Goal: Task Accomplishment & Management: Manage account settings

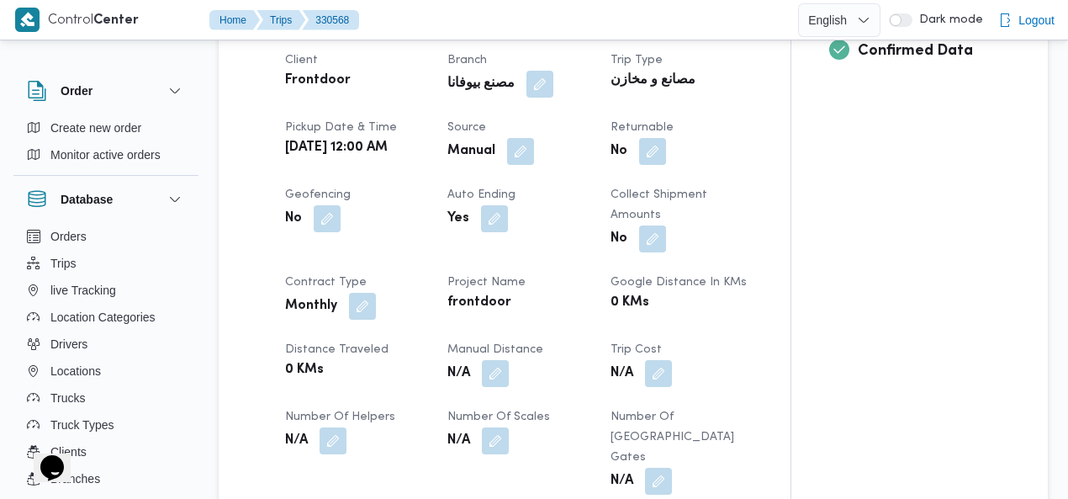
scroll to position [722, 0]
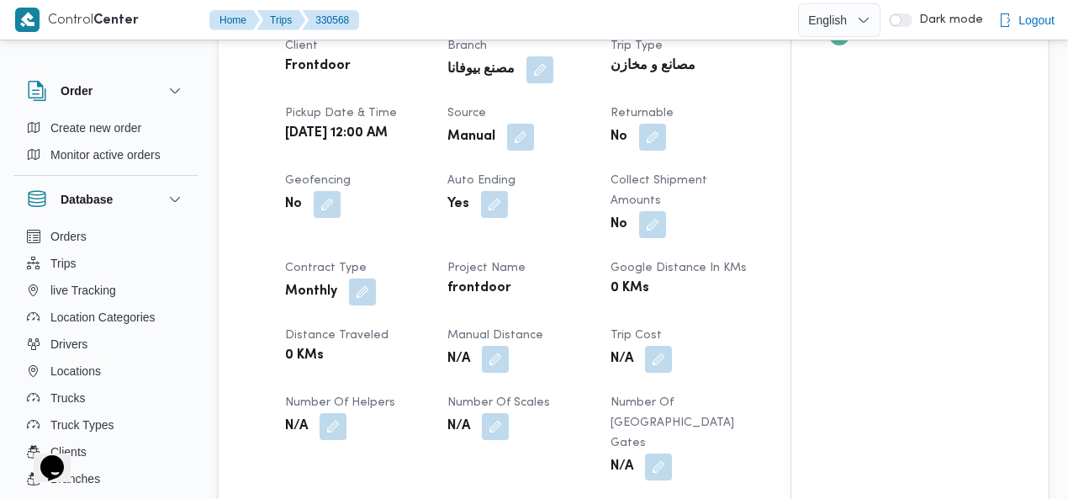
click at [491, 346] on button "button" at bounding box center [495, 359] width 27 height 27
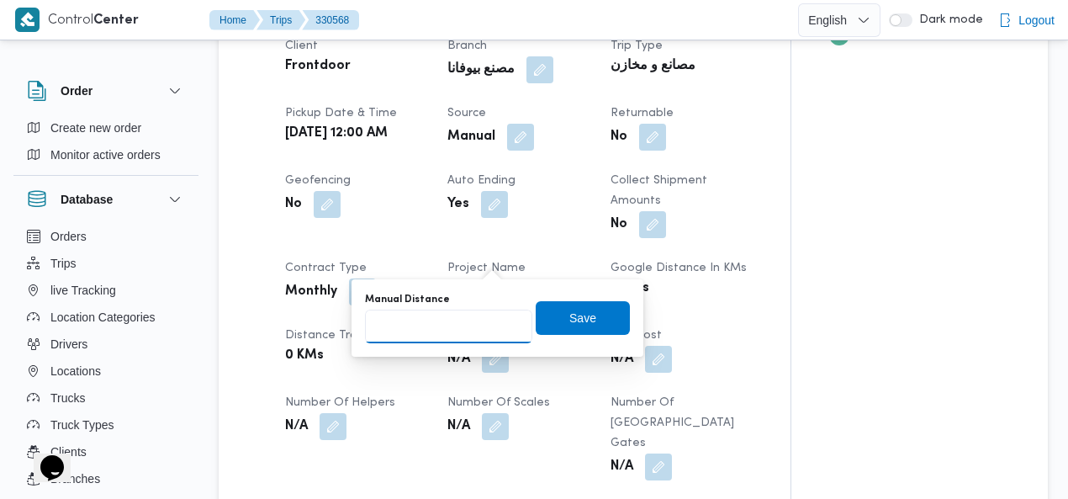
click at [448, 321] on input "Manual Distance" at bounding box center [448, 326] width 167 height 34
type input "115"
click at [571, 315] on span "Save" at bounding box center [582, 317] width 27 height 20
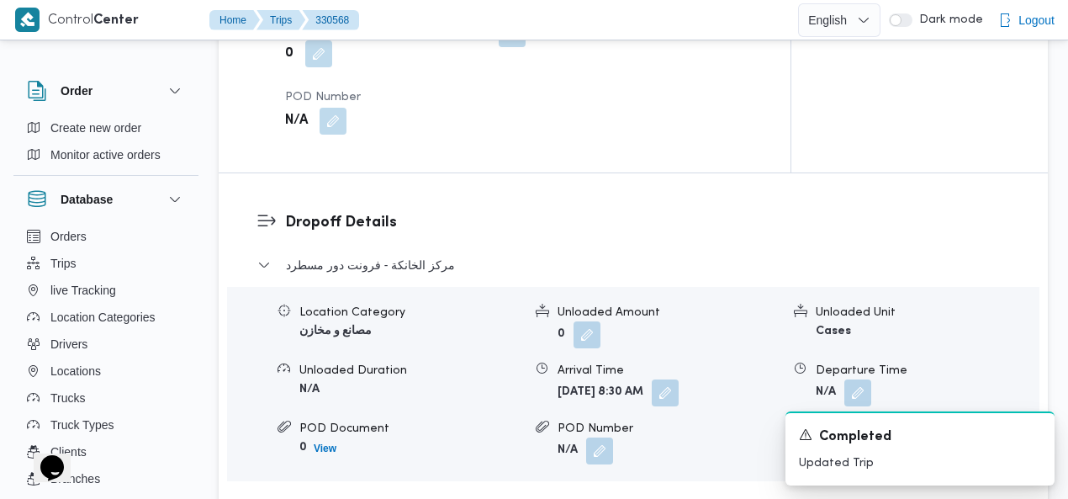
scroll to position [1505, 0]
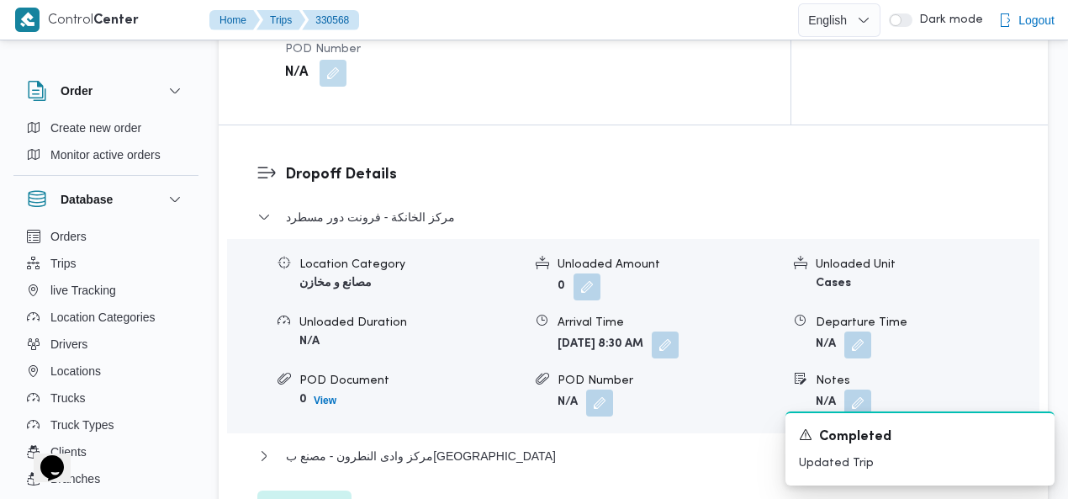
drag, startPoint x: 856, startPoint y: 238, endPoint x: 812, endPoint y: 294, distance: 70.7
click at [856, 331] on button "button" at bounding box center [857, 344] width 27 height 27
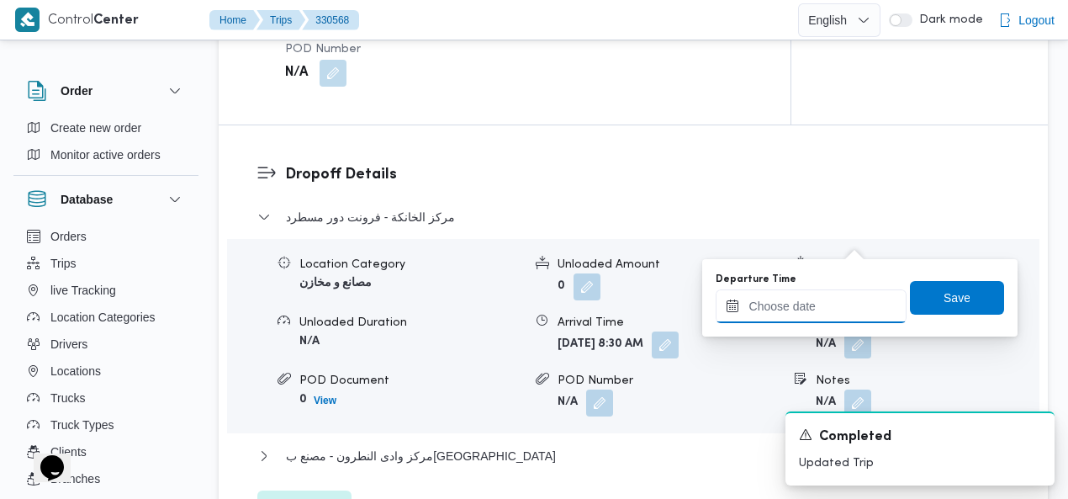
click at [797, 312] on input "Departure Time" at bounding box center [811, 306] width 191 height 34
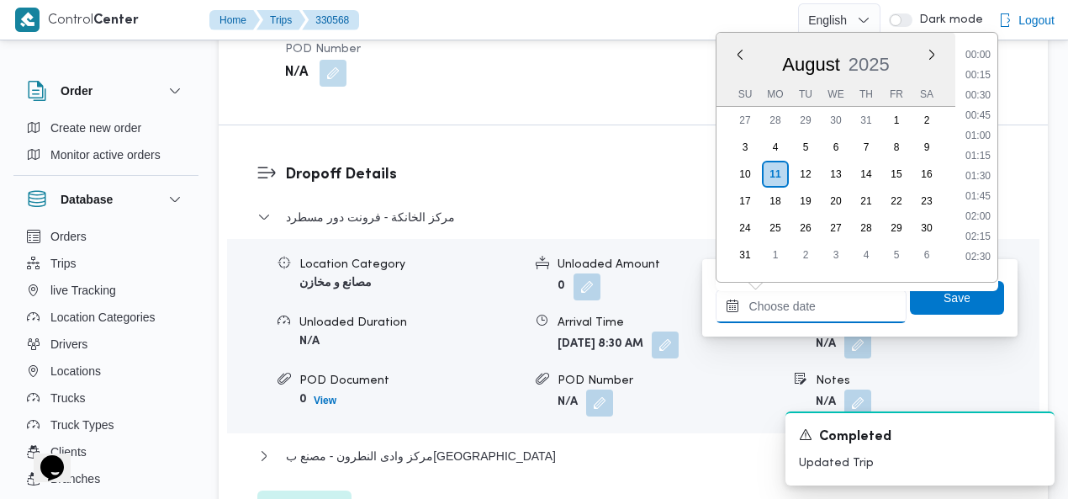
scroll to position [1499, 0]
click at [995, 145] on li "19:45" at bounding box center [978, 150] width 39 height 17
click at [996, 241] on div "Location Category مصانع و مخازن Unloaded Amount 0 Unloaded Unit Cases Unloaded …" at bounding box center [633, 336] width 826 height 191
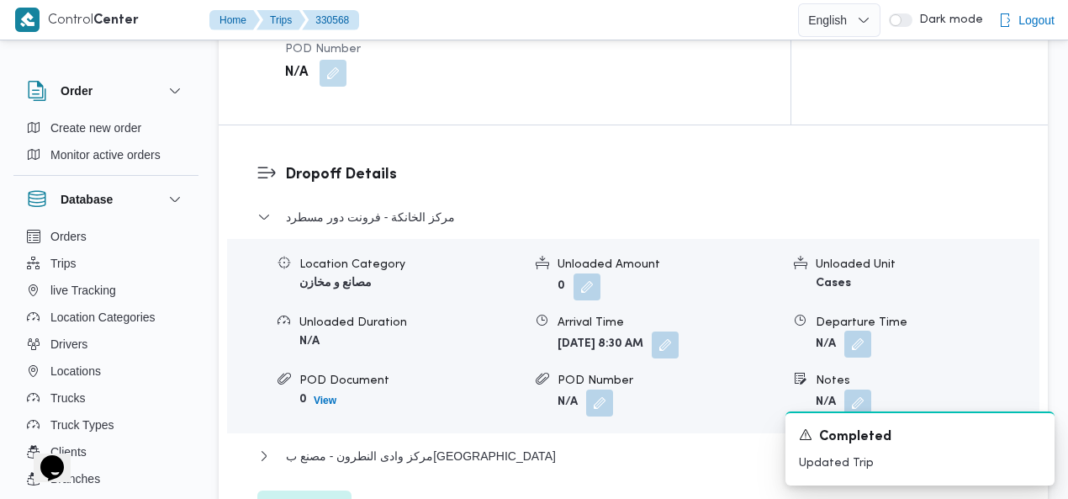
click at [861, 331] on button "button" at bounding box center [857, 344] width 27 height 27
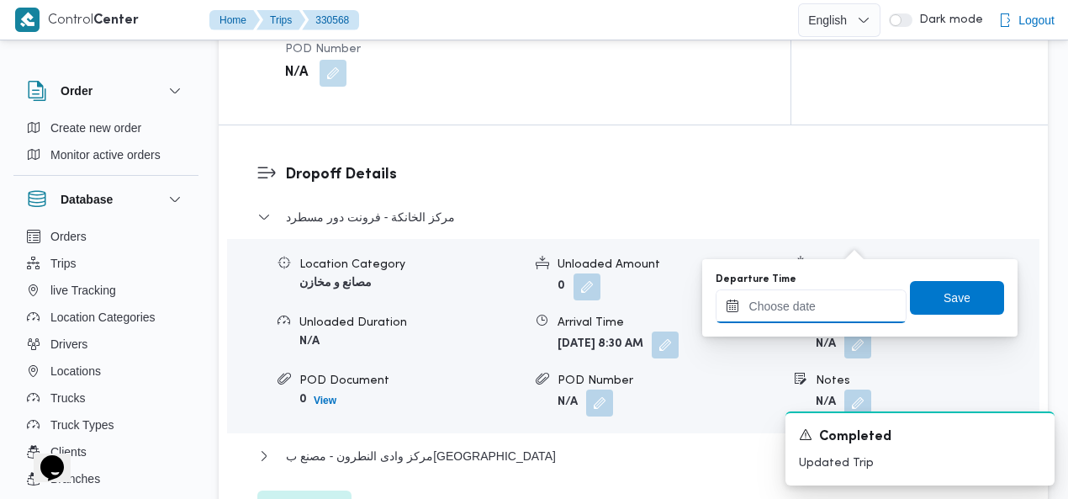
click at [819, 300] on input "Departure Time" at bounding box center [811, 306] width 191 height 34
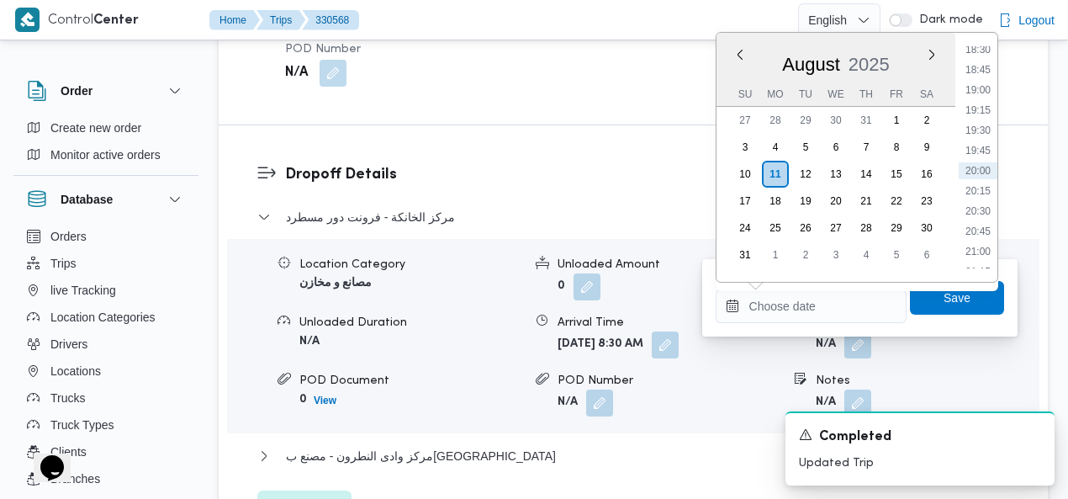
scroll to position [1112, 0]
click at [981, 150] on li "15:00" at bounding box center [978, 153] width 39 height 17
type input "11/08/2025 15:00"
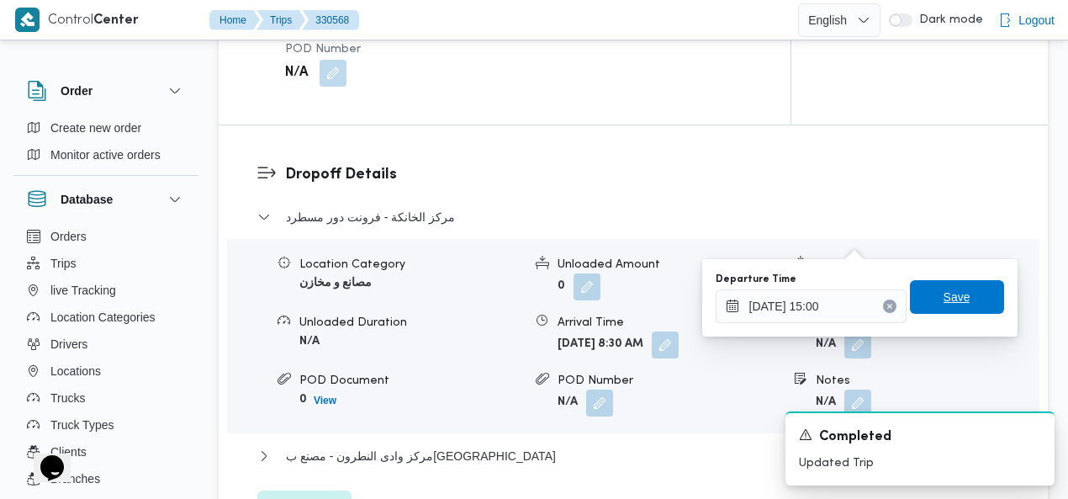
click at [944, 300] on span "Save" at bounding box center [957, 297] width 27 height 20
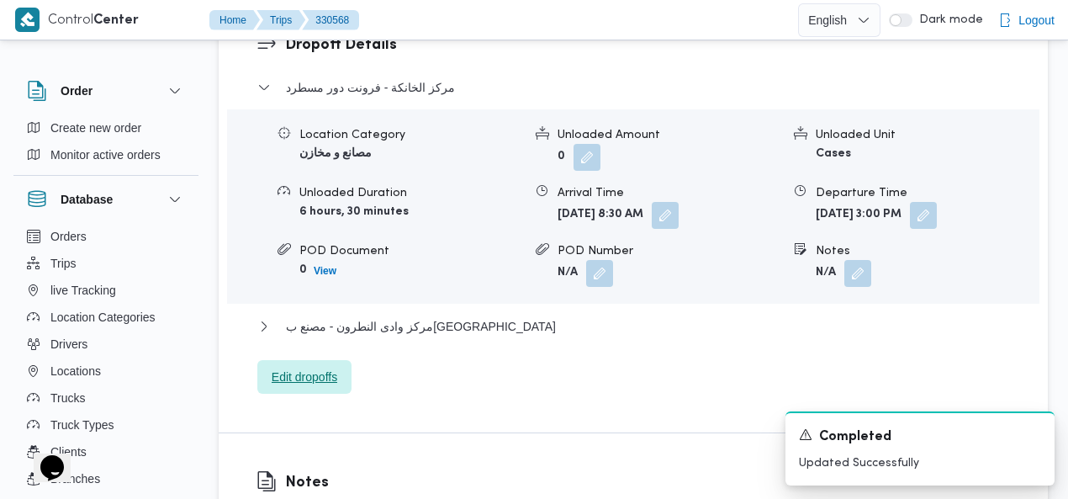
click at [314, 367] on span "Edit dropoffs" at bounding box center [305, 377] width 66 height 20
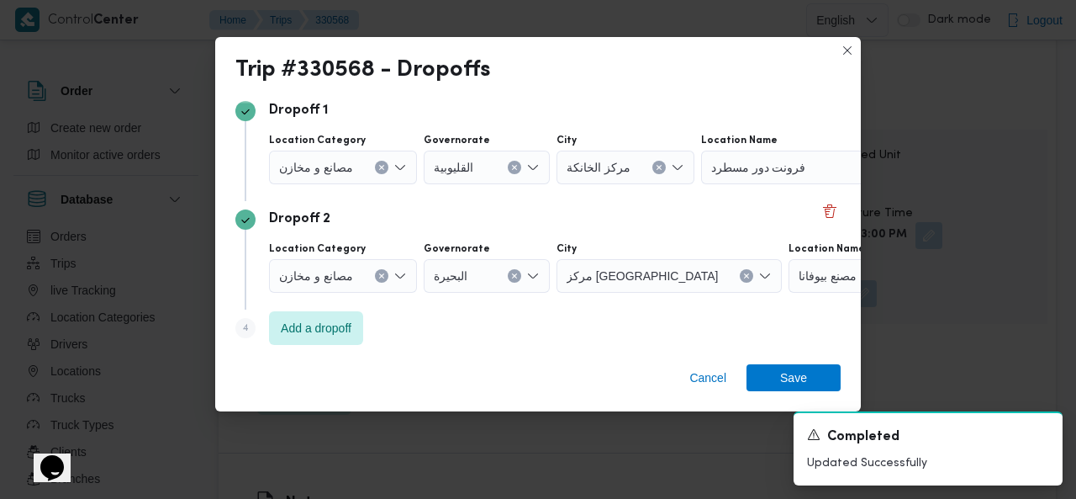
scroll to position [123, 0]
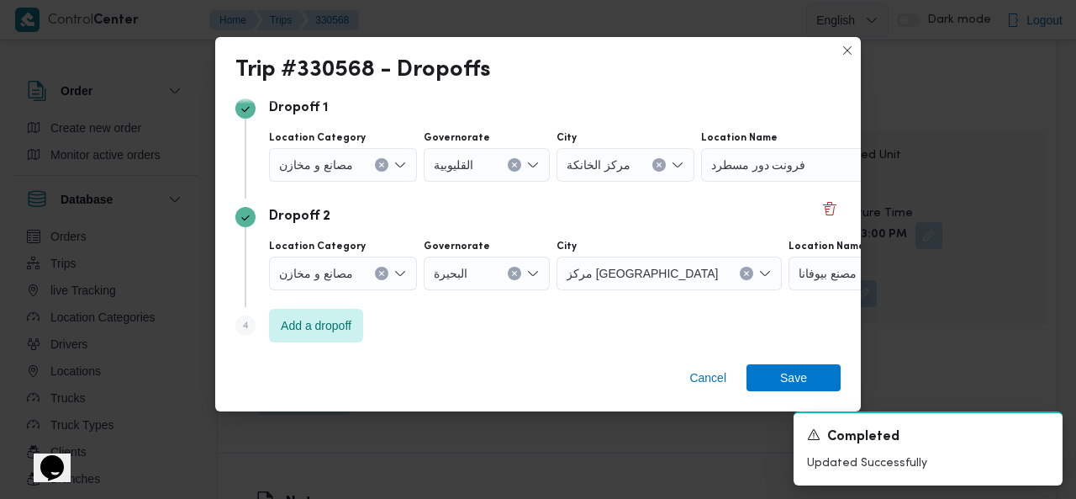
click at [819, 219] on div "Dropoff 2" at bounding box center [538, 217] width 606 height 20
click at [820, 214] on button "Delete" at bounding box center [830, 208] width 20 height 20
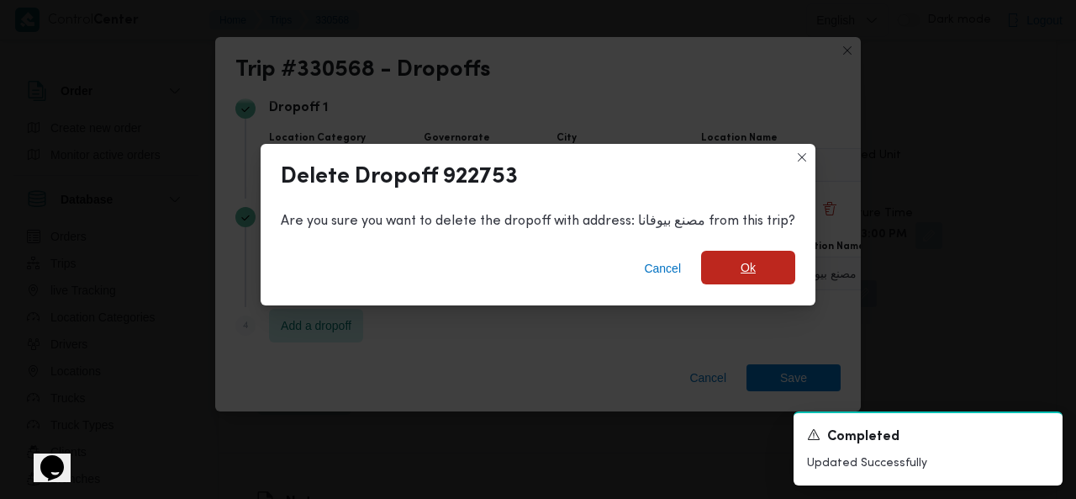
click at [751, 267] on span "Ok" at bounding box center [748, 267] width 15 height 20
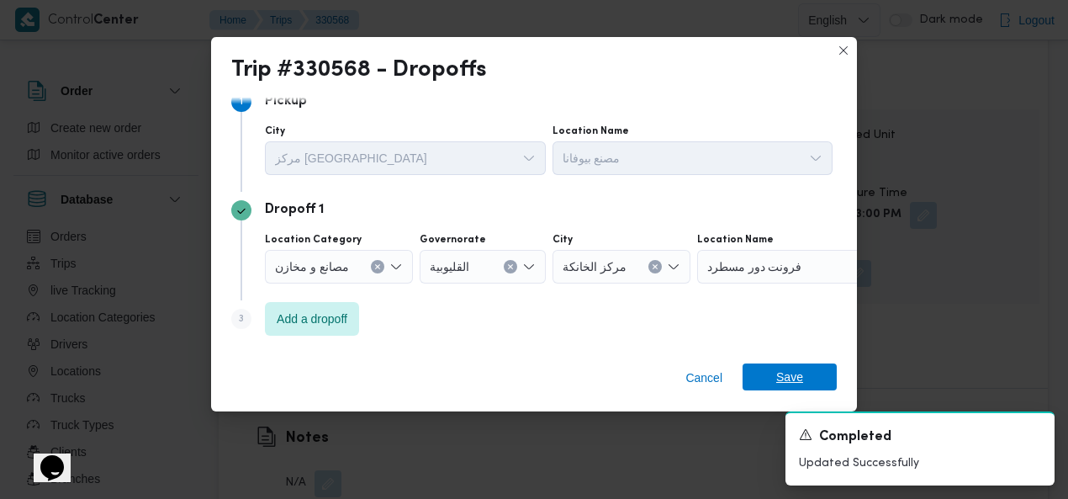
scroll to position [20, 0]
click at [782, 369] on span "Save" at bounding box center [789, 376] width 27 height 27
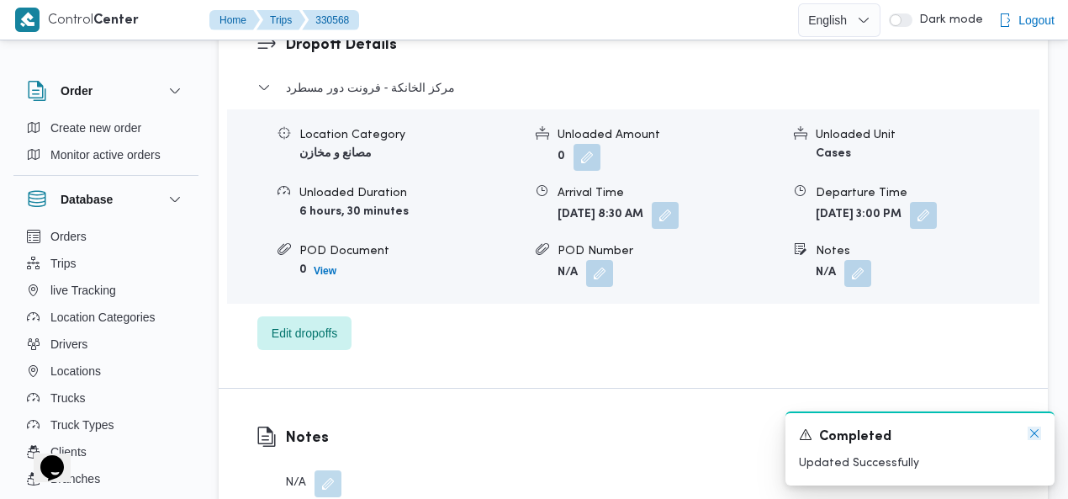
click at [1036, 431] on icon "Dismiss toast" at bounding box center [1034, 432] width 13 height 13
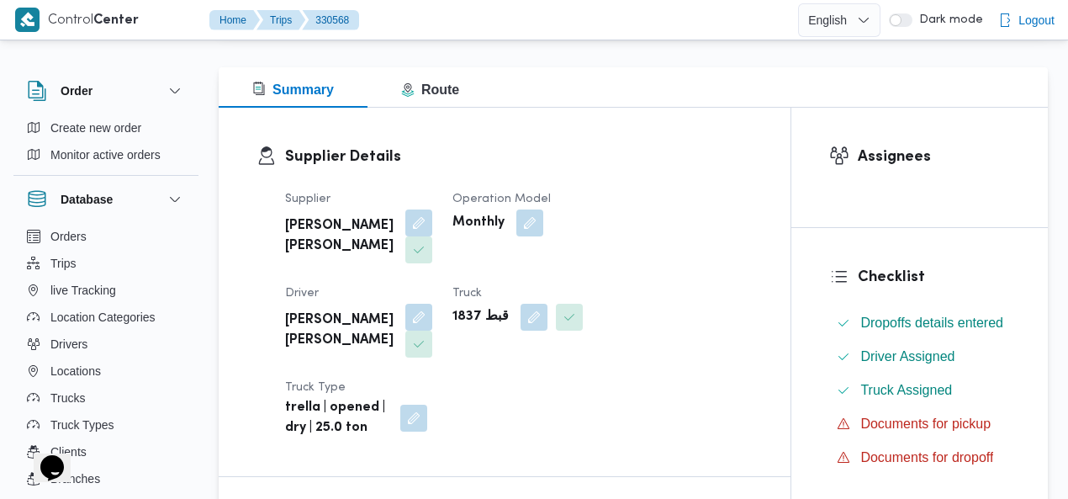
scroll to position [0, 0]
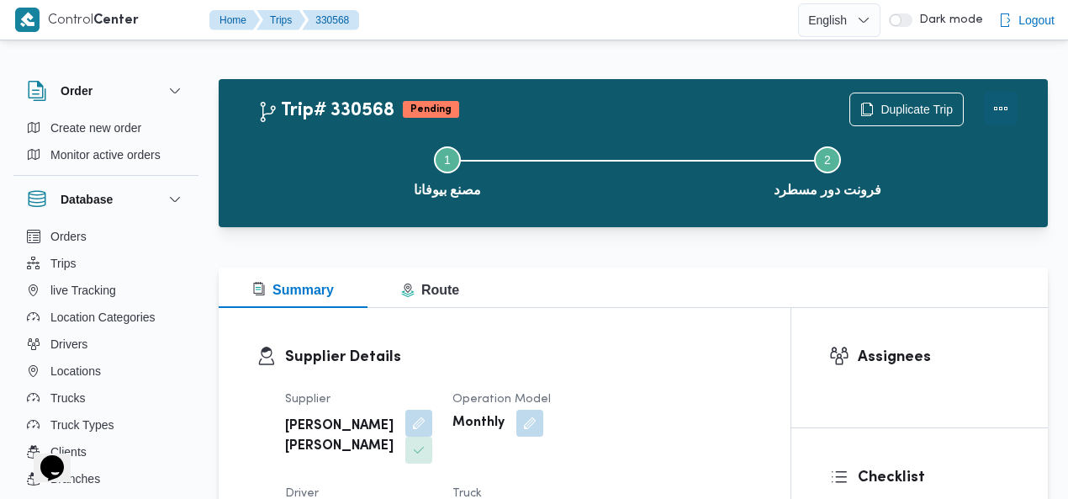
click at [999, 107] on button "Actions" at bounding box center [1001, 109] width 34 height 34
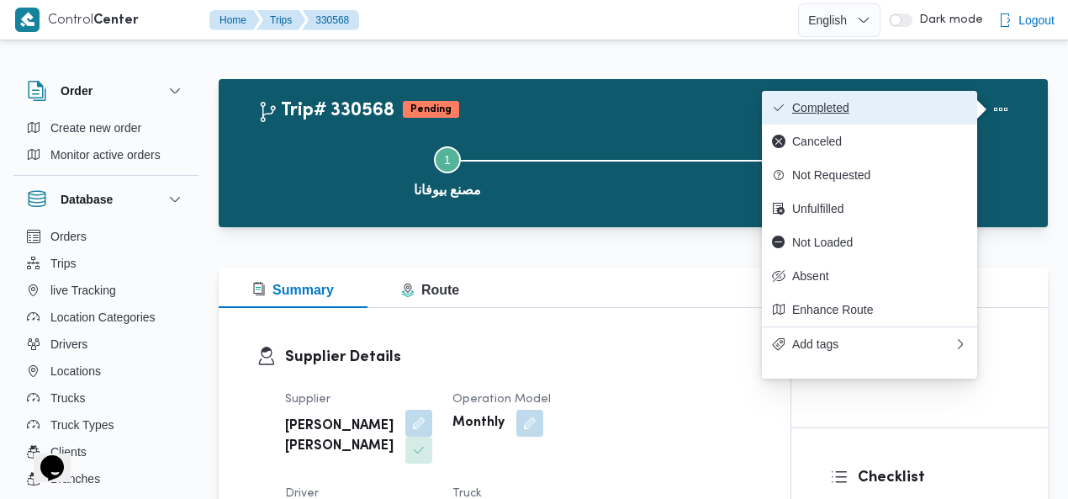
click at [927, 105] on span "Completed" at bounding box center [879, 107] width 175 height 13
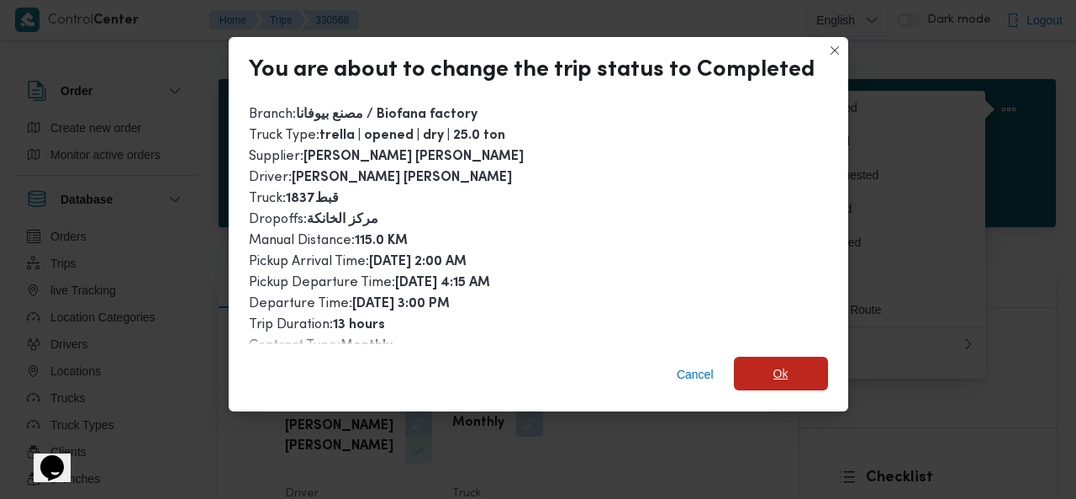
click at [774, 378] on span "Ok" at bounding box center [781, 373] width 15 height 20
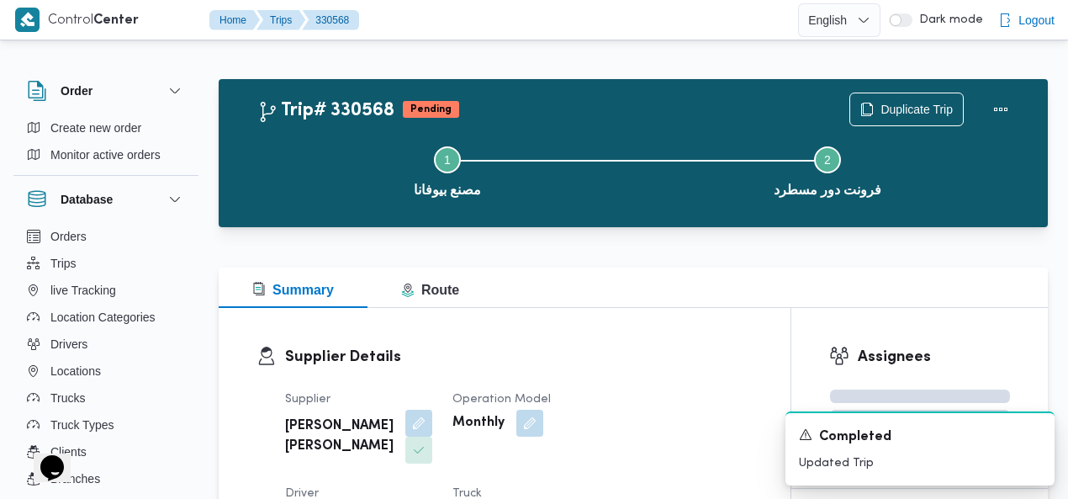
click at [590, 83] on div "Trip# 330568 Pending Duplicate Trip Step 1 is incomplete 1 مصنع بيوفانا Step 2 …" at bounding box center [633, 153] width 829 height 148
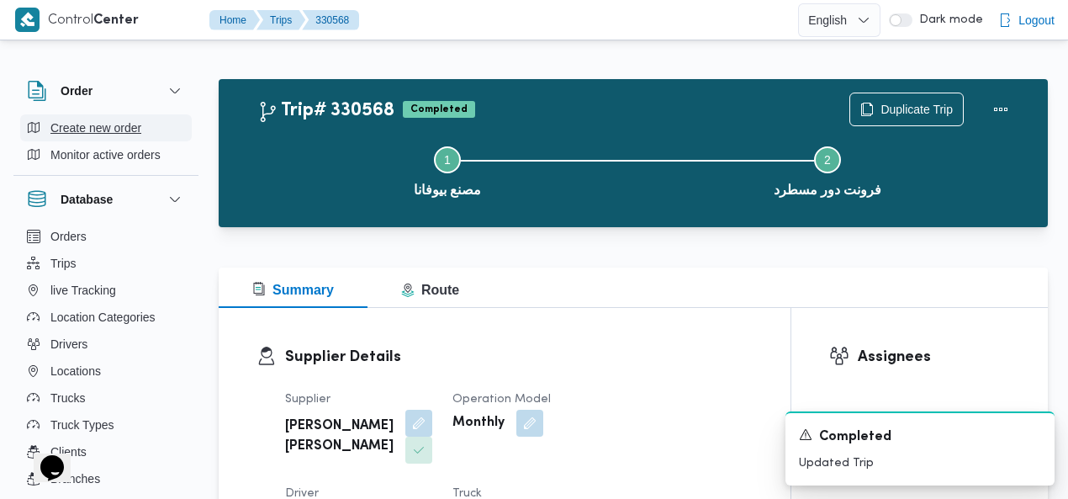
click at [111, 127] on span "Create new order" at bounding box center [95, 128] width 91 height 20
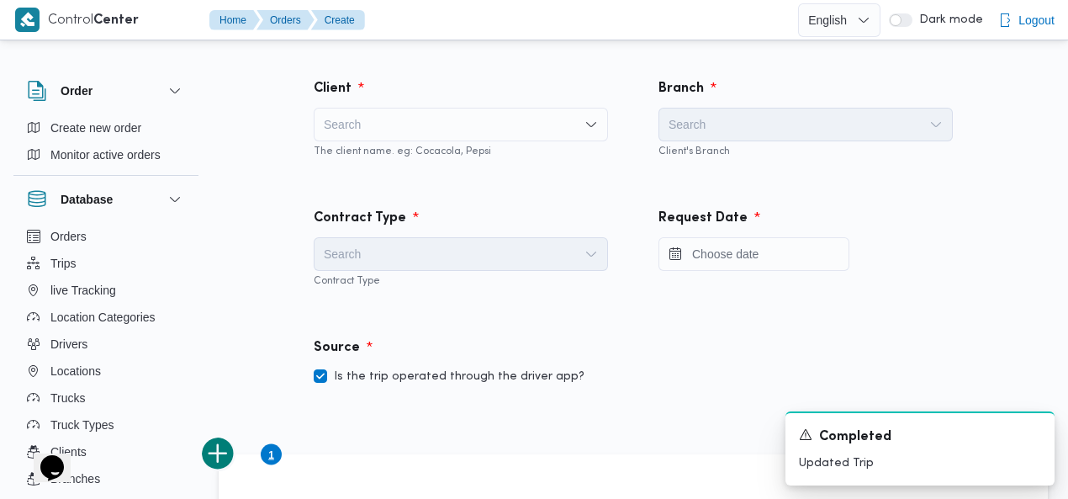
click at [455, 123] on div "Search" at bounding box center [461, 125] width 294 height 34
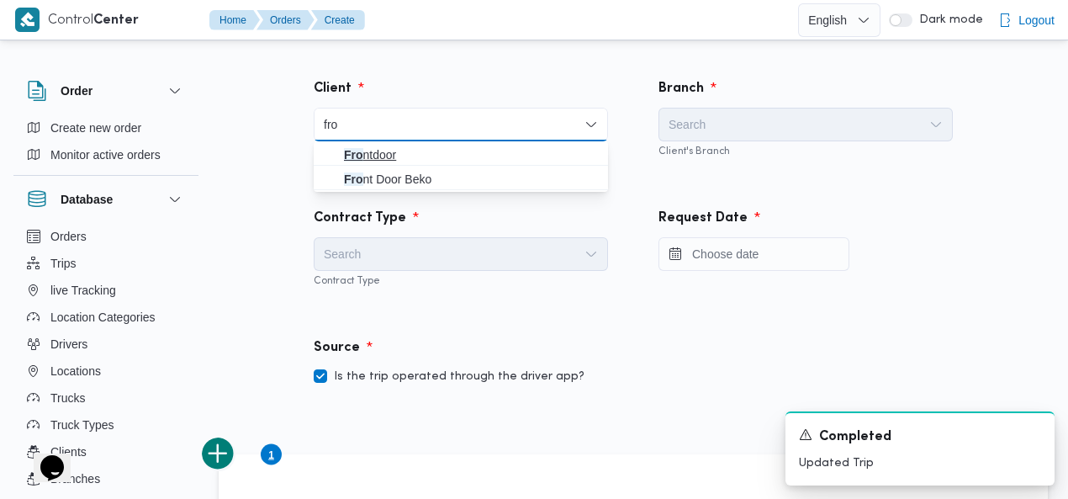
type input "fro"
click at [426, 149] on span "Fro ntdoor" at bounding box center [471, 155] width 254 height 20
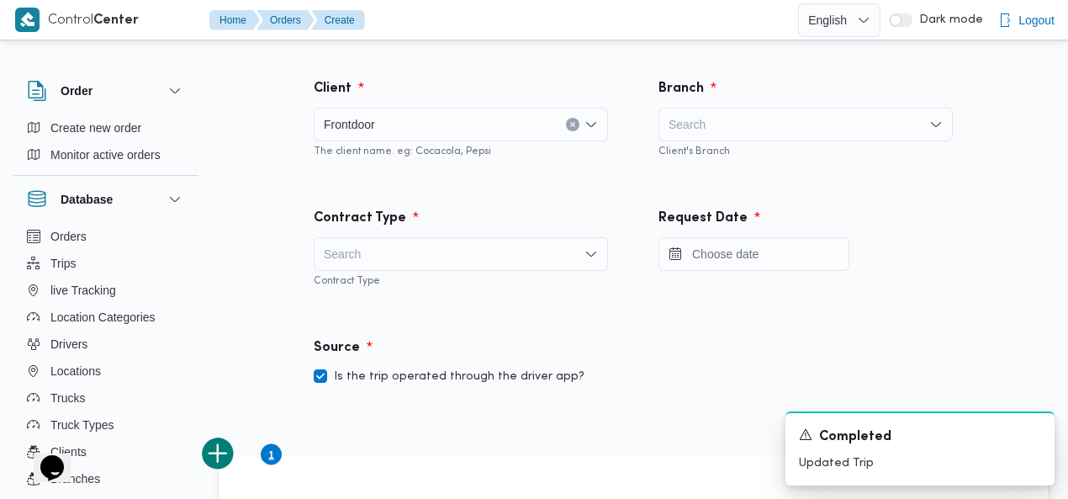
click at [743, 125] on div "Search" at bounding box center [806, 125] width 294 height 34
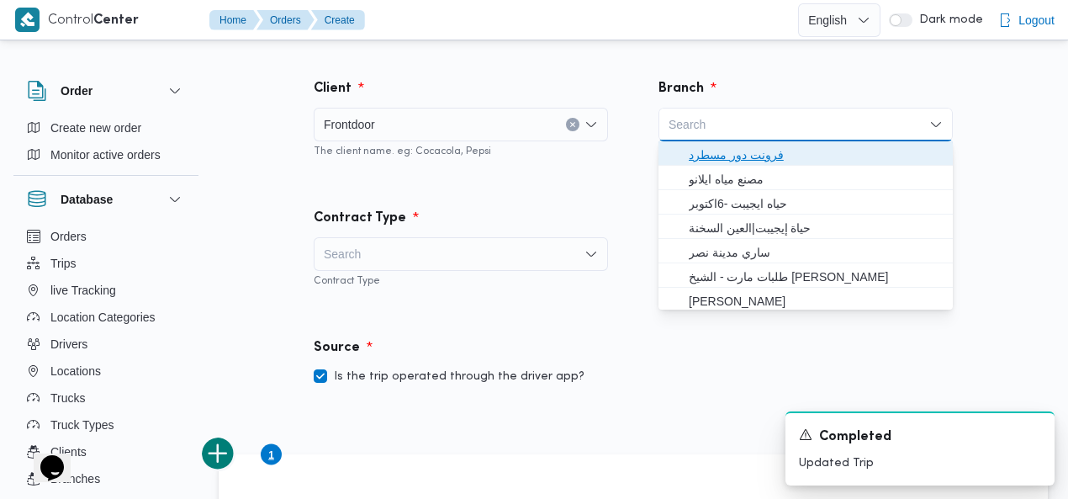
click at [748, 151] on span "فرونت دور مسطرد" at bounding box center [816, 155] width 254 height 20
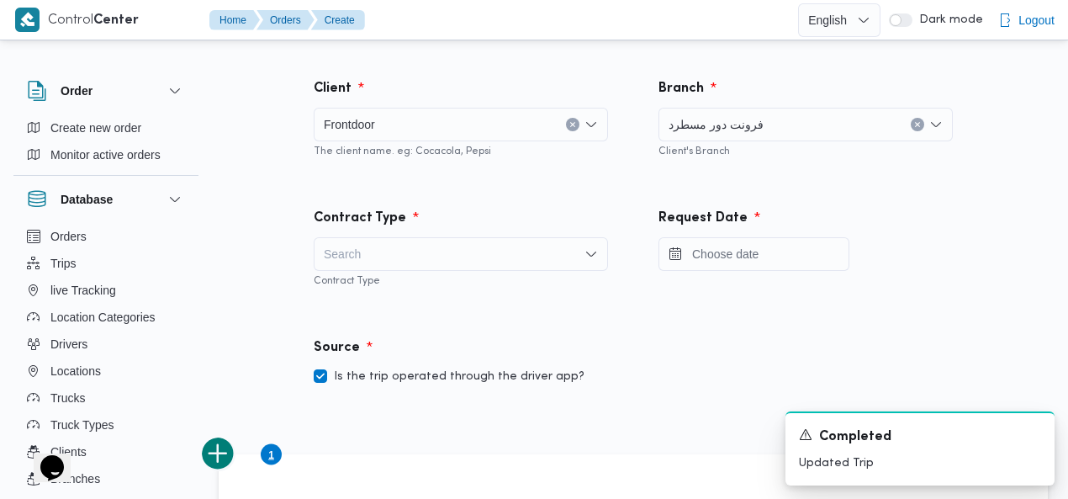
click at [456, 248] on div "Search" at bounding box center [461, 254] width 294 height 34
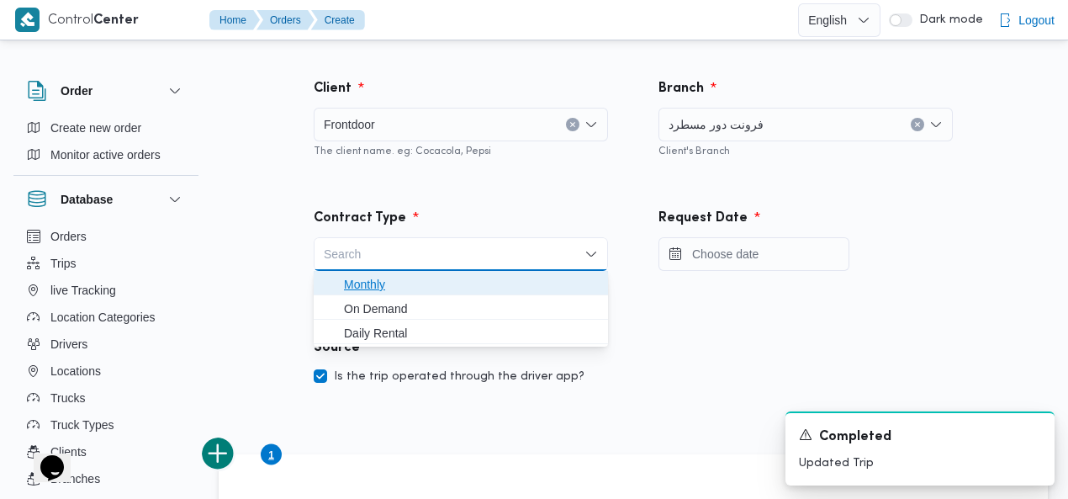
click at [429, 274] on span "Monthly" at bounding box center [471, 284] width 254 height 20
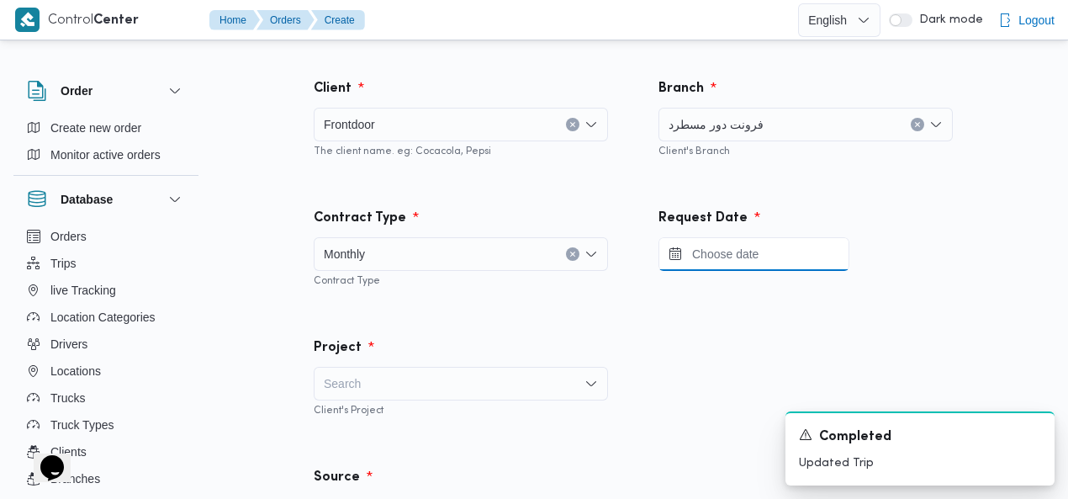
click at [741, 250] on input "Press the down key to open a popover containing a calendar." at bounding box center [754, 254] width 191 height 34
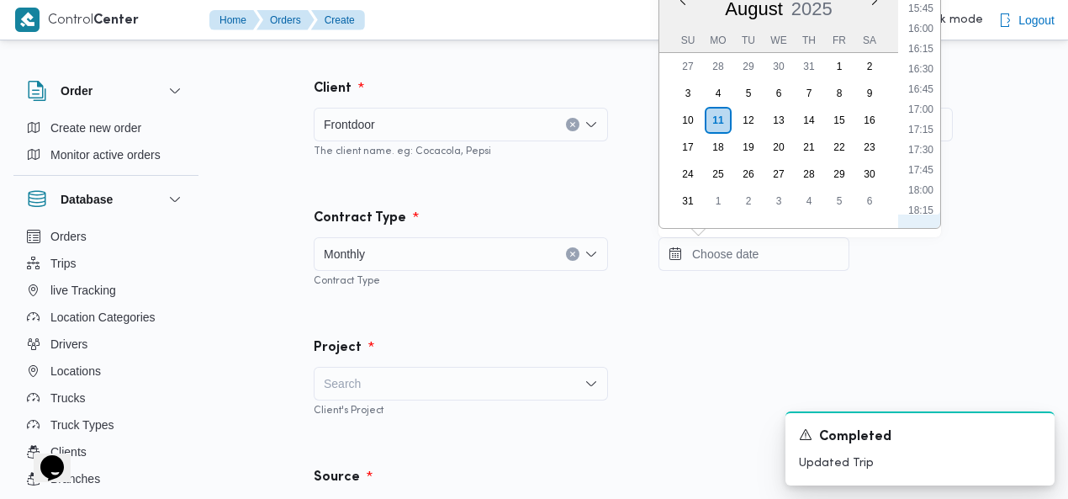
scroll to position [1107, 0]
click at [926, 28] on li "14:00" at bounding box center [921, 23] width 39 height 17
type input "11/08/2025 14:00"
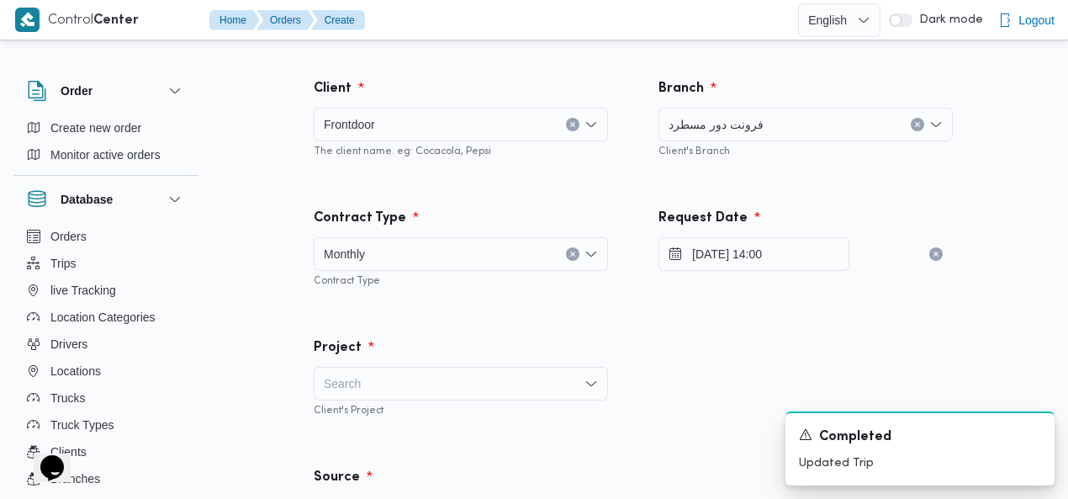
click at [897, 271] on div "Request Date 11/08/2025 14:00" at bounding box center [805, 248] width 345 height 130
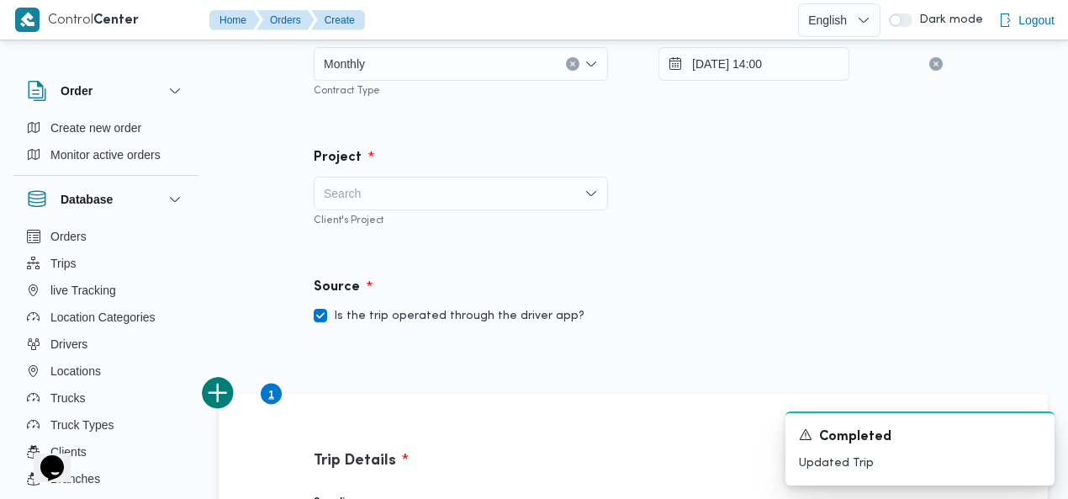
scroll to position [208, 0]
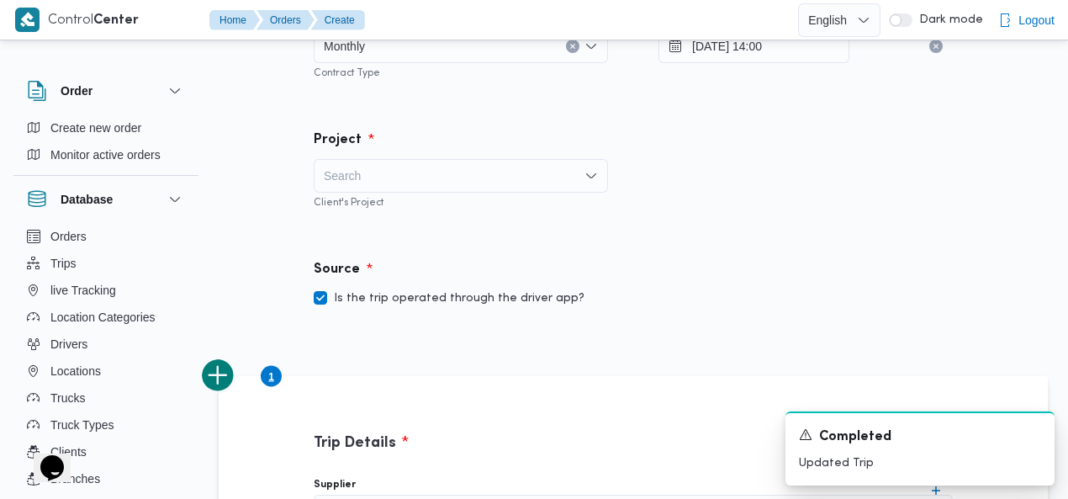
click at [455, 173] on div "Search" at bounding box center [461, 176] width 294 height 34
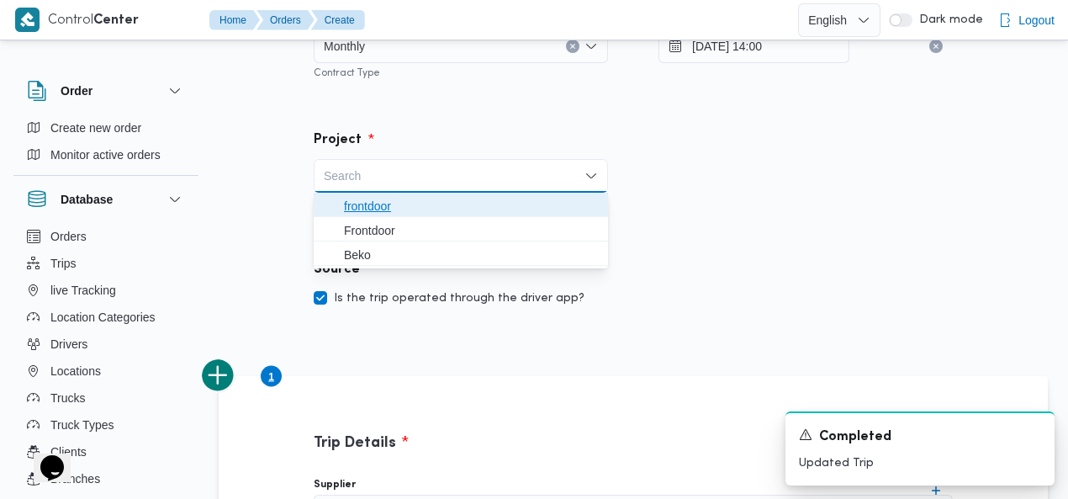
click at [421, 209] on span "frontdoor" at bounding box center [471, 206] width 254 height 20
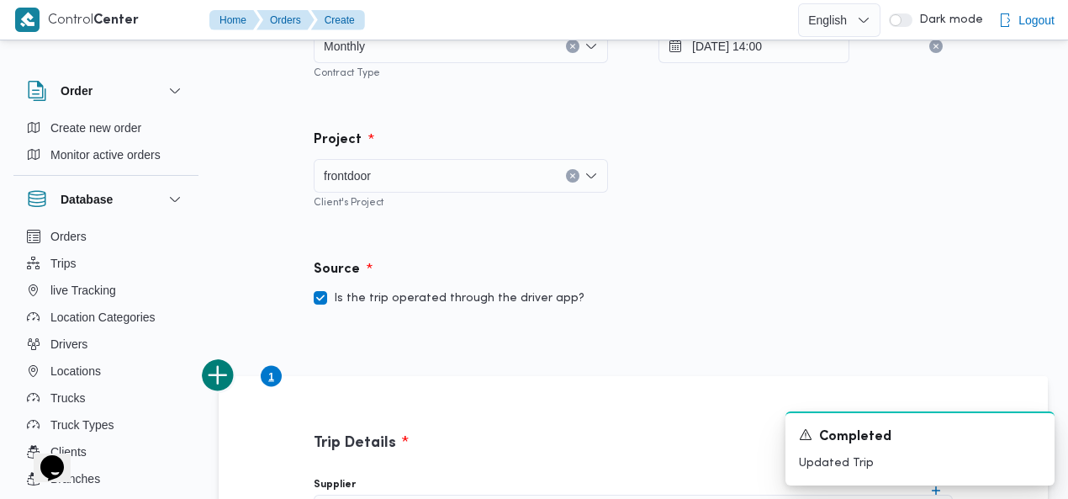
click at [400, 294] on label "Is the trip operated through the driver app?" at bounding box center [449, 298] width 271 height 20
checkbox input "false"
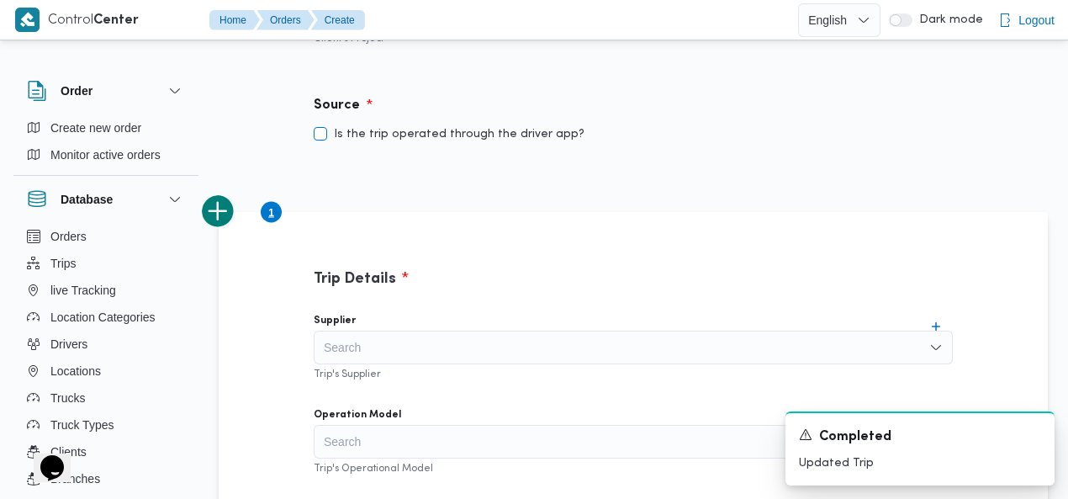
scroll to position [476, 0]
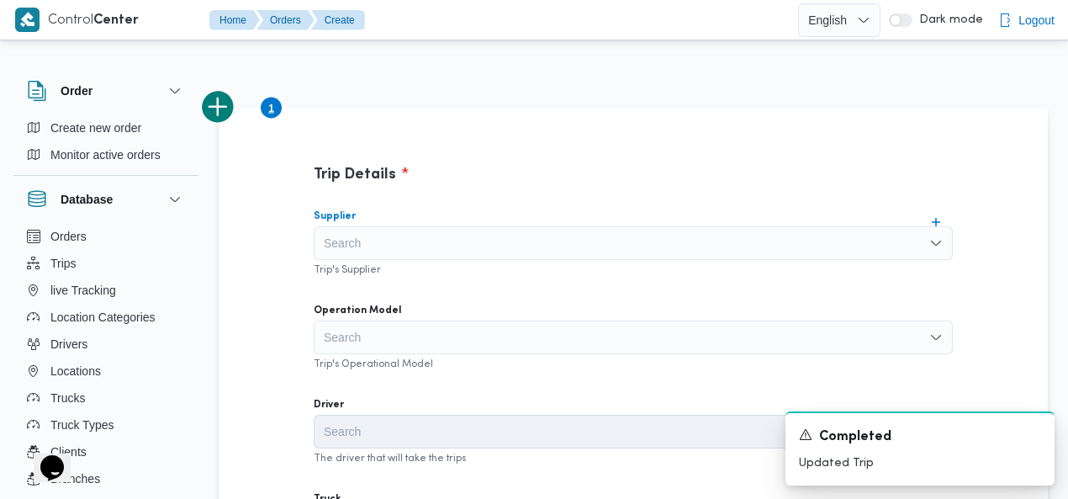
click at [484, 233] on div "Search" at bounding box center [633, 243] width 639 height 34
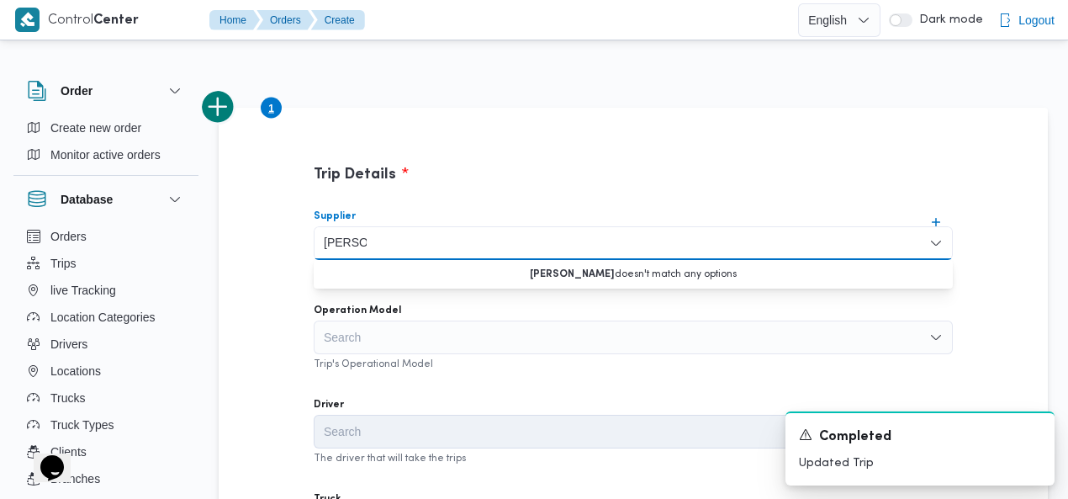
click at [335, 245] on input "هاني مج" at bounding box center [345, 243] width 43 height 20
type input "رئيس"
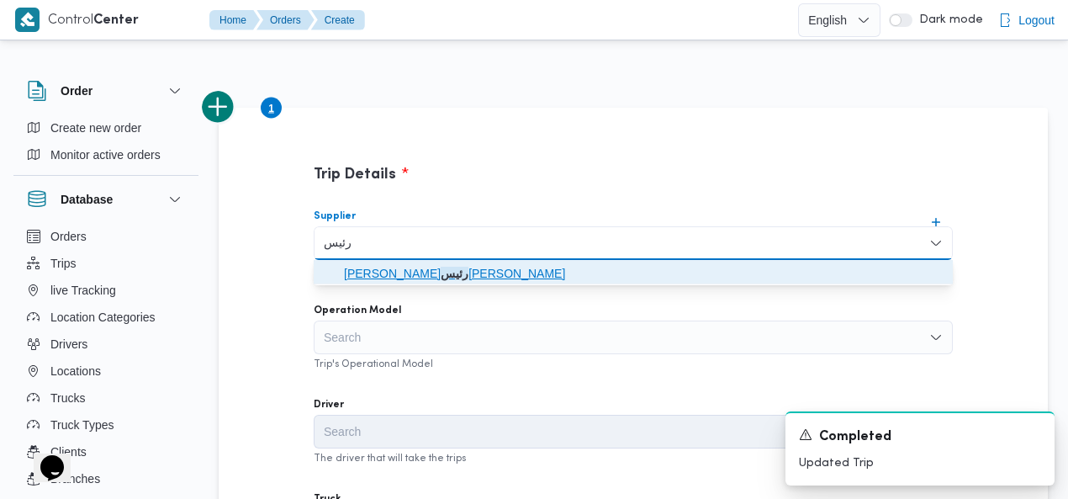
click at [441, 268] on mark "رئيس" at bounding box center [455, 273] width 28 height 13
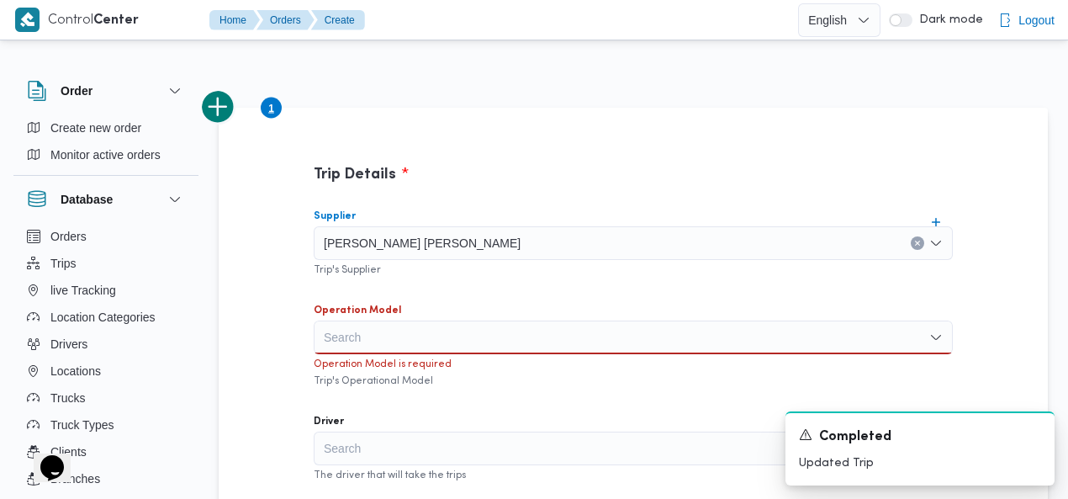
click at [434, 339] on div "Search" at bounding box center [633, 337] width 639 height 34
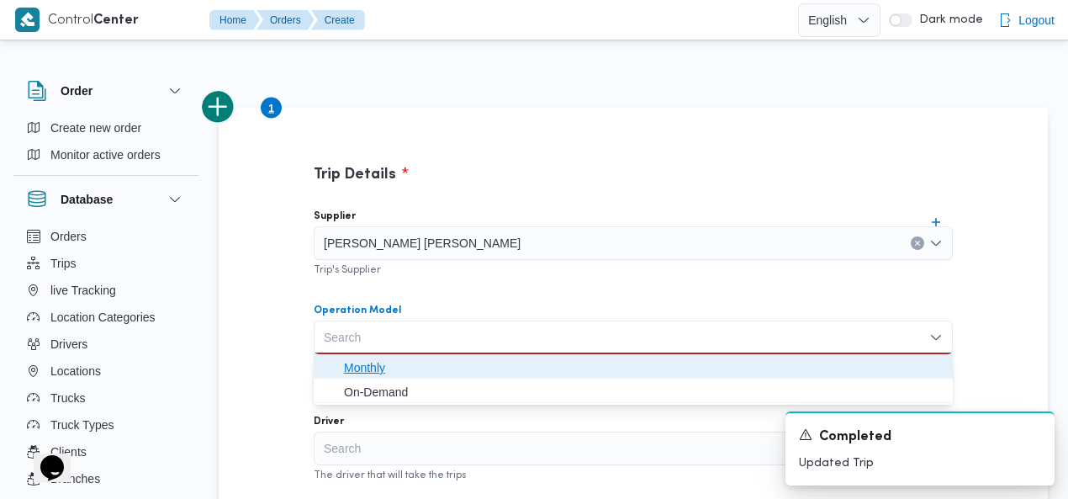
click at [425, 366] on span "Monthly" at bounding box center [643, 367] width 599 height 20
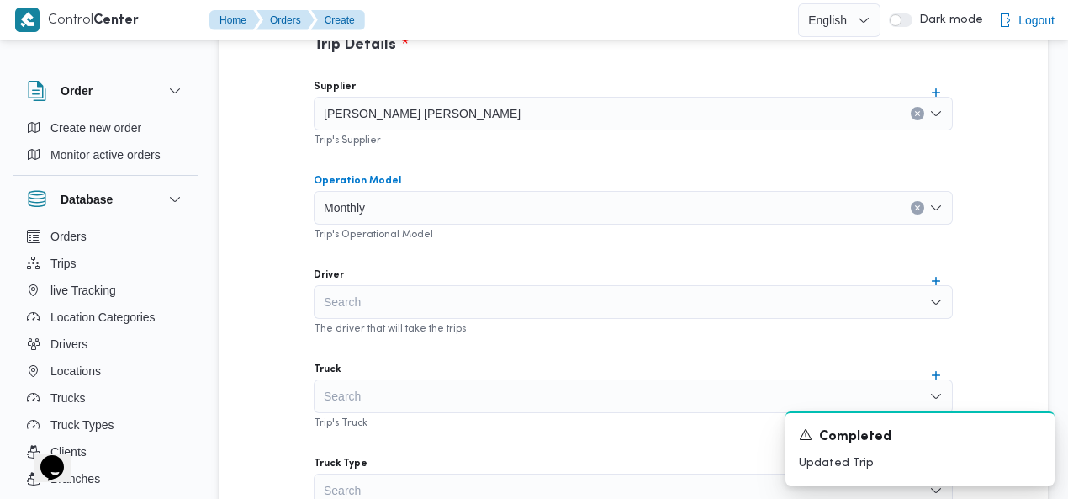
scroll to position [722, 0]
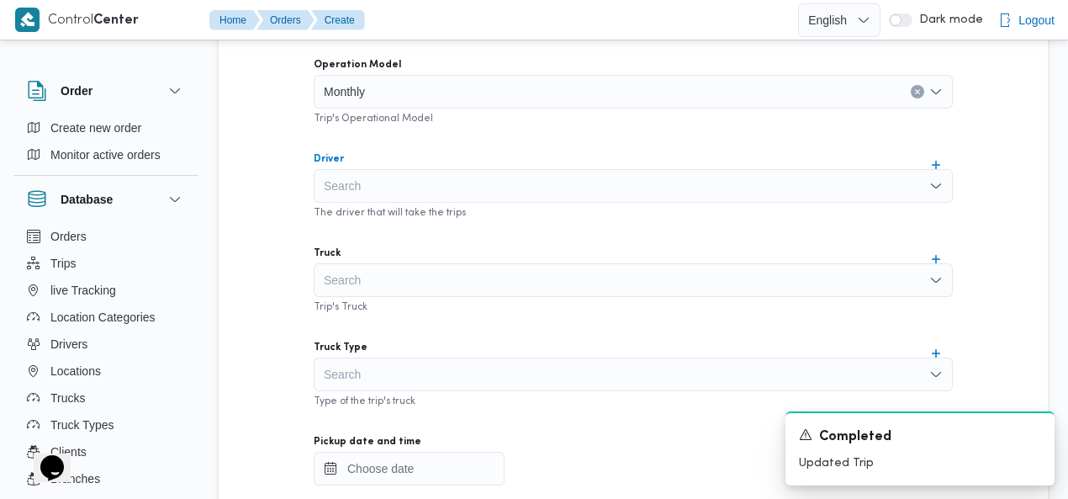
click at [473, 181] on div "Search" at bounding box center [633, 186] width 639 height 34
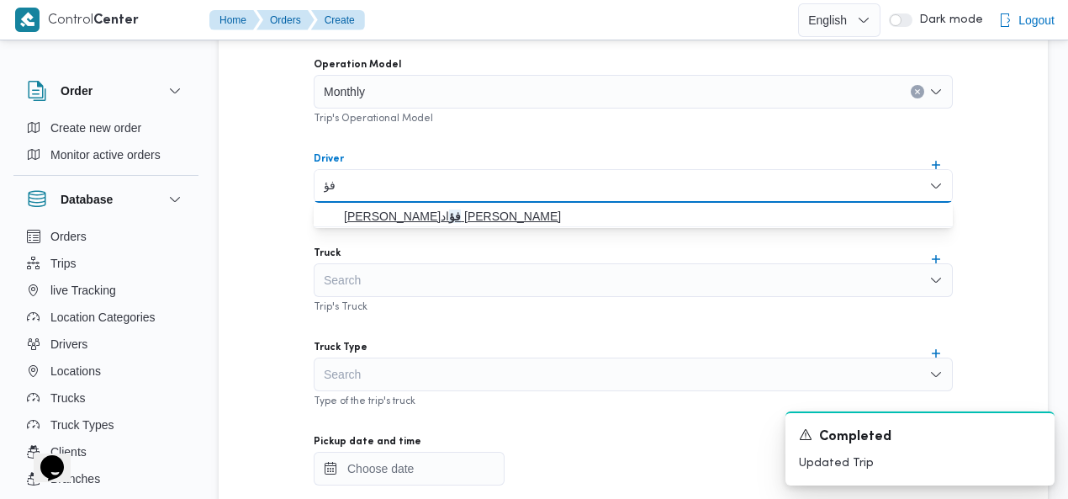
type input "فؤ"
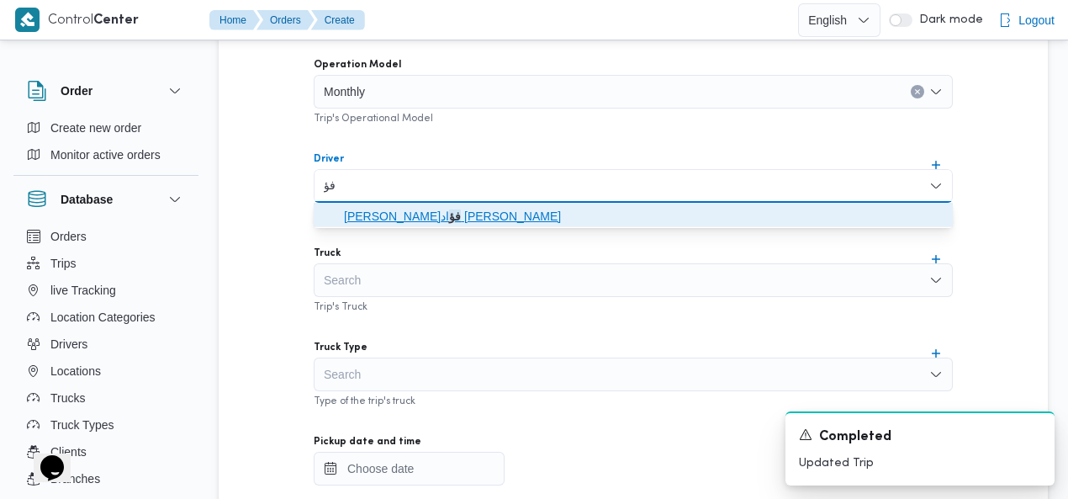
click at [402, 218] on span "محمد فؤ اد رشاد حسن" at bounding box center [643, 216] width 599 height 20
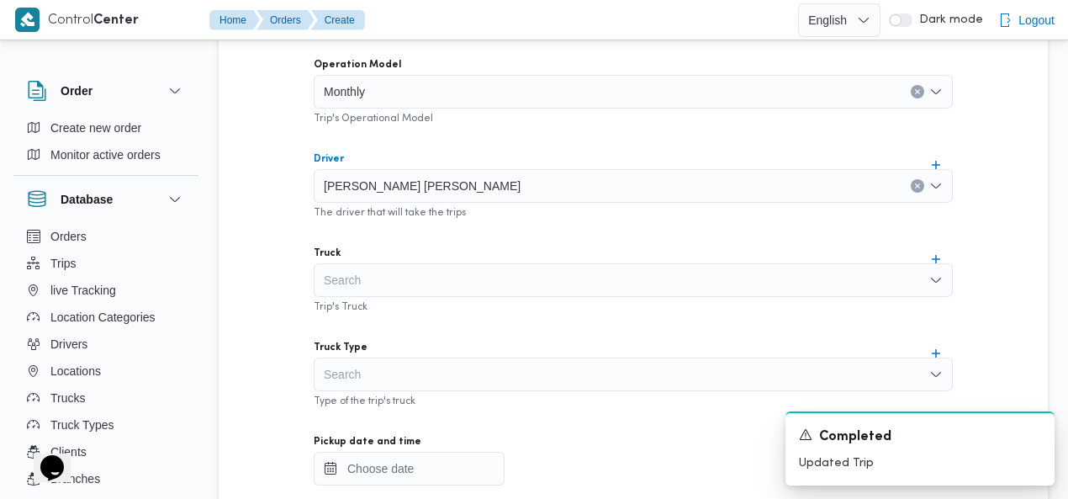
click at [418, 282] on div "Search" at bounding box center [633, 280] width 639 height 34
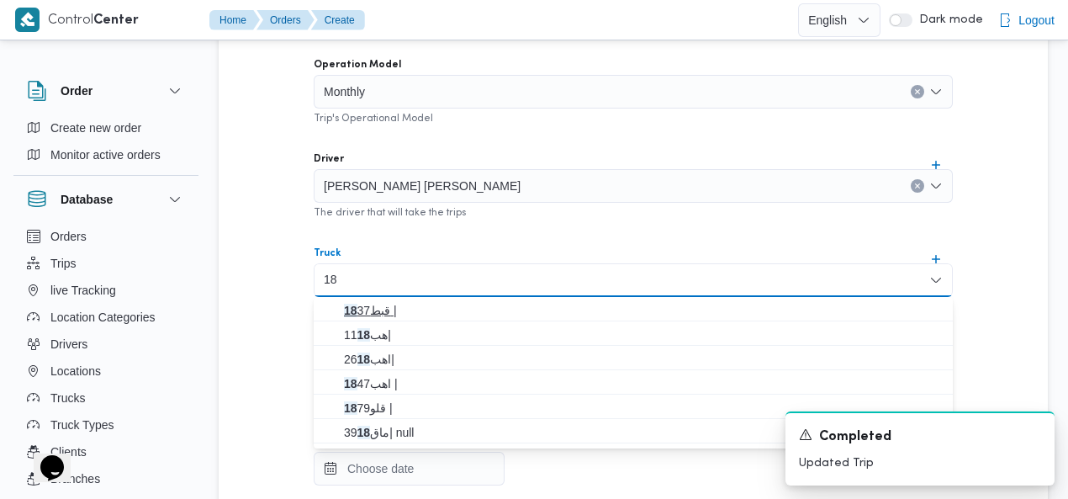
type input "18"
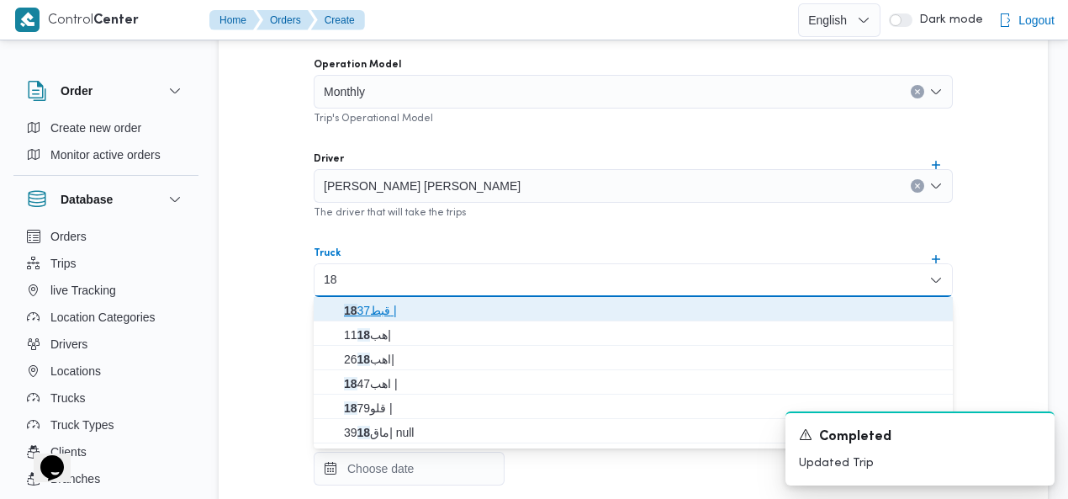
click at [387, 309] on span "قبط 18 37 |" at bounding box center [643, 310] width 599 height 20
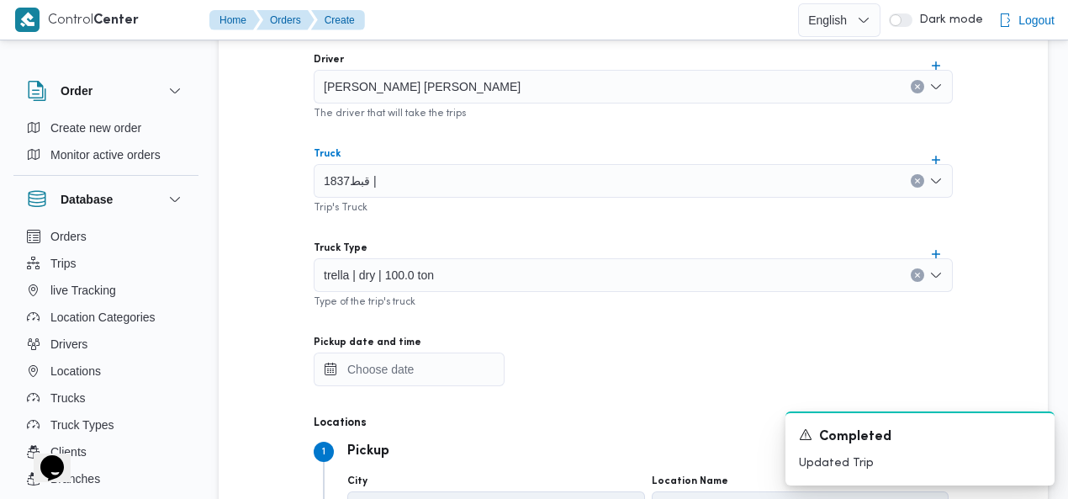
scroll to position [860, 0]
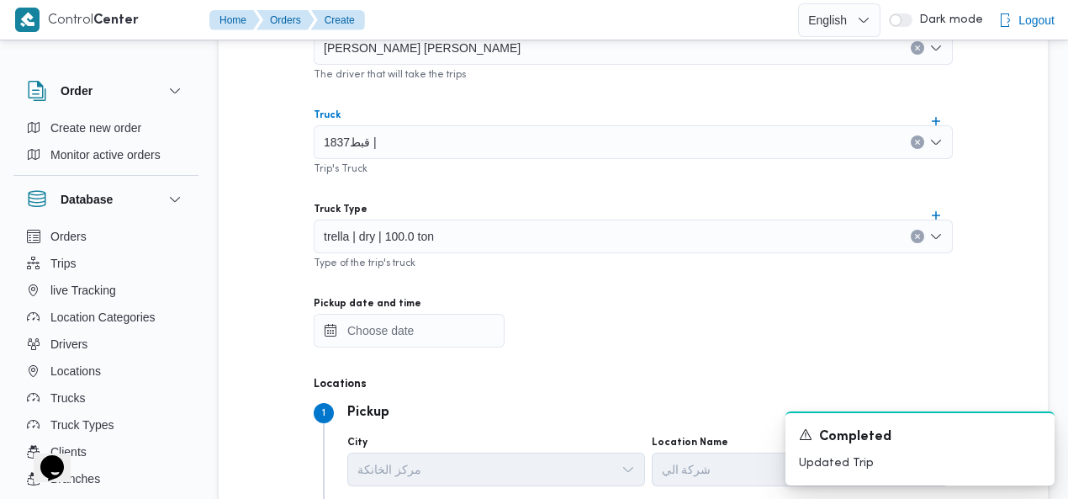
click at [914, 233] on icon "Clear input" at bounding box center [917, 236] width 7 height 7
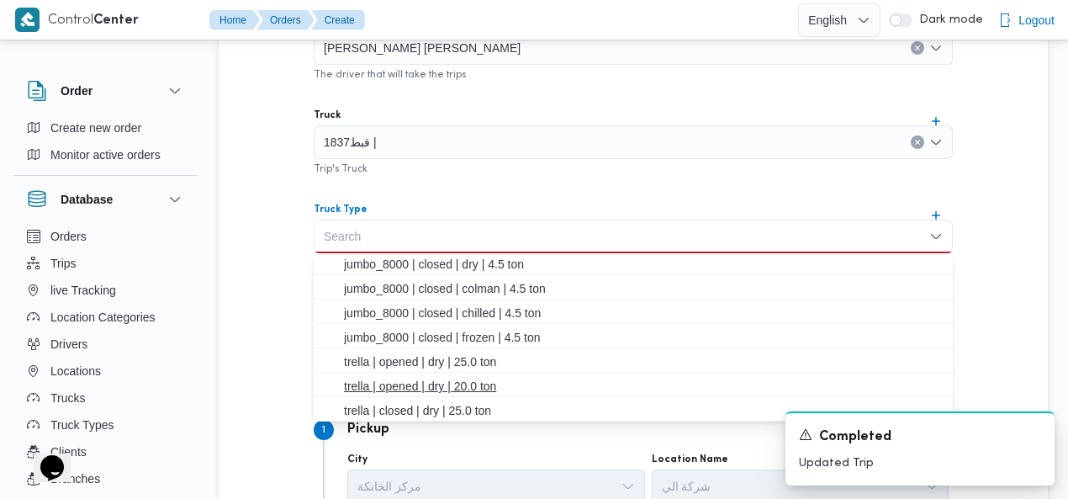
scroll to position [444, 0]
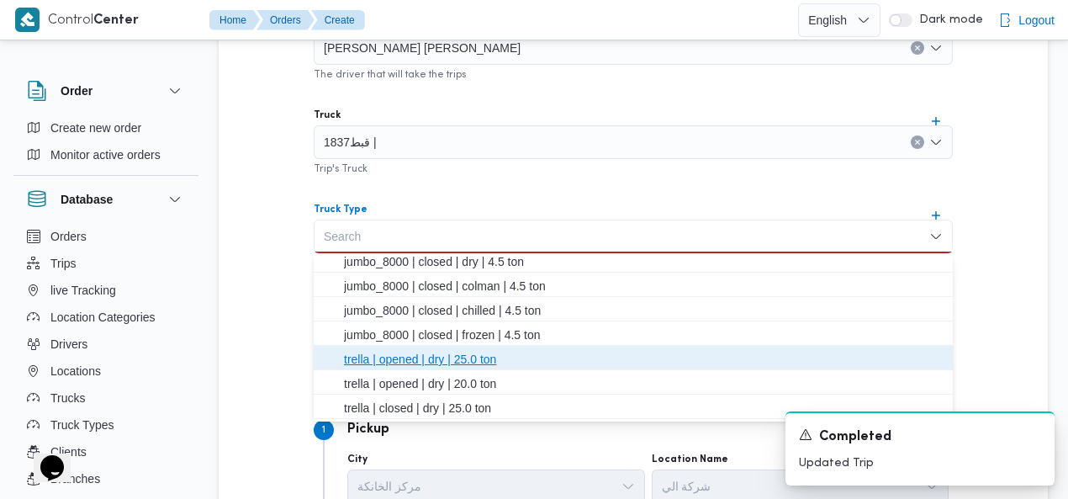
click at [478, 360] on span "trella | opened | dry | 25.0 ton" at bounding box center [643, 359] width 599 height 20
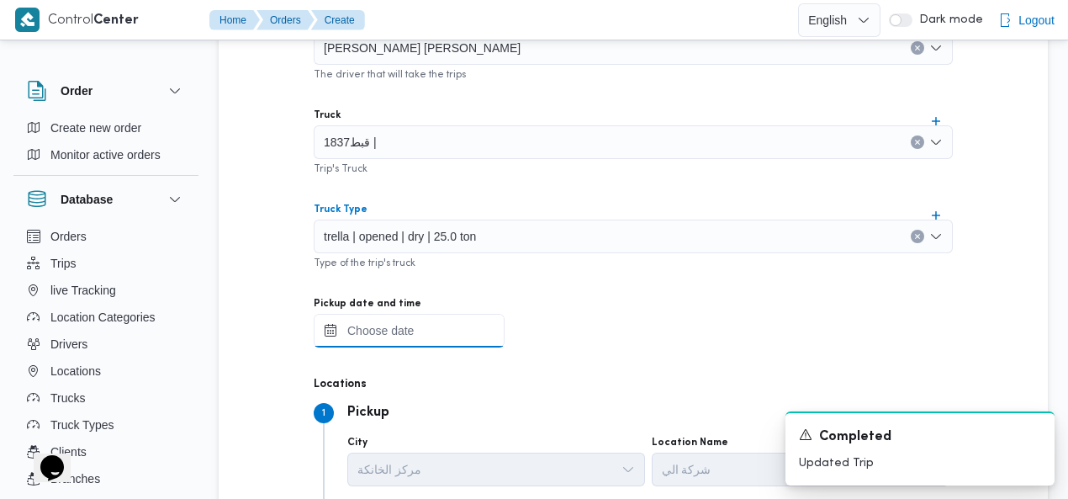
click at [385, 325] on input "Pickup date and time" at bounding box center [409, 331] width 191 height 34
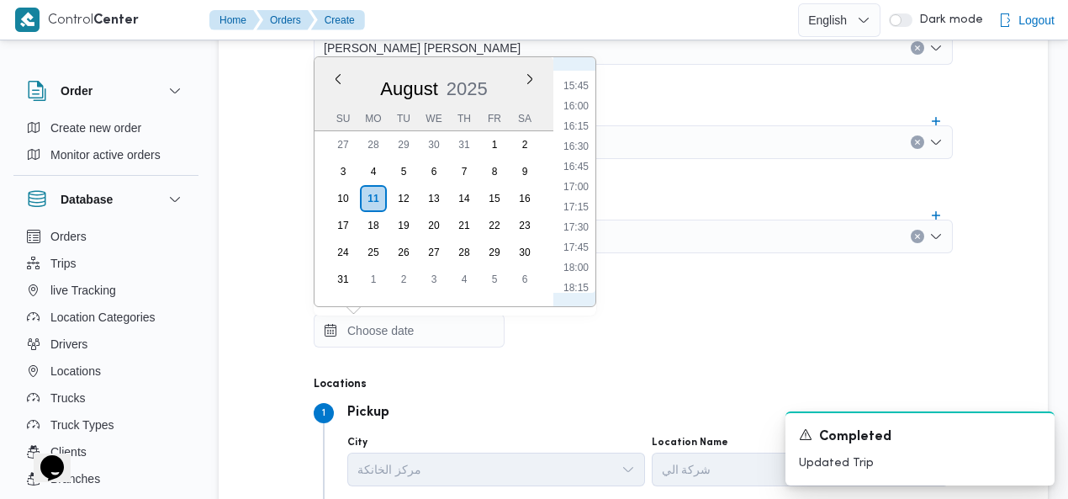
scroll to position [1112, 0]
click at [577, 174] on li "15:00" at bounding box center [576, 178] width 39 height 17
type input "11/08/2025 15:00"
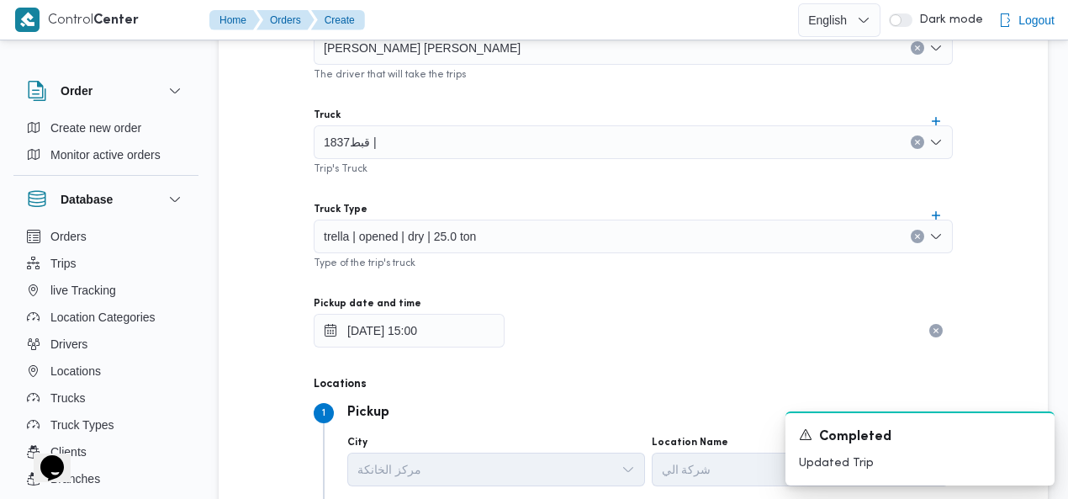
click at [717, 177] on div "Supplier هانى مجدى رئيس احمد Trip's Supplier Operation Model Monthly Trip's Ope…" at bounding box center [633, 186] width 666 height 748
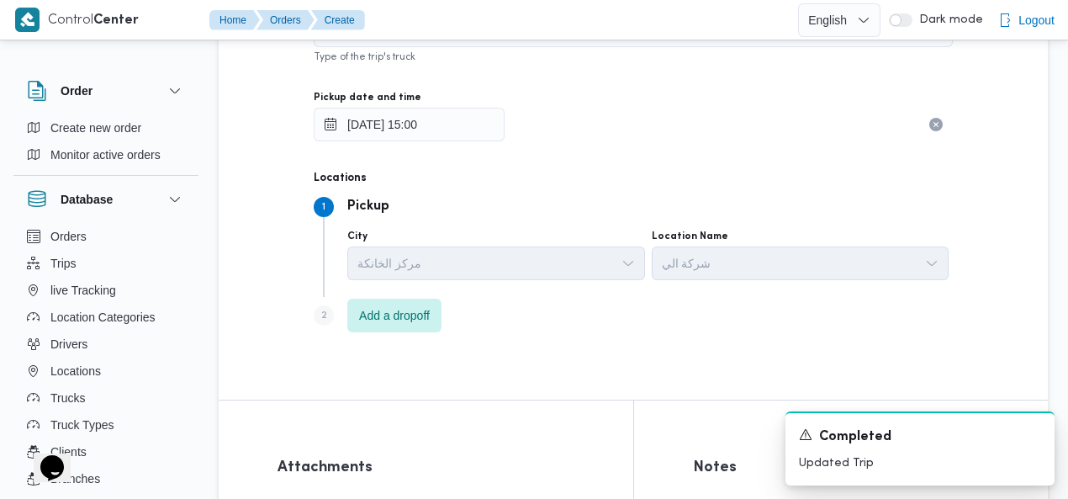
scroll to position [1159, 0]
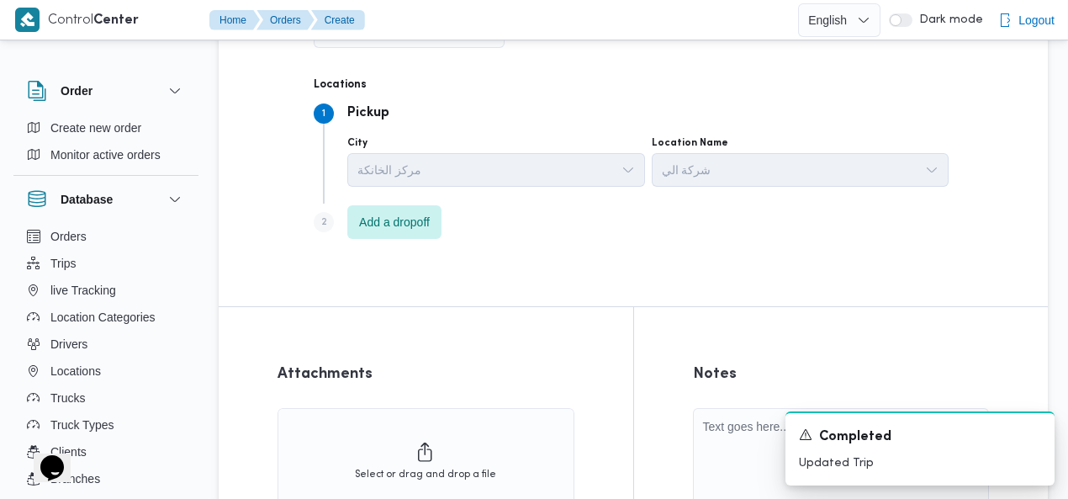
click at [384, 239] on div "Step 2 is disabled 2 Add a dropoff" at bounding box center [633, 226] width 639 height 44
drag, startPoint x: 404, startPoint y: 230, endPoint x: 646, endPoint y: 304, distance: 253.5
click at [401, 227] on span "Add a dropoff" at bounding box center [394, 222] width 71 height 20
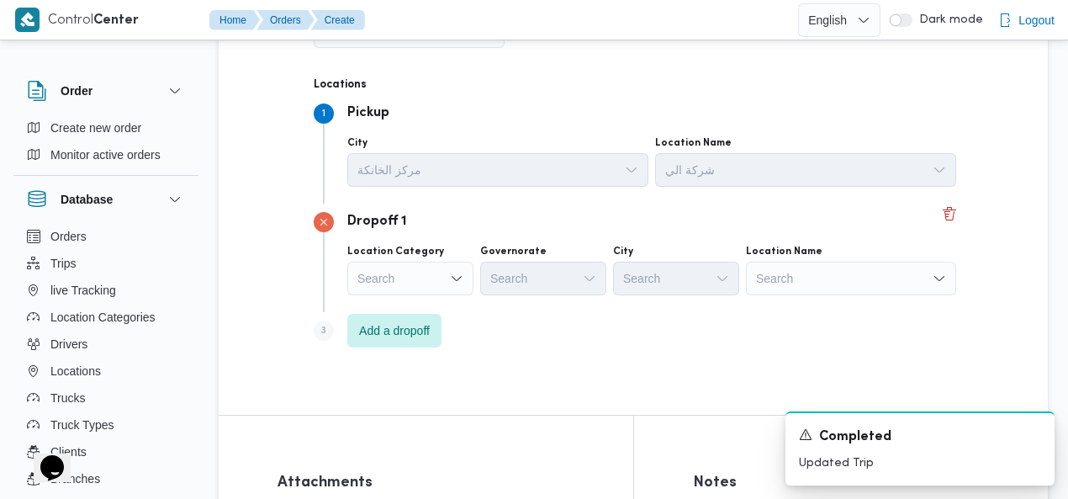
click at [823, 286] on div "Search" at bounding box center [851, 279] width 210 height 34
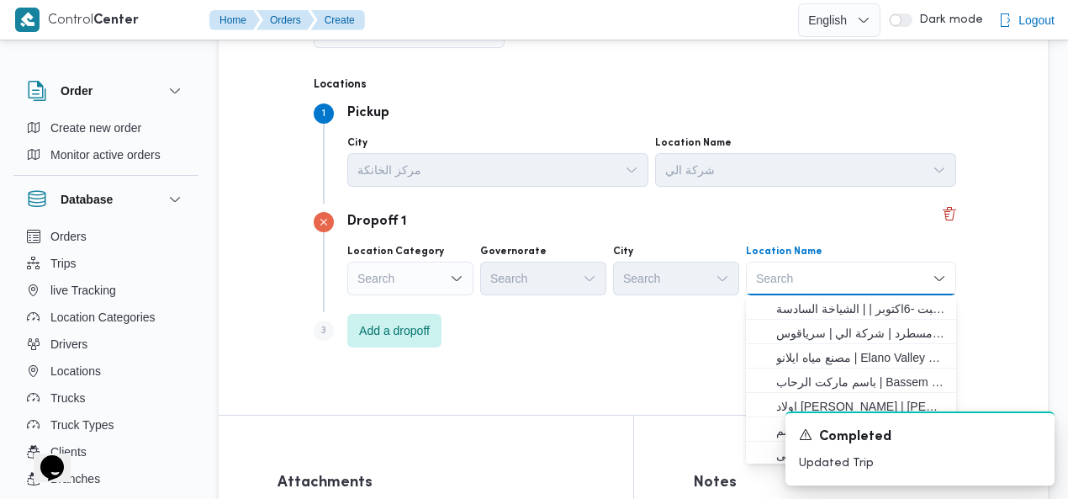
click at [819, 270] on div "Search Combo box. Selected. Combo box input. Search. Type some text or, to disp…" at bounding box center [851, 279] width 210 height 34
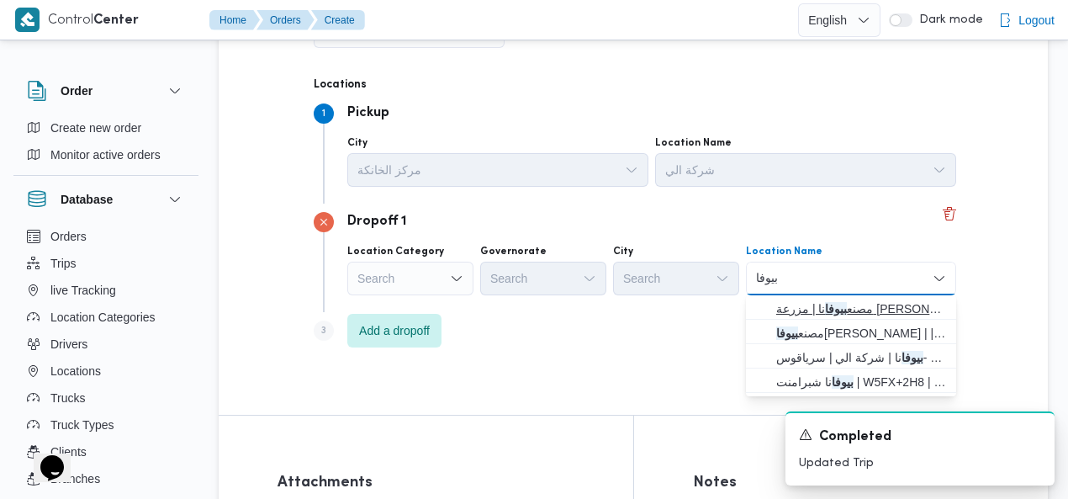
type input "بيوفا"
click at [826, 304] on span "مصنع بيوفا نا | مزرعة صبحى كابر | null" at bounding box center [861, 309] width 170 height 20
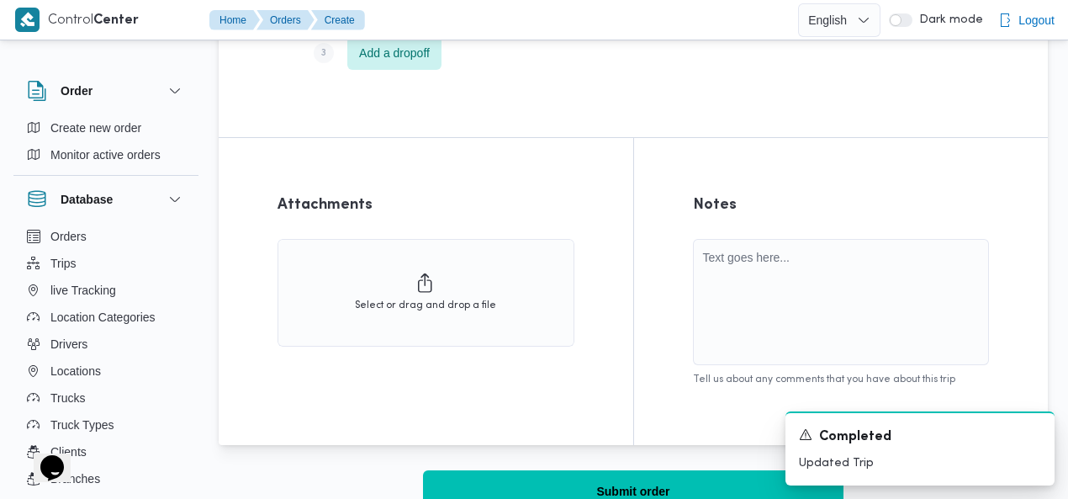
scroll to position [1469, 0]
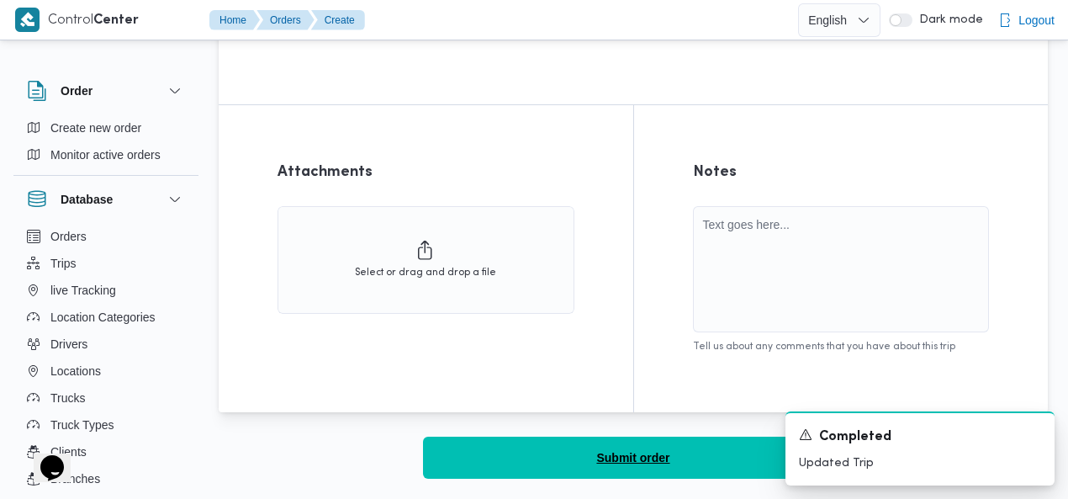
click at [632, 463] on span "Submit order" at bounding box center [632, 457] width 73 height 20
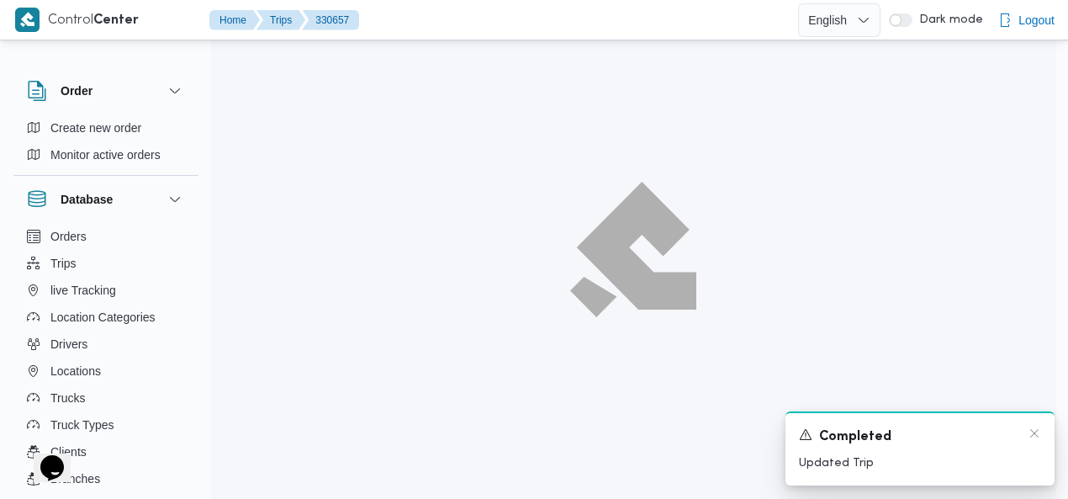
scroll to position [45, 0]
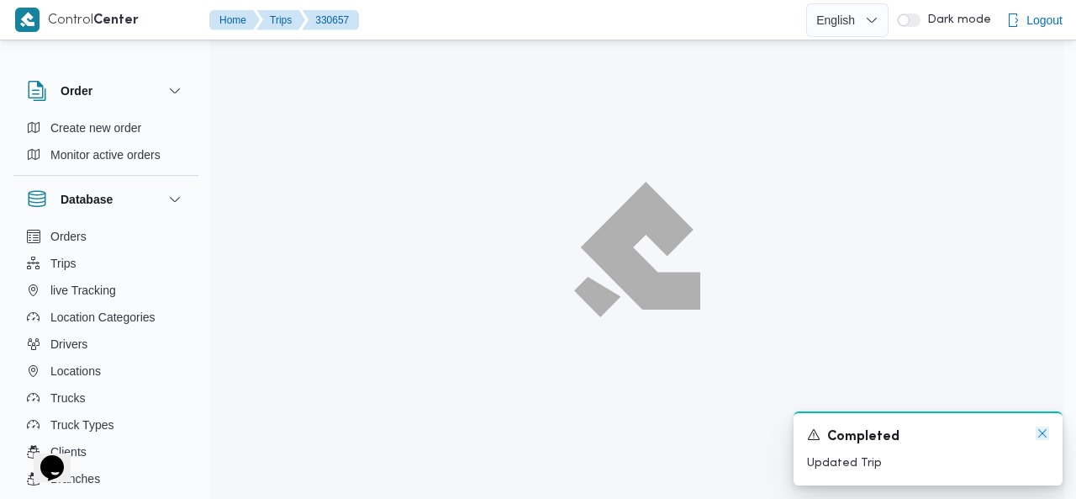
click at [1039, 433] on icon "Dismiss toast" at bounding box center [1042, 432] width 13 height 13
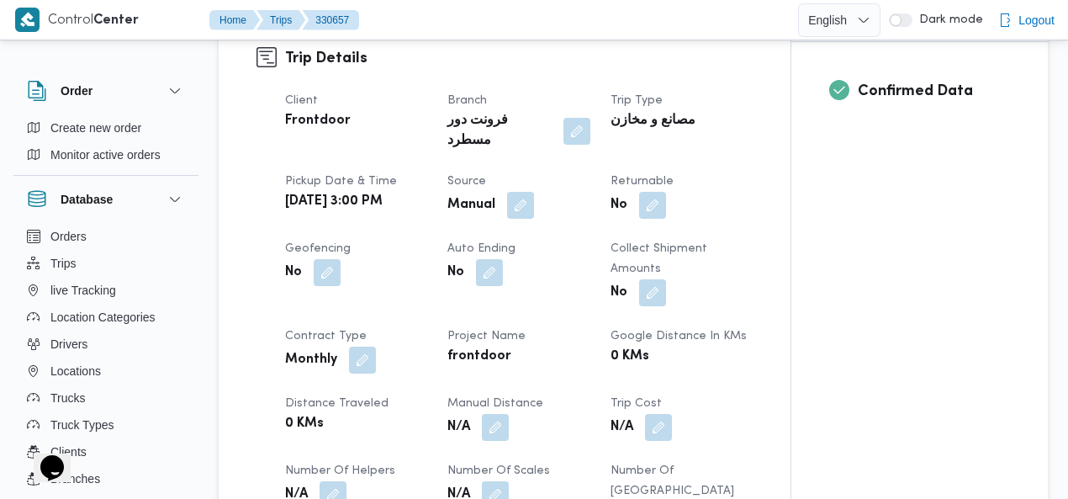
scroll to position [706, 0]
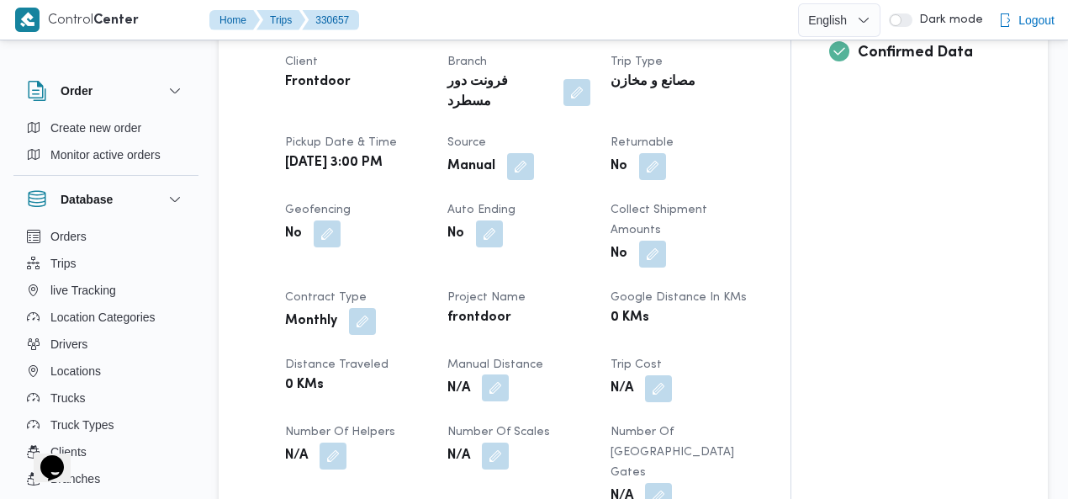
click at [500, 374] on button "button" at bounding box center [495, 387] width 27 height 27
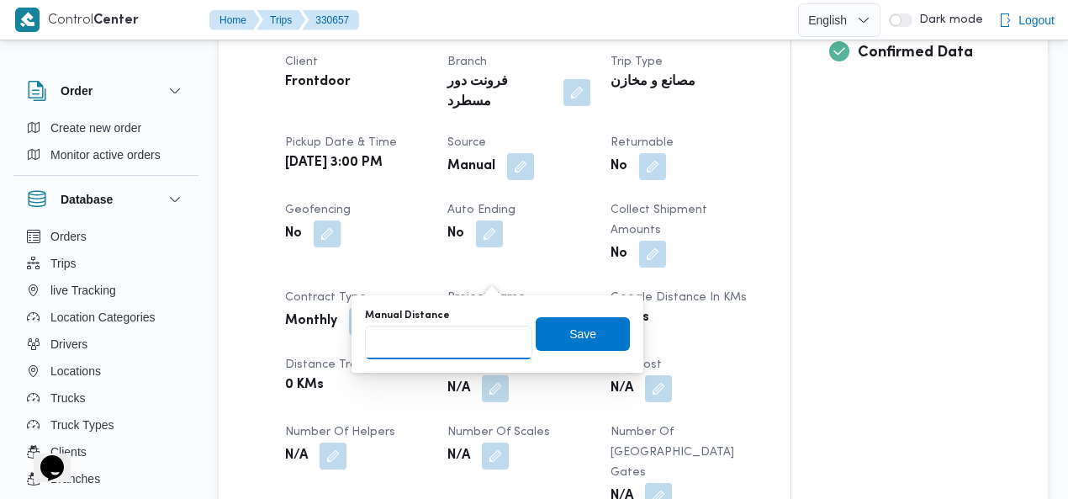
click at [440, 336] on input "Manual Distance" at bounding box center [448, 342] width 167 height 34
type input "120"
click at [574, 330] on span "Save" at bounding box center [582, 333] width 27 height 20
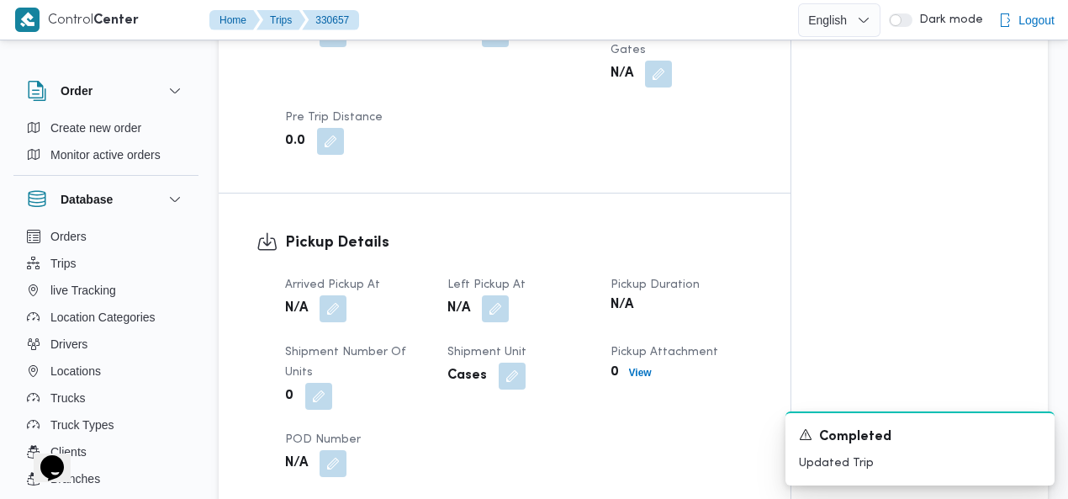
scroll to position [1166, 0]
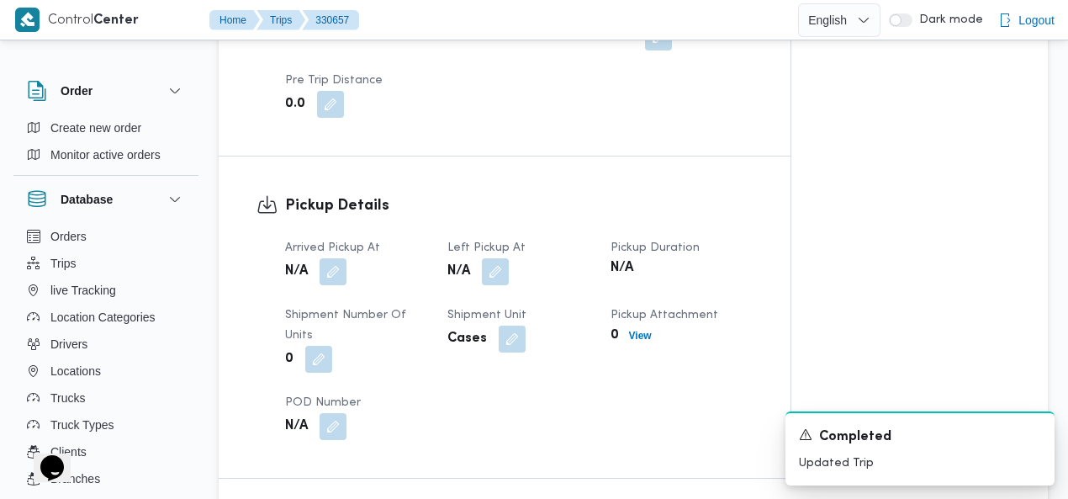
click at [335, 258] on button "button" at bounding box center [333, 271] width 27 height 27
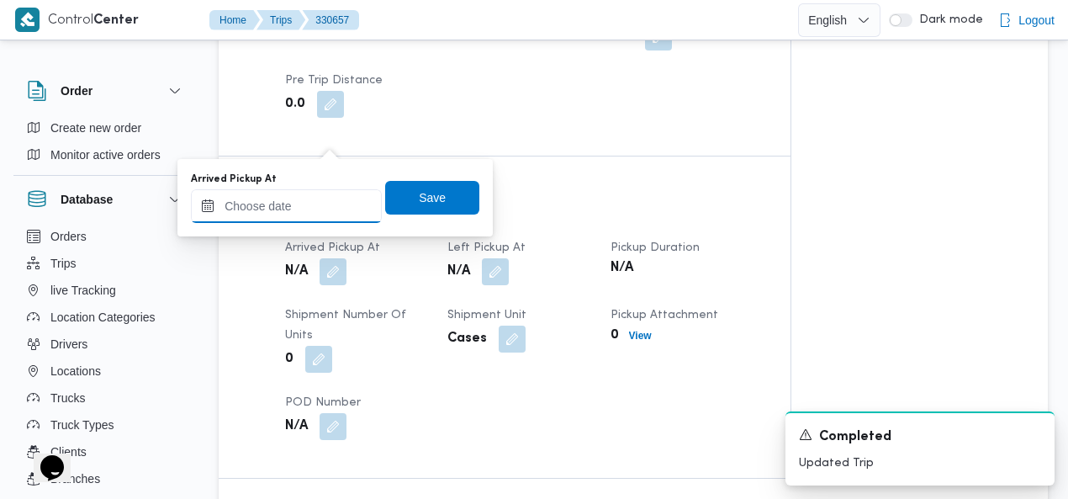
click at [281, 206] on input "Arrived Pickup At" at bounding box center [286, 206] width 191 height 34
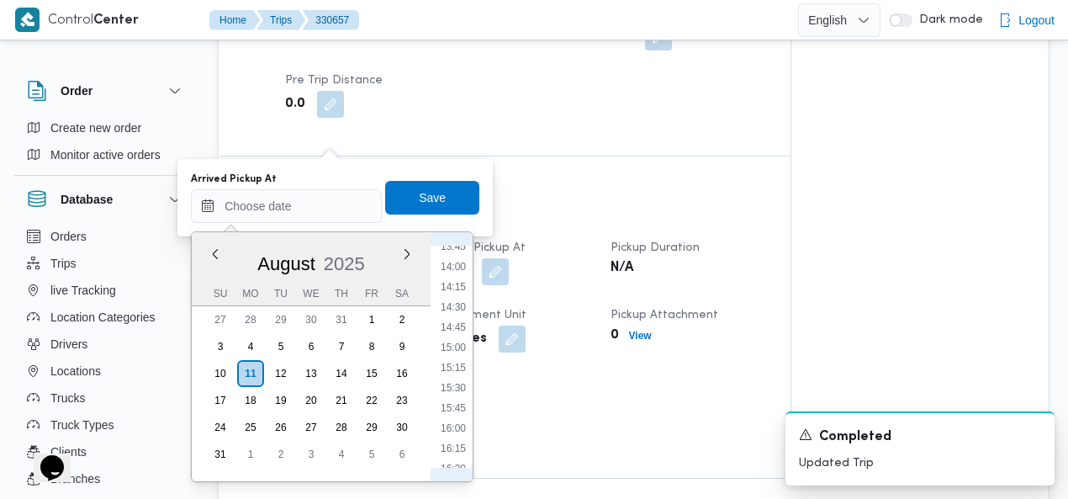
scroll to position [1112, 0]
click at [468, 346] on li "15:00" at bounding box center [453, 353] width 39 height 17
type input "11/08/2025 15:00"
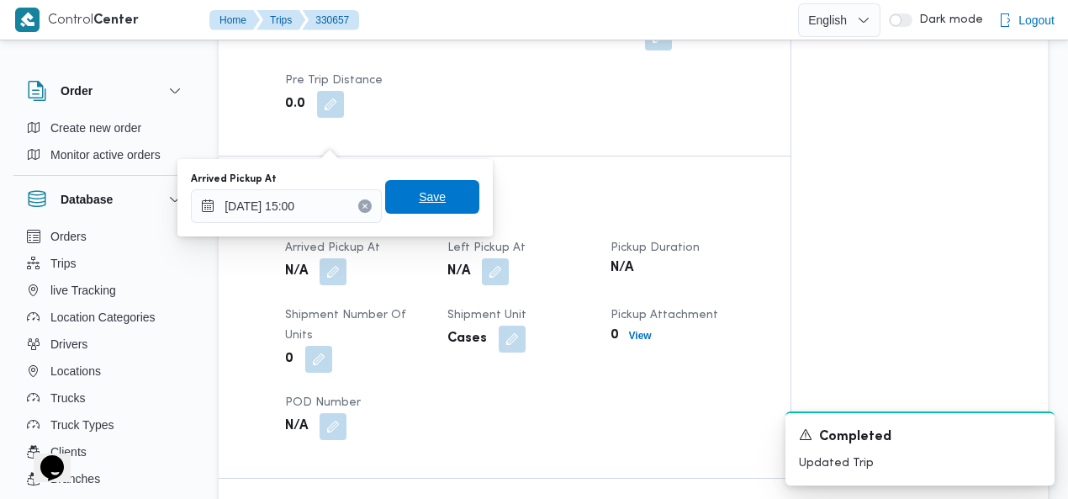
click at [434, 200] on span "Save" at bounding box center [432, 197] width 27 height 20
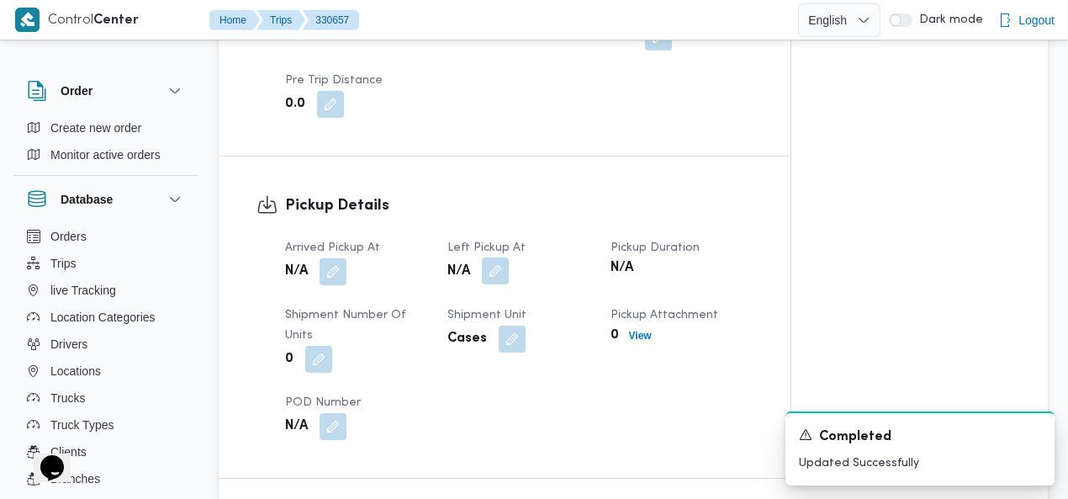
drag, startPoint x: 501, startPoint y: 130, endPoint x: 500, endPoint y: 140, distance: 10.2
click at [501, 257] on button "button" at bounding box center [495, 270] width 27 height 27
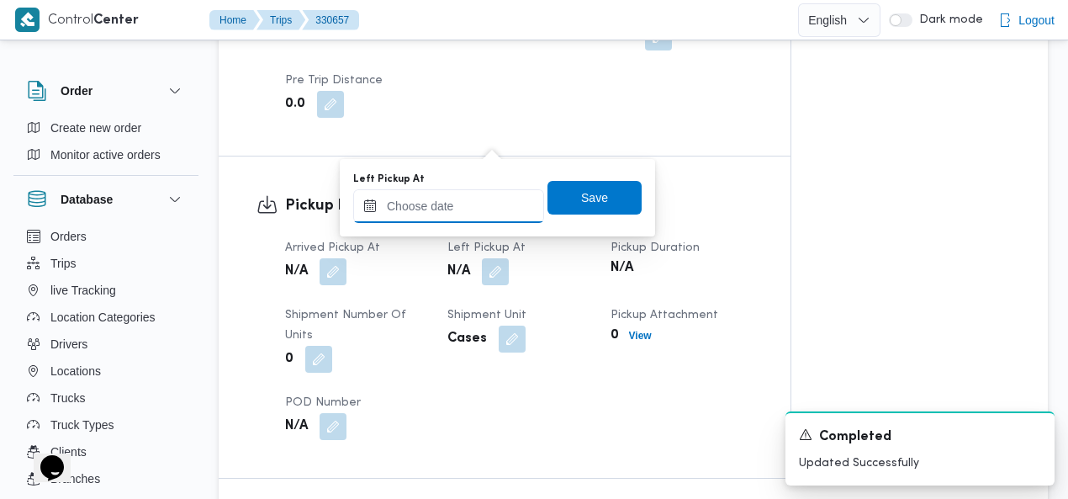
click at [473, 209] on input "Left Pickup At" at bounding box center [448, 206] width 191 height 34
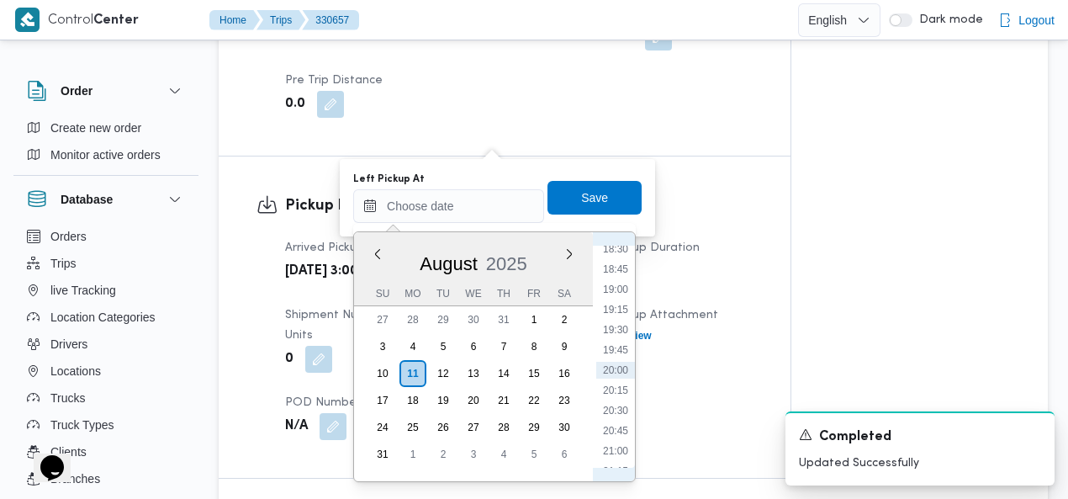
scroll to position [1305, 0]
click at [617, 394] on li "18:00" at bounding box center [615, 402] width 39 height 17
type input "11/08/2025 18:00"
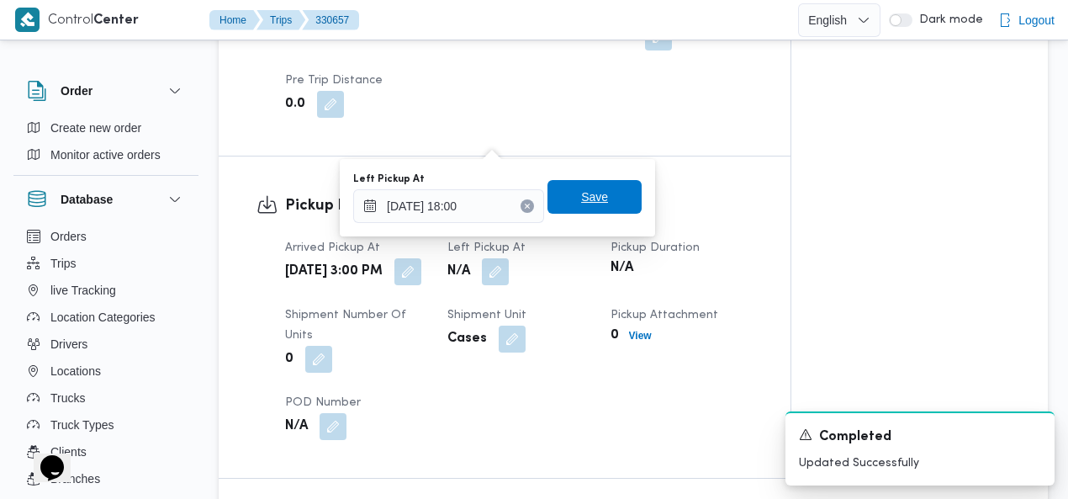
click at [581, 198] on span "Save" at bounding box center [594, 197] width 27 height 20
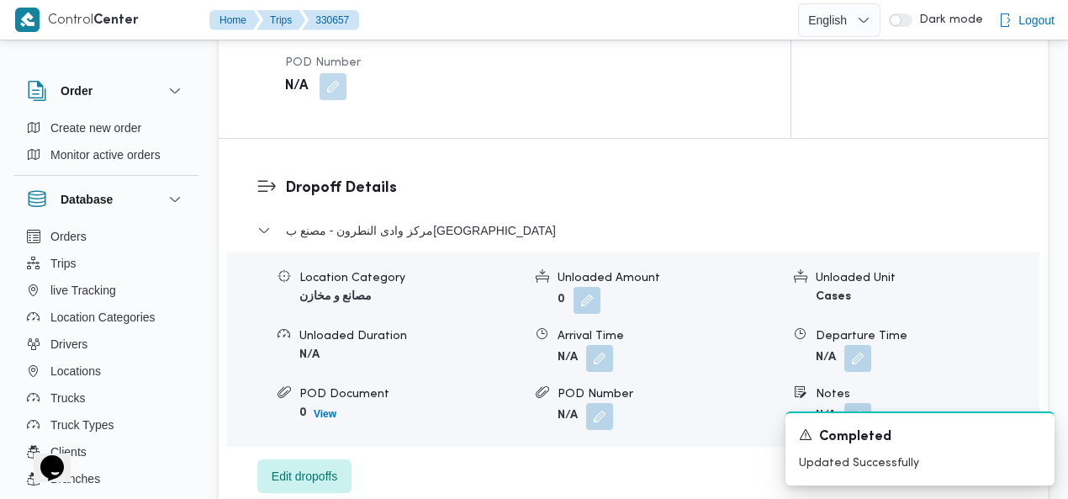
scroll to position [1526, 0]
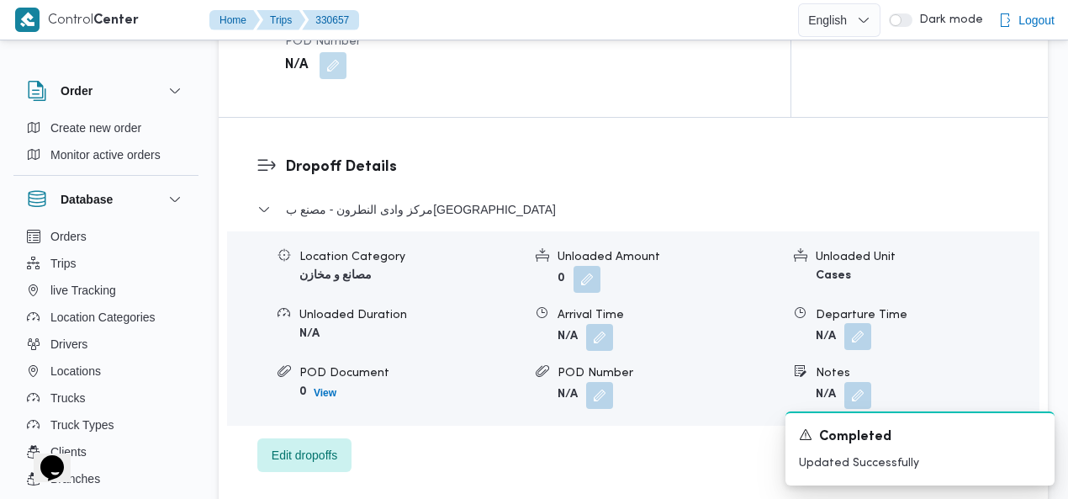
click at [851, 323] on button "button" at bounding box center [857, 336] width 27 height 27
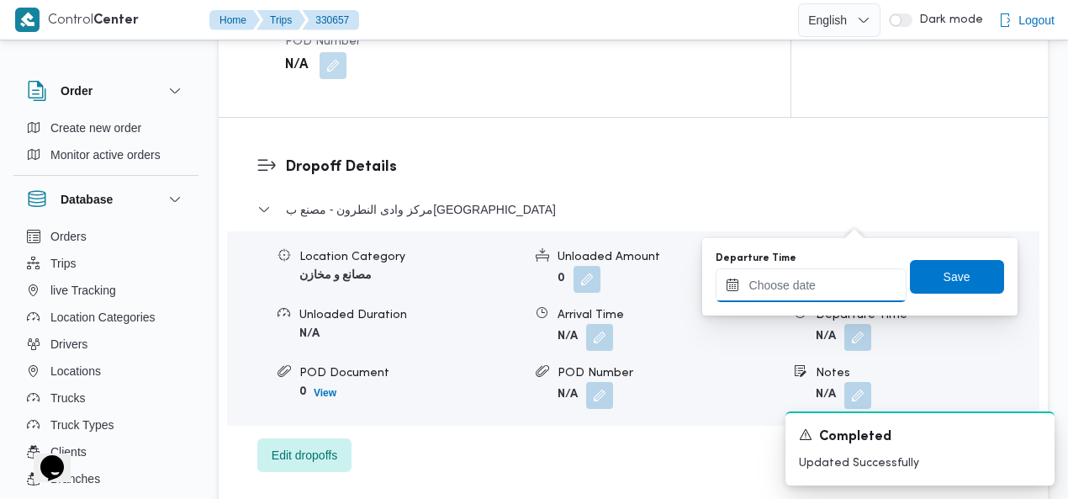
click at [780, 287] on input "Departure Time" at bounding box center [811, 285] width 191 height 34
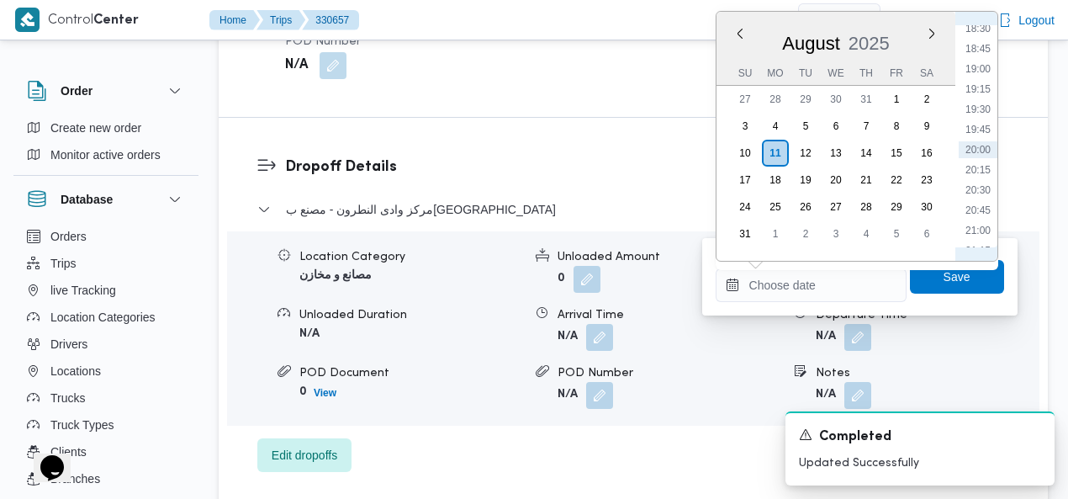
scroll to position [1716, 0]
click at [981, 235] on li "23:45" at bounding box center [978, 235] width 39 height 17
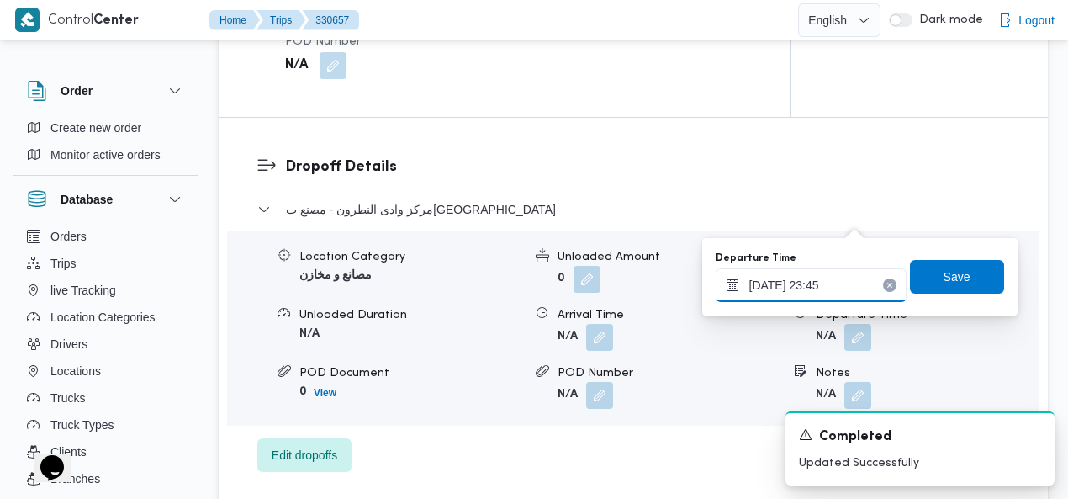
click at [838, 293] on input "11/08/2025 23:45" at bounding box center [811, 285] width 191 height 34
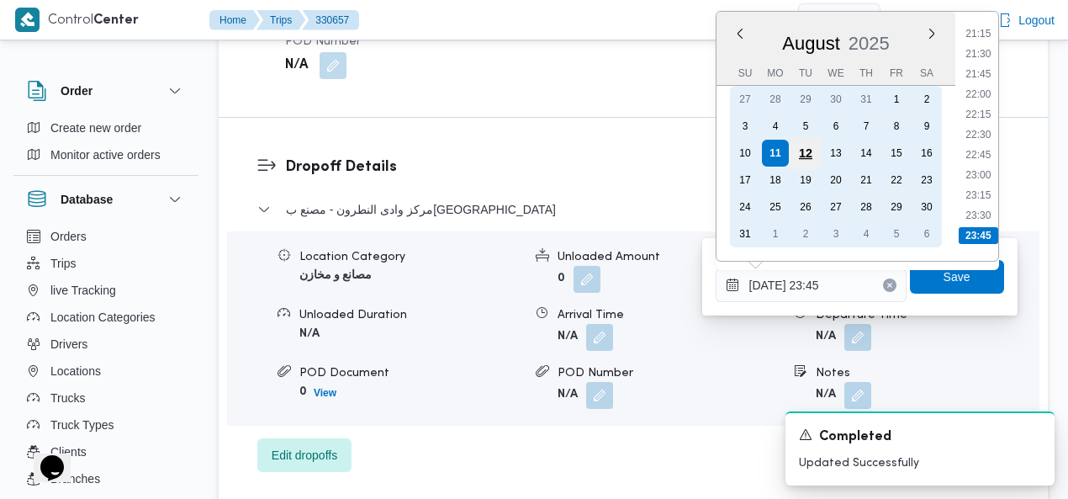
click at [804, 145] on div "12" at bounding box center [805, 153] width 32 height 32
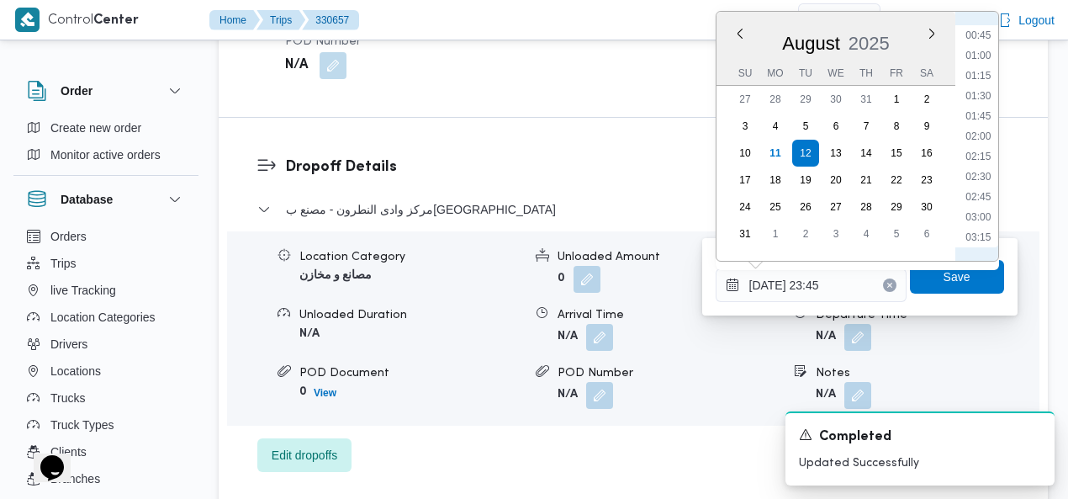
scroll to position [0, 0]
click at [981, 38] on li "00:00" at bounding box center [978, 33] width 39 height 17
type input "[DATE] 00:00"
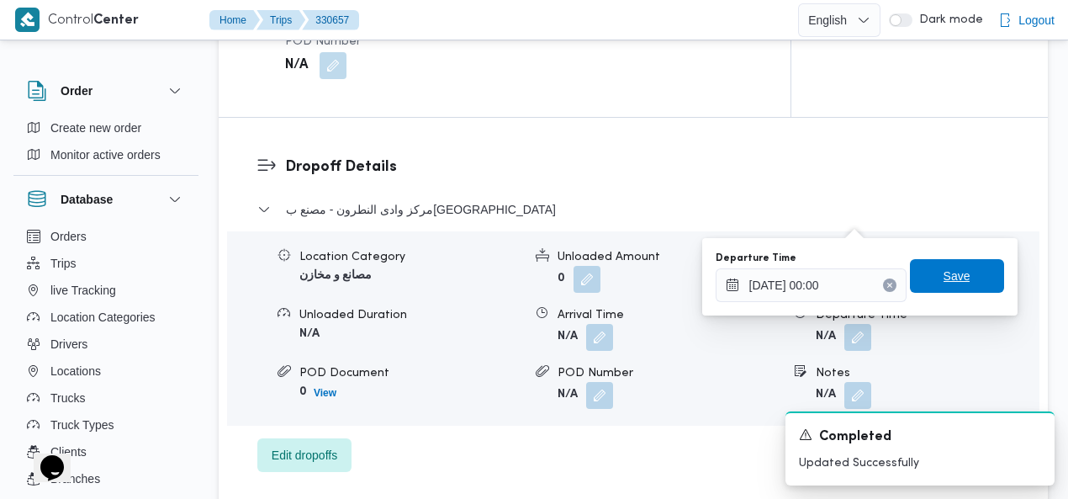
click at [947, 275] on span "Save" at bounding box center [957, 276] width 27 height 20
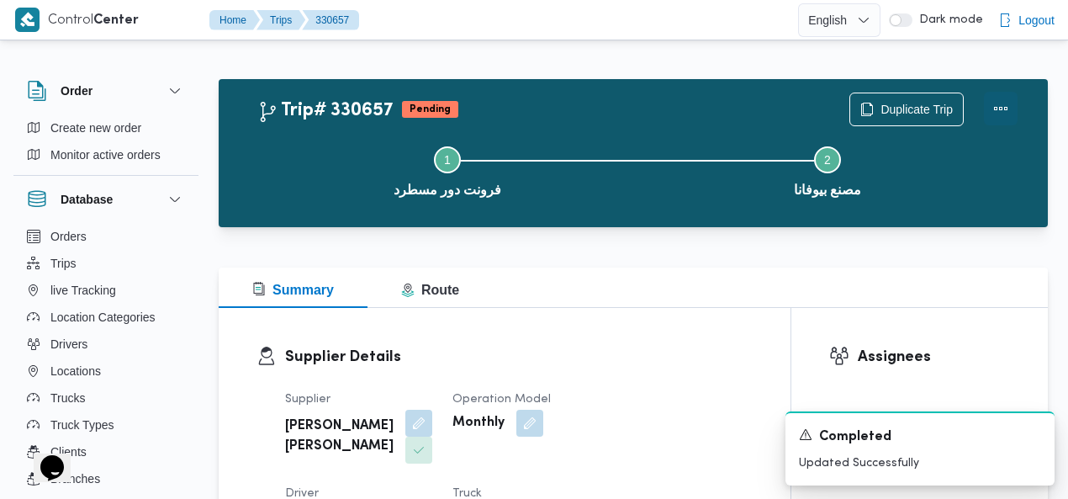
click at [1004, 110] on button "Actions" at bounding box center [1001, 109] width 34 height 34
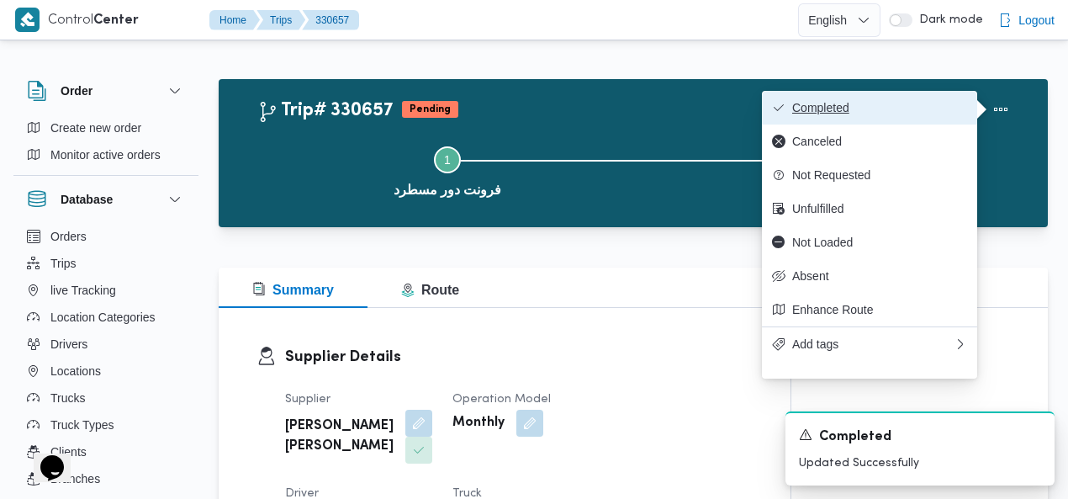
click at [922, 103] on span "Completed" at bounding box center [879, 107] width 175 height 13
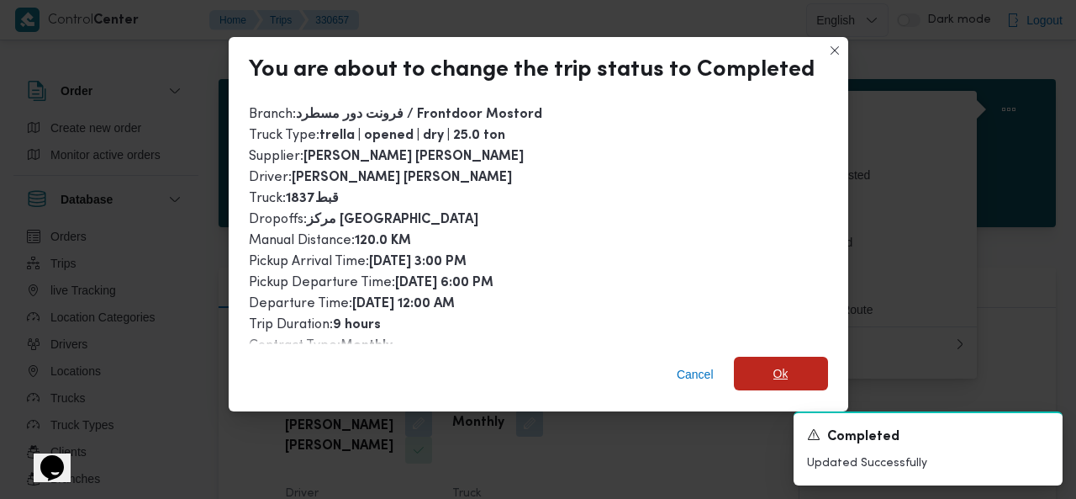
click at [767, 371] on span "Ok" at bounding box center [781, 374] width 94 height 34
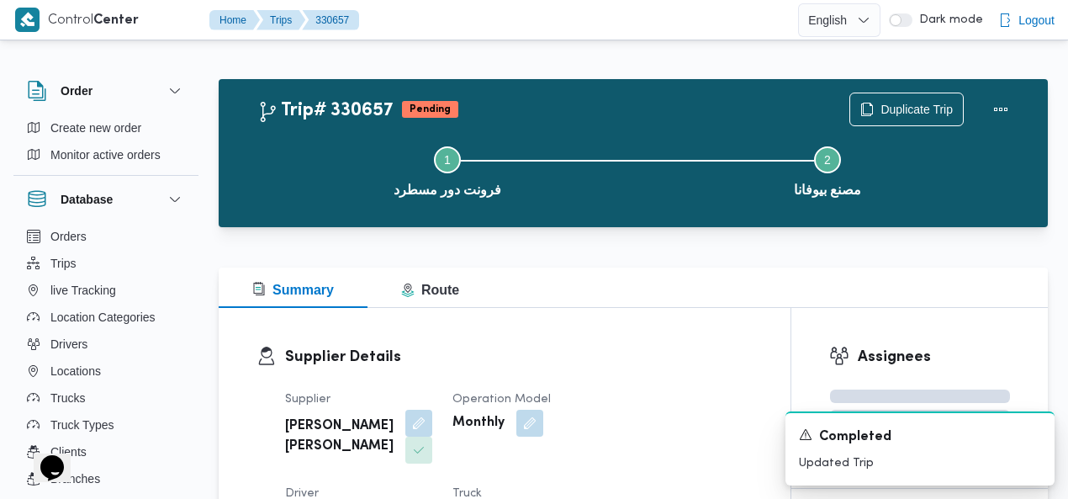
click at [683, 105] on div "Trip# 330657 Pending Duplicate Trip" at bounding box center [637, 110] width 760 height 34
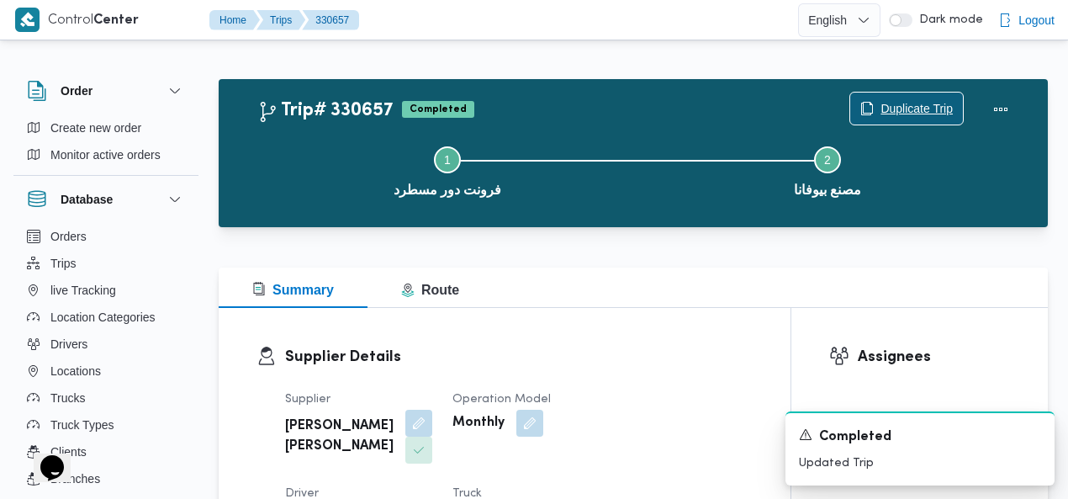
click at [913, 108] on span "Duplicate Trip" at bounding box center [917, 108] width 72 height 20
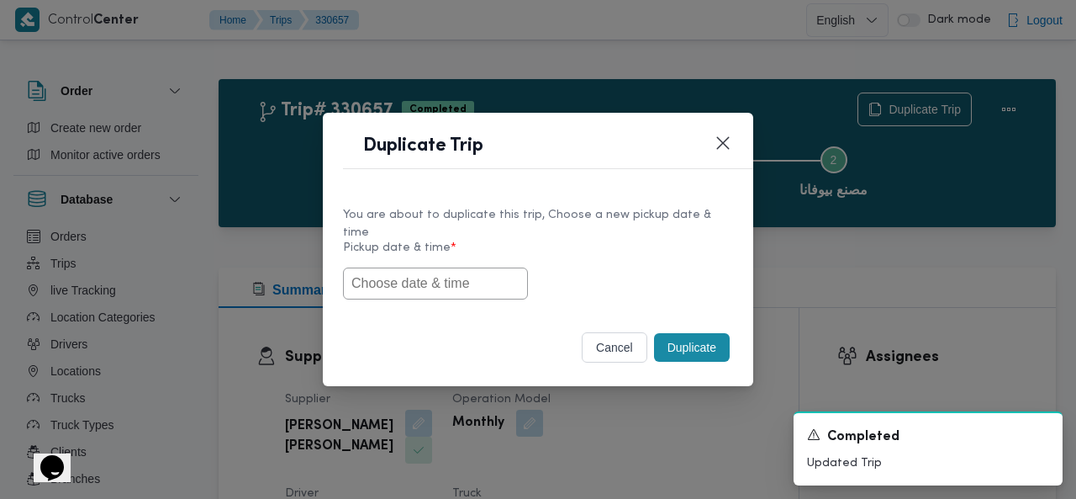
click at [447, 278] on input "text" at bounding box center [435, 283] width 185 height 32
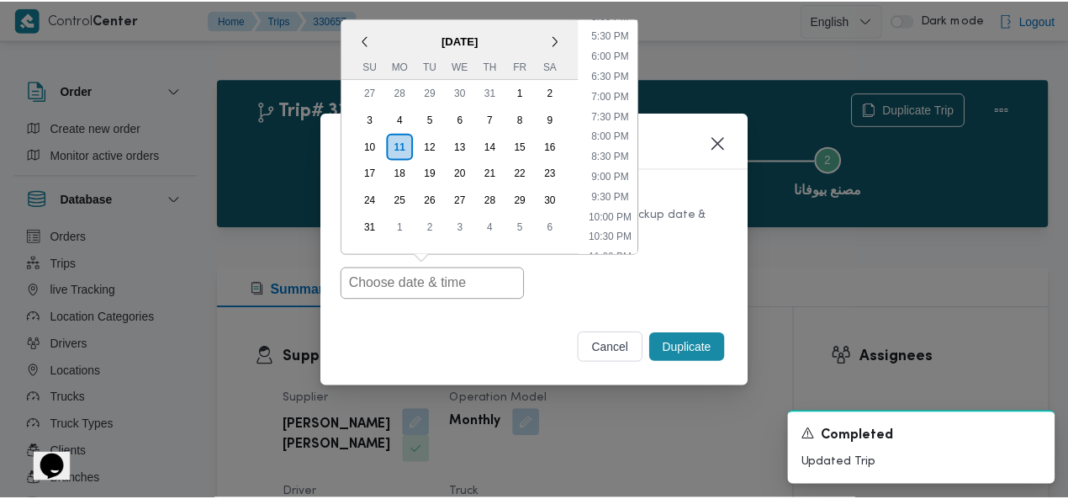
scroll to position [492, 0]
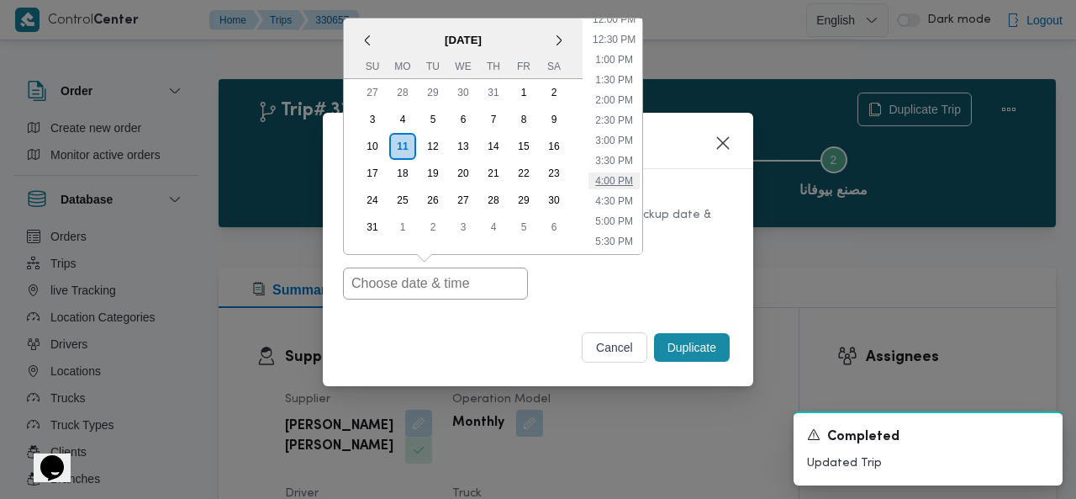
click at [602, 177] on li "4:00 PM" at bounding box center [614, 180] width 51 height 17
type input "11/08/2025 4:00PM"
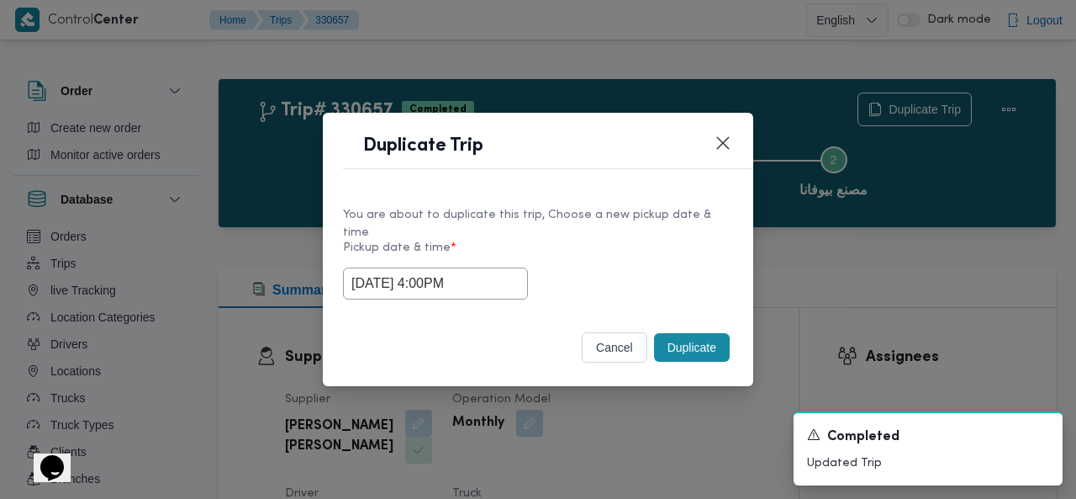
click at [680, 337] on button "Duplicate" at bounding box center [692, 347] width 76 height 29
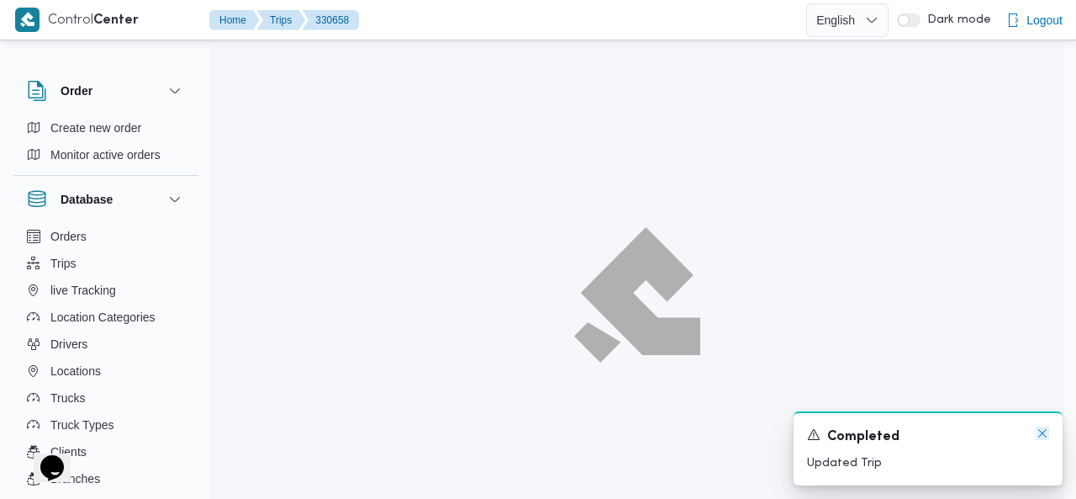
click at [1043, 435] on icon "Dismiss toast" at bounding box center [1043, 433] width 8 height 8
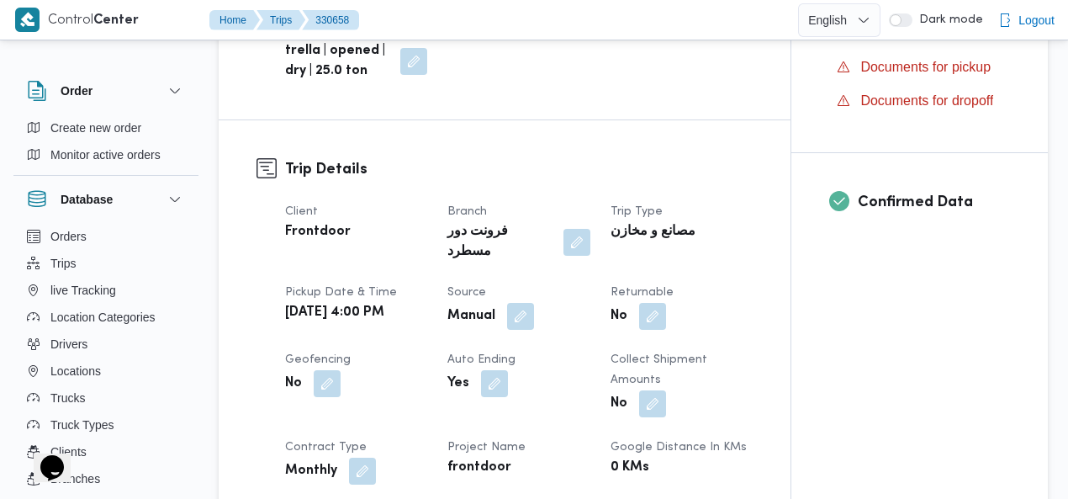
scroll to position [625, 0]
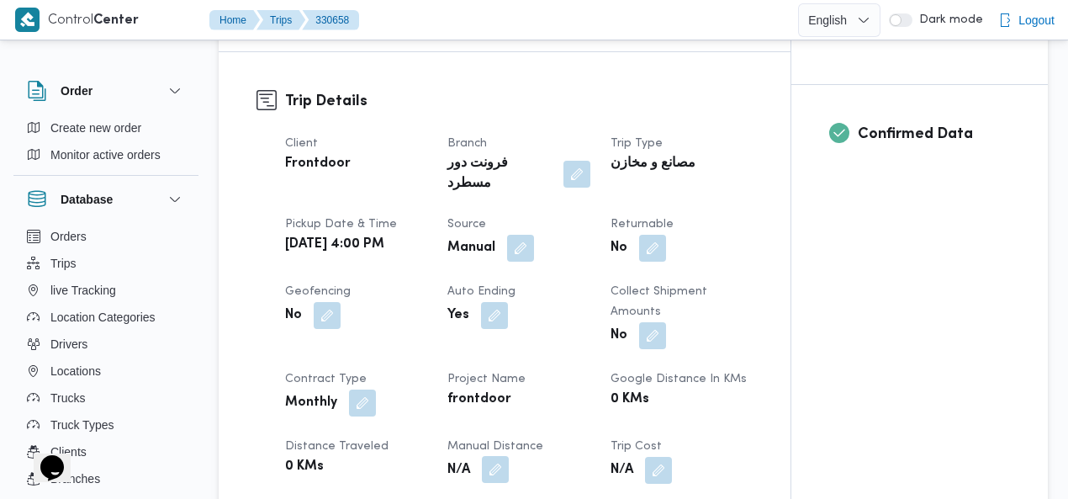
click at [499, 456] on button "button" at bounding box center [495, 469] width 27 height 27
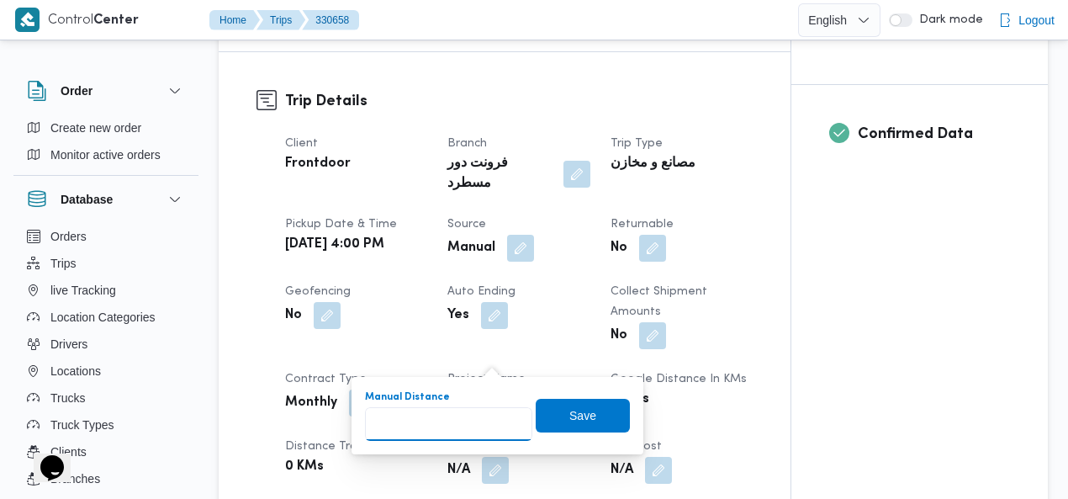
click at [441, 423] on input "Manual Distance" at bounding box center [448, 424] width 167 height 34
type input "120"
click at [582, 405] on span "Save" at bounding box center [583, 415] width 94 height 34
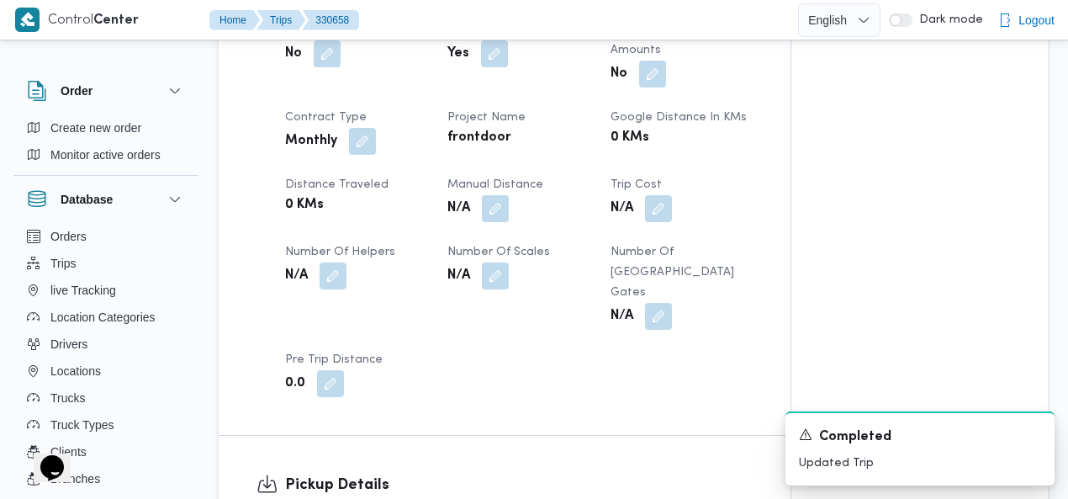
scroll to position [974, 0]
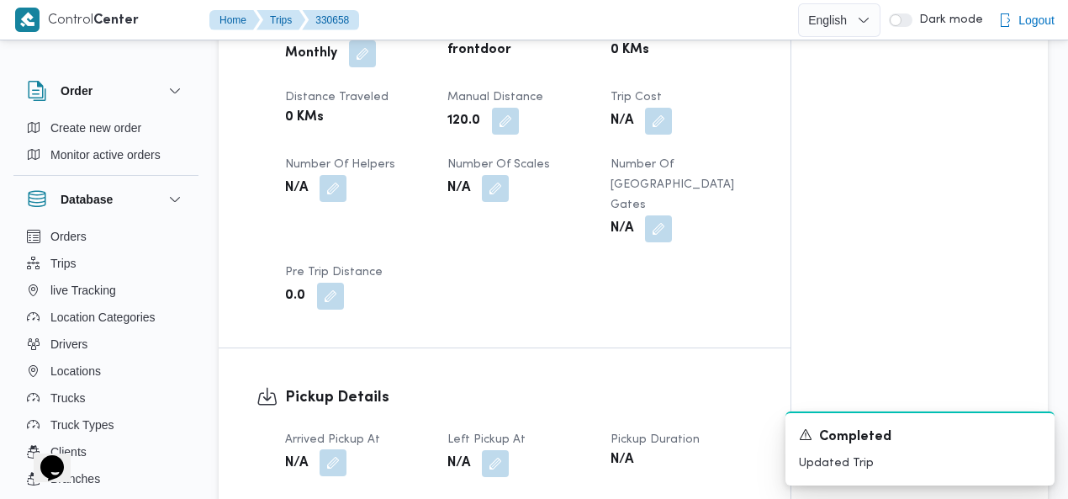
click at [336, 449] on button "button" at bounding box center [333, 462] width 27 height 27
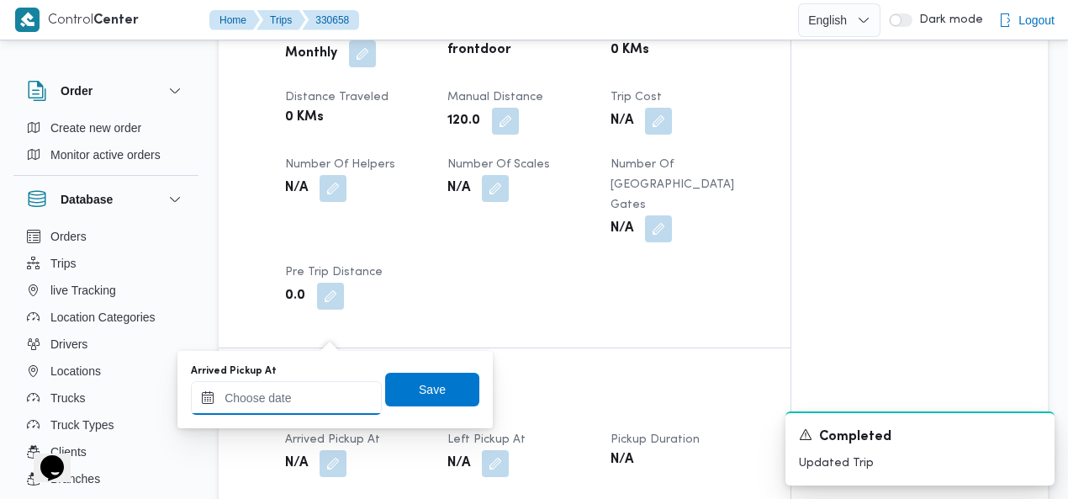
click at [281, 408] on input "Arrived Pickup At" at bounding box center [286, 398] width 191 height 34
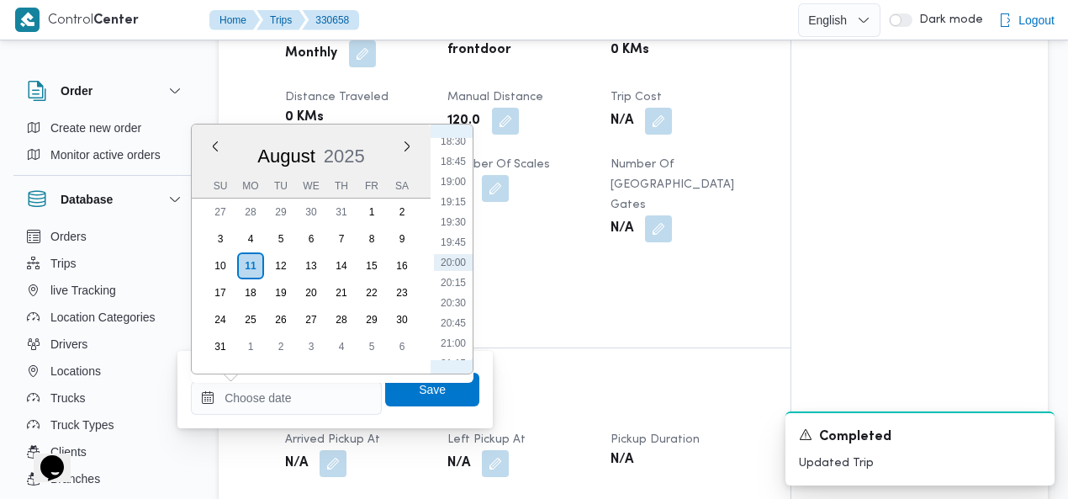
scroll to position [1112, 0]
click at [449, 324] on li "16:00" at bounding box center [453, 326] width 39 height 17
type input "11/08/2025 16:00"
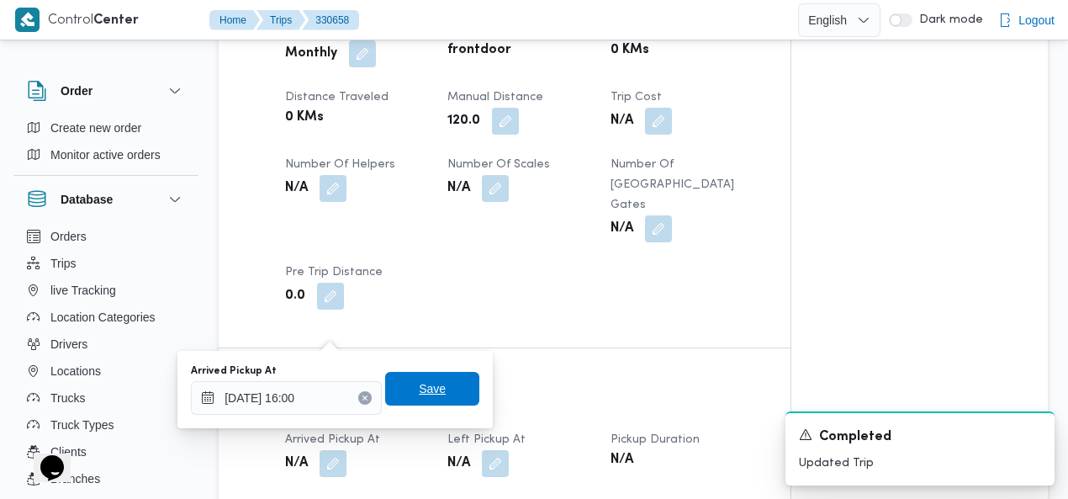
click at [431, 379] on span "Save" at bounding box center [432, 388] width 27 height 20
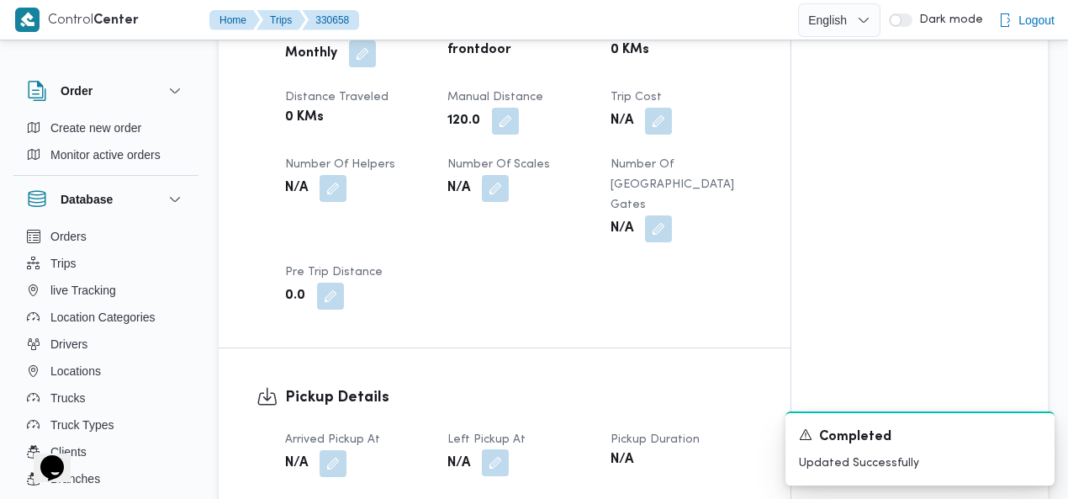
click at [495, 449] on button "button" at bounding box center [495, 462] width 27 height 27
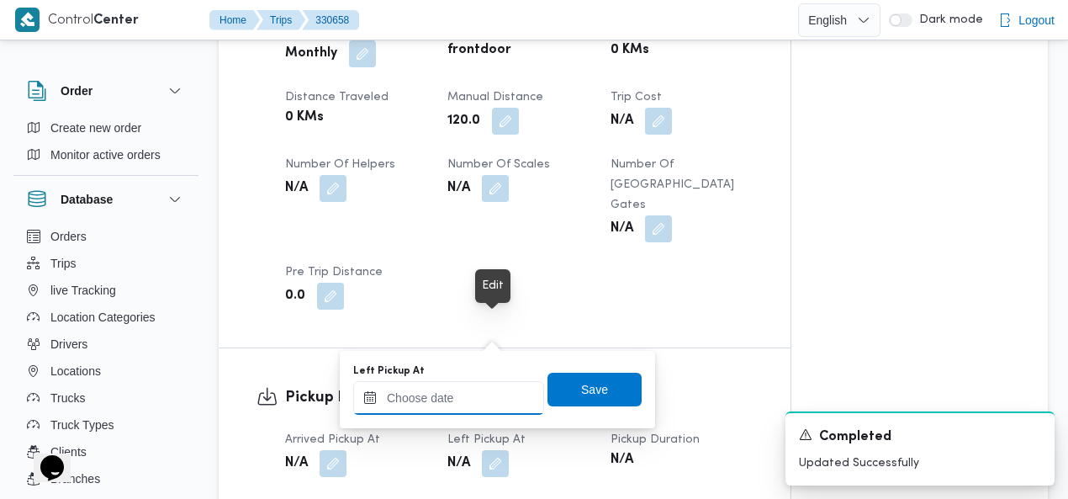
click at [479, 401] on input "Left Pickup At" at bounding box center [448, 398] width 191 height 34
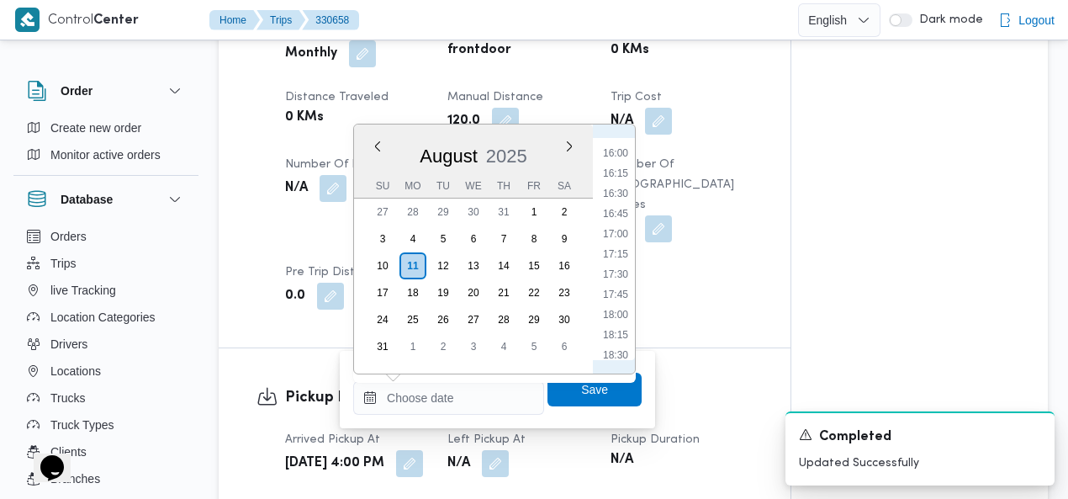
scroll to position [1344, 0]
click at [621, 336] on li "19:00" at bounding box center [615, 336] width 39 height 17
type input "11/08/2025 19:00"
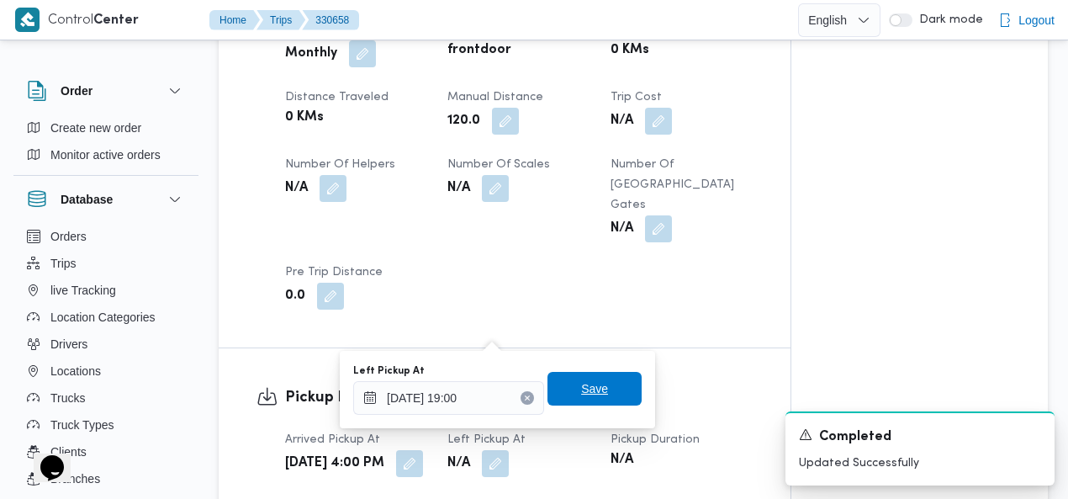
click at [591, 388] on span "Save" at bounding box center [594, 388] width 27 height 20
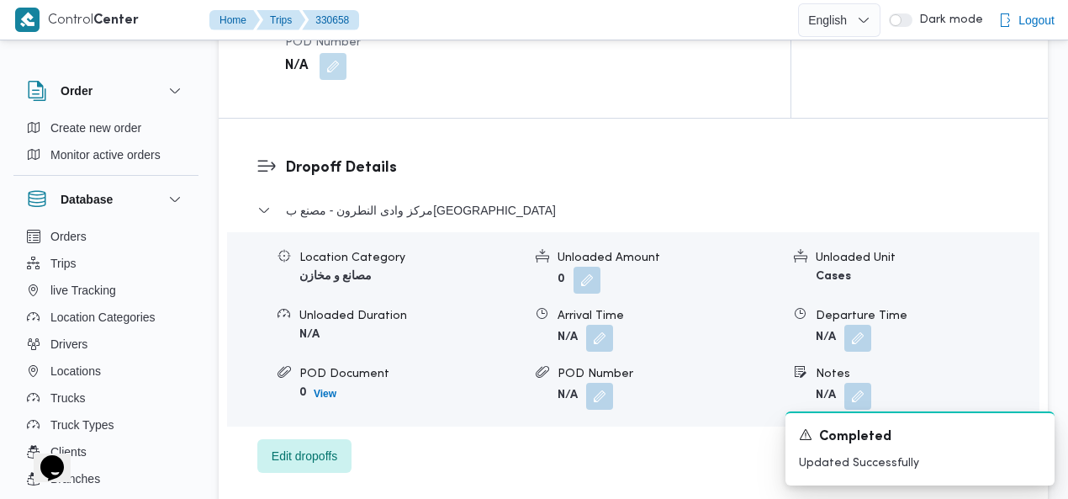
scroll to position [1540, 0]
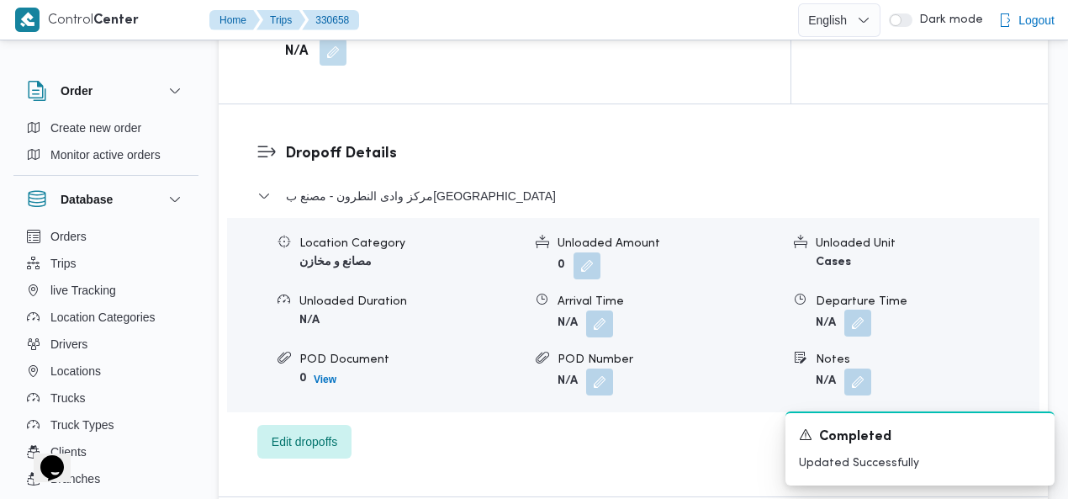
click at [865, 309] on button "button" at bounding box center [857, 322] width 27 height 27
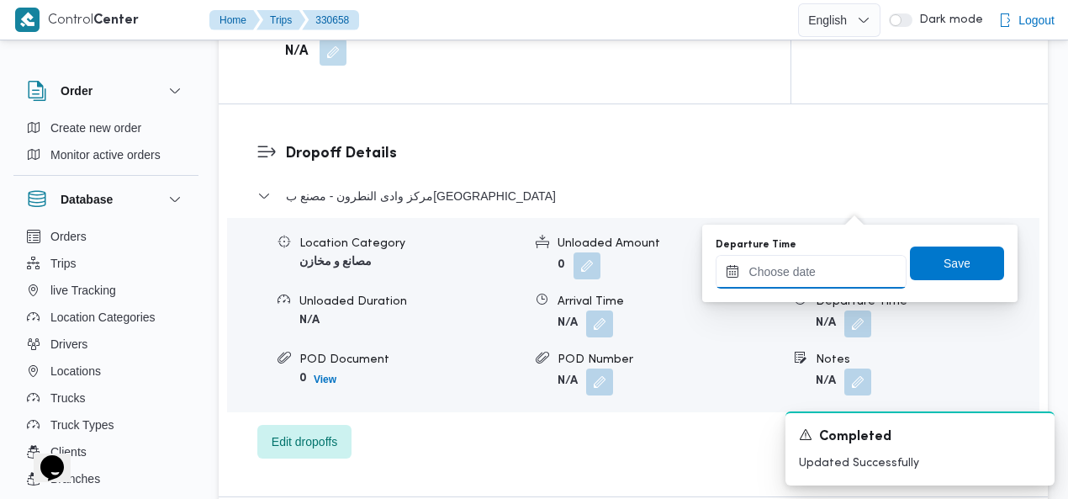
click at [812, 275] on input "Departure Time" at bounding box center [811, 272] width 191 height 34
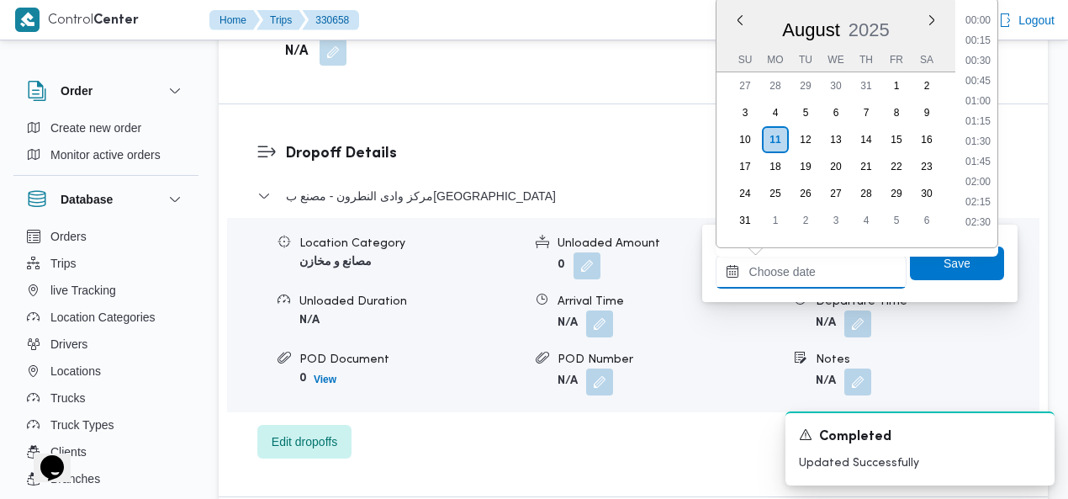
scroll to position [1499, 0]
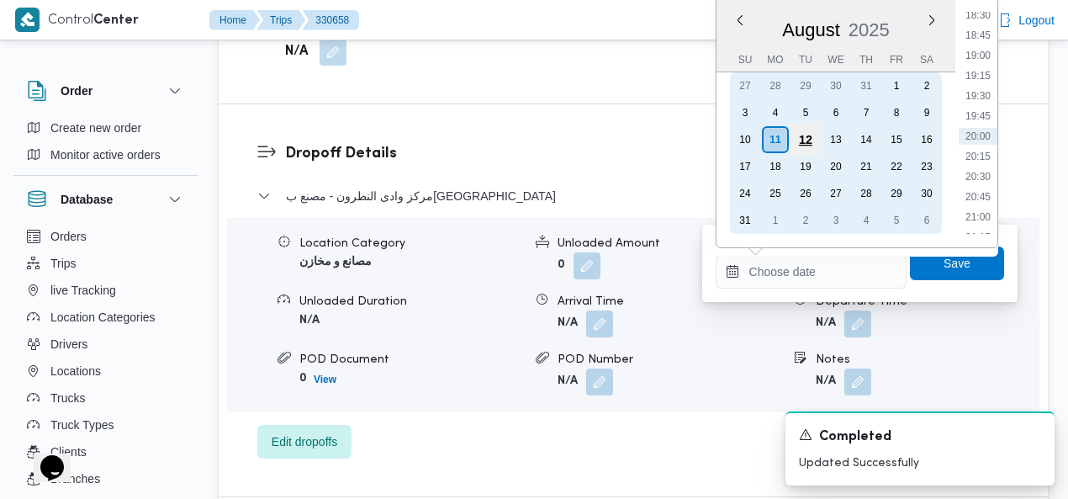
click at [796, 140] on div "12" at bounding box center [805, 140] width 32 height 32
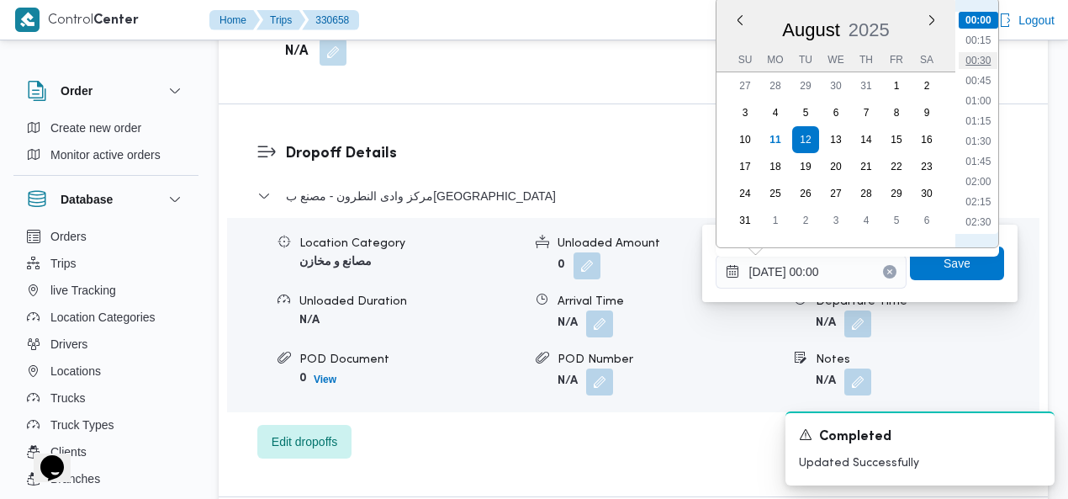
click at [979, 59] on li "00:30" at bounding box center [978, 60] width 39 height 17
type input "12/08/2025 00:30"
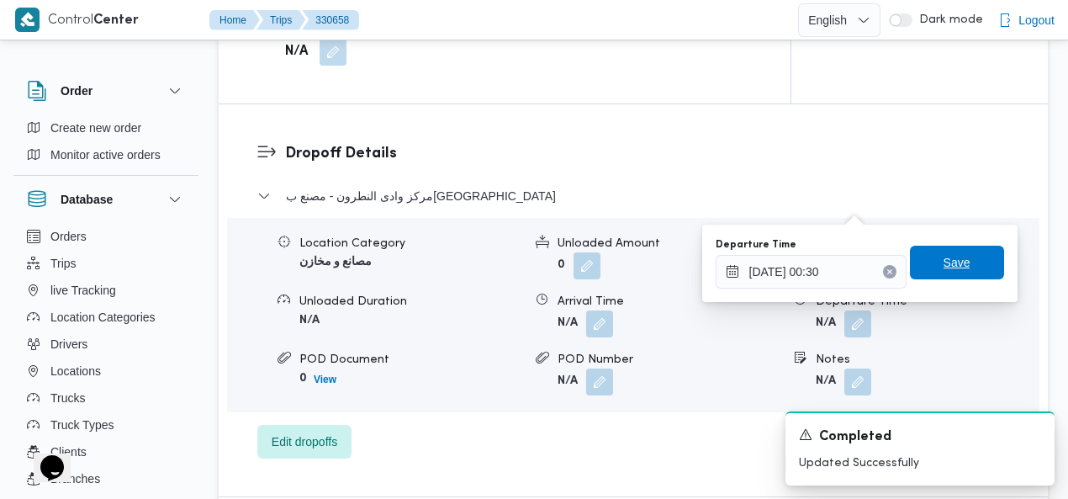
click at [944, 254] on span "Save" at bounding box center [957, 262] width 27 height 20
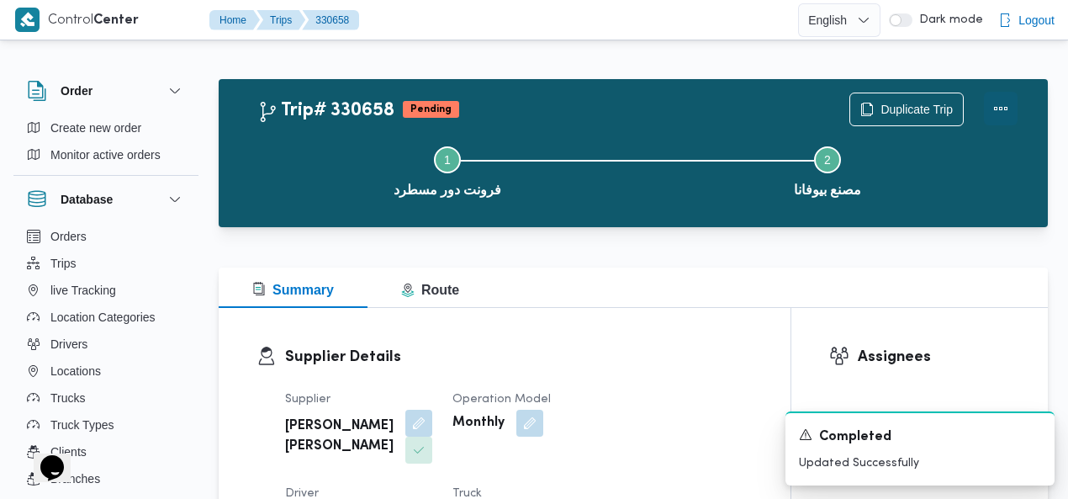
click at [999, 107] on button "Actions" at bounding box center [1001, 109] width 34 height 34
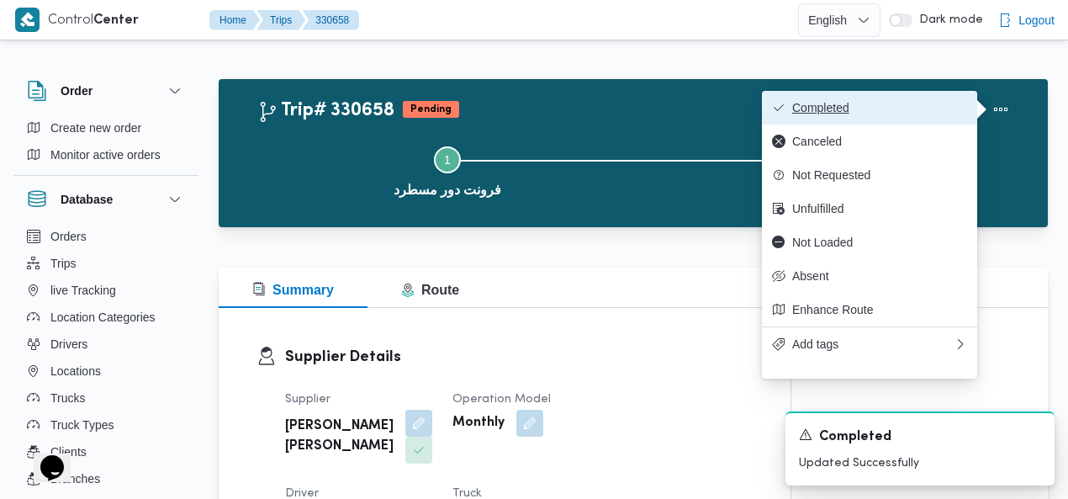
click at [940, 103] on span "Completed" at bounding box center [879, 107] width 175 height 13
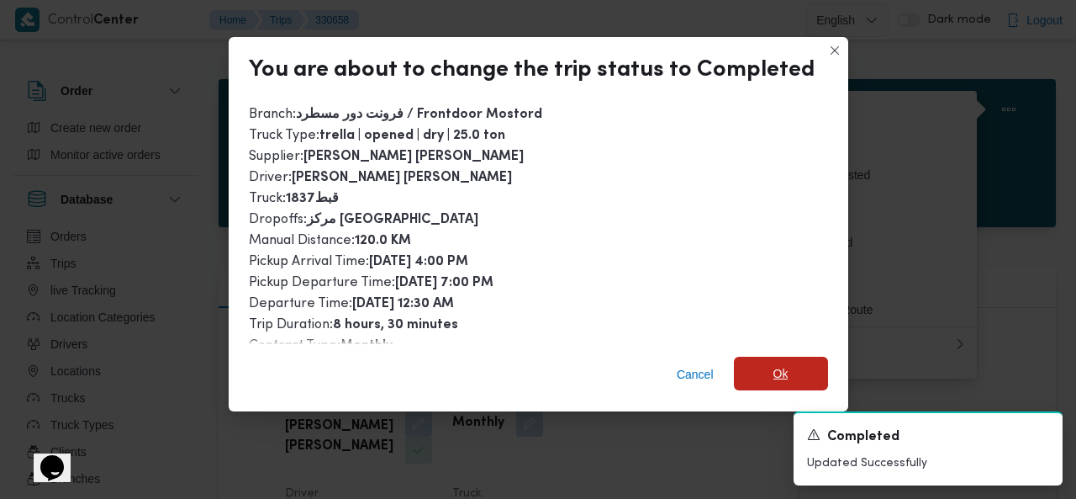
click at [774, 373] on span "Ok" at bounding box center [781, 373] width 15 height 20
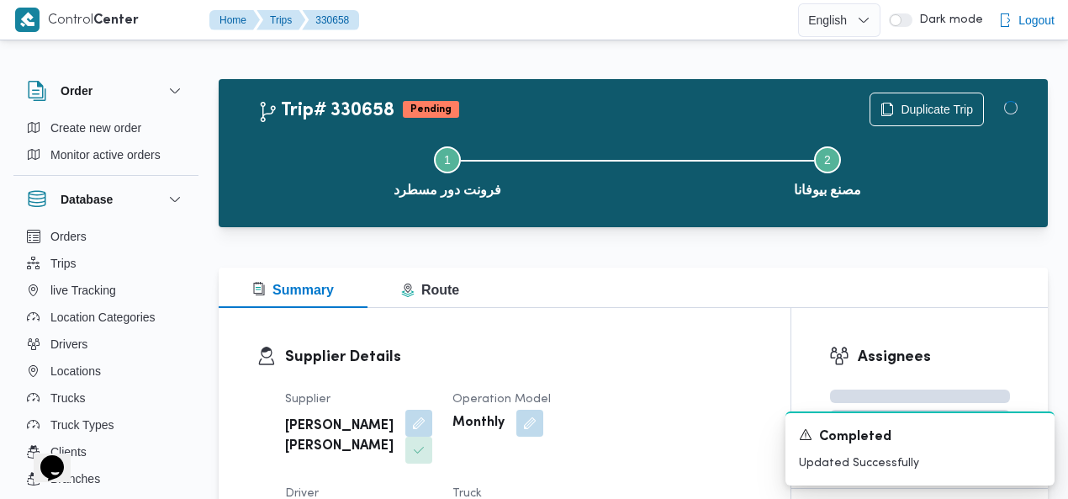
click at [672, 102] on div "Trip# 330658 Pending Duplicate Trip" at bounding box center [637, 110] width 760 height 34
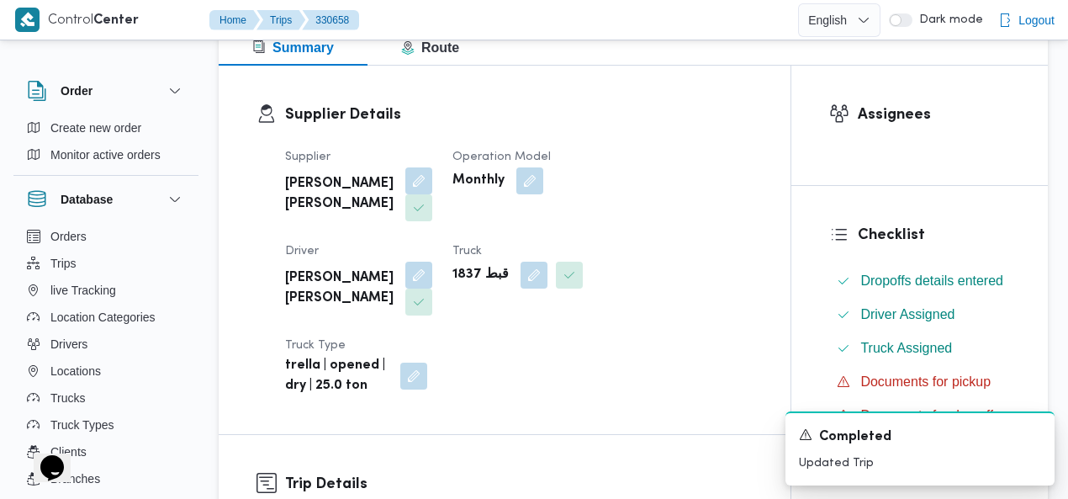
scroll to position [267, 0]
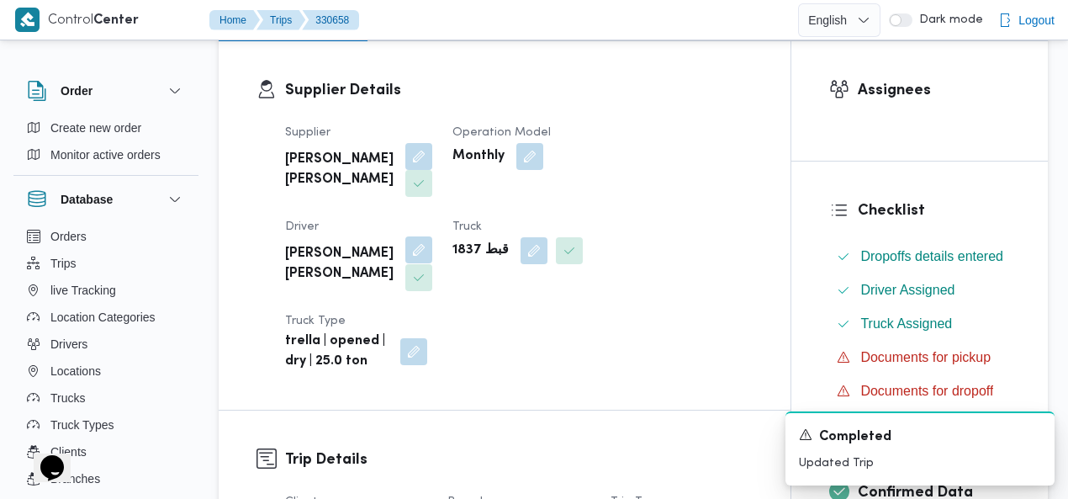
click at [432, 236] on button "button" at bounding box center [418, 249] width 27 height 27
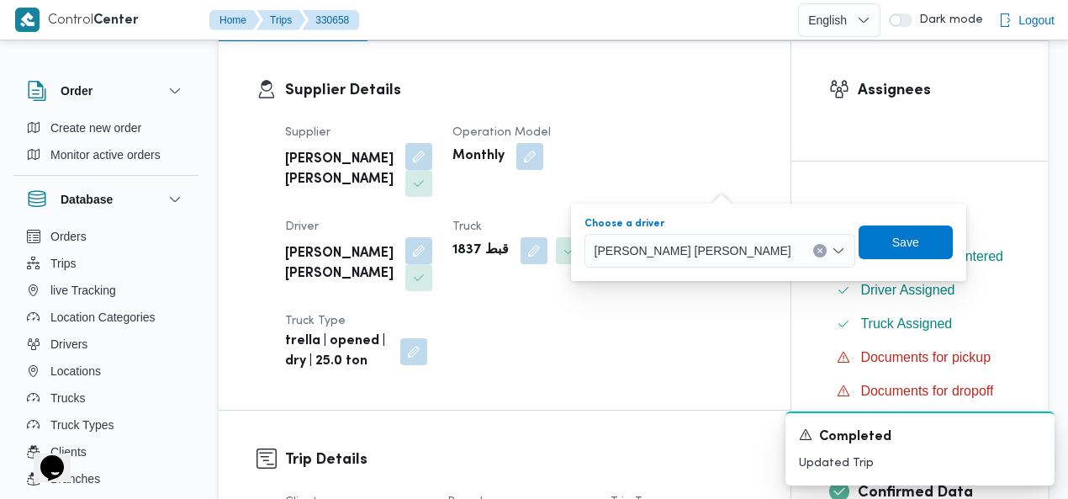
click at [817, 248] on icon "Clear input" at bounding box center [820, 250] width 7 height 7
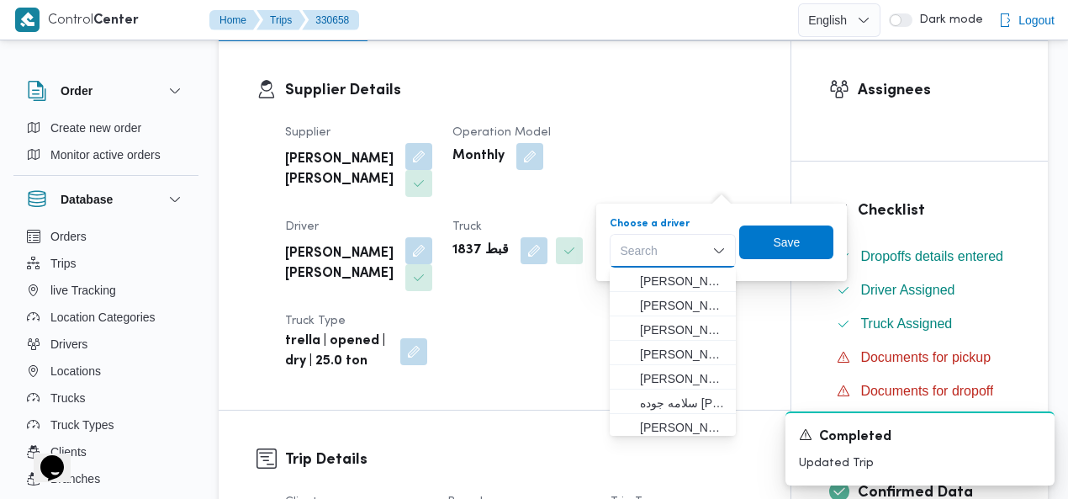
click at [674, 250] on div "Search Combo box. Selected. Combo box input. Search. Type some text or, to disp…" at bounding box center [673, 251] width 126 height 34
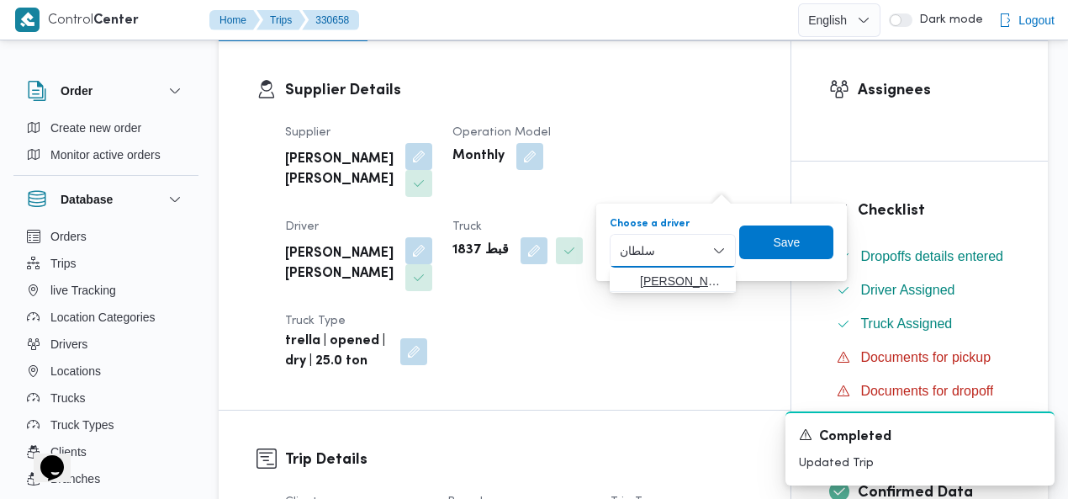
type input "سلطان"
click at [674, 282] on span "احمد سلطان محمود عطية" at bounding box center [683, 281] width 86 height 20
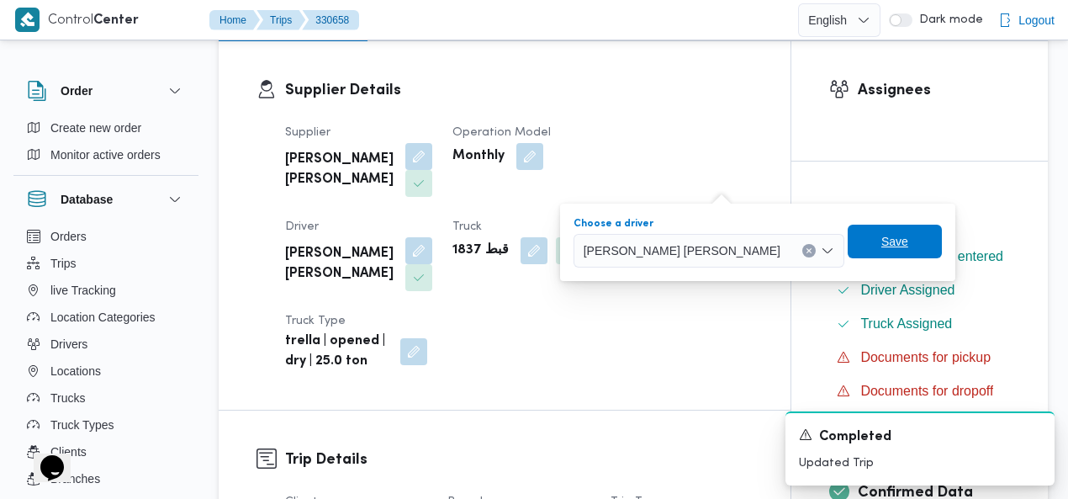
click at [848, 245] on span "Save" at bounding box center [895, 242] width 94 height 34
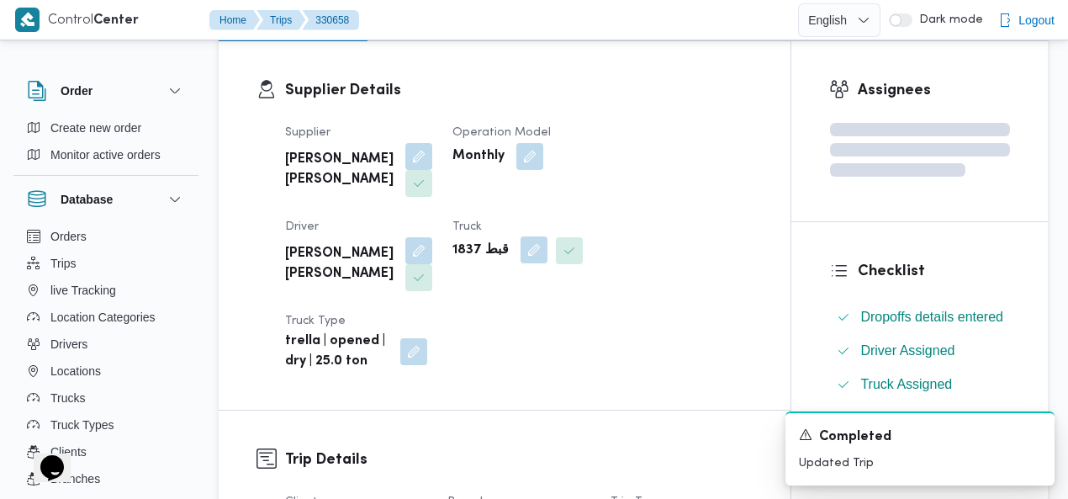
click at [521, 251] on button "button" at bounding box center [534, 249] width 27 height 27
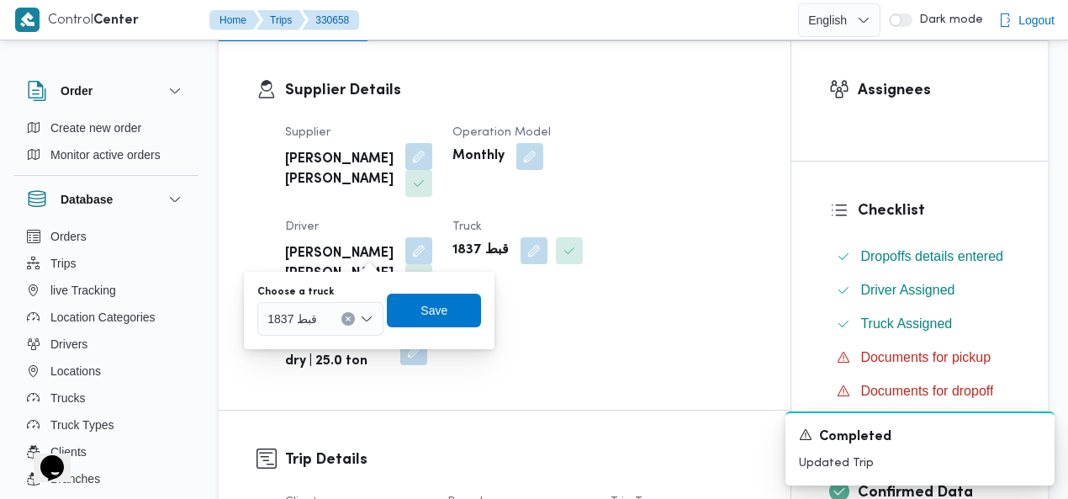
click at [353, 317] on button "Clear input" at bounding box center [347, 318] width 13 height 13
type input "5791"
click at [337, 346] on span "قسه 5791 | null" at bounding box center [331, 349] width 86 height 20
click at [426, 322] on span "Save" at bounding box center [447, 310] width 94 height 34
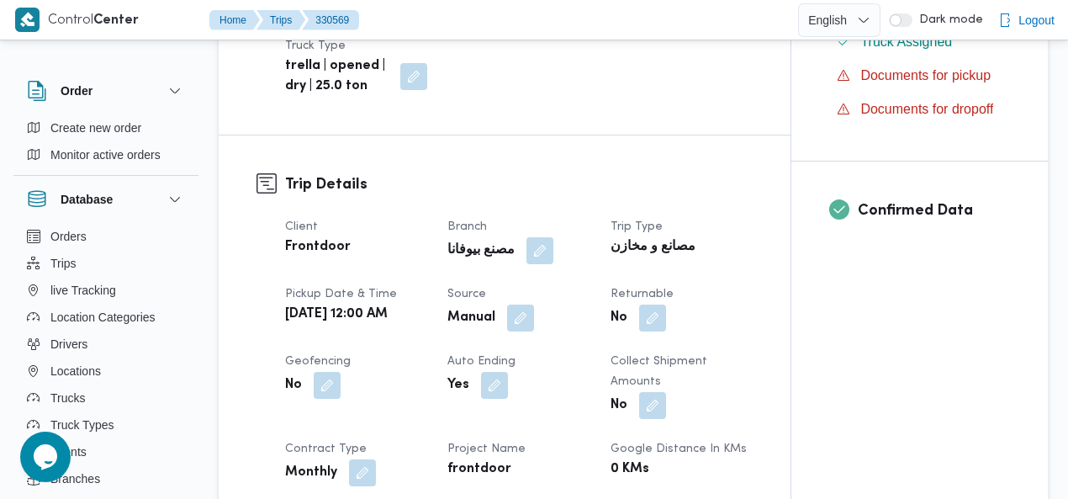
scroll to position [602, 0]
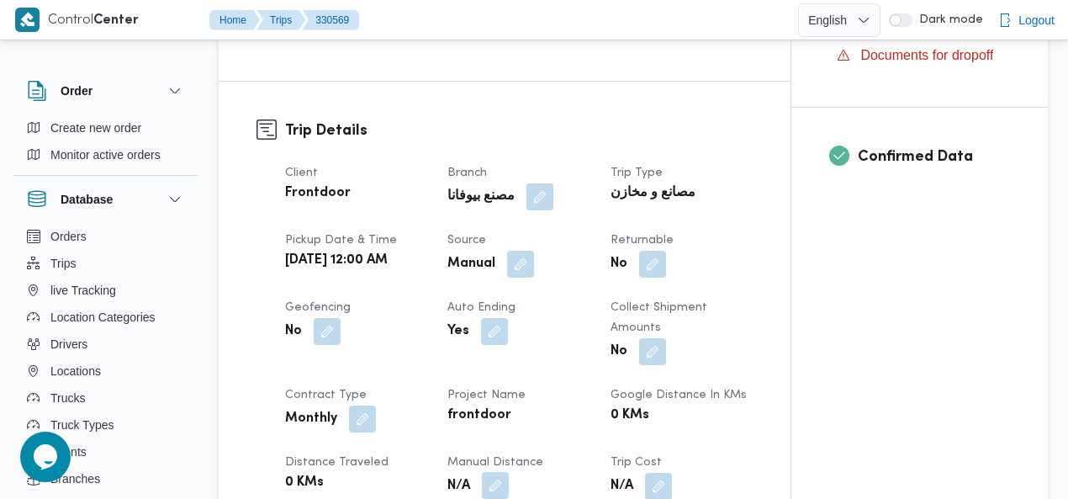
click at [493, 472] on button "button" at bounding box center [495, 485] width 27 height 27
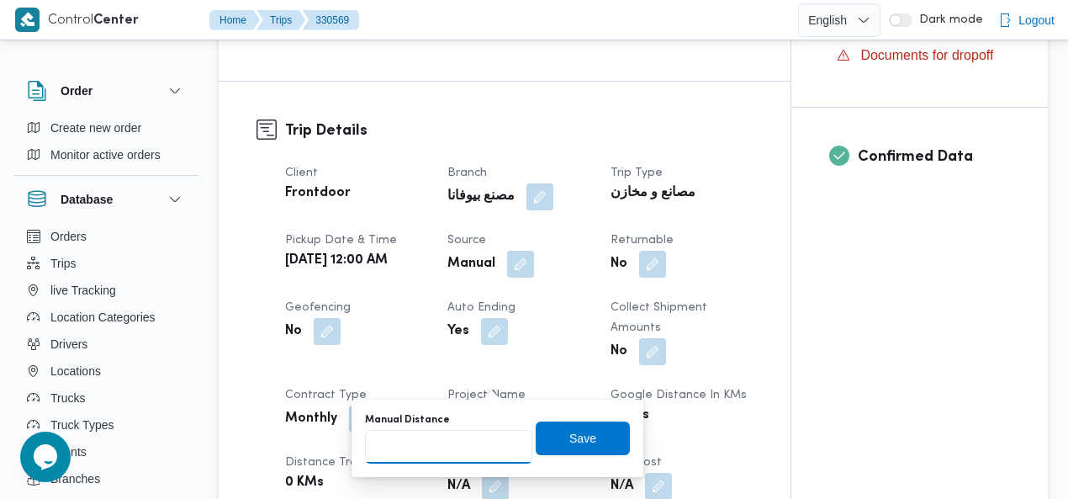
click at [394, 440] on input "Manual Distance" at bounding box center [448, 447] width 167 height 34
type input "115"
click at [581, 430] on span "Save" at bounding box center [582, 437] width 27 height 20
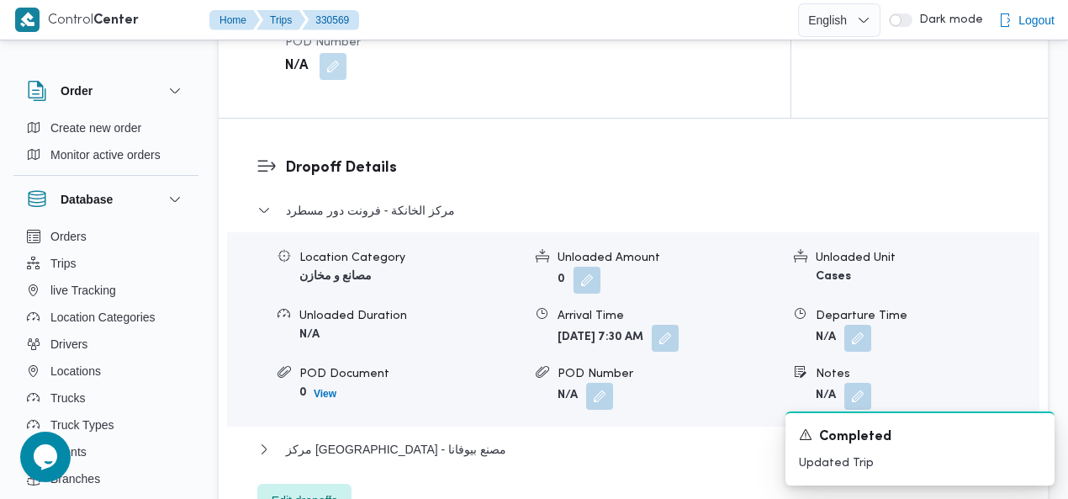
scroll to position [1548, 0]
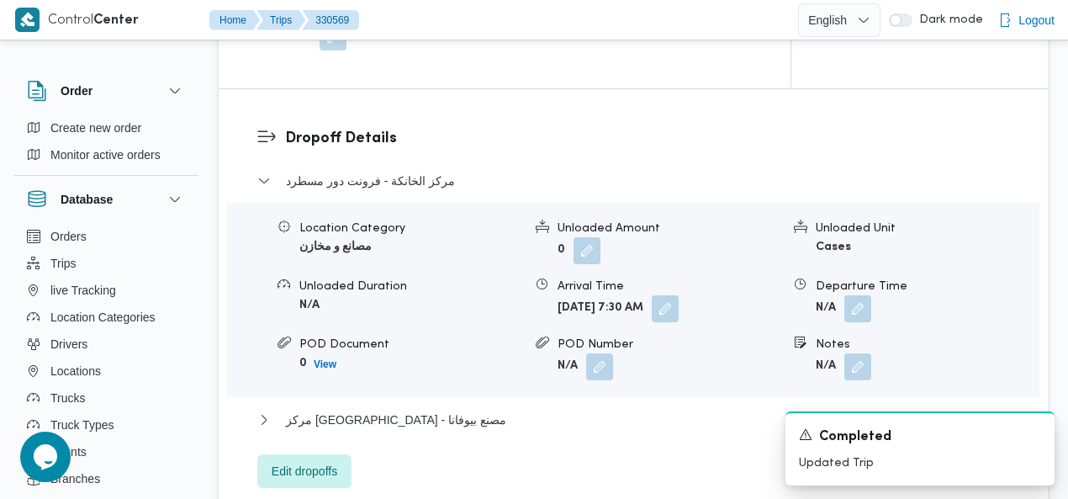
click at [861, 295] on button "button" at bounding box center [857, 308] width 27 height 27
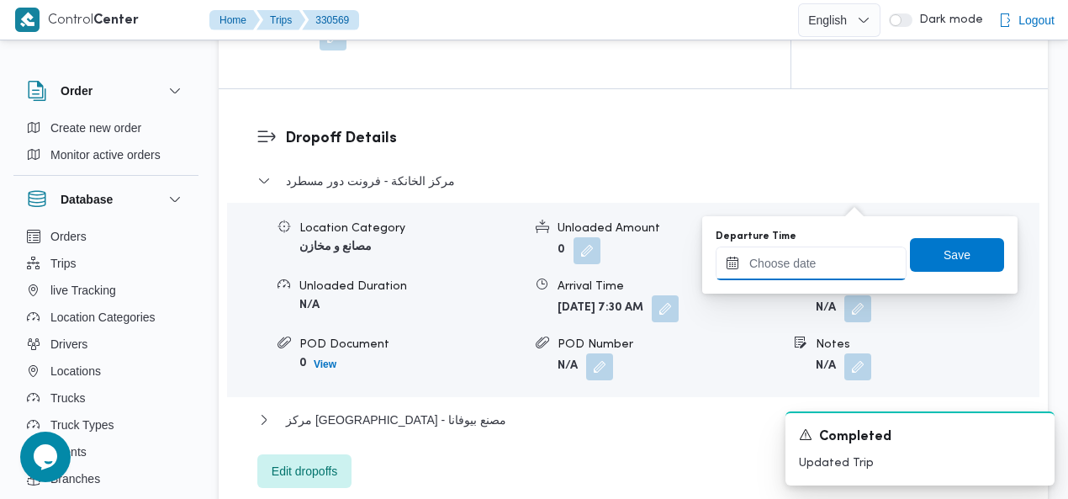
click at [790, 273] on input "Departure Time" at bounding box center [811, 263] width 191 height 34
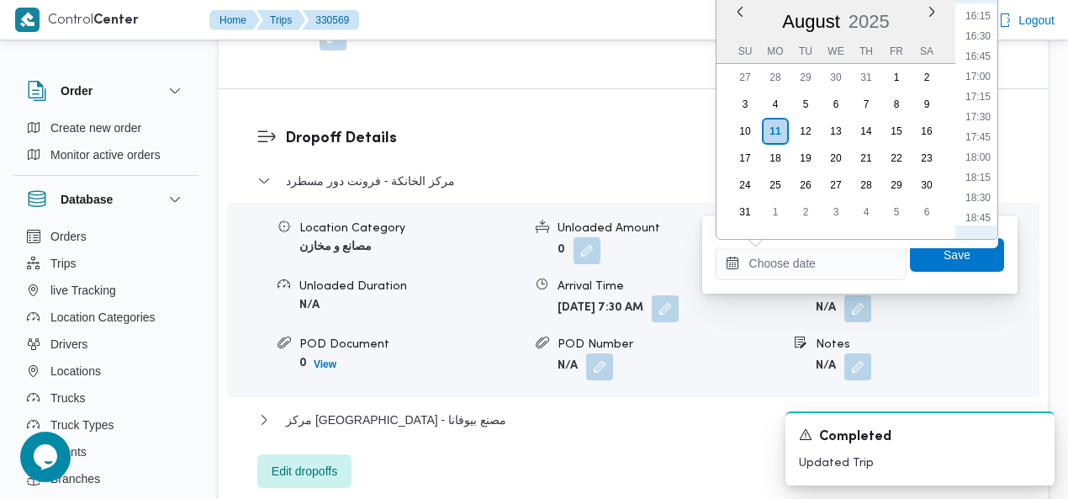
scroll to position [1112, 0]
click at [981, 184] on li "16:00" at bounding box center [978, 191] width 39 height 17
type input "[DATE] 16:00"
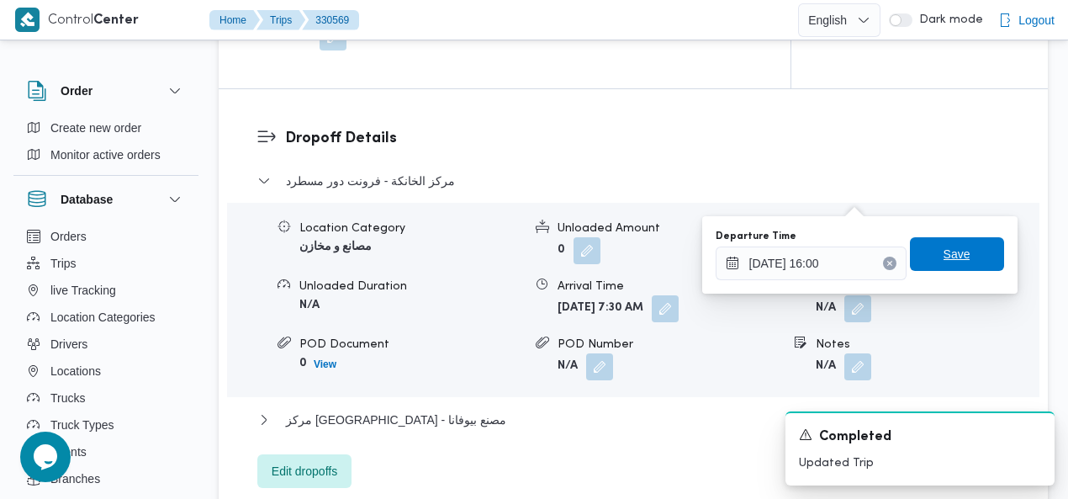
click at [949, 246] on span "Save" at bounding box center [957, 254] width 27 height 20
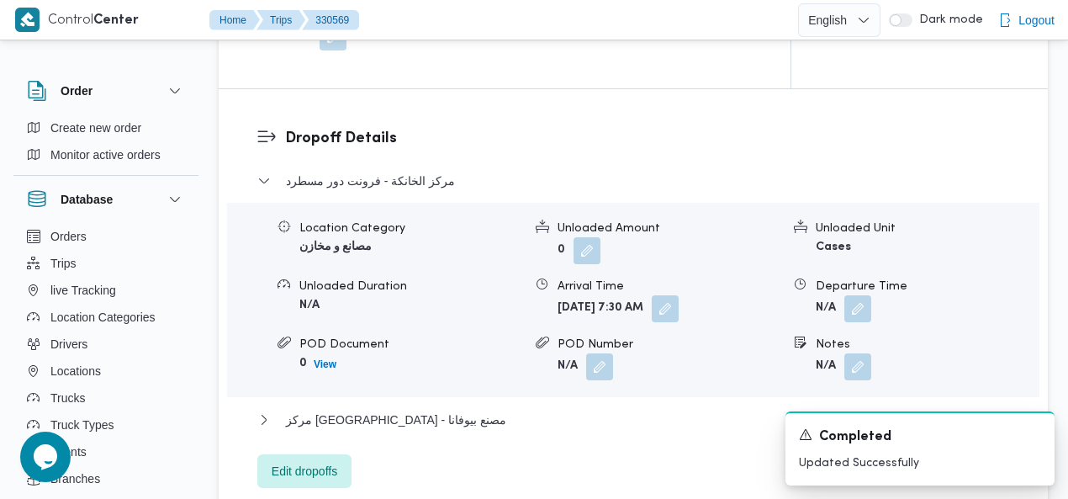
scroll to position [1564, 0]
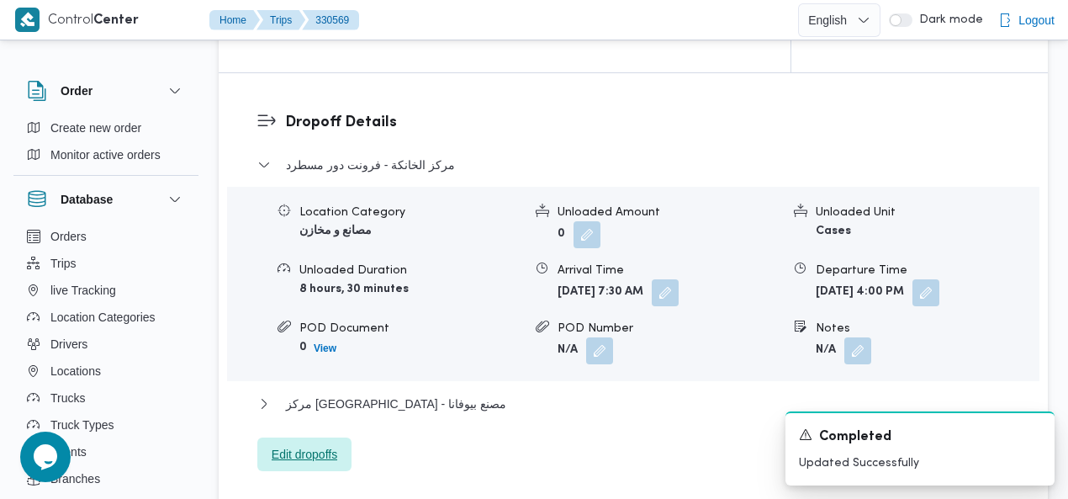
click at [323, 444] on span "Edit dropoffs" at bounding box center [305, 454] width 66 height 20
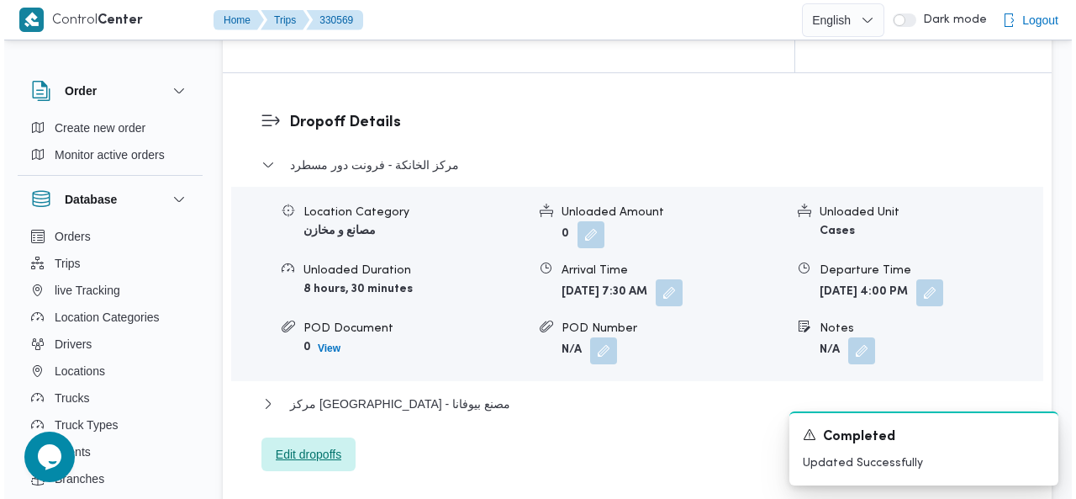
scroll to position [1544, 0]
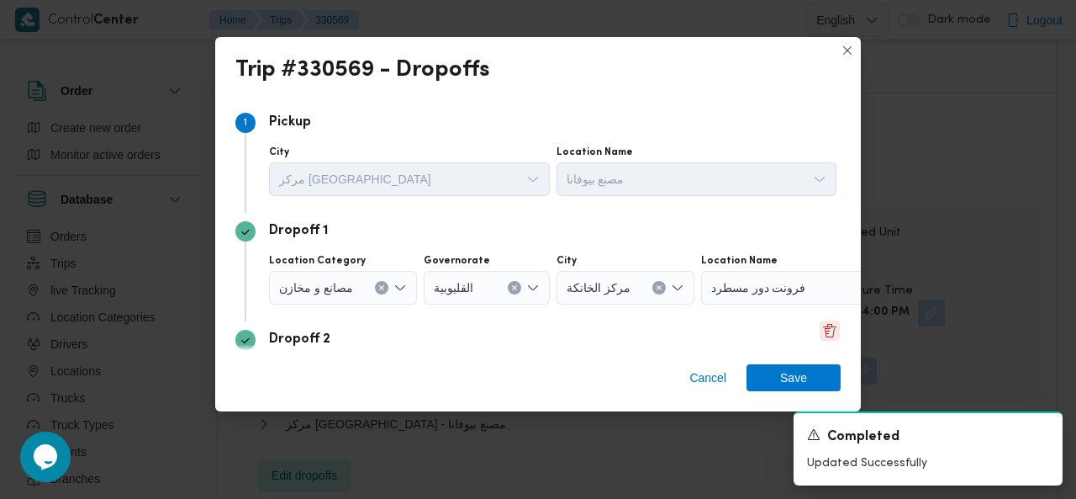
click at [820, 324] on button "Delete" at bounding box center [830, 330] width 20 height 20
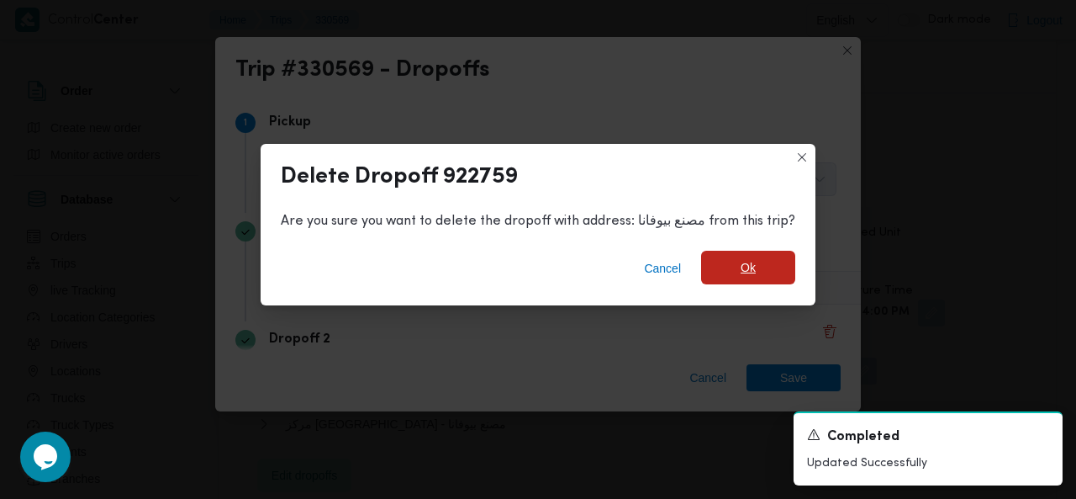
click at [771, 262] on span "Ok" at bounding box center [748, 268] width 94 height 34
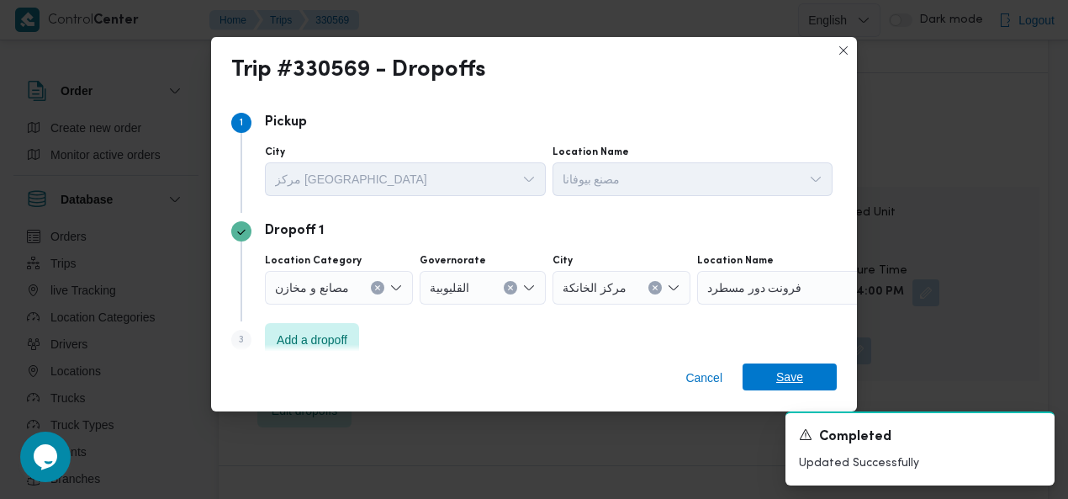
scroll to position [6, 0]
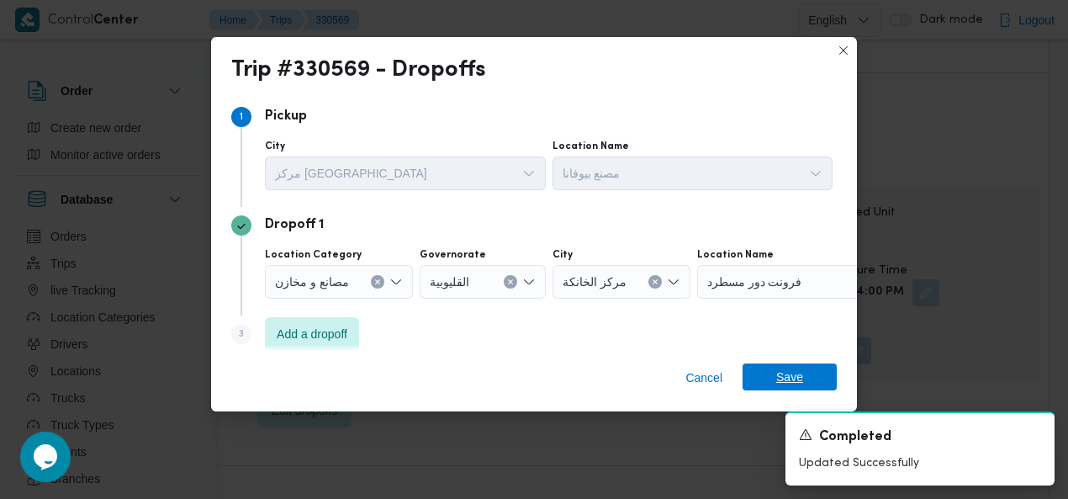
click at [771, 373] on span "Save" at bounding box center [790, 376] width 94 height 27
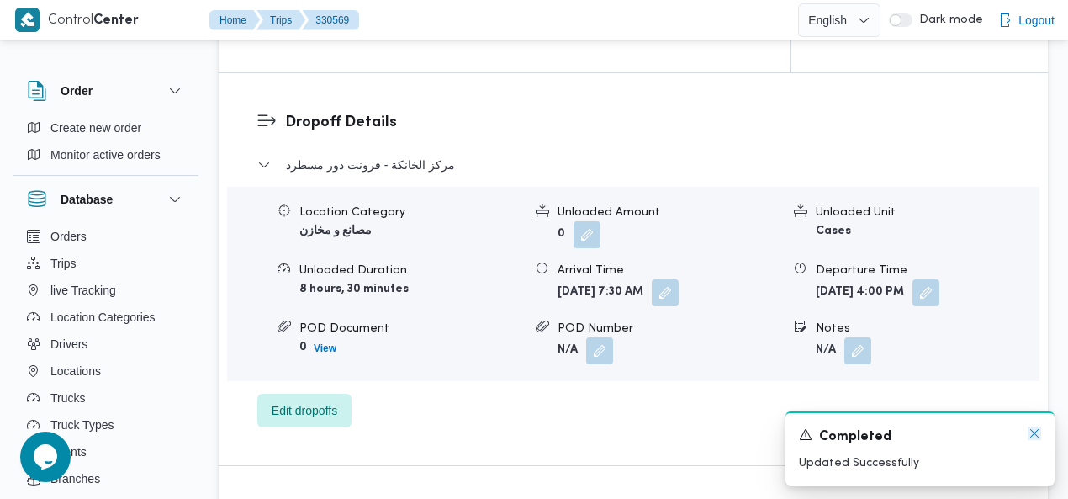
drag, startPoint x: 1035, startPoint y: 434, endPoint x: 1038, endPoint y: 362, distance: 71.5
click at [1035, 433] on icon "Dismiss toast" at bounding box center [1034, 432] width 13 height 13
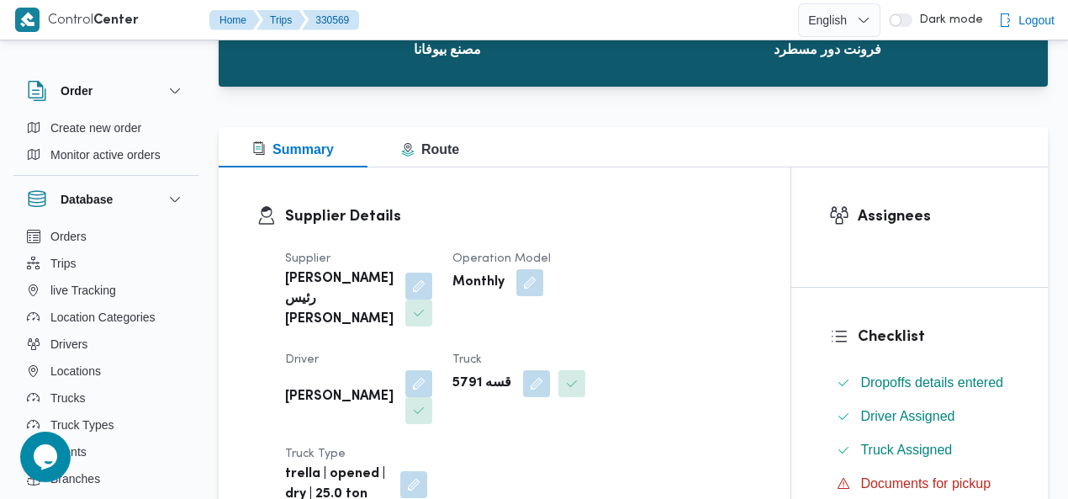
scroll to position [0, 0]
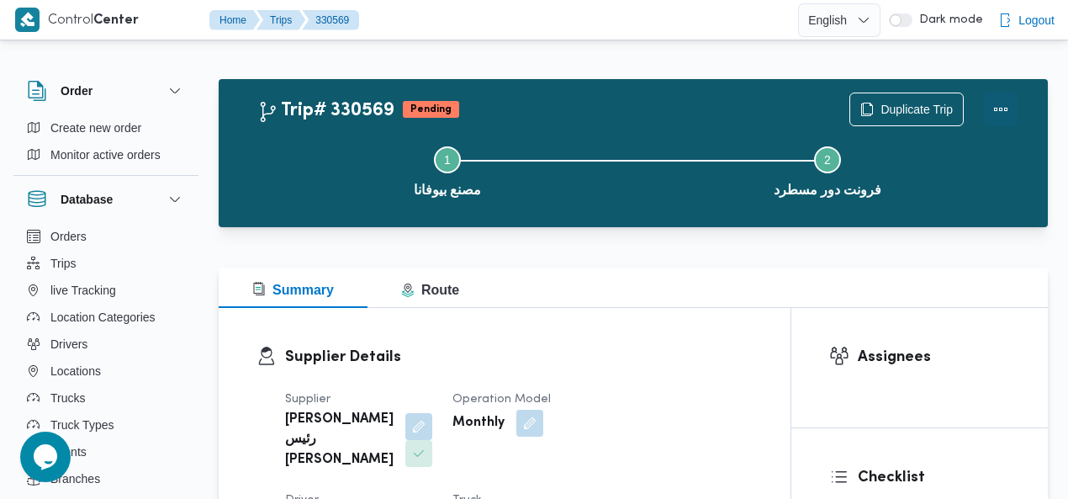
drag, startPoint x: 999, startPoint y: 105, endPoint x: 977, endPoint y: 103, distance: 22.0
click at [998, 105] on button "Actions" at bounding box center [1001, 110] width 34 height 34
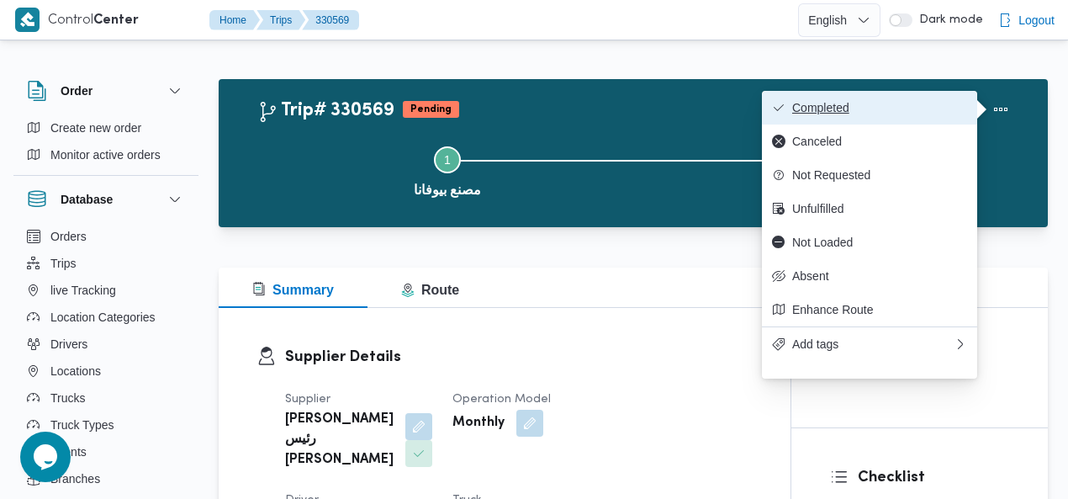
click at [925, 108] on span "Completed" at bounding box center [879, 107] width 175 height 13
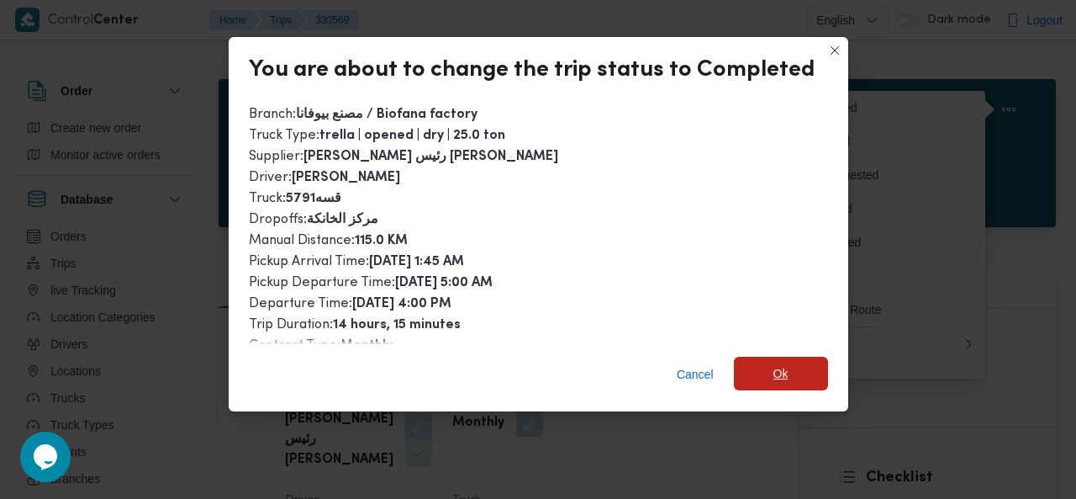
click at [785, 372] on span "Ok" at bounding box center [781, 374] width 94 height 34
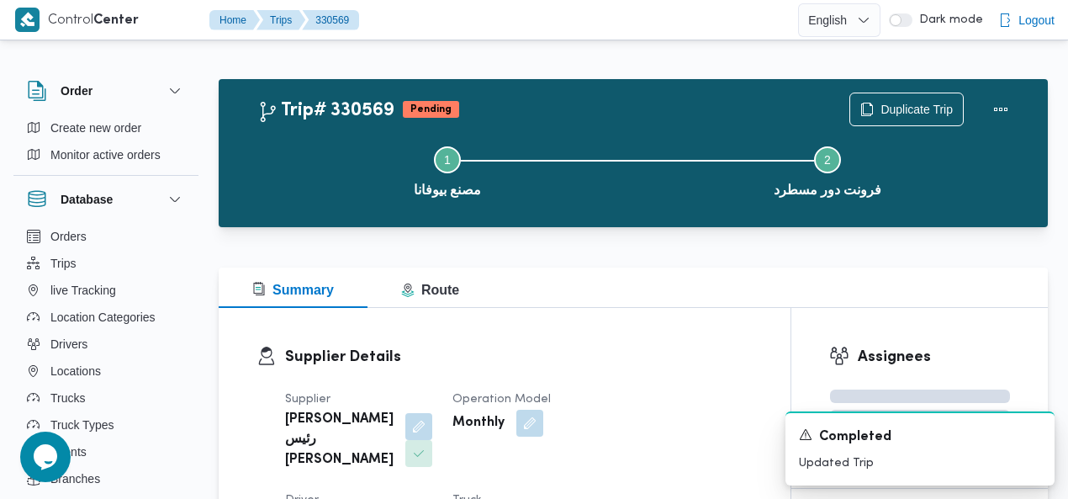
click at [580, 83] on div "Trip# 330569 Pending Duplicate Trip Step 1 is incomplete 1 مصنع بيوفانا Step 2 …" at bounding box center [633, 153] width 829 height 148
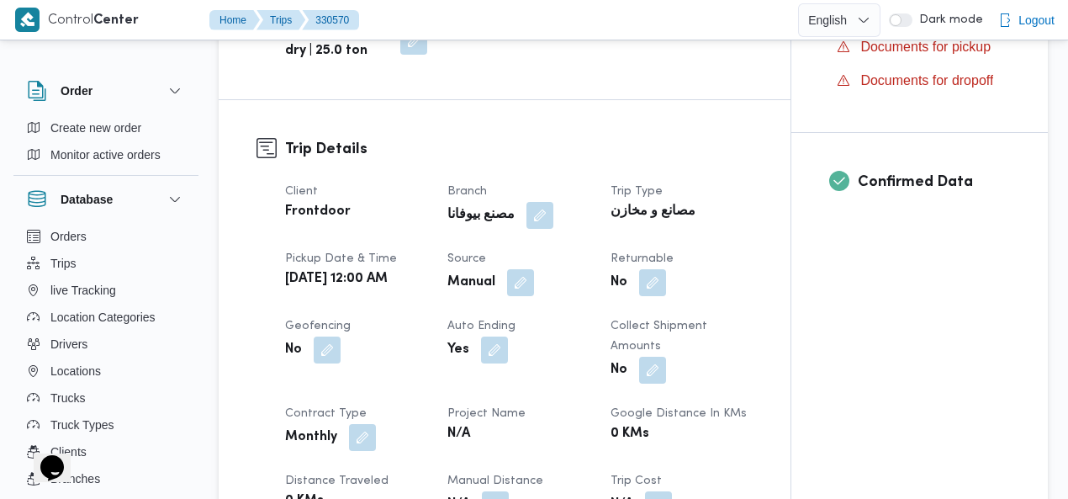
scroll to position [666, 0]
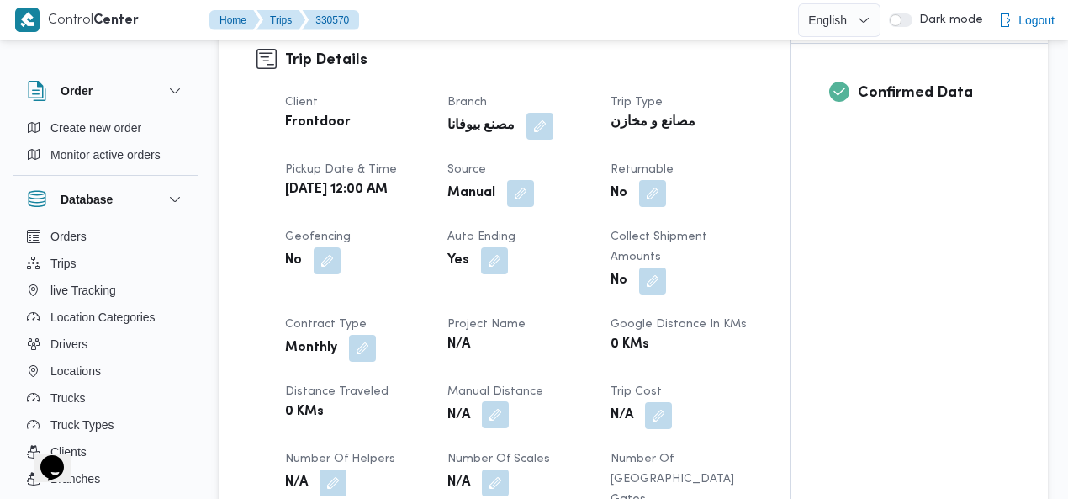
click at [501, 401] on button "button" at bounding box center [495, 414] width 27 height 27
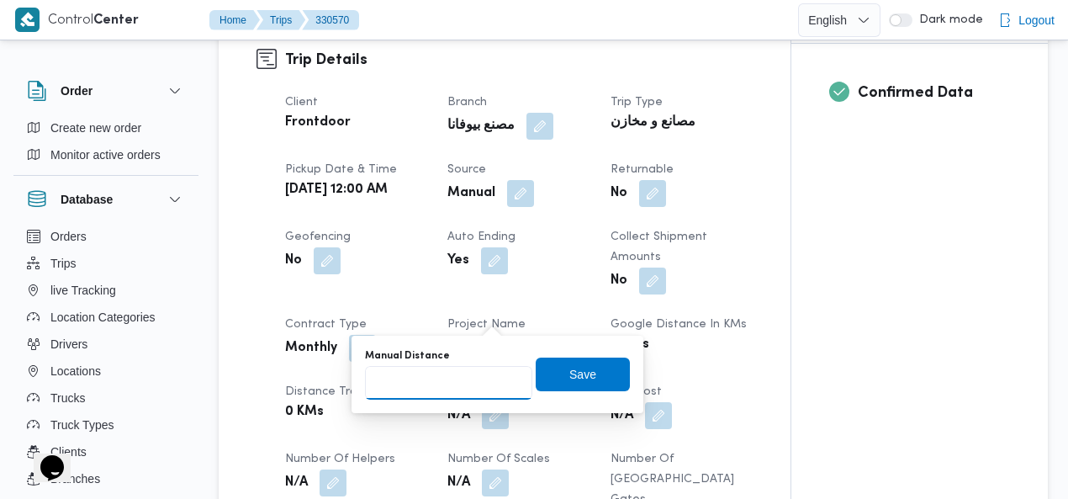
click at [442, 378] on input "Manual Distance" at bounding box center [448, 383] width 167 height 34
type input "235"
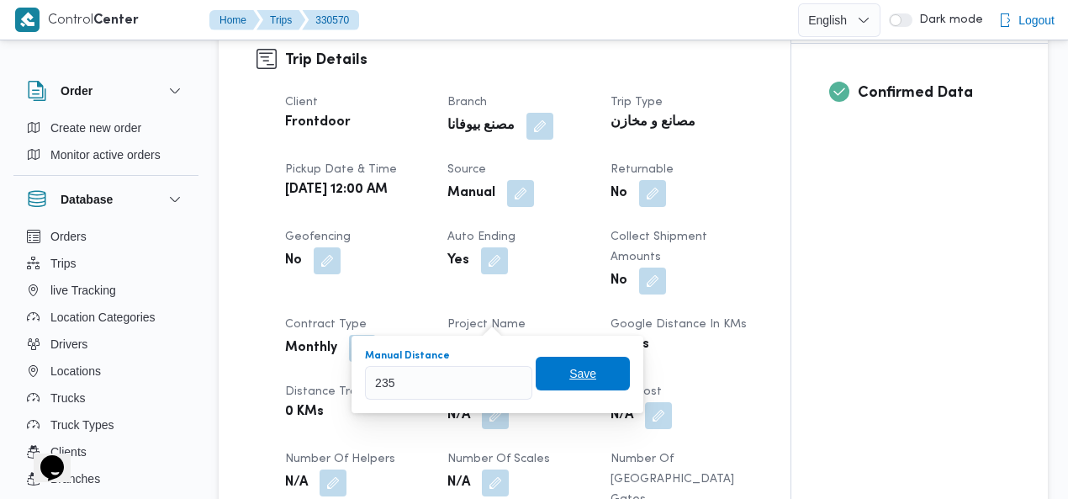
click at [571, 368] on span "Save" at bounding box center [582, 373] width 27 height 20
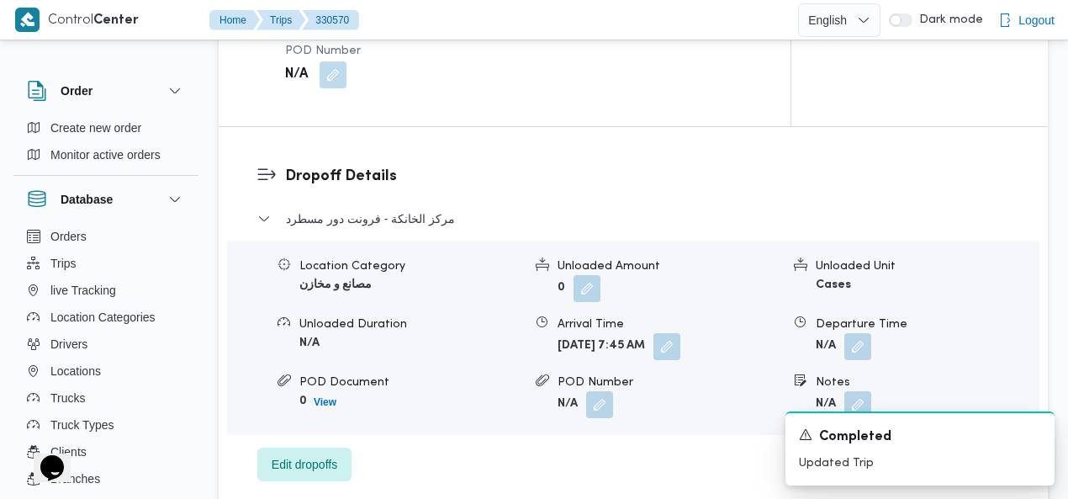
scroll to position [1549, 0]
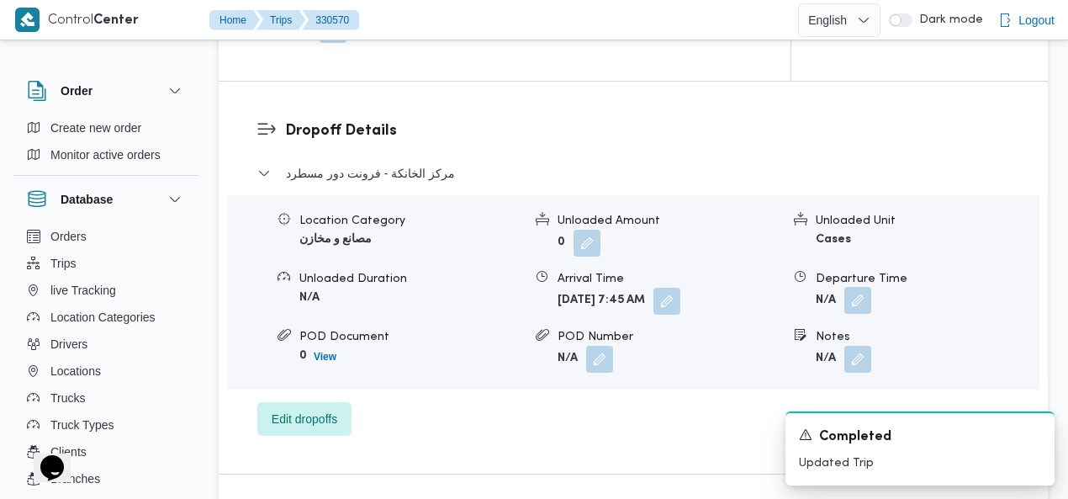
click at [858, 287] on button "button" at bounding box center [857, 300] width 27 height 27
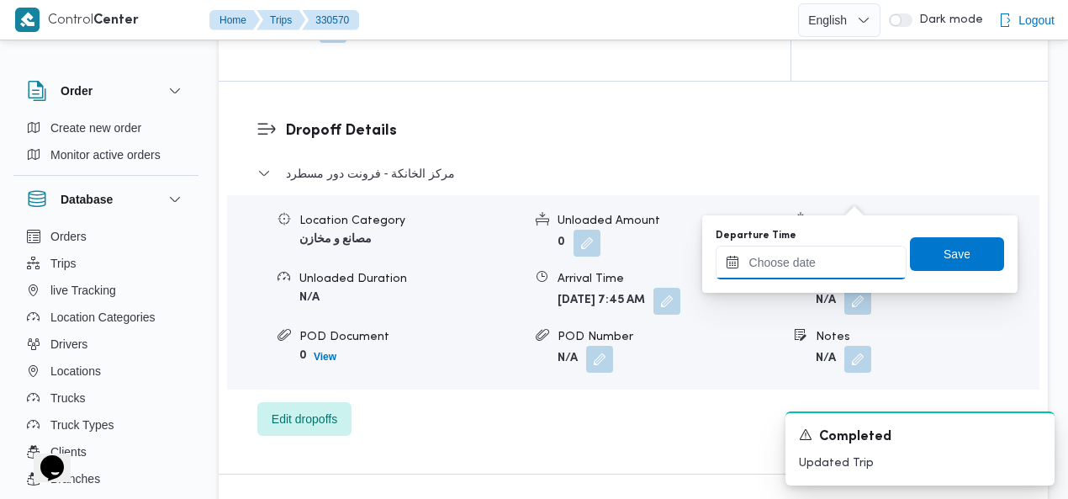
click at [796, 265] on input "Departure Time" at bounding box center [811, 263] width 191 height 34
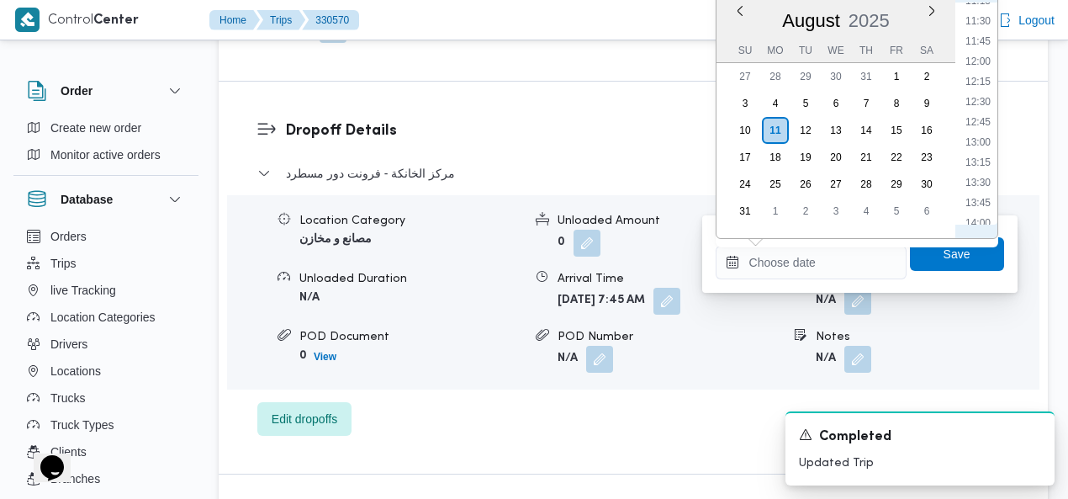
scroll to position [1112, 0]
click at [983, 144] on li "15:30" at bounding box center [978, 150] width 39 height 17
type input "11/08/2025 15:30"
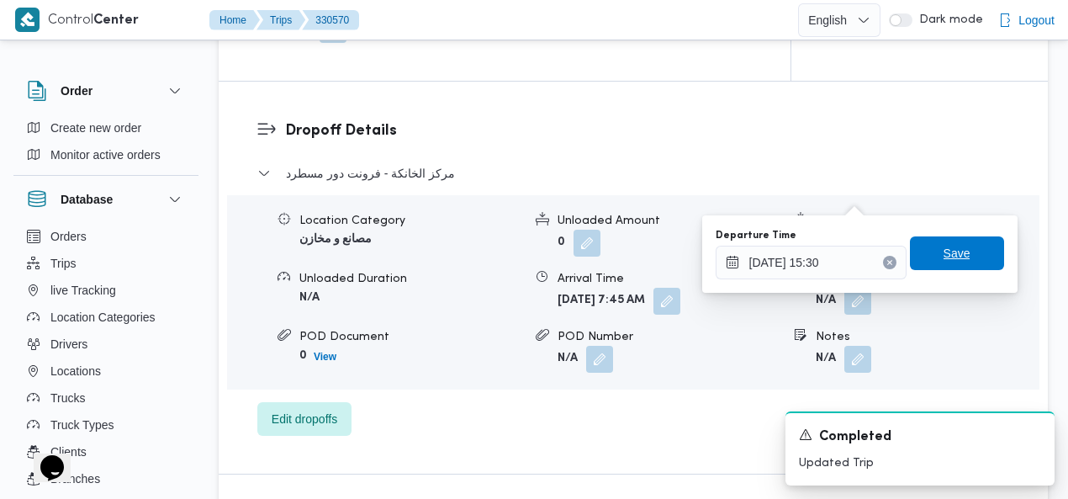
click at [959, 250] on span "Save" at bounding box center [957, 253] width 94 height 34
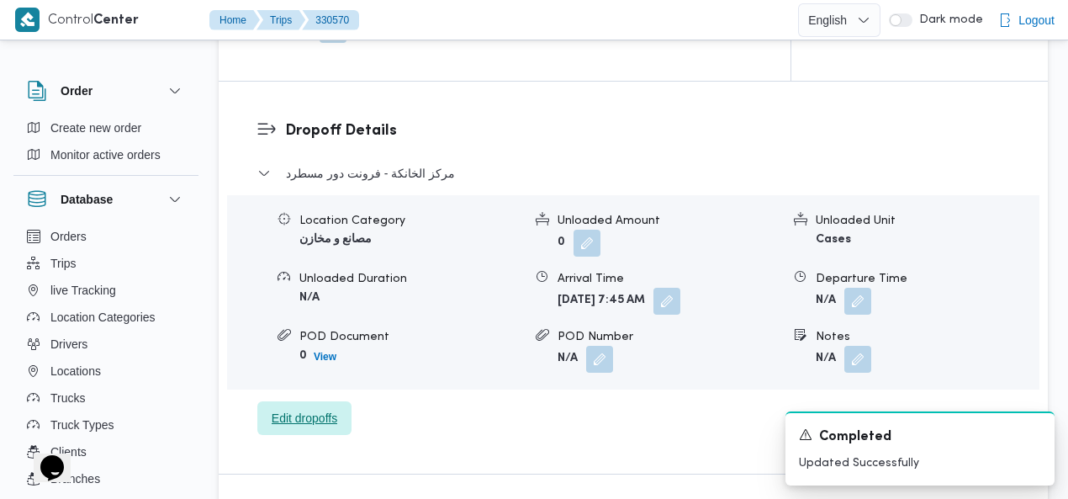
click at [306, 408] on span "Edit dropoffs" at bounding box center [305, 418] width 66 height 20
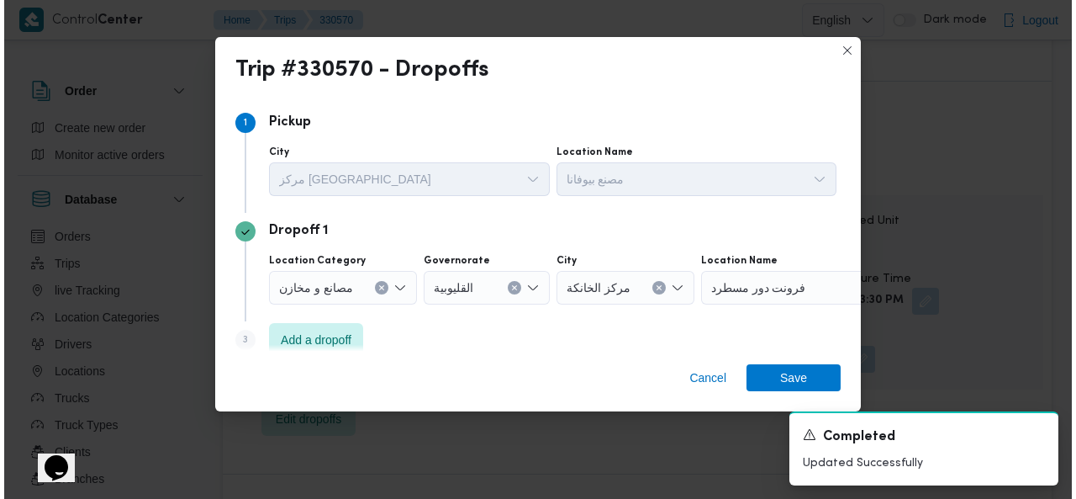
scroll to position [1529, 0]
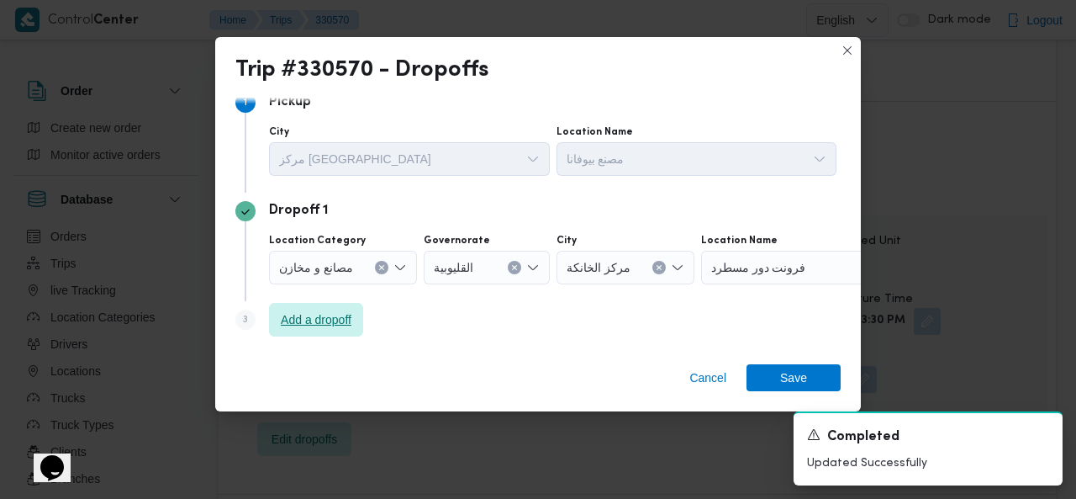
click at [317, 315] on span "Add a dropoff" at bounding box center [316, 319] width 71 height 20
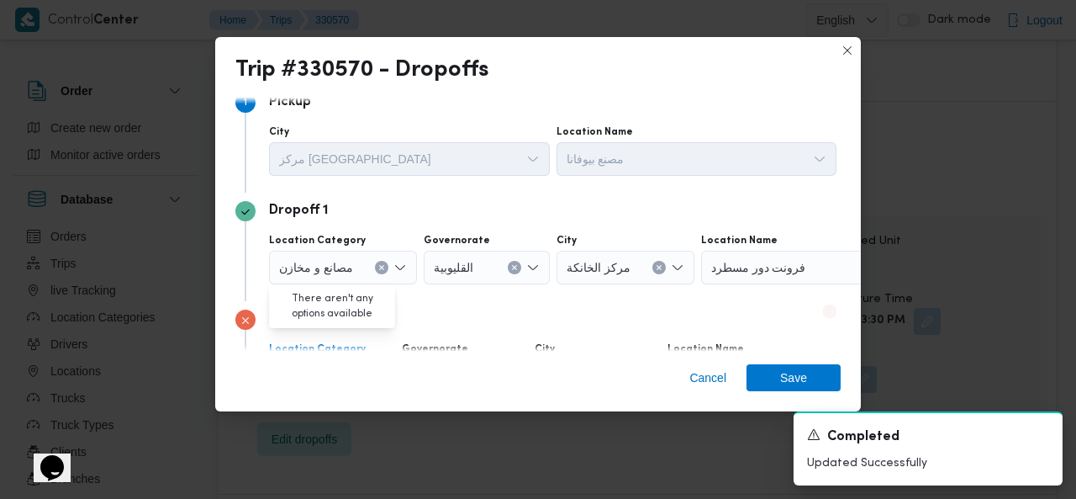
scroll to position [130, 0]
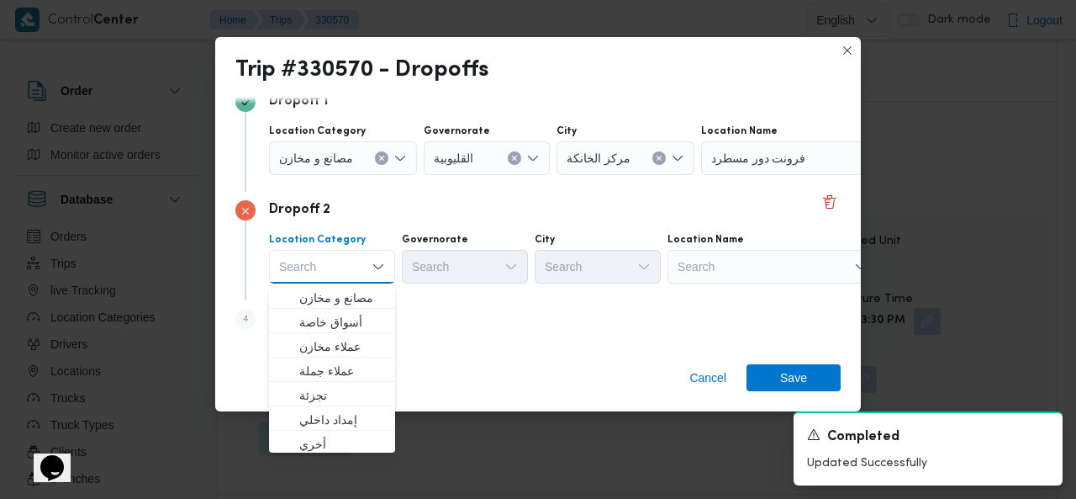
click at [770, 175] on div "Search" at bounding box center [806, 158] width 210 height 34
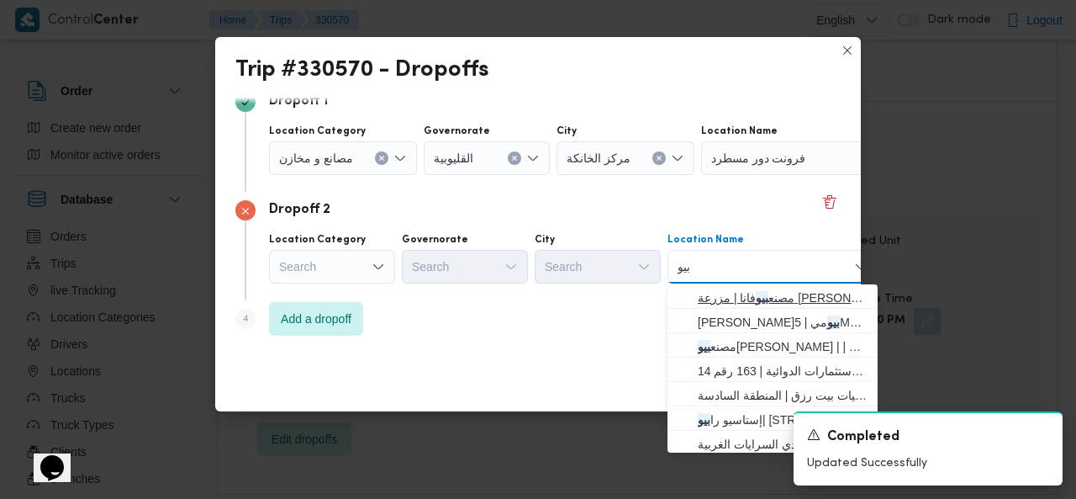
type input "بيو"
click at [676, 297] on span "مصنع بيو فانا | مزرعة صبحى كابر | null" at bounding box center [772, 297] width 197 height 27
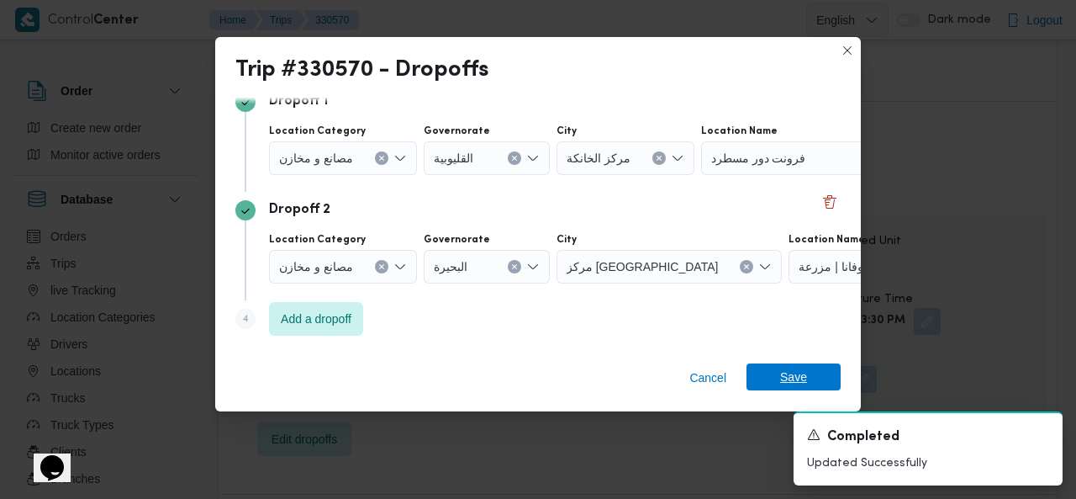
click at [770, 378] on span "Save" at bounding box center [794, 376] width 94 height 27
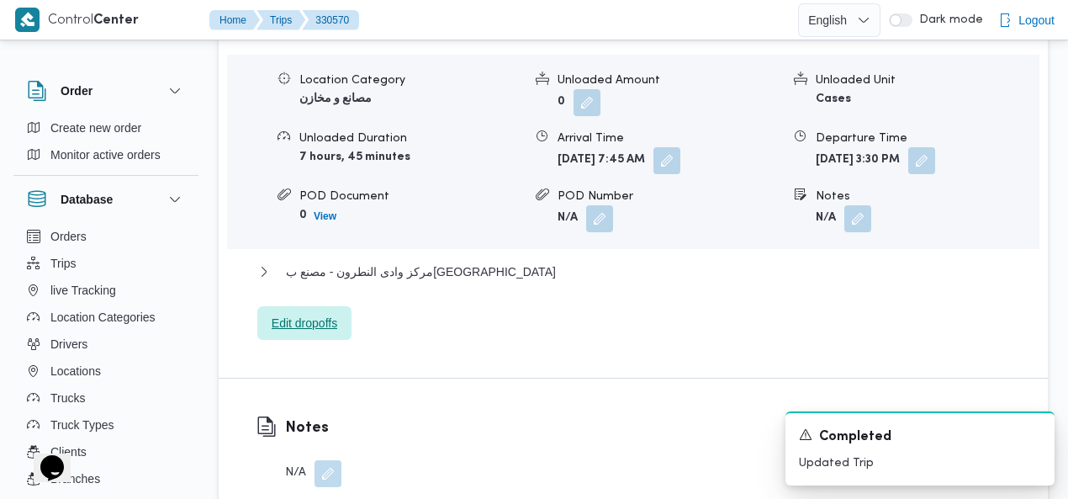
scroll to position [1714, 0]
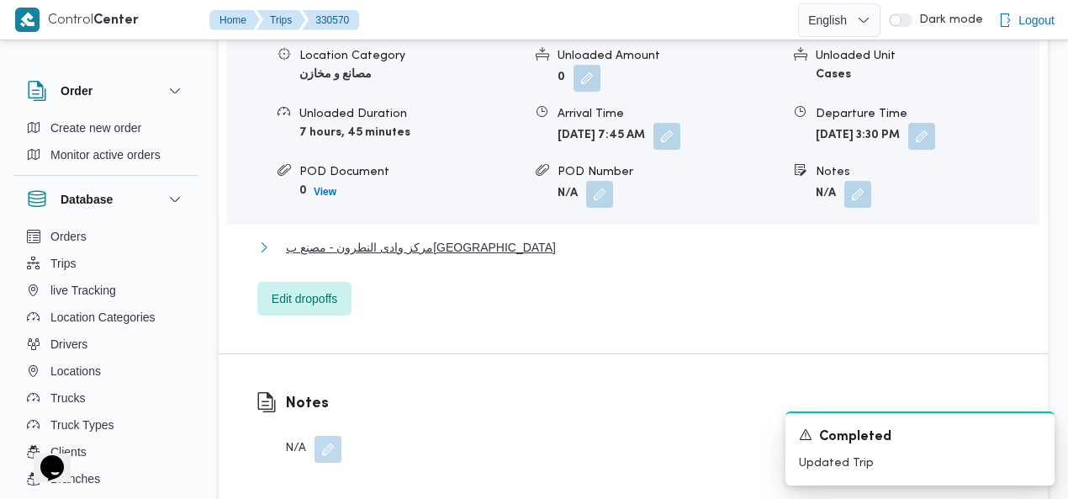
click at [429, 237] on span "مركز وادى النطرون - مصنع ب[GEOGRAPHIC_DATA]" at bounding box center [421, 247] width 270 height 20
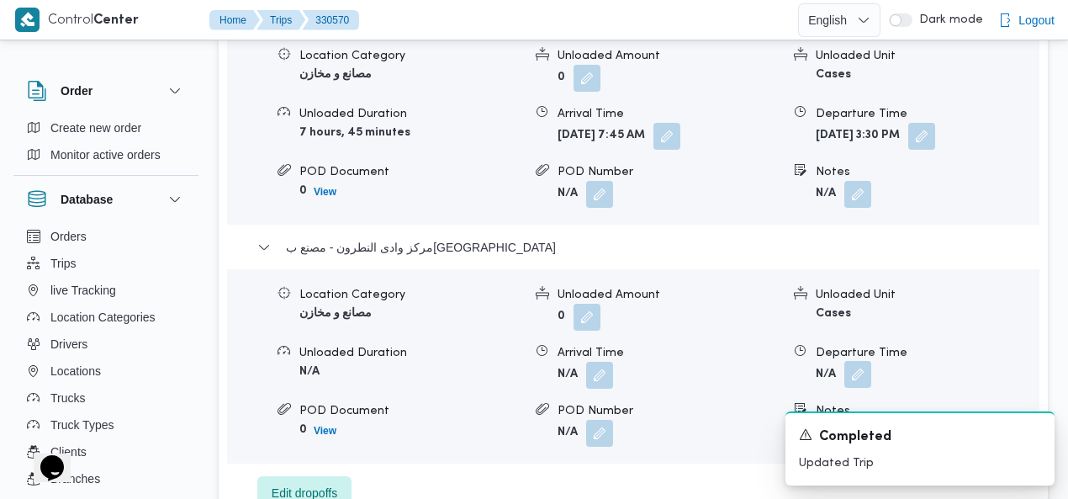
click at [862, 361] on button "button" at bounding box center [857, 374] width 27 height 27
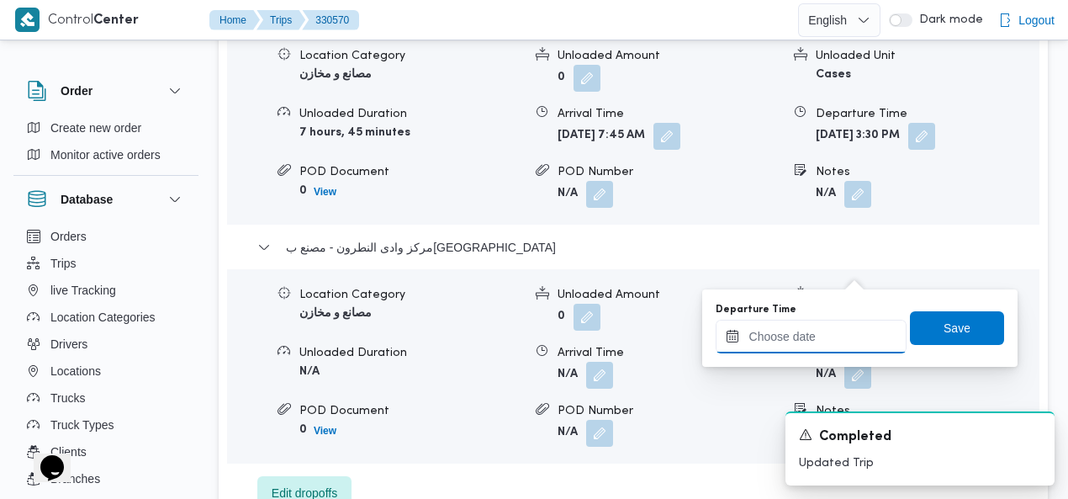
click at [807, 331] on input "Departure Time" at bounding box center [811, 337] width 191 height 34
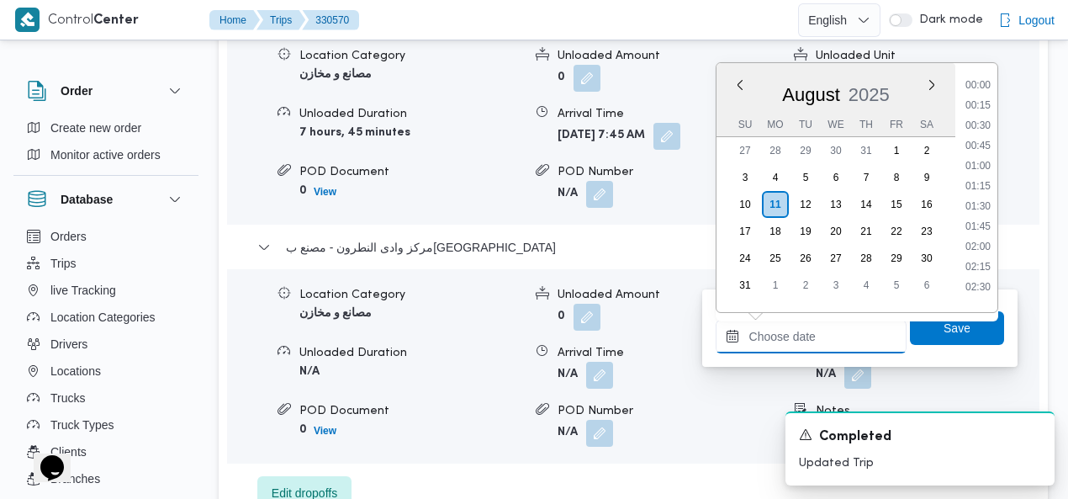
scroll to position [1499, 0]
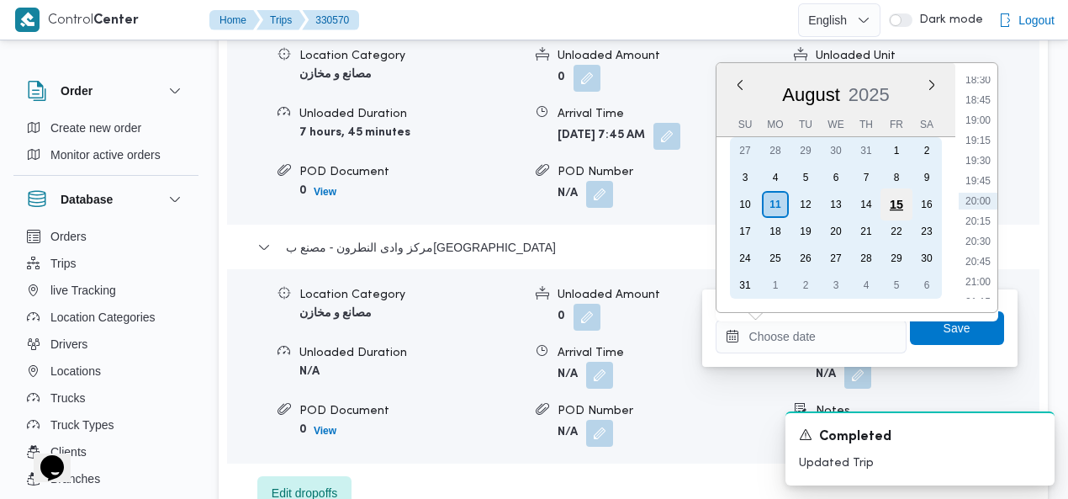
drag, startPoint x: 801, startPoint y: 203, endPoint x: 898, endPoint y: 193, distance: 98.1
click at [801, 203] on div "12" at bounding box center [805, 204] width 27 height 27
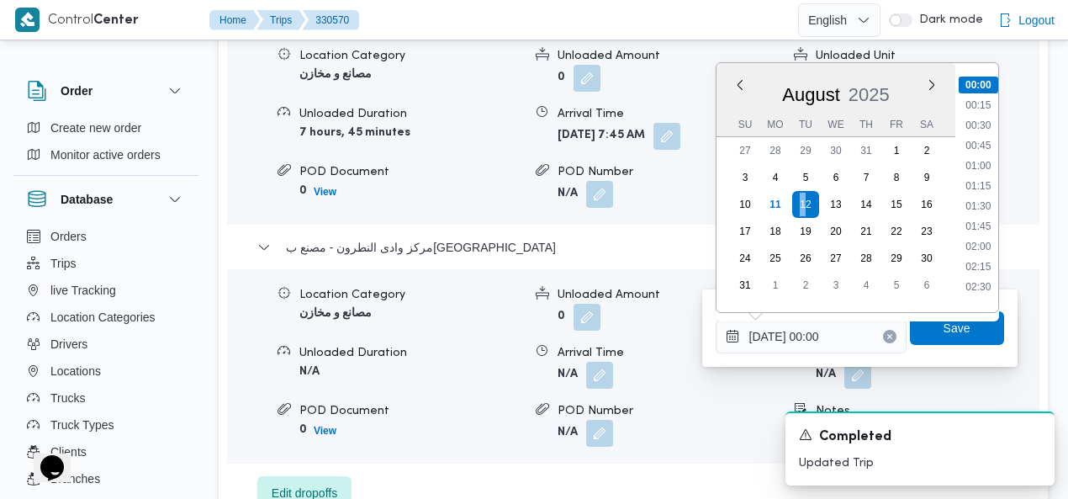
click at [985, 119] on li "00:30" at bounding box center [978, 125] width 39 height 17
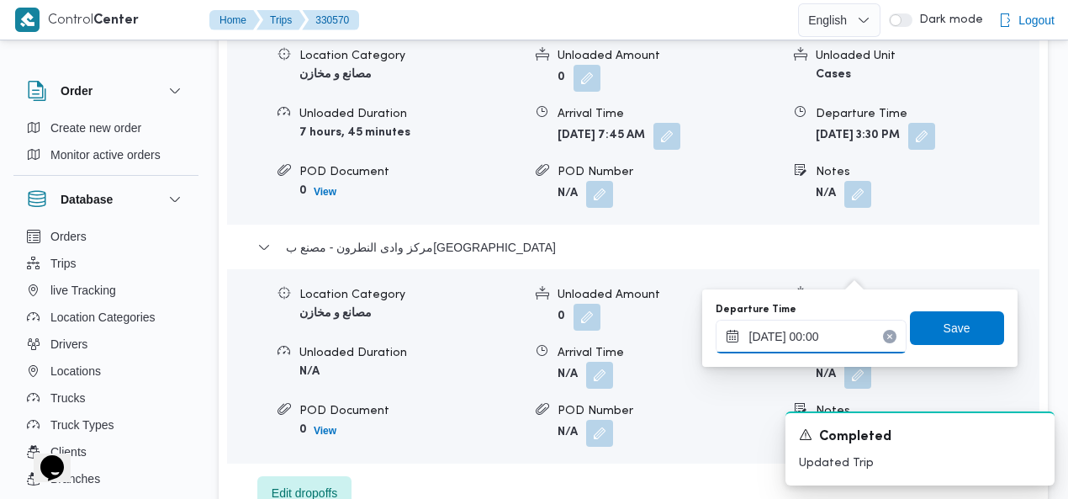
type input "12/08/2025 00:30"
click at [950, 325] on span "Save" at bounding box center [957, 327] width 27 height 20
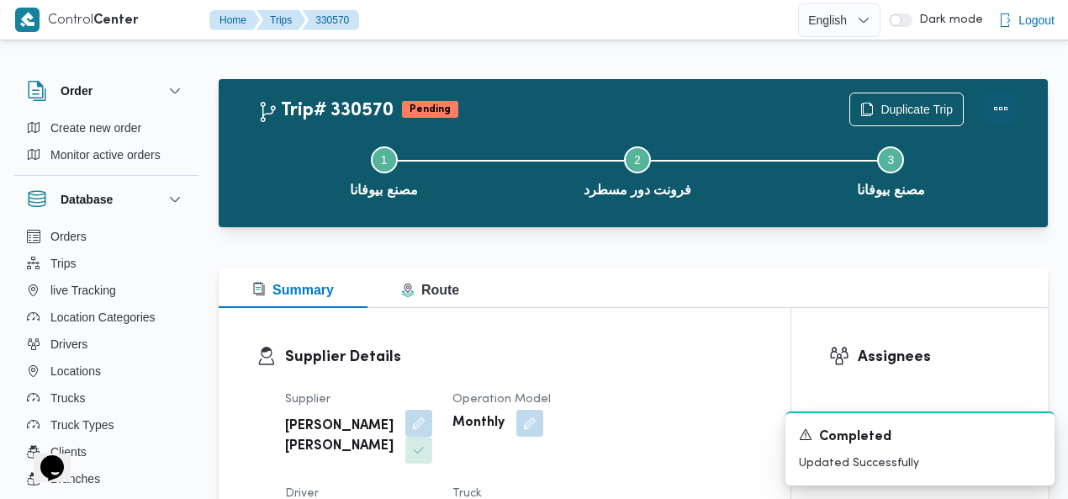
click at [1004, 110] on button "Actions" at bounding box center [1001, 109] width 34 height 34
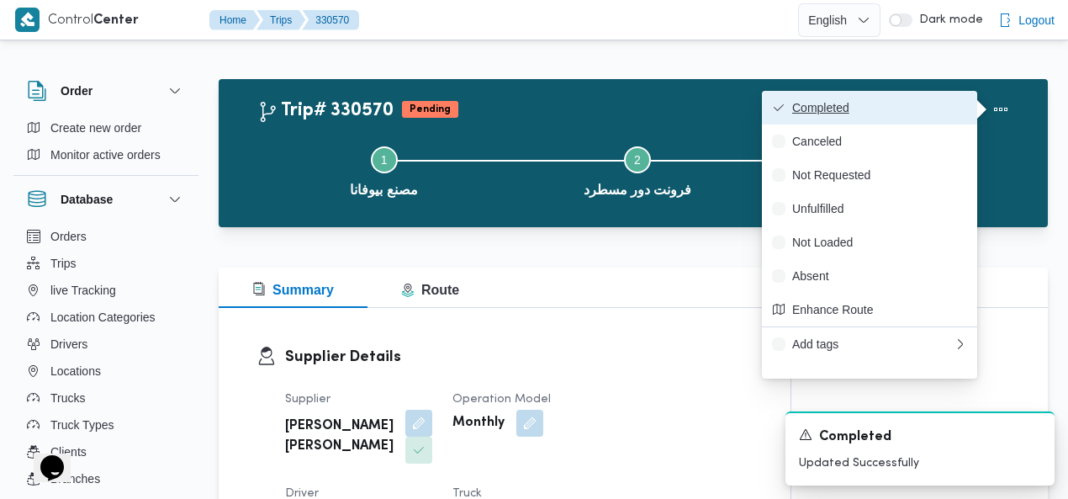
click at [923, 103] on span "Completed" at bounding box center [879, 107] width 175 height 13
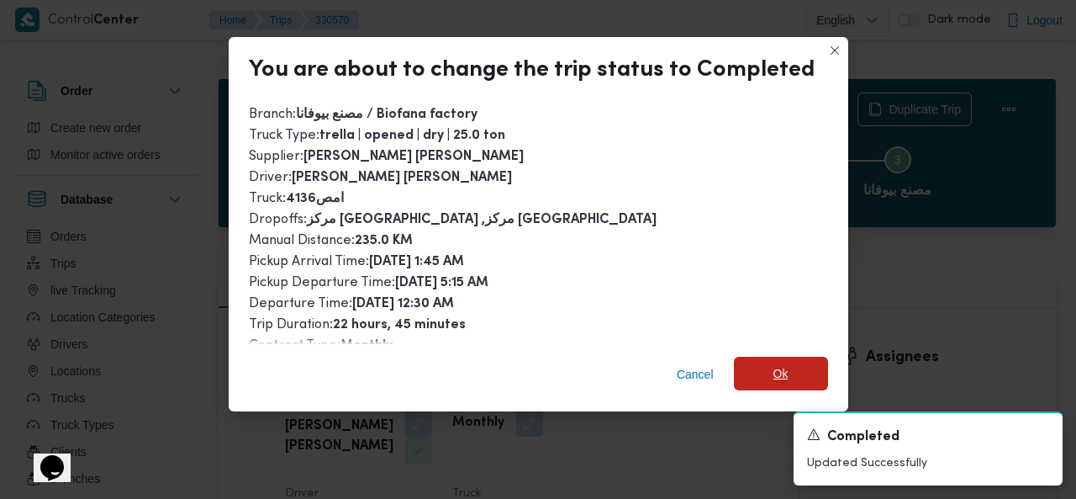
click at [774, 374] on span "Ok" at bounding box center [781, 373] width 15 height 20
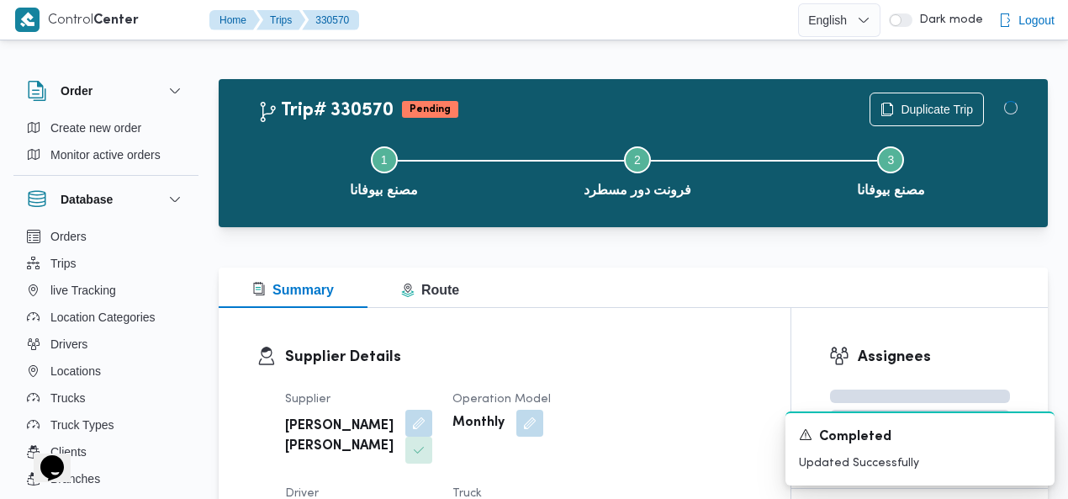
click at [683, 103] on div "Trip# 330570 Pending Duplicate Trip" at bounding box center [637, 110] width 760 height 34
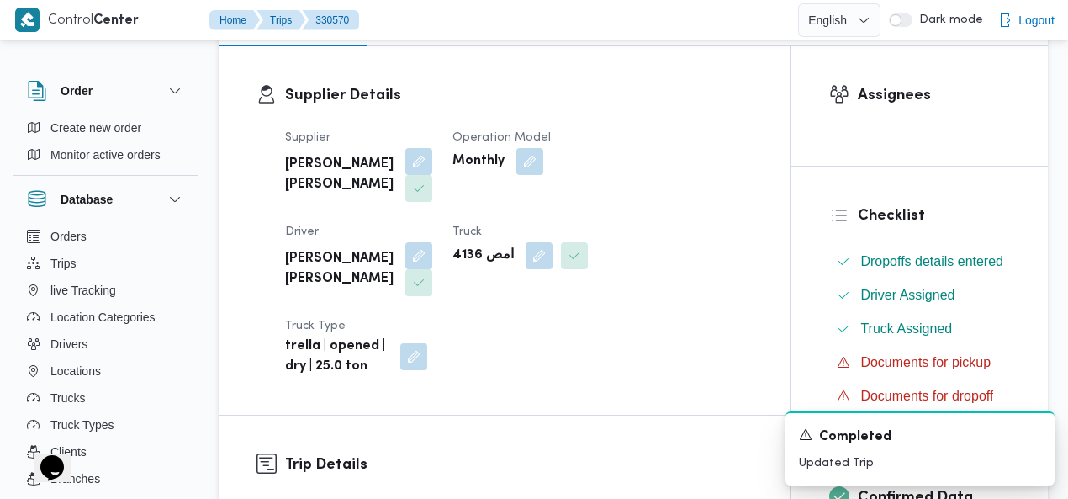
scroll to position [250, 0]
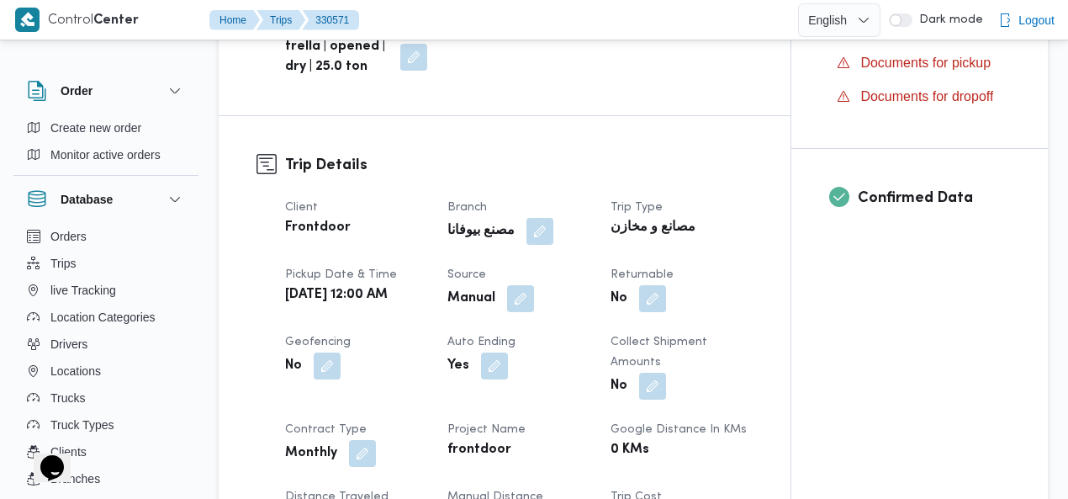
scroll to position [611, 0]
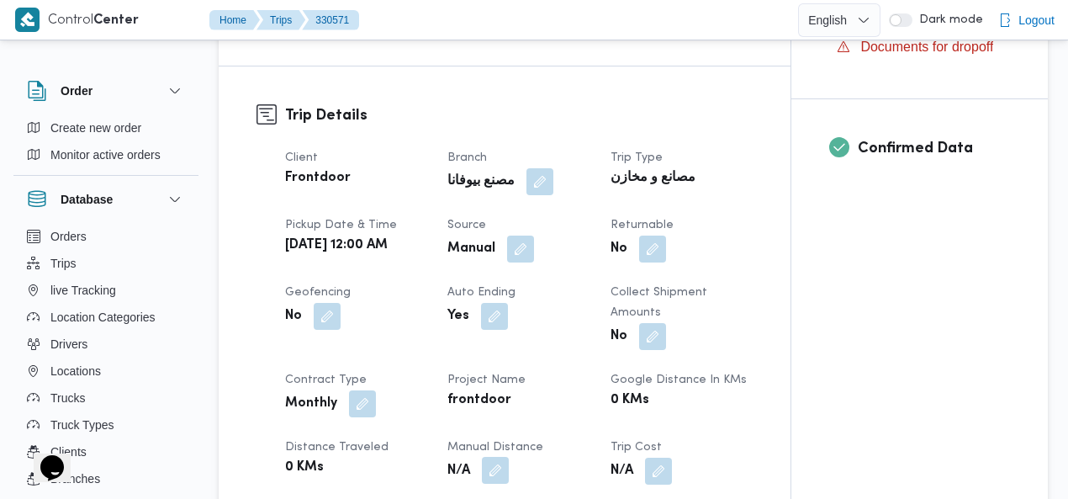
click at [496, 457] on button "button" at bounding box center [495, 470] width 27 height 27
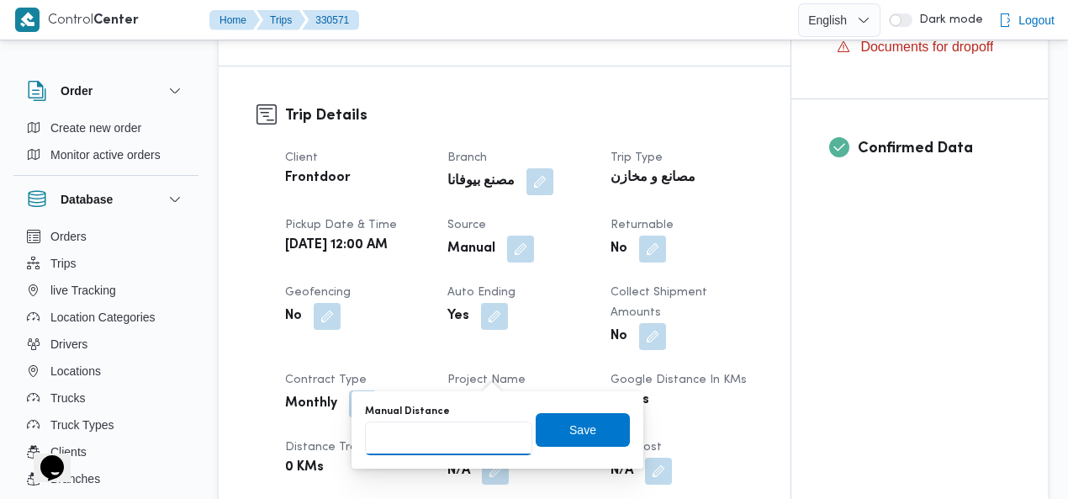
click at [436, 436] on input "Manual Distance" at bounding box center [448, 438] width 167 height 34
type input "235"
click at [555, 431] on span "Save" at bounding box center [583, 430] width 94 height 34
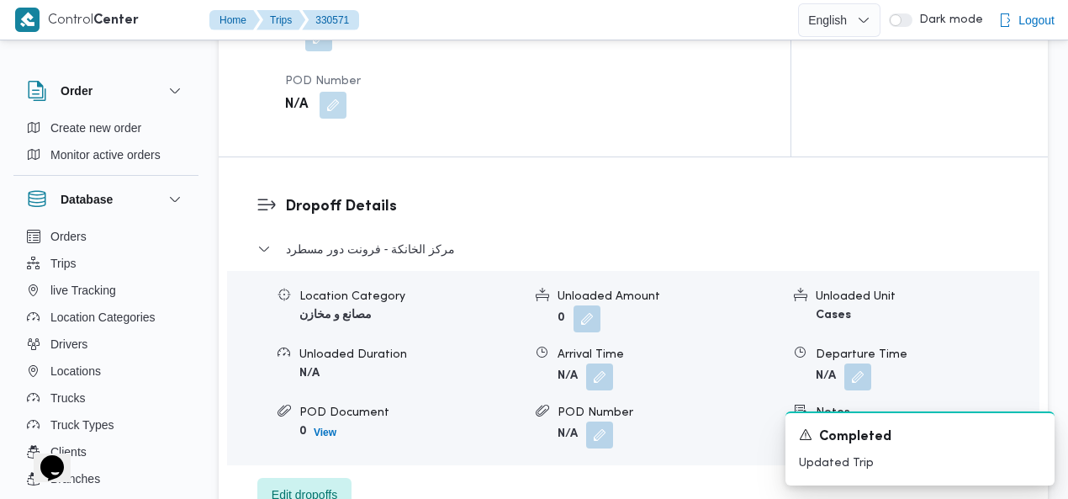
scroll to position [1531, 0]
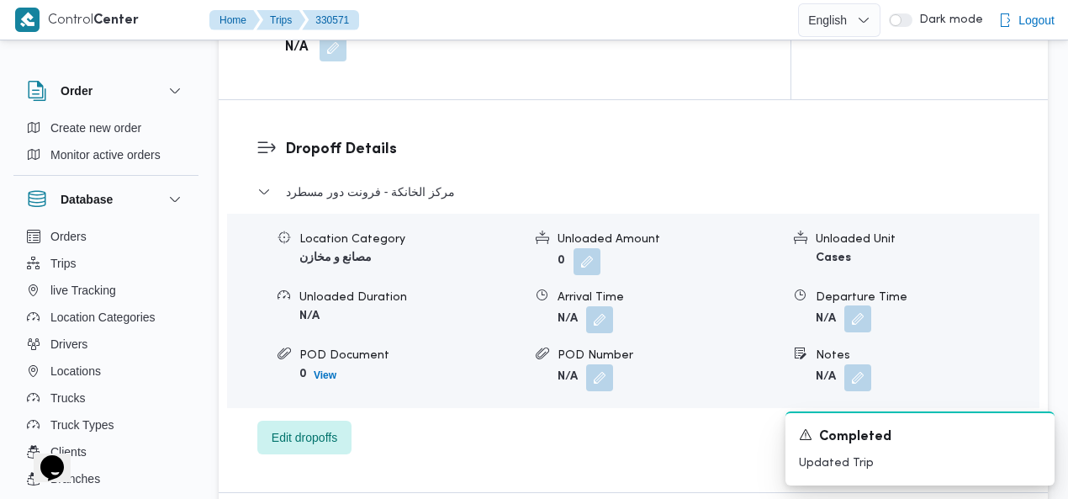
click at [857, 305] on button "button" at bounding box center [857, 318] width 27 height 27
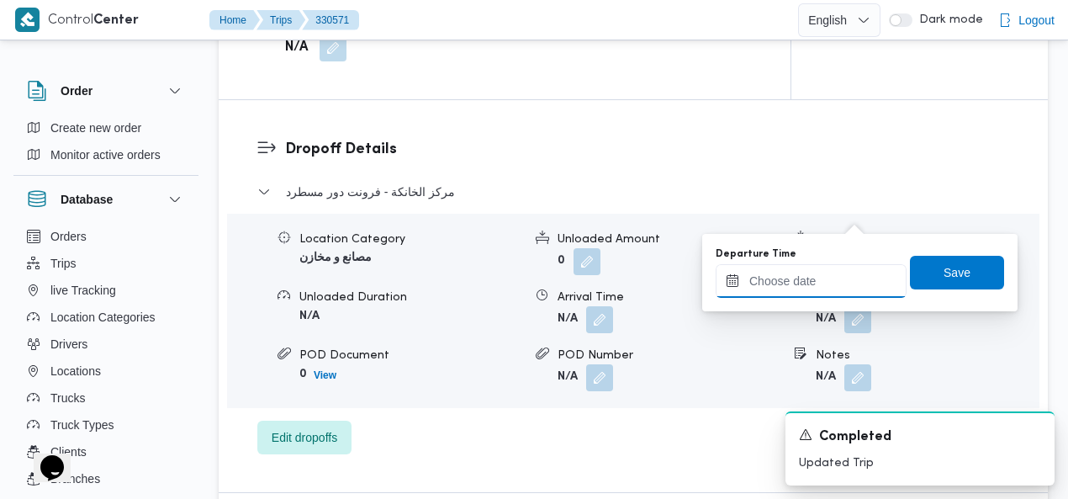
click at [809, 278] on input "Departure Time" at bounding box center [811, 281] width 191 height 34
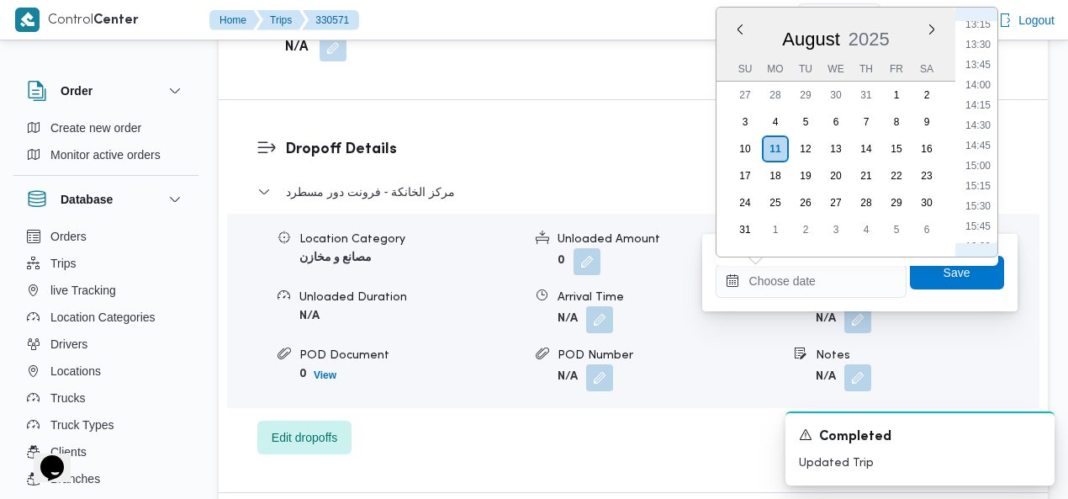
scroll to position [918, 0]
click at [1066, 139] on div "Order Create new order Monitor active orders Database Orders Trips live Trackin…" at bounding box center [534, 162] width 1068 height 3279
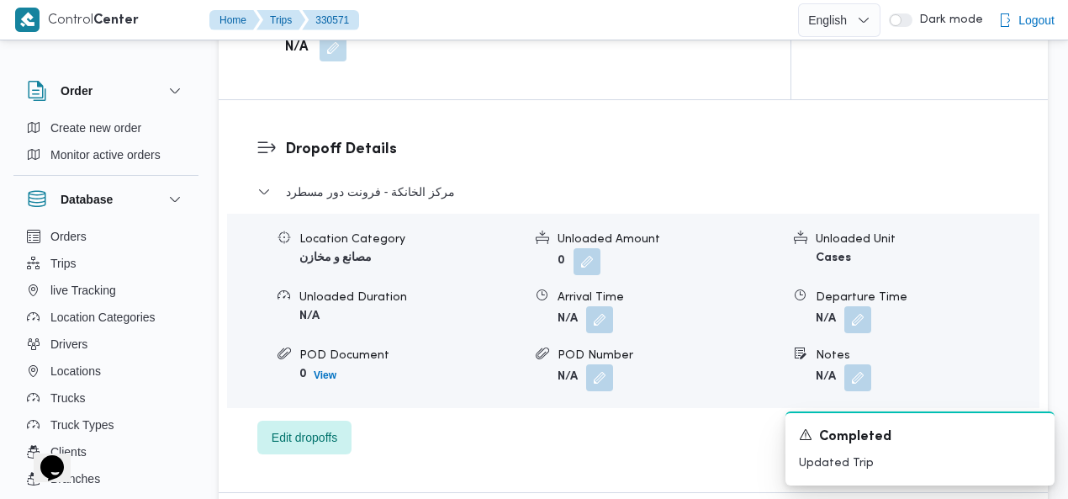
click at [955, 138] on dl "Dropoff Details مركز الخانكة - فرونت دور مسطرد Location Category مصانع و مخازن …" at bounding box center [647, 296] width 725 height 316
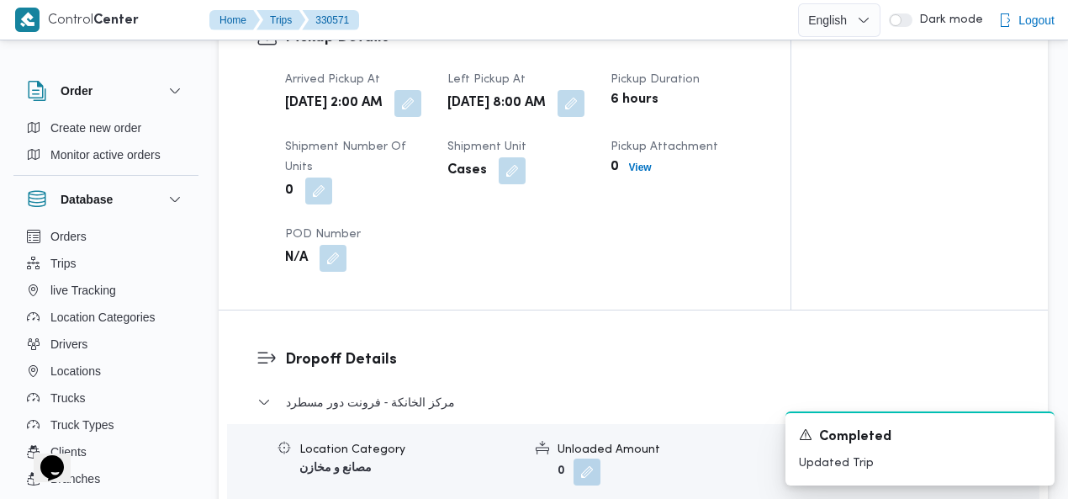
scroll to position [1288, 0]
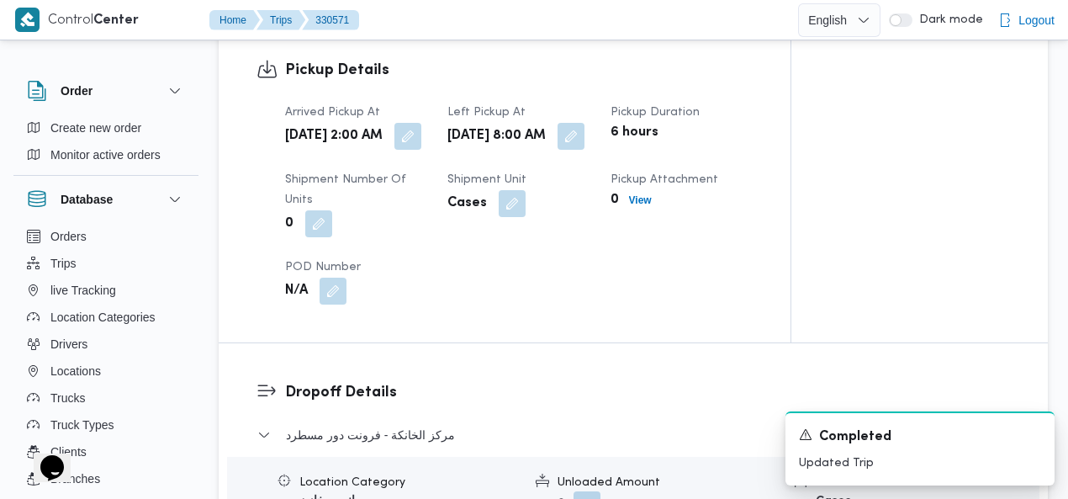
click at [579, 150] on div "Arrived Pickup At Mon, Aug 11, 2025 2:00 AM Left Pickup At Mon, Aug 11, 2025 8:…" at bounding box center [519, 204] width 488 height 222
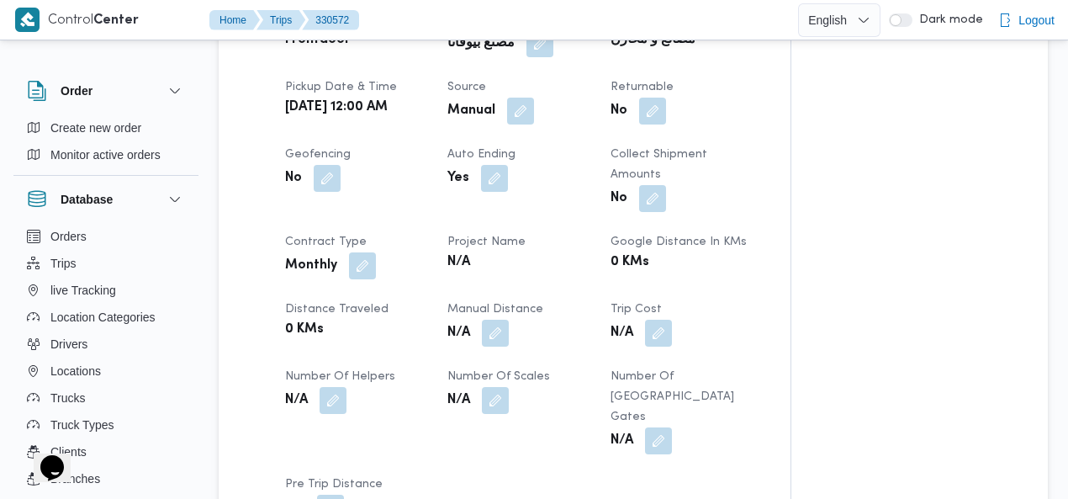
scroll to position [786, 0]
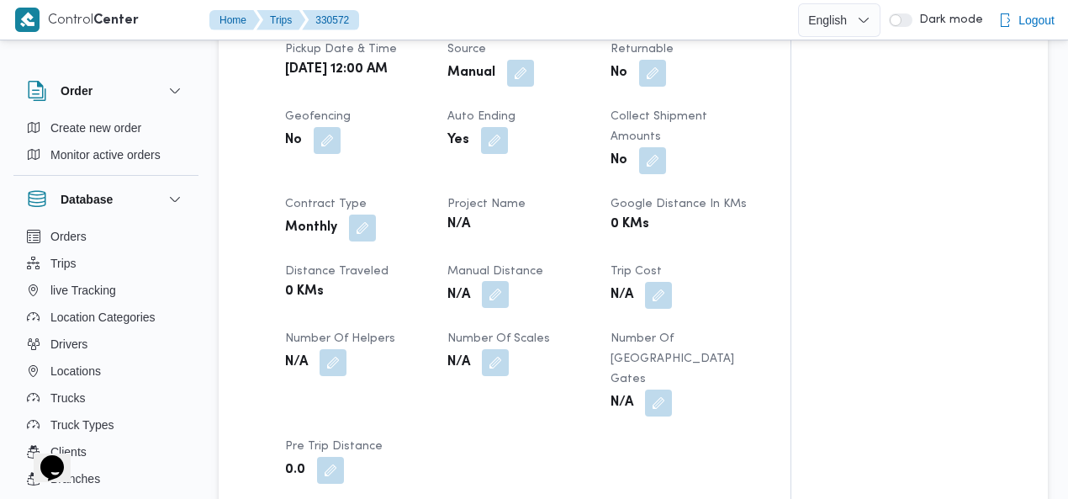
click at [501, 281] on button "button" at bounding box center [495, 294] width 27 height 27
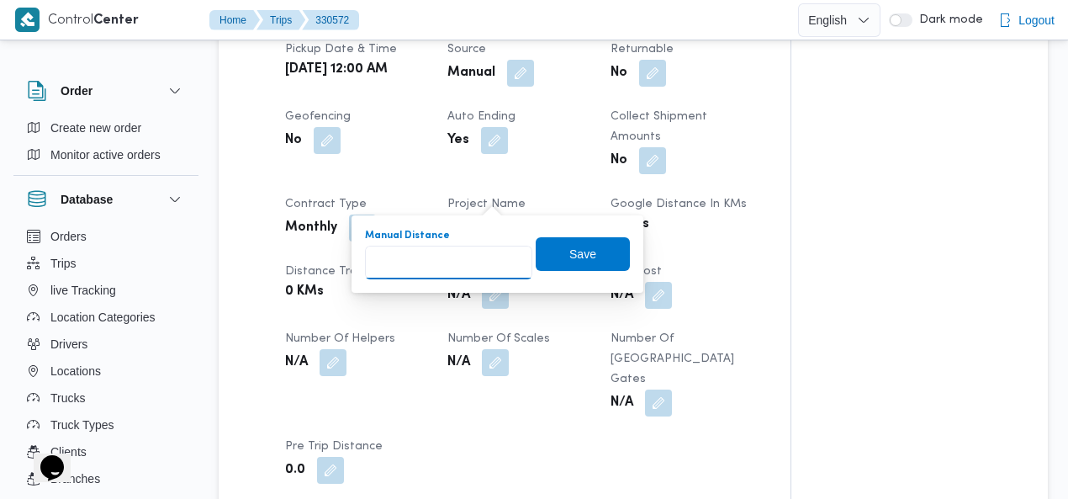
click at [449, 265] on input "Manual Distance" at bounding box center [448, 263] width 167 height 34
type input "235"
click at [587, 251] on span "Save" at bounding box center [583, 253] width 94 height 34
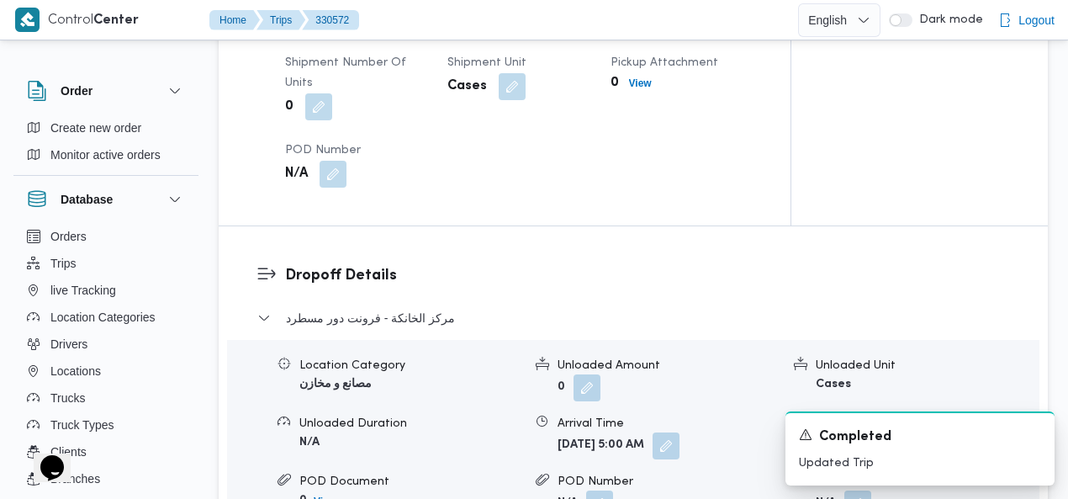
scroll to position [1472, 0]
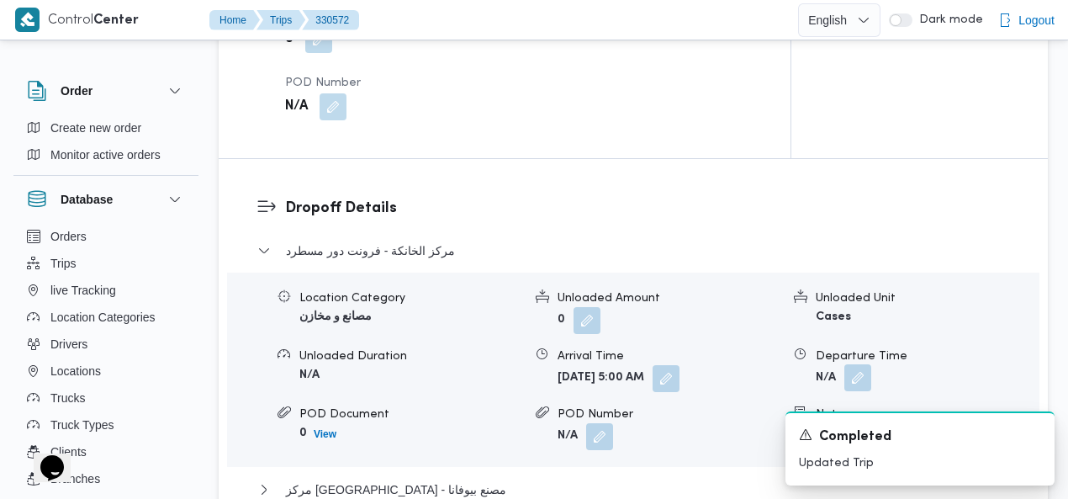
click at [854, 364] on button "button" at bounding box center [857, 377] width 27 height 27
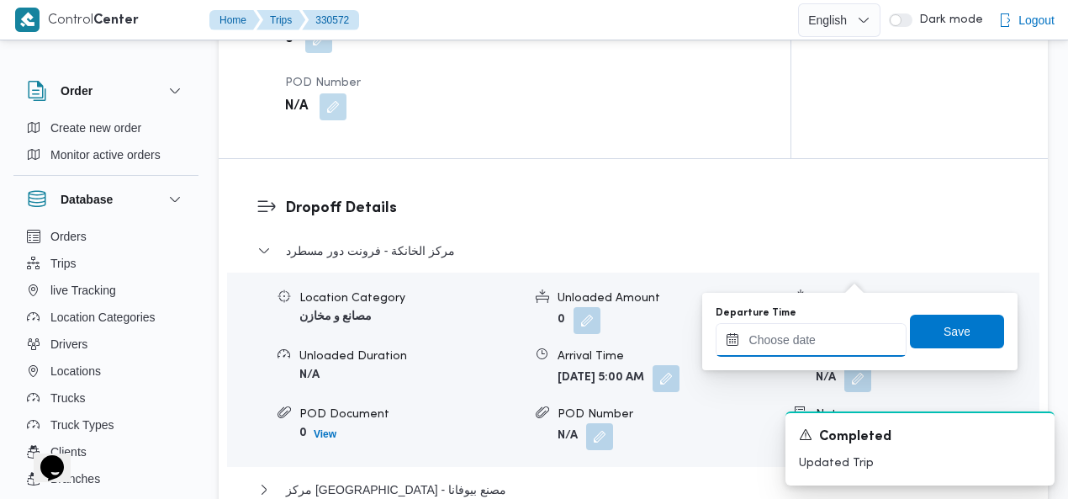
click at [811, 332] on input "Departure Time" at bounding box center [811, 340] width 191 height 34
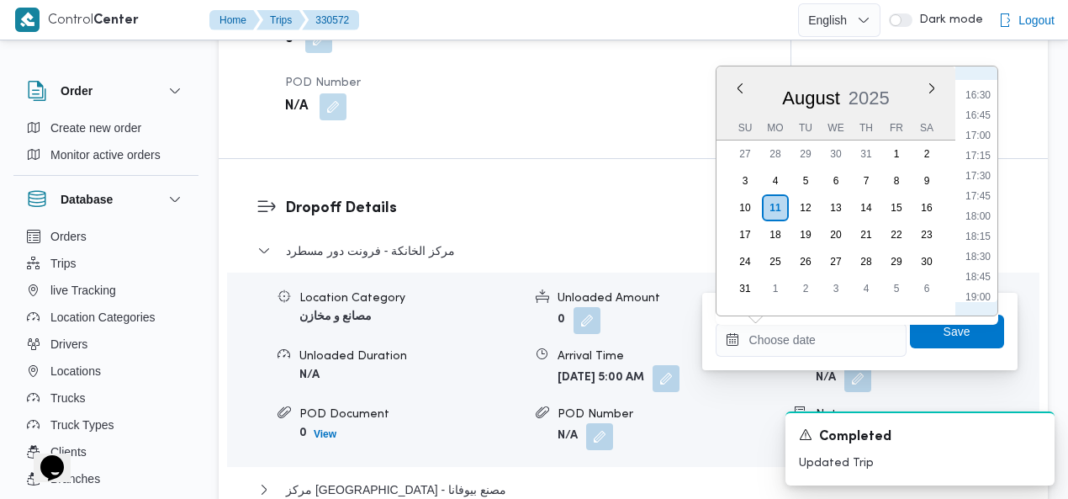
scroll to position [1132, 0]
click at [980, 142] on li "14:45" at bounding box center [978, 147] width 39 height 17
type input "11/08/2025 14:45"
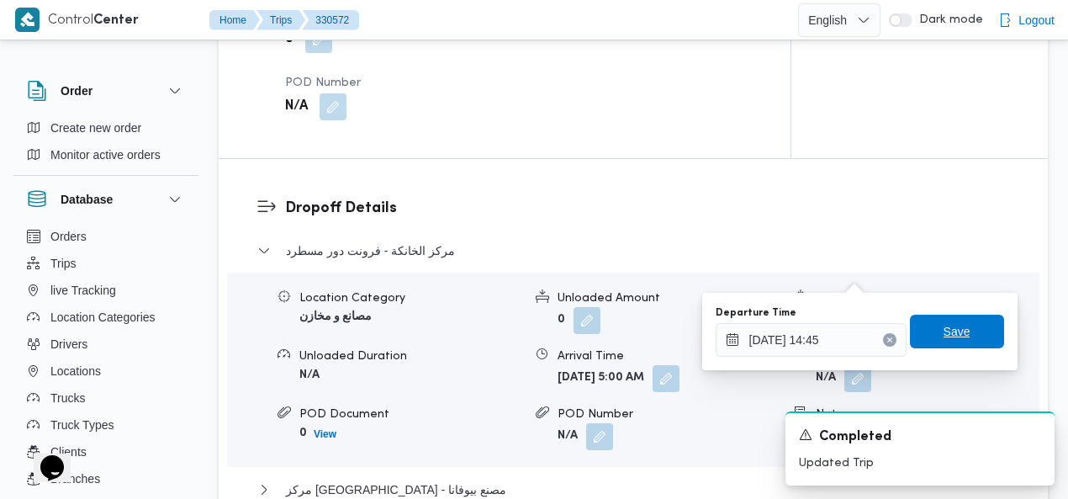
click at [950, 331] on span "Save" at bounding box center [957, 331] width 27 height 20
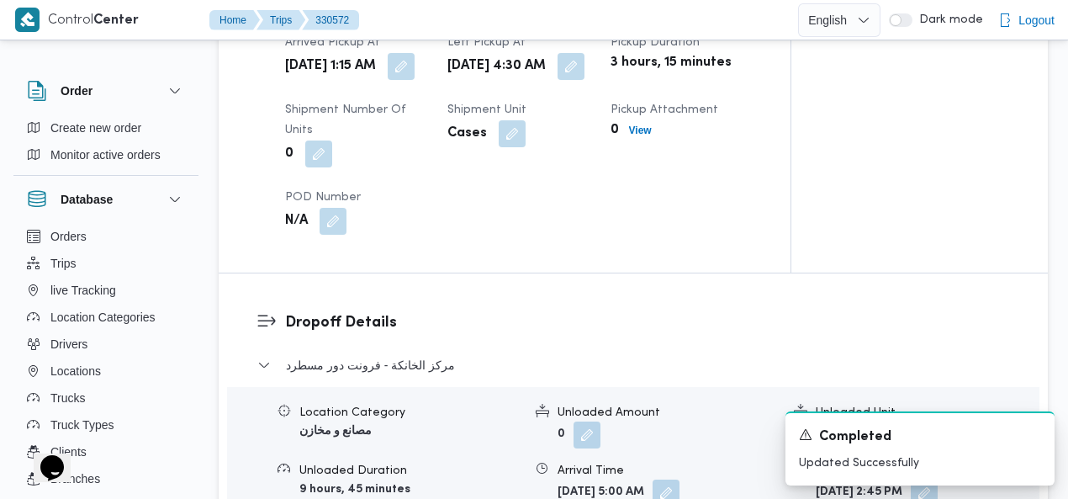
scroll to position [1440, 0]
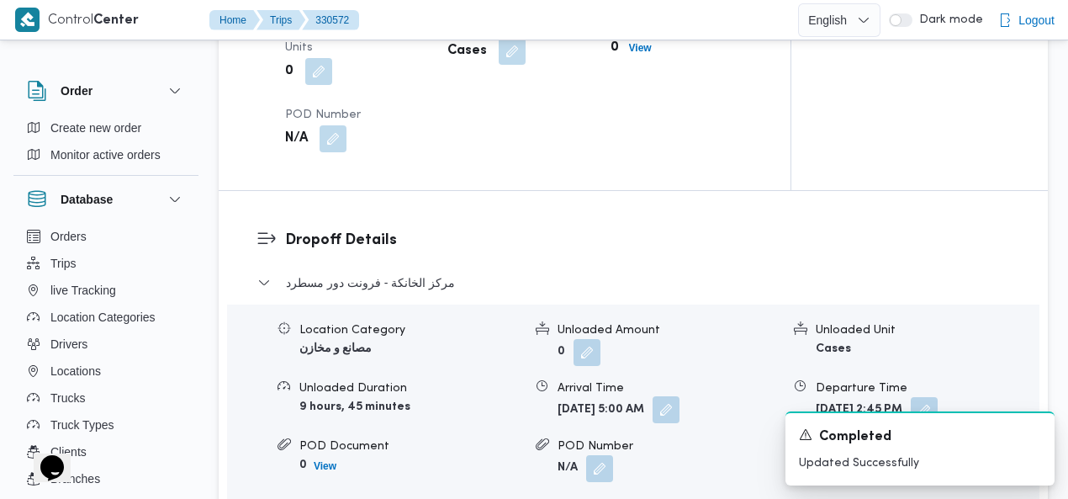
click at [680, 396] on button "button" at bounding box center [666, 409] width 27 height 27
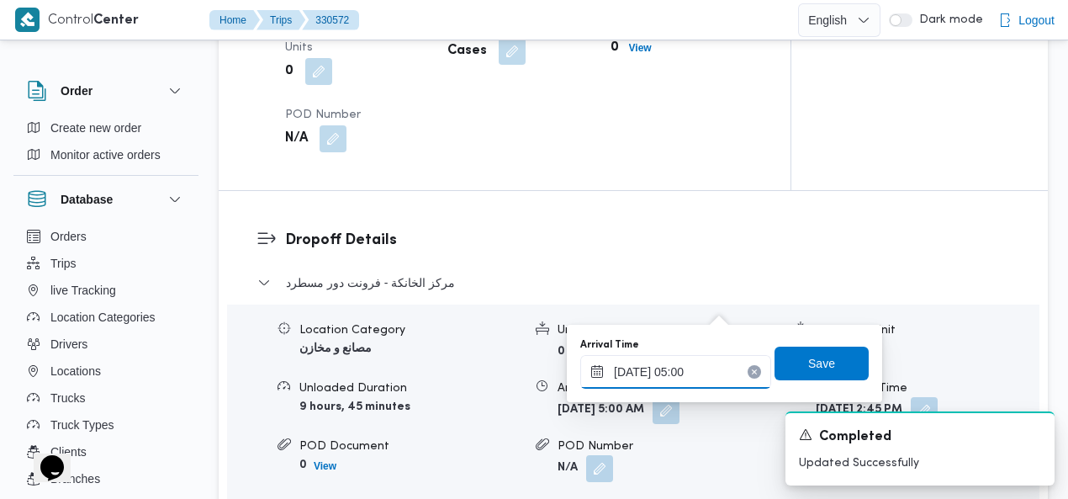
click at [685, 363] on input "11/08/2025 05:00" at bounding box center [675, 372] width 191 height 34
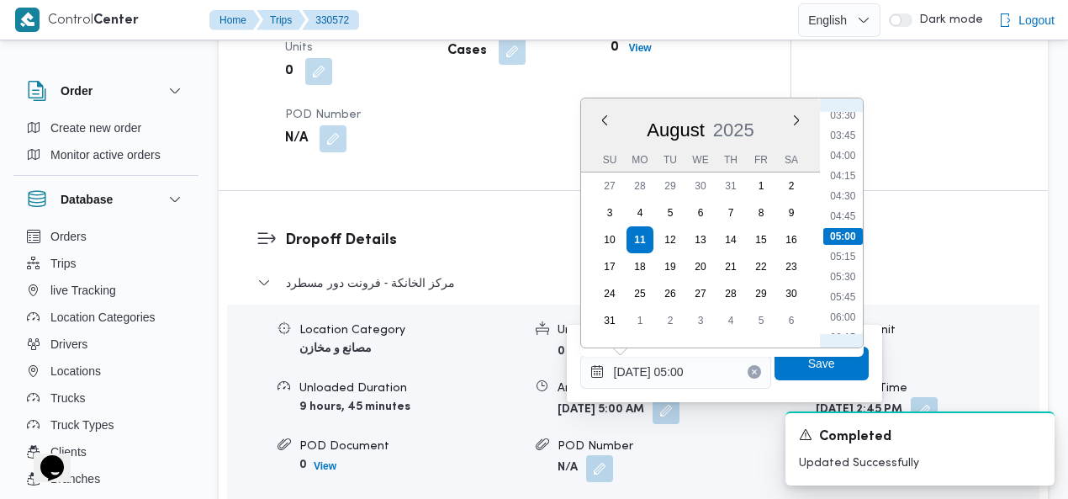
scroll to position [481, 0]
click at [845, 203] on li "07:00" at bounding box center [842, 204] width 39 height 17
type input "11/08/2025 07:00"
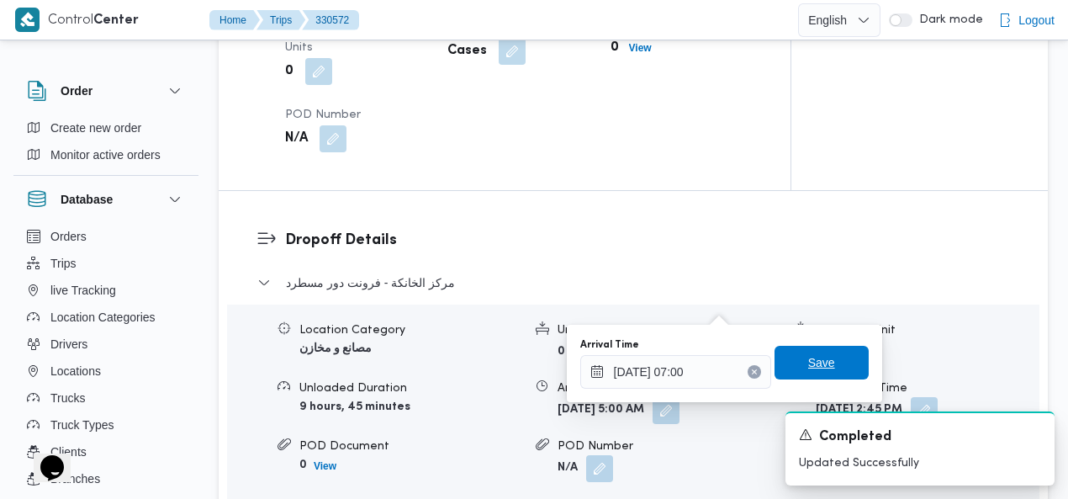
click at [819, 365] on span "Save" at bounding box center [821, 362] width 27 height 20
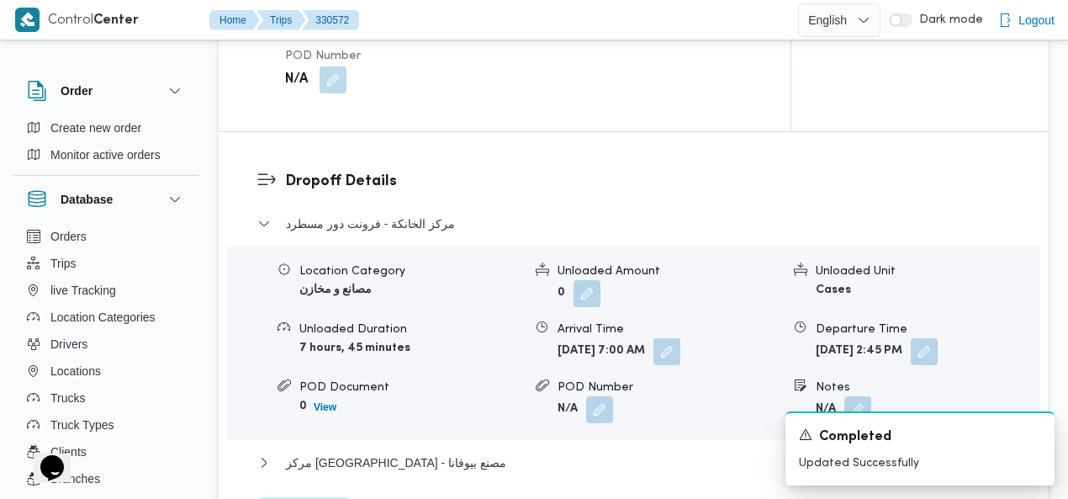
scroll to position [1643, 0]
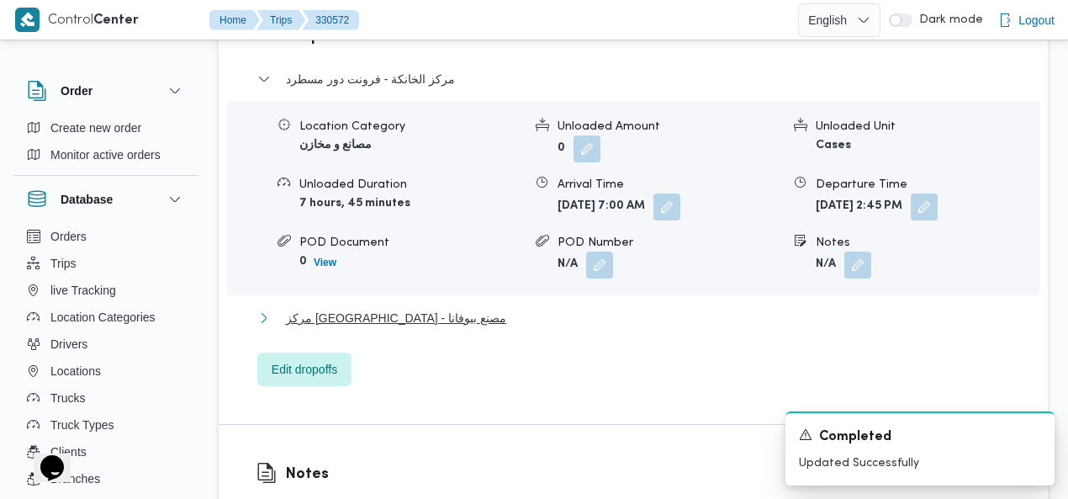
click at [401, 308] on span "مركز وادى النطرون - مصنع ب[GEOGRAPHIC_DATA]" at bounding box center [396, 318] width 220 height 20
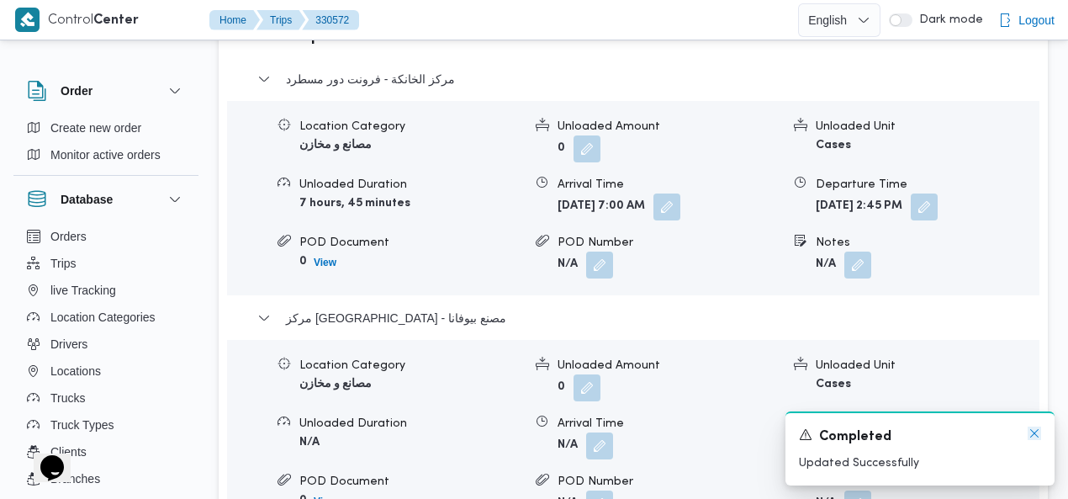
drag, startPoint x: 1029, startPoint y: 433, endPoint x: 1015, endPoint y: 427, distance: 15.5
click at [1029, 433] on icon "Dismiss toast" at bounding box center [1034, 432] width 13 height 13
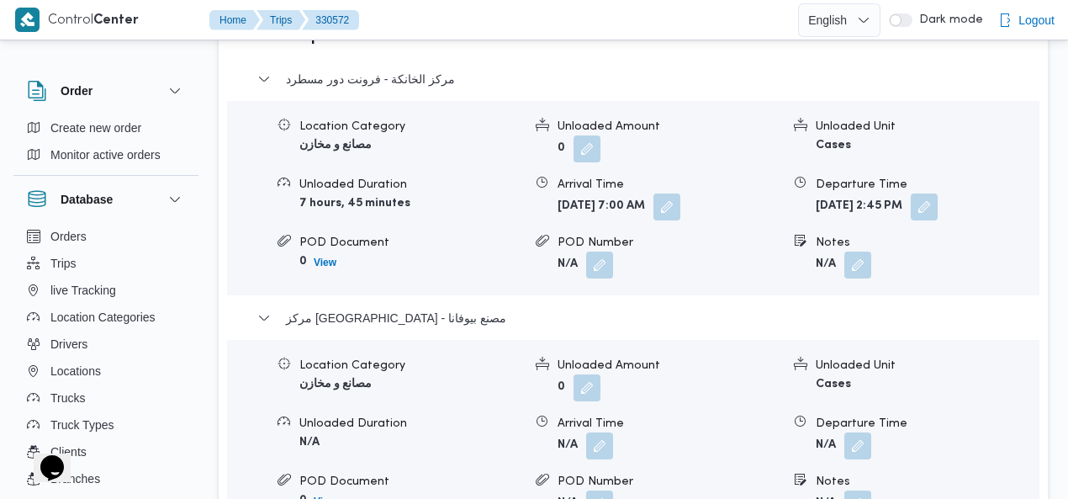
drag, startPoint x: 857, startPoint y: 334, endPoint x: 832, endPoint y: 364, distance: 39.4
click at [857, 432] on button "button" at bounding box center [857, 445] width 27 height 27
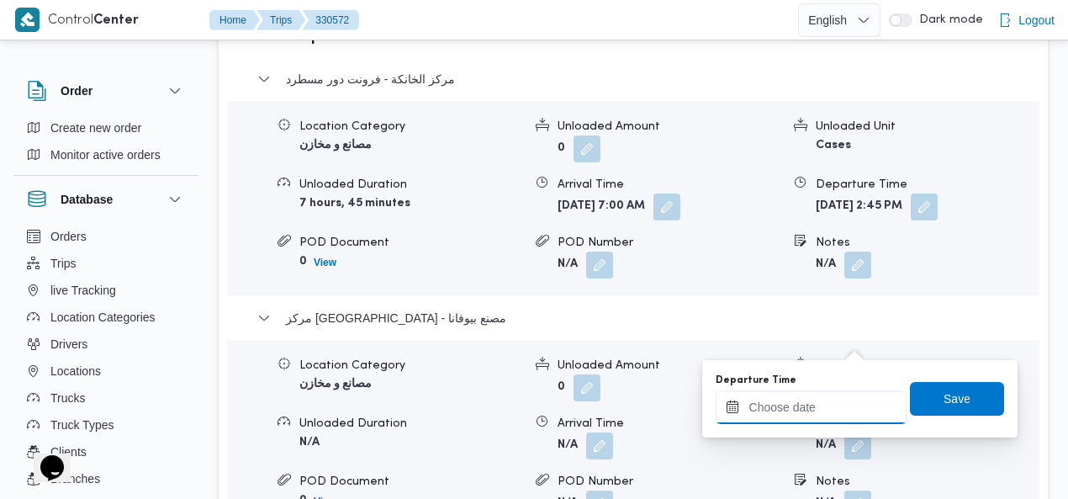
click at [774, 402] on input "Departure Time" at bounding box center [811, 407] width 191 height 34
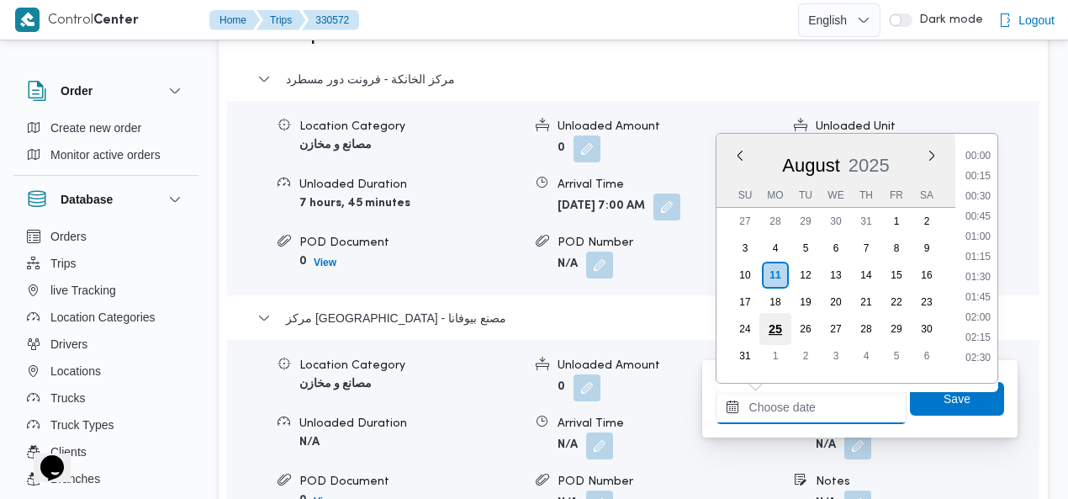
scroll to position [1519, 0]
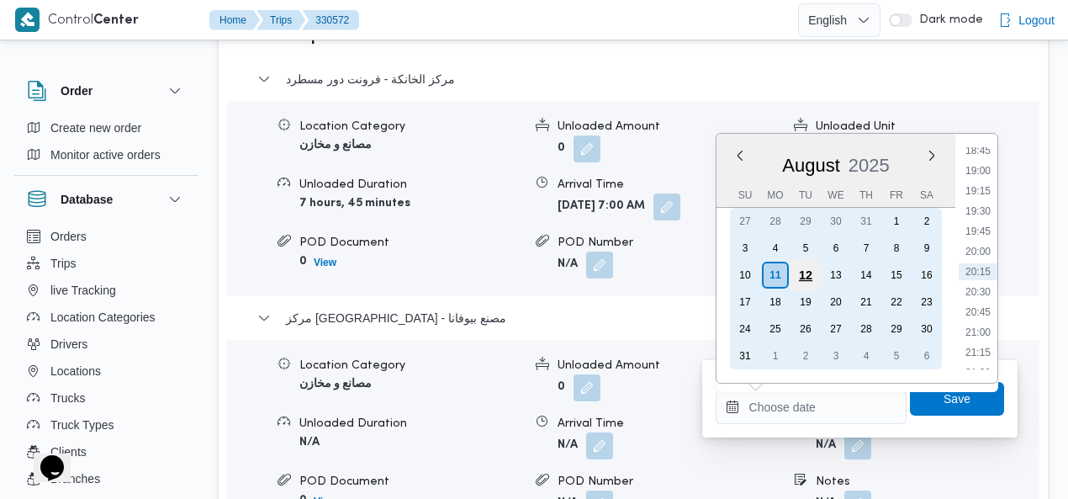
click at [799, 273] on div "12" at bounding box center [805, 275] width 32 height 32
type input "12/08/2025 00:00"
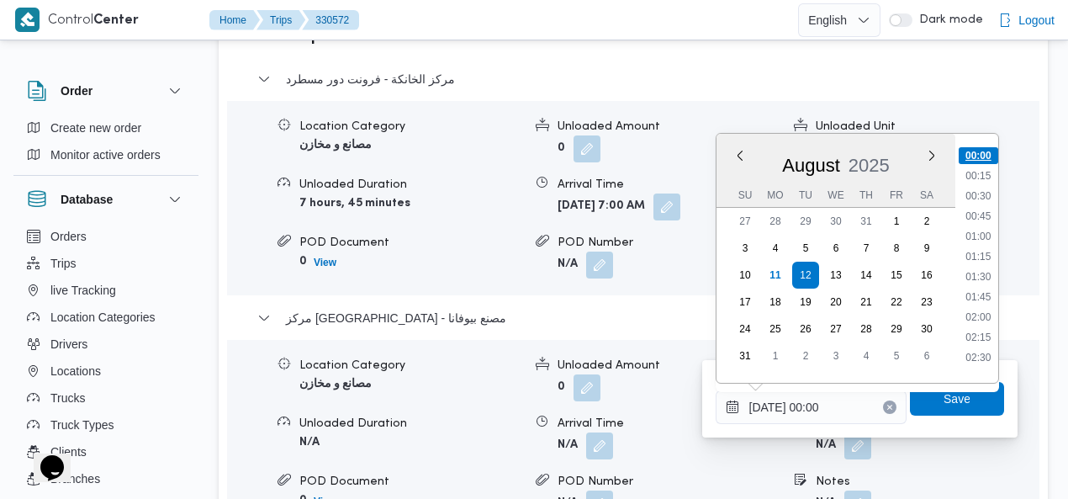
click at [980, 154] on li "00:00" at bounding box center [979, 155] width 40 height 17
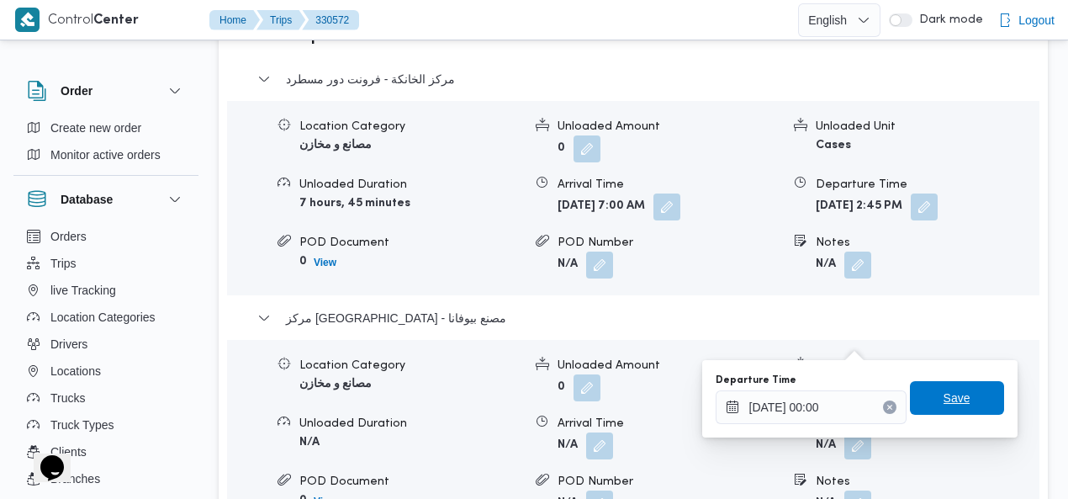
click at [954, 398] on span "Save" at bounding box center [957, 398] width 27 height 20
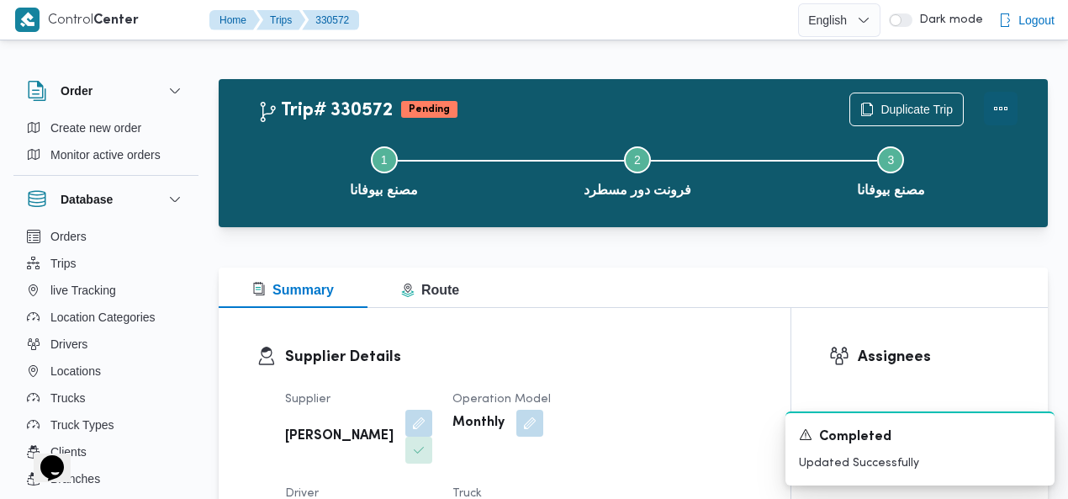
click at [998, 111] on button "Actions" at bounding box center [1001, 109] width 34 height 34
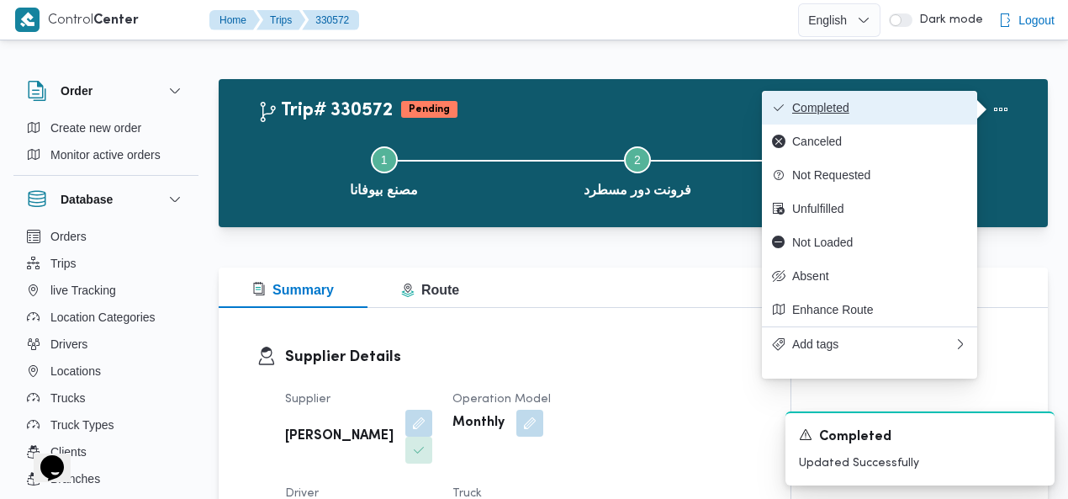
click at [944, 103] on span "Completed" at bounding box center [879, 107] width 175 height 13
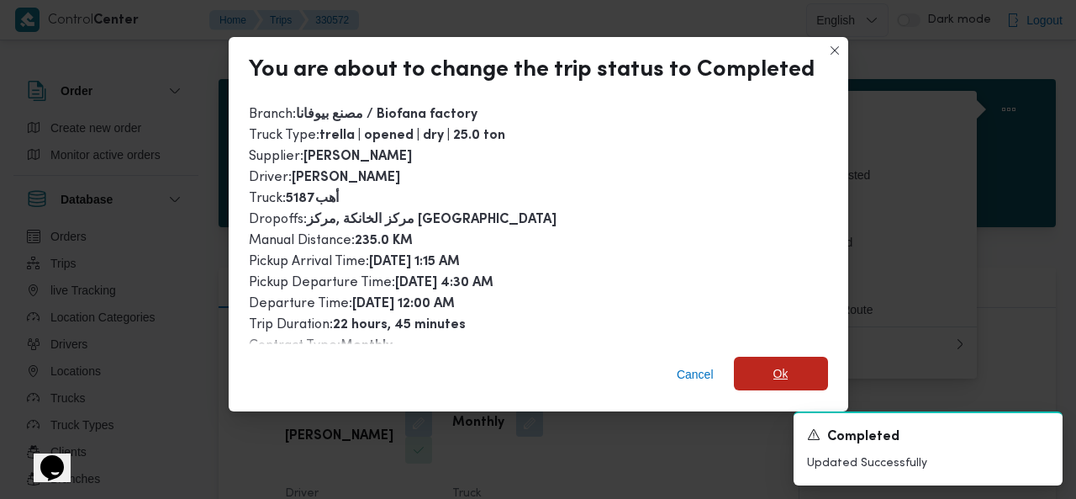
click at [788, 373] on span "Ok" at bounding box center [781, 374] width 94 height 34
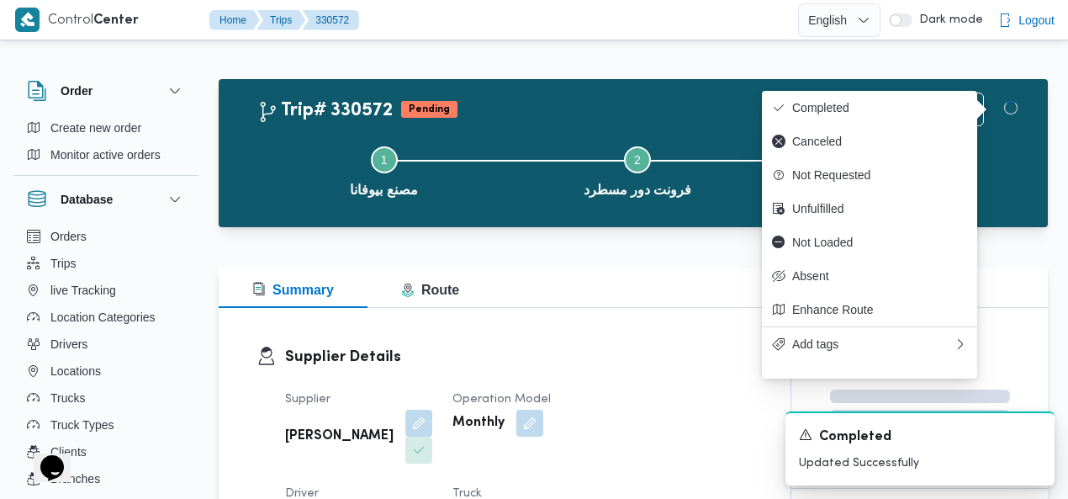
click at [579, 93] on div "Trip# 330572 Pending Duplicate Trip" at bounding box center [637, 110] width 760 height 34
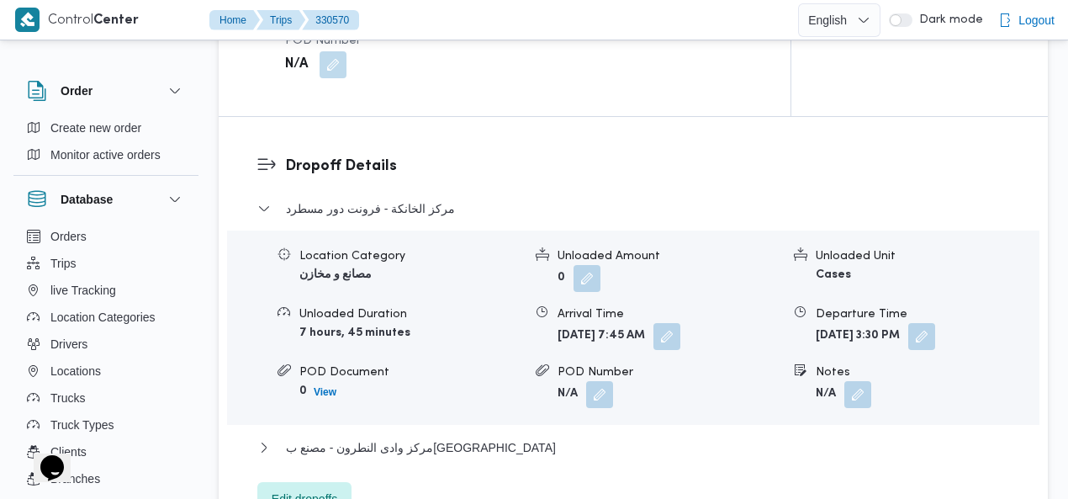
scroll to position [1522, 0]
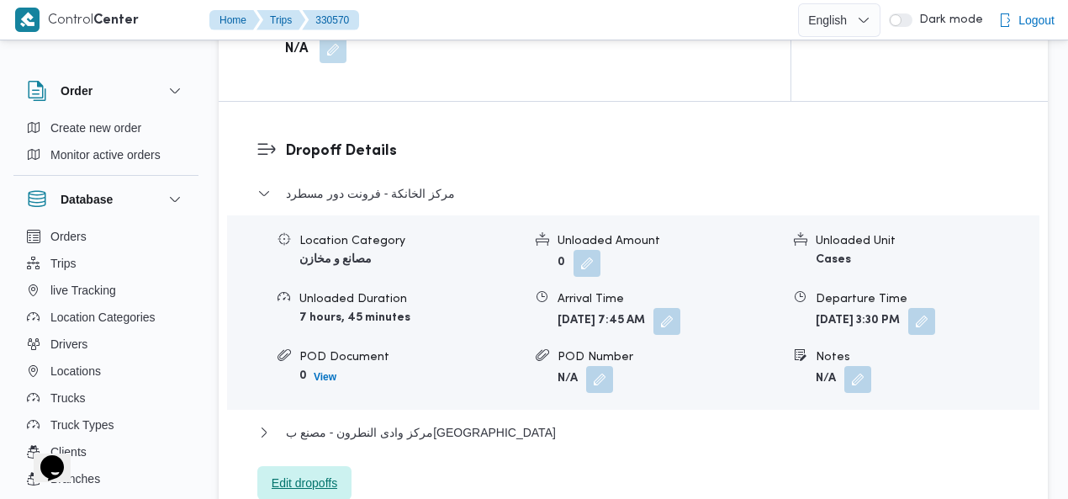
click at [333, 473] on span "Edit dropoffs" at bounding box center [305, 483] width 66 height 20
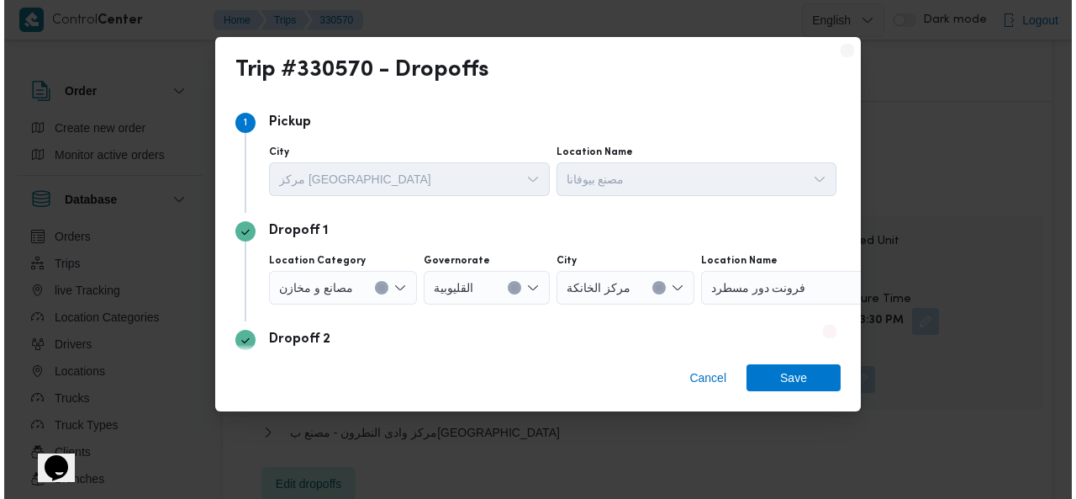
scroll to position [1502, 0]
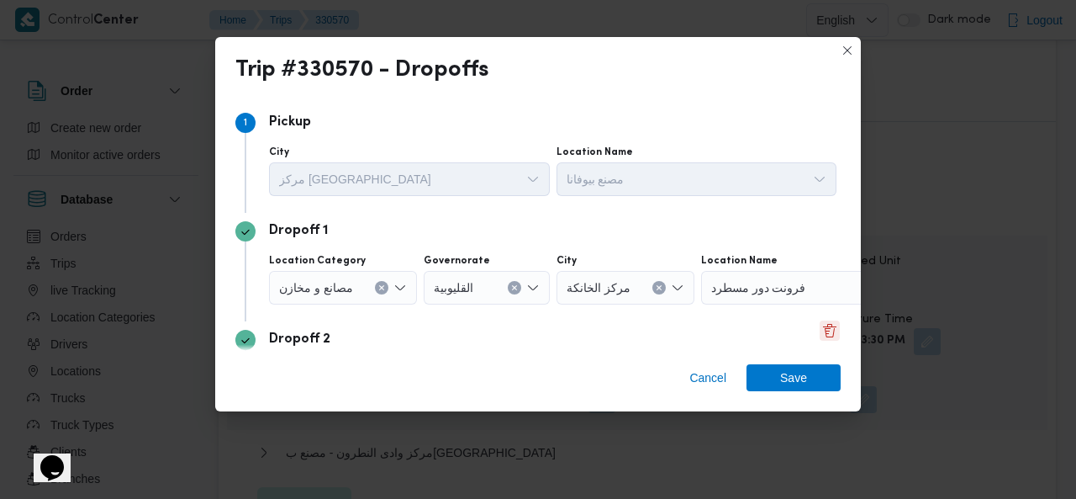
click at [823, 332] on button "Delete" at bounding box center [830, 330] width 20 height 20
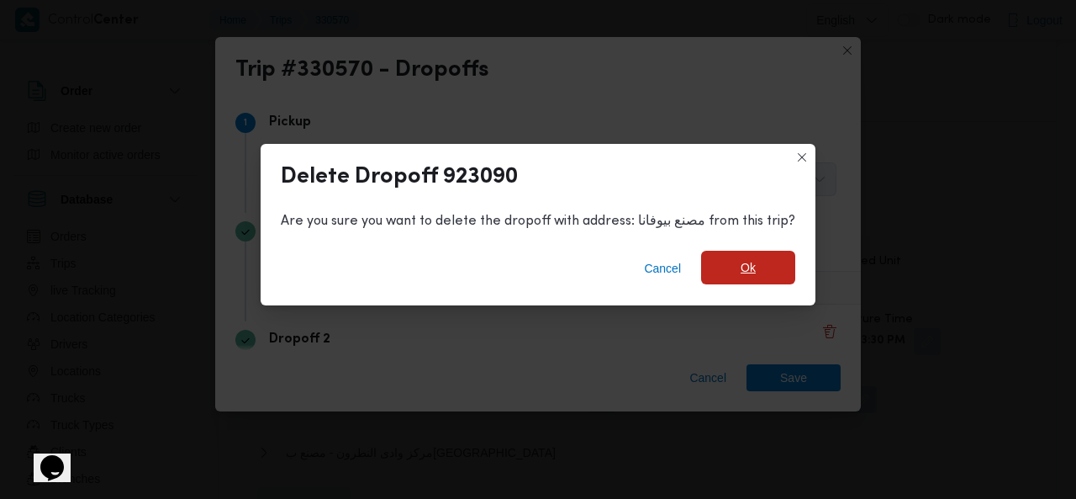
click at [755, 272] on span "Ok" at bounding box center [748, 268] width 94 height 34
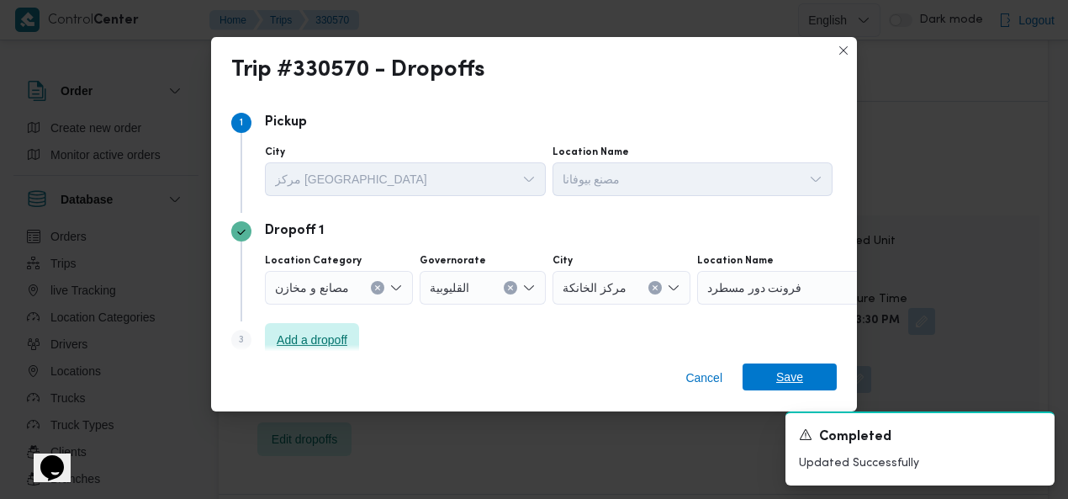
scroll to position [6, 0]
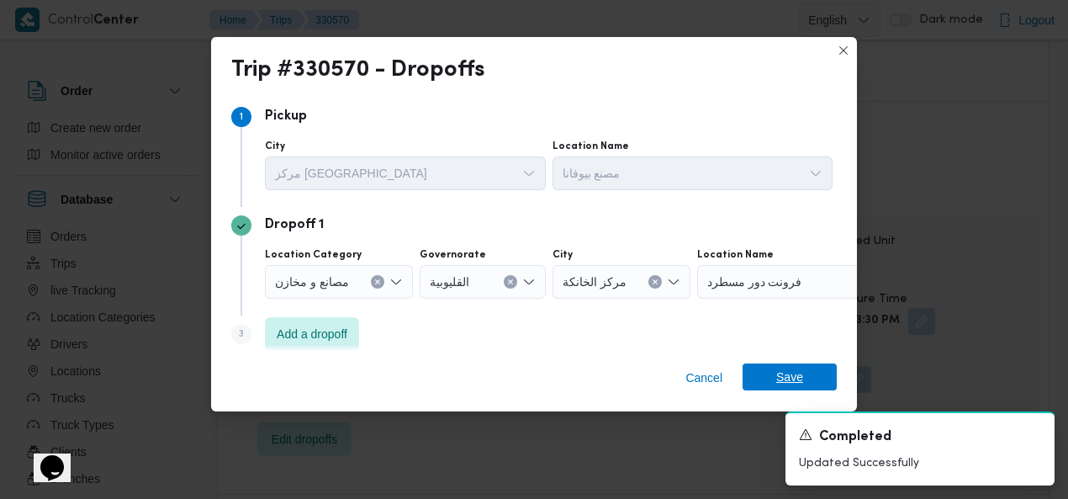
click at [776, 374] on span "Save" at bounding box center [790, 376] width 94 height 27
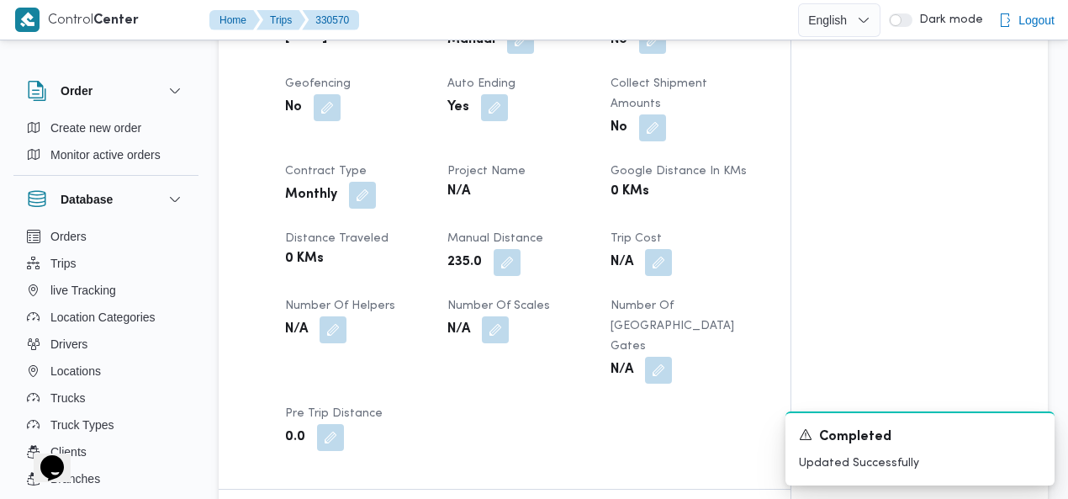
scroll to position [806, 0]
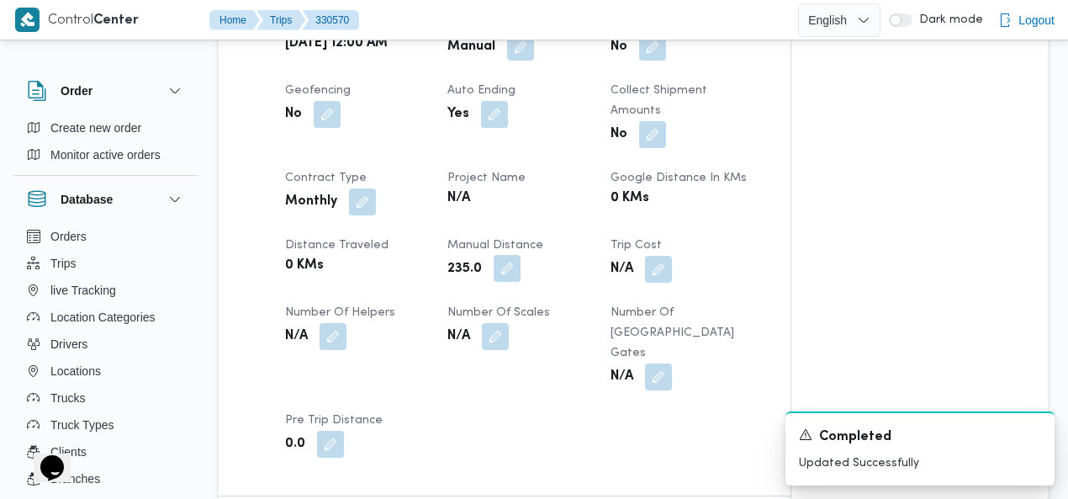
click at [512, 255] on button "button" at bounding box center [507, 268] width 27 height 27
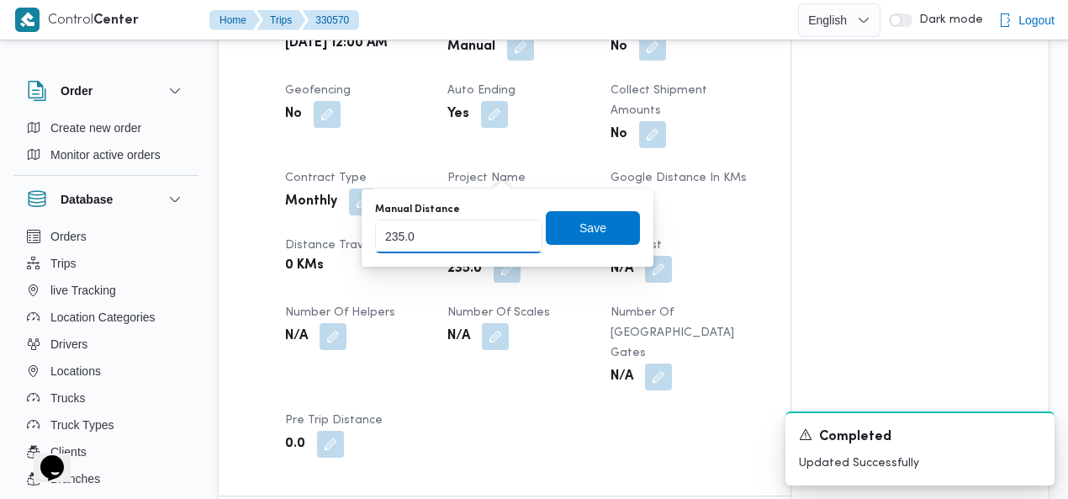
click at [473, 230] on input "235.0" at bounding box center [458, 237] width 167 height 34
type input "115"
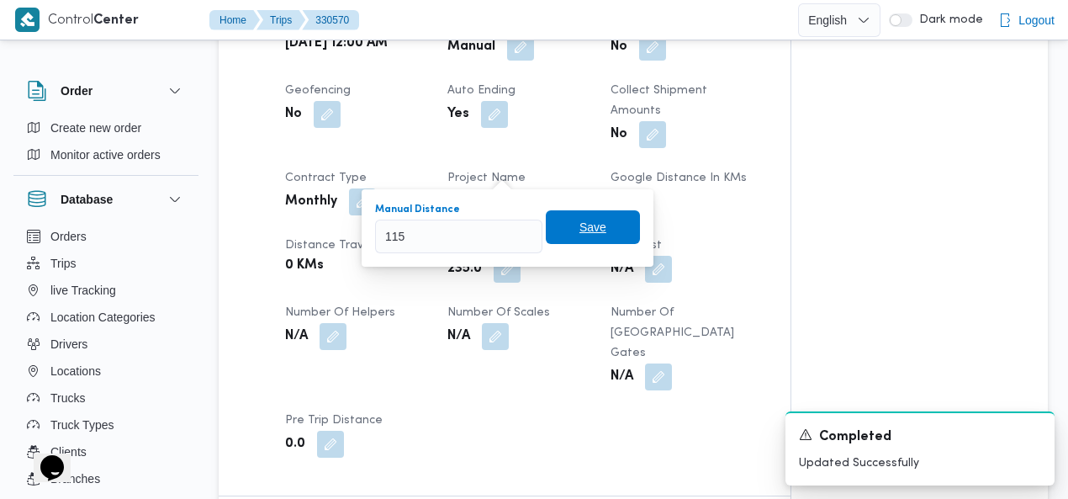
click at [559, 220] on span "Save" at bounding box center [593, 227] width 94 height 34
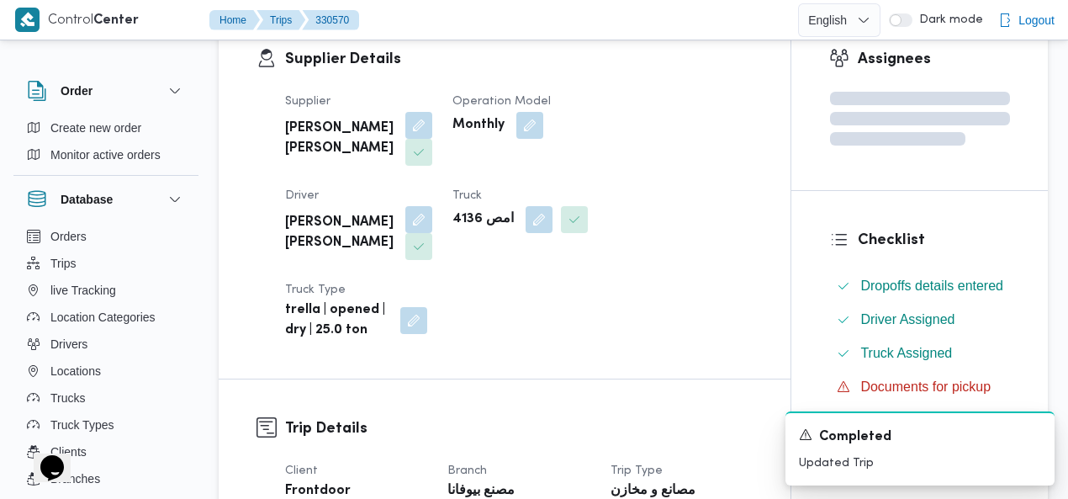
scroll to position [236, 0]
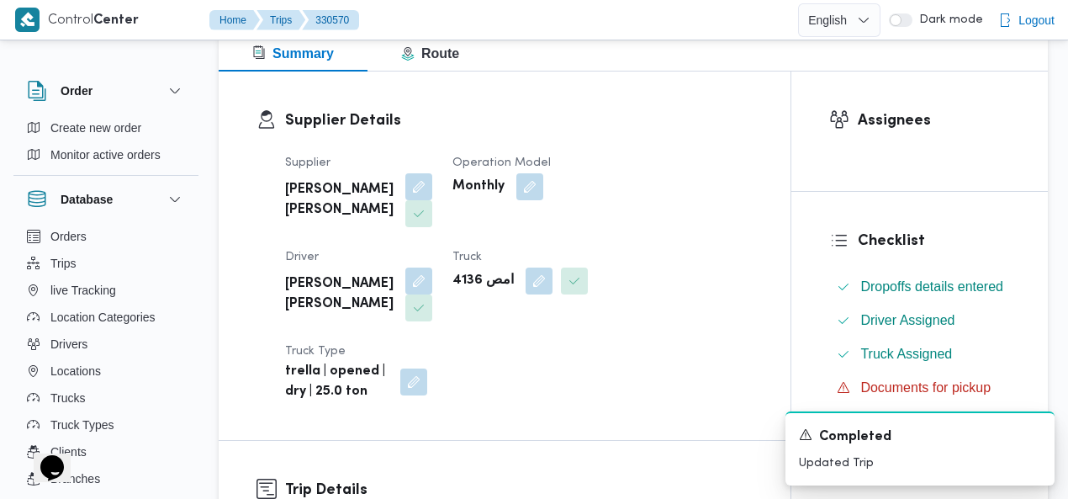
click at [394, 274] on b "محمود متولى حسين عفيفى" at bounding box center [339, 294] width 108 height 40
copy div "محمود متولى حسين عفيفى"
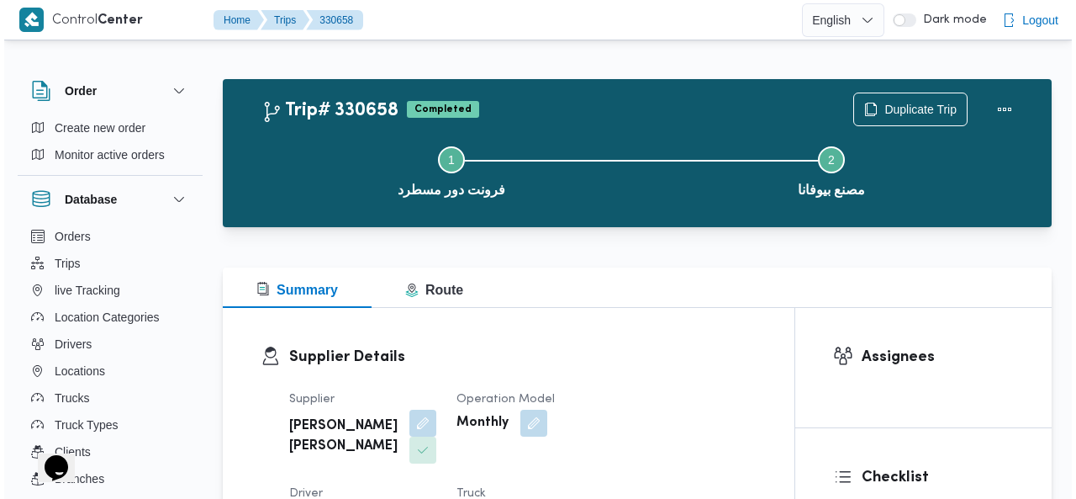
scroll to position [28, 0]
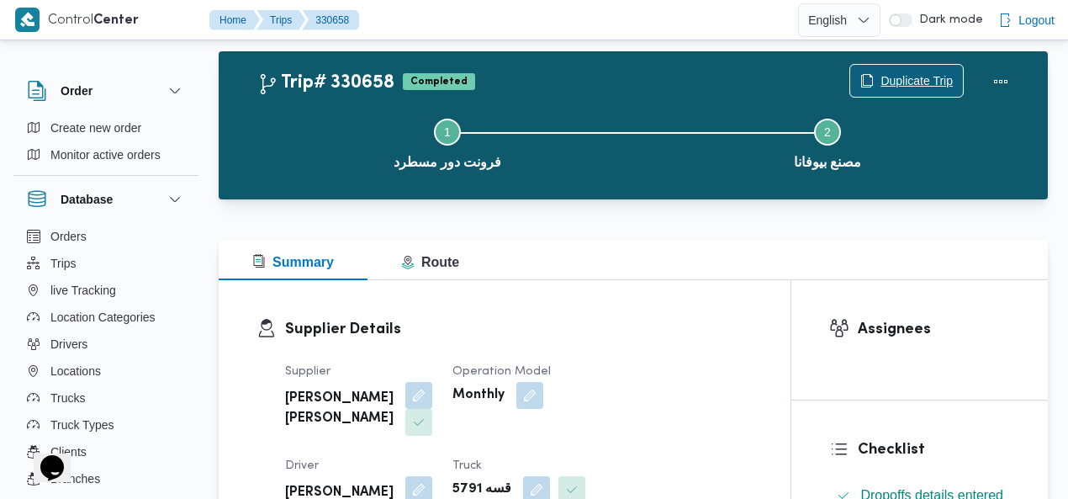
click at [913, 75] on span "Duplicate Trip" at bounding box center [917, 81] width 72 height 20
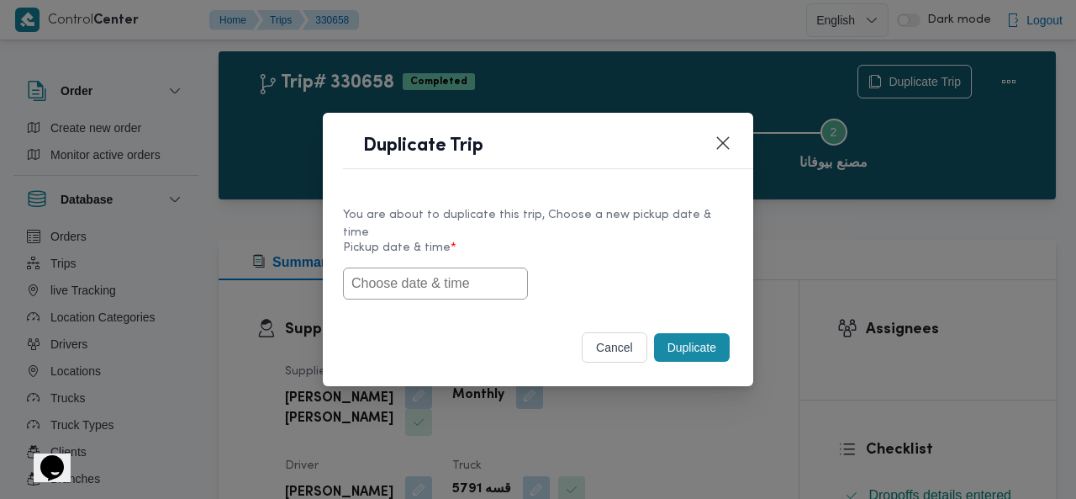
click at [434, 278] on input "text" at bounding box center [435, 283] width 185 height 32
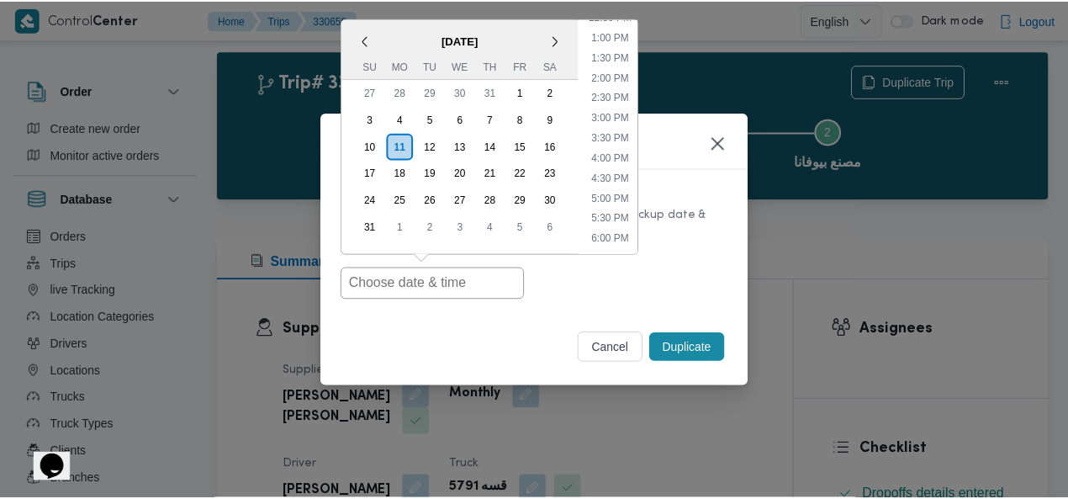
scroll to position [512, 0]
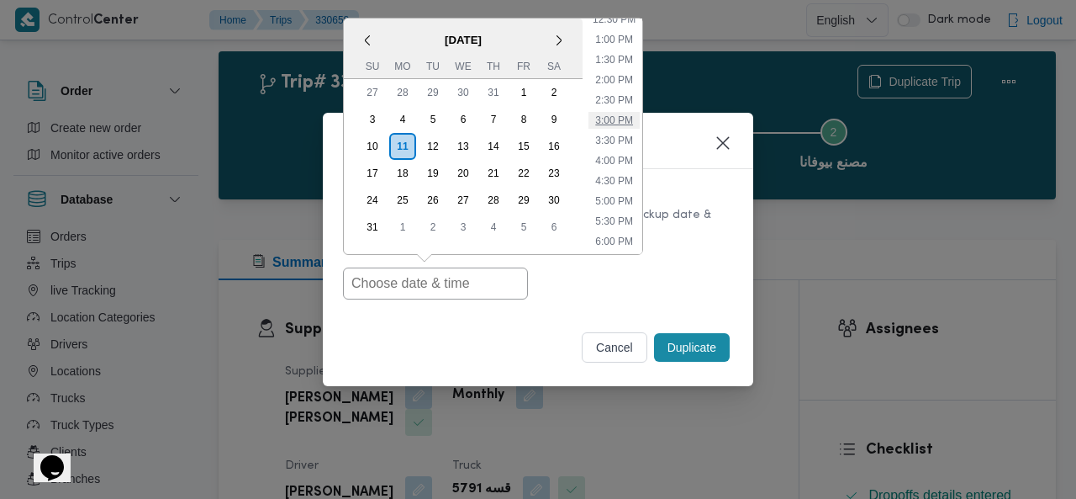
click at [629, 114] on li "3:00 PM" at bounding box center [614, 120] width 51 height 17
type input "[DATE] 3:00PM"
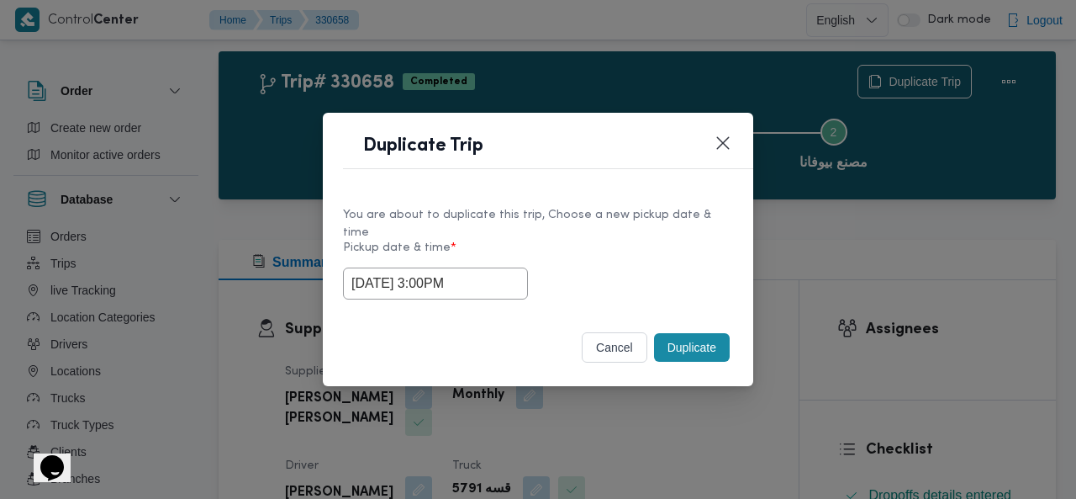
click at [690, 346] on button "Duplicate" at bounding box center [692, 347] width 76 height 29
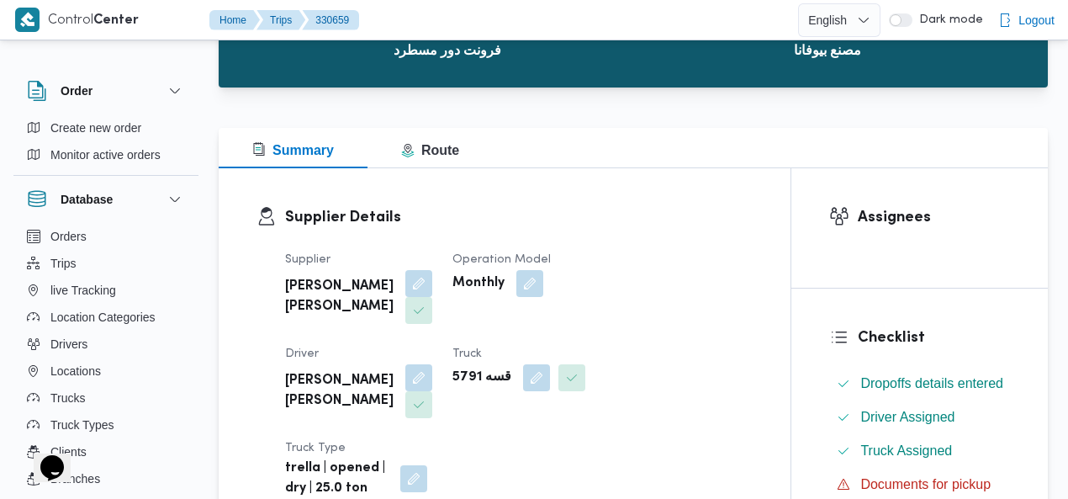
scroll to position [188, 0]
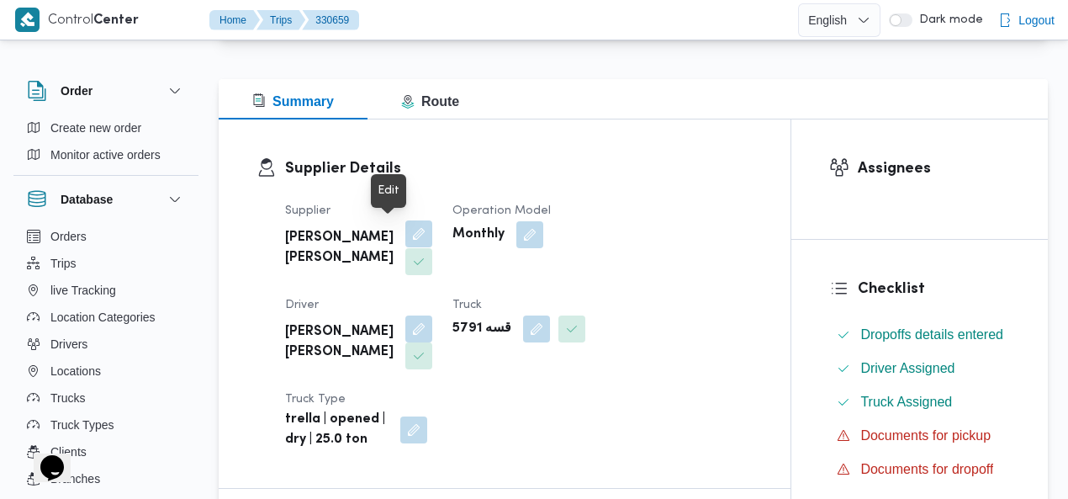
click at [405, 236] on button "button" at bounding box center [418, 233] width 27 height 27
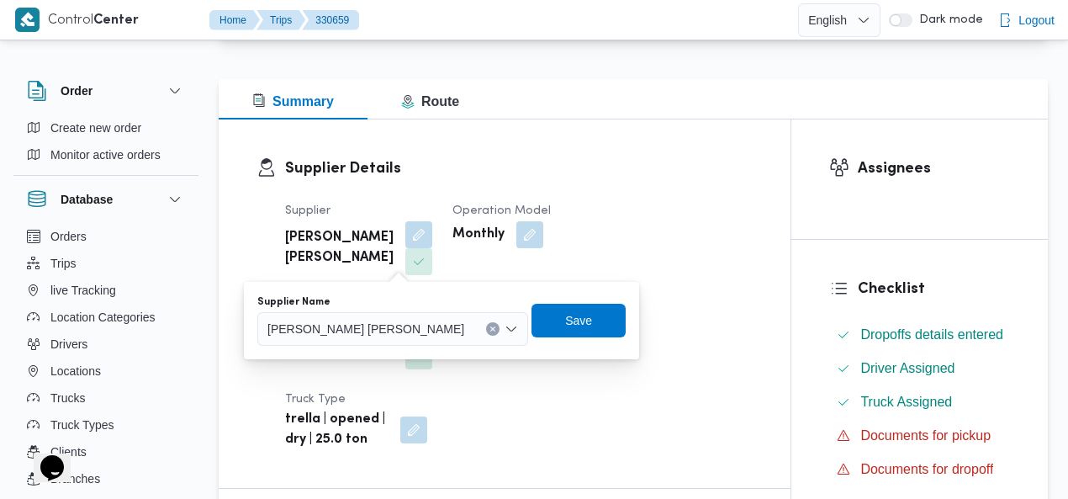
click at [486, 325] on button "Clear input" at bounding box center [492, 328] width 13 height 13
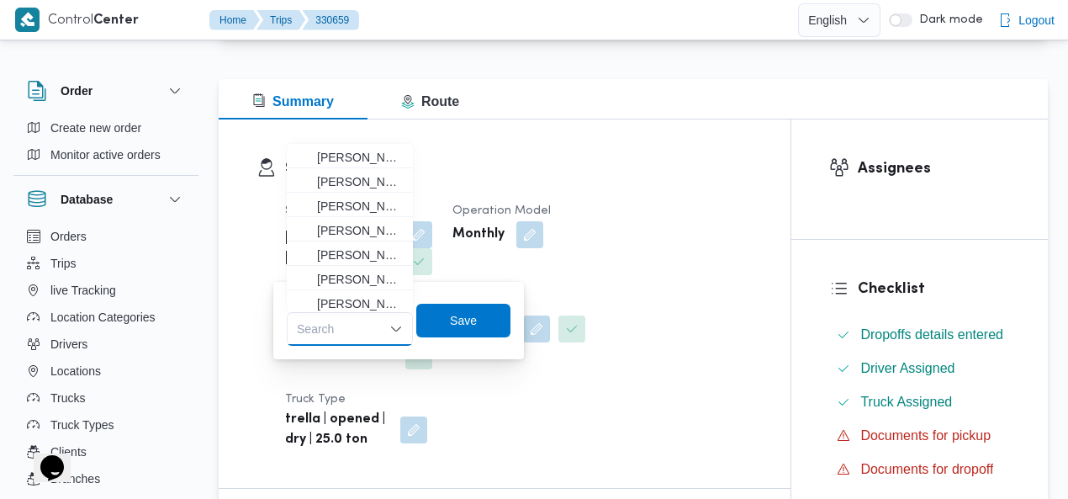
click at [360, 331] on div "Search Combo box. Selected. Combo box input. Search. Type some text or, to disp…" at bounding box center [350, 329] width 126 height 34
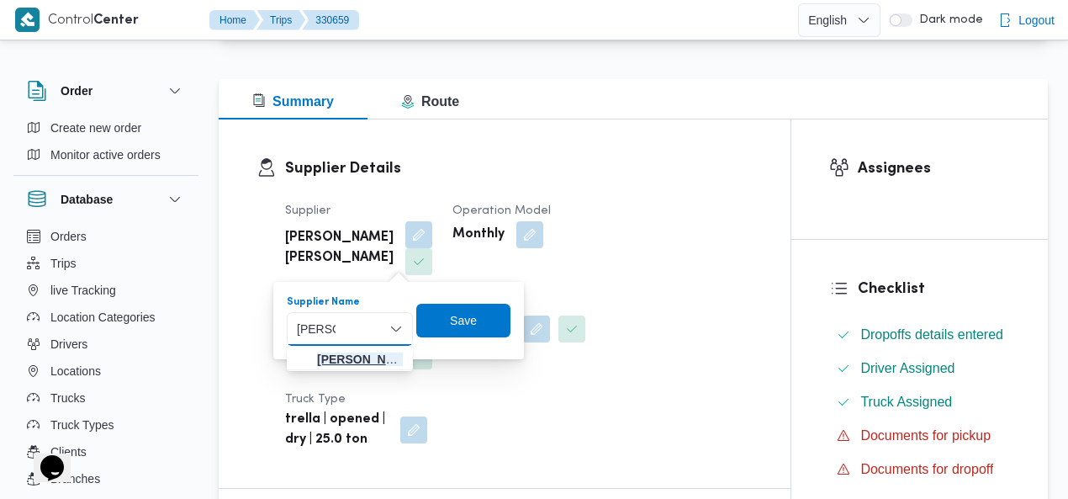
type input "[PERSON_NAME]"
drag, startPoint x: 327, startPoint y: 354, endPoint x: 357, endPoint y: 351, distance: 30.5
click at [328, 354] on span "[PERSON_NAME] دوح [PERSON_NAME]" at bounding box center [360, 359] width 86 height 20
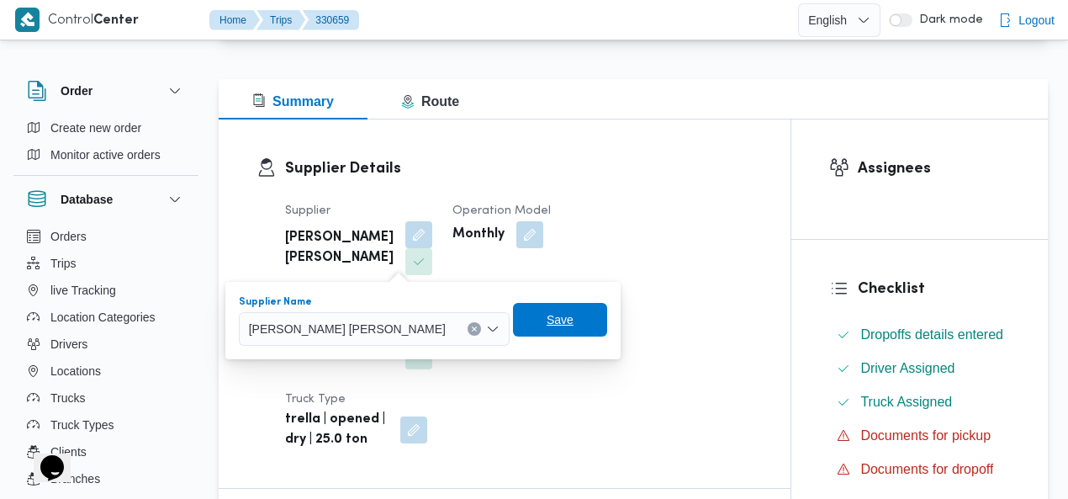
click at [513, 327] on span "Save" at bounding box center [560, 320] width 94 height 34
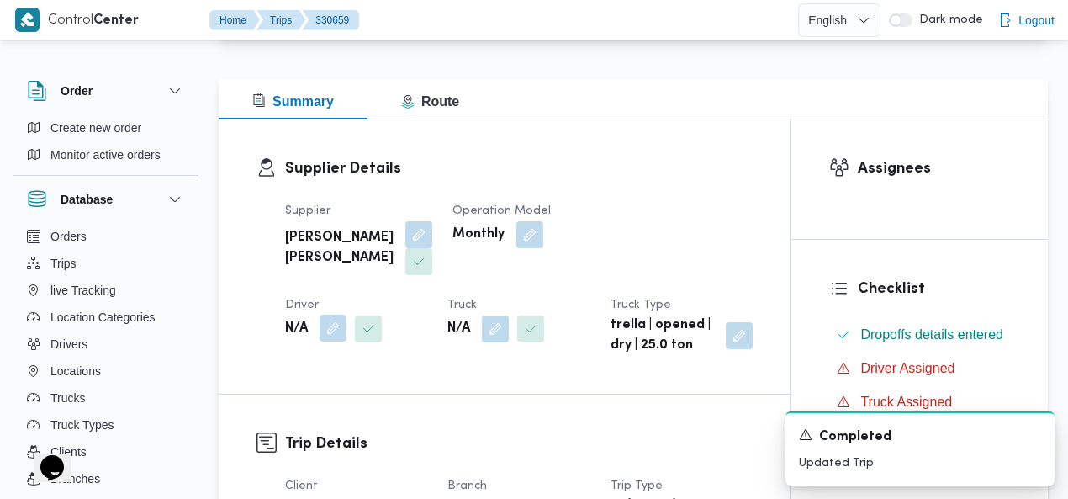
click at [346, 315] on button "button" at bounding box center [333, 328] width 27 height 27
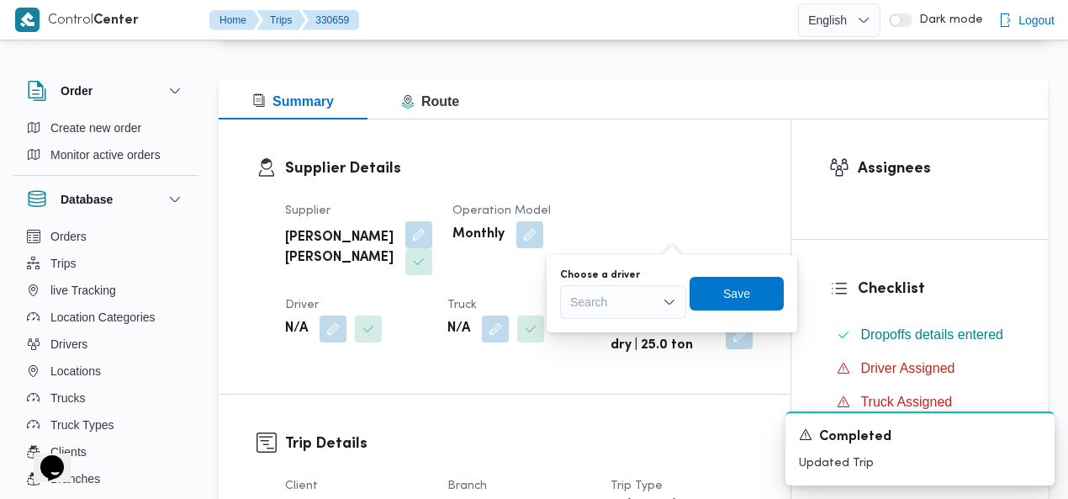
click at [637, 297] on div "Search" at bounding box center [623, 302] width 126 height 34
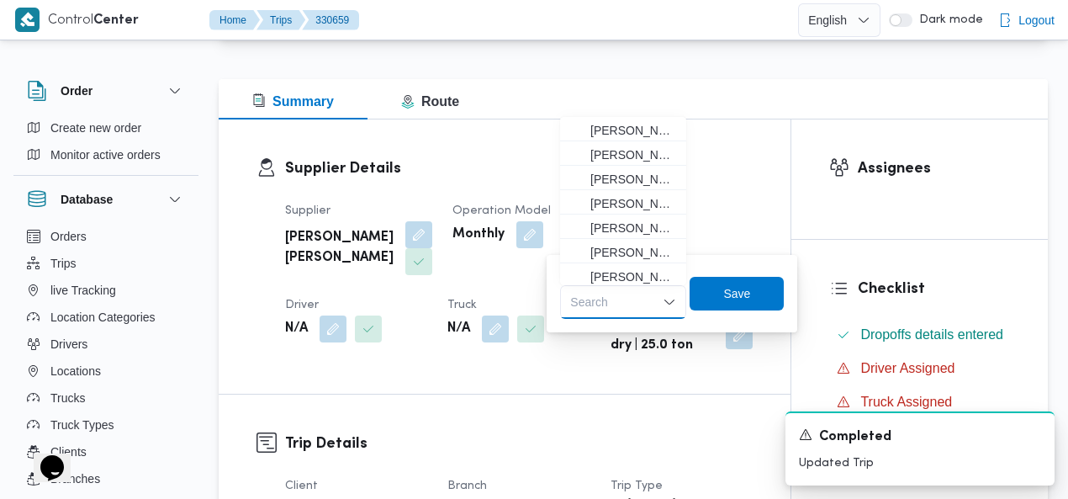
paste input "[PERSON_NAME] [PERSON_NAME]"
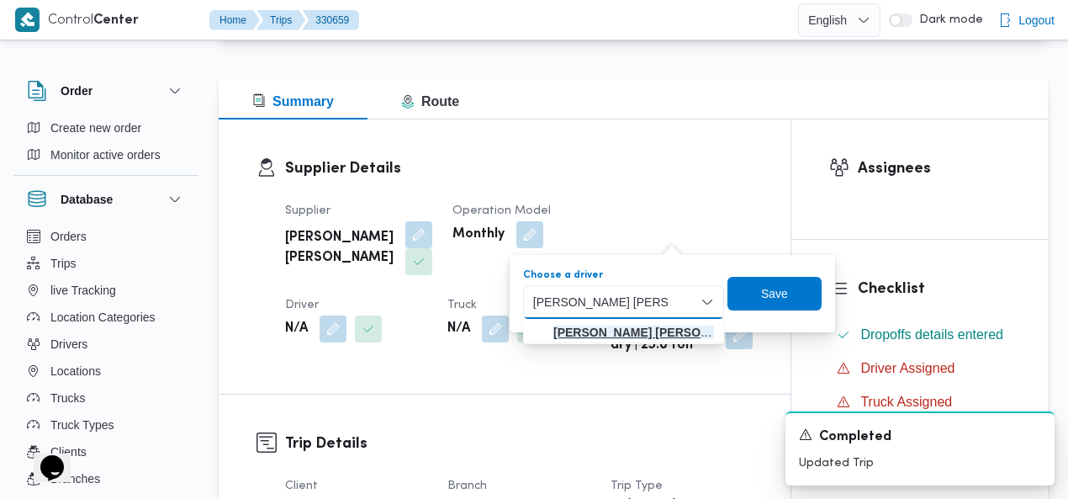
type input "[PERSON_NAME] [PERSON_NAME]"
click at [599, 330] on mark "[PERSON_NAME] [PERSON_NAME]" at bounding box center [653, 331] width 201 height 13
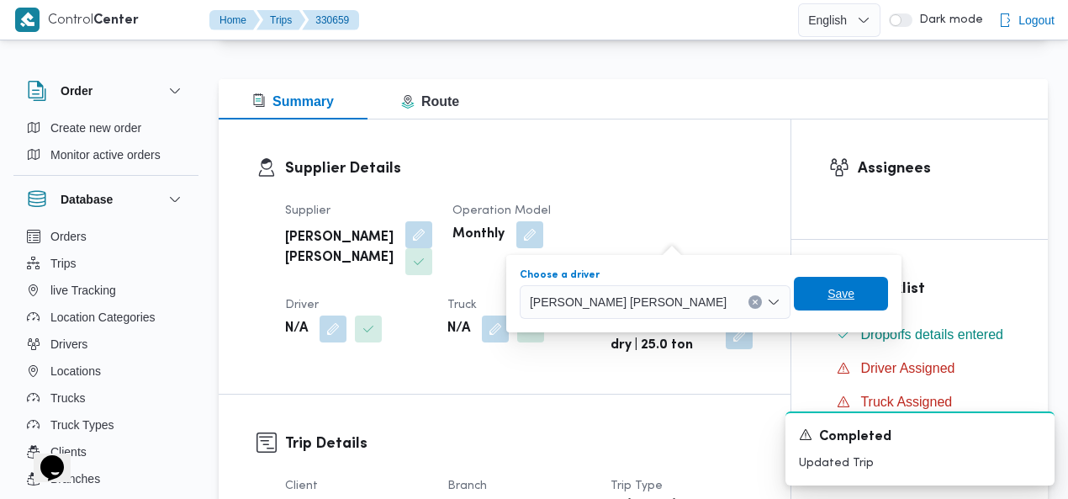
click at [828, 300] on span "Save" at bounding box center [841, 293] width 27 height 20
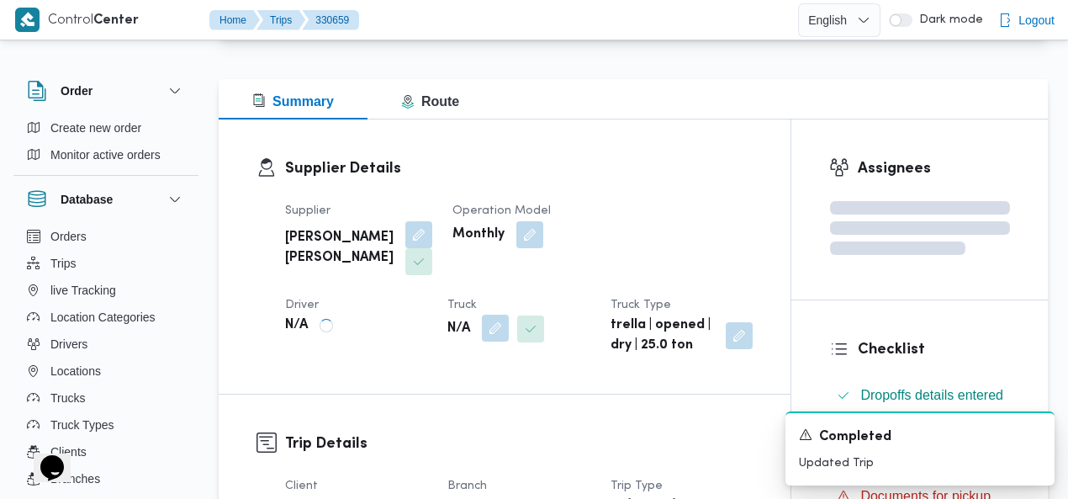
click at [482, 332] on button "button" at bounding box center [495, 328] width 27 height 27
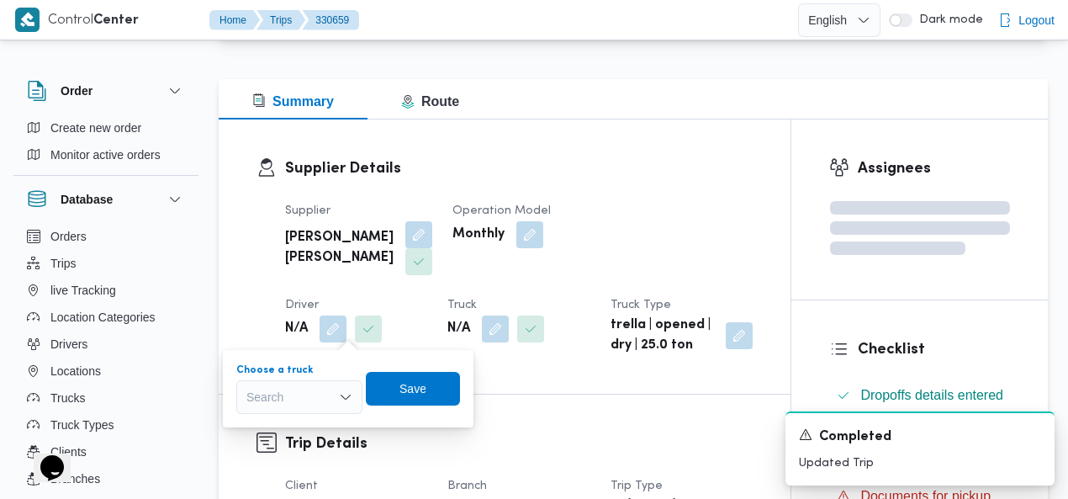
click at [293, 397] on div "Search" at bounding box center [299, 397] width 126 height 34
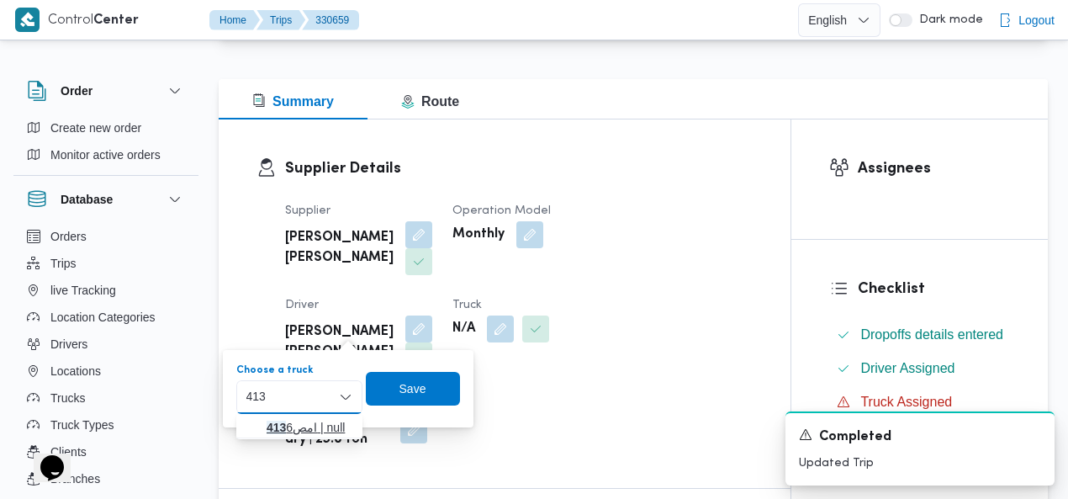
type input "413"
click at [252, 426] on icon "button" at bounding box center [252, 427] width 13 height 13
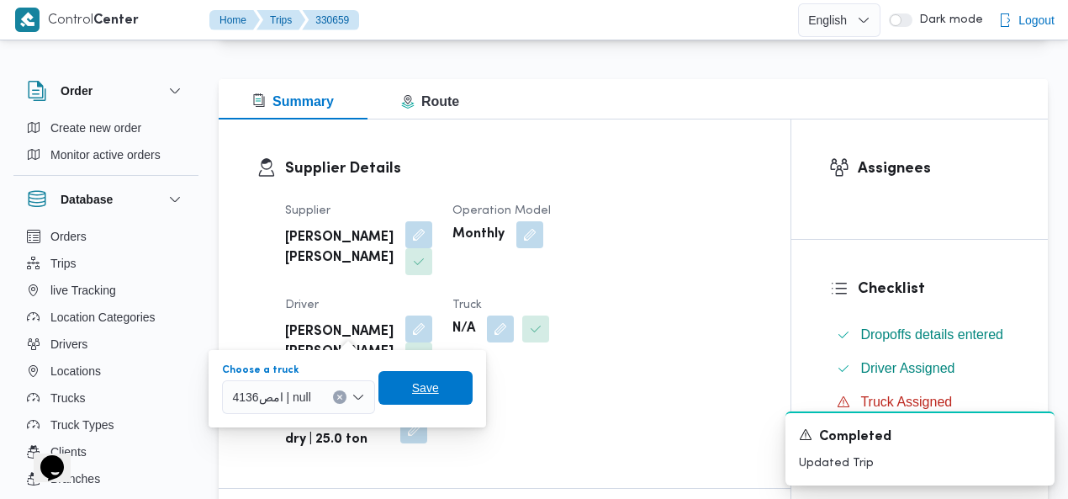
click at [417, 386] on span "Save" at bounding box center [425, 388] width 27 height 20
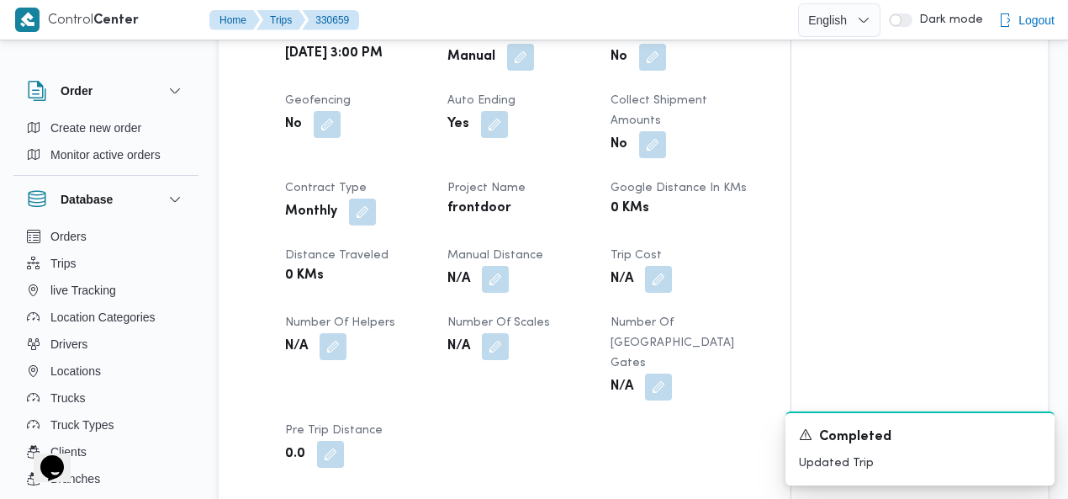
scroll to position [614, 0]
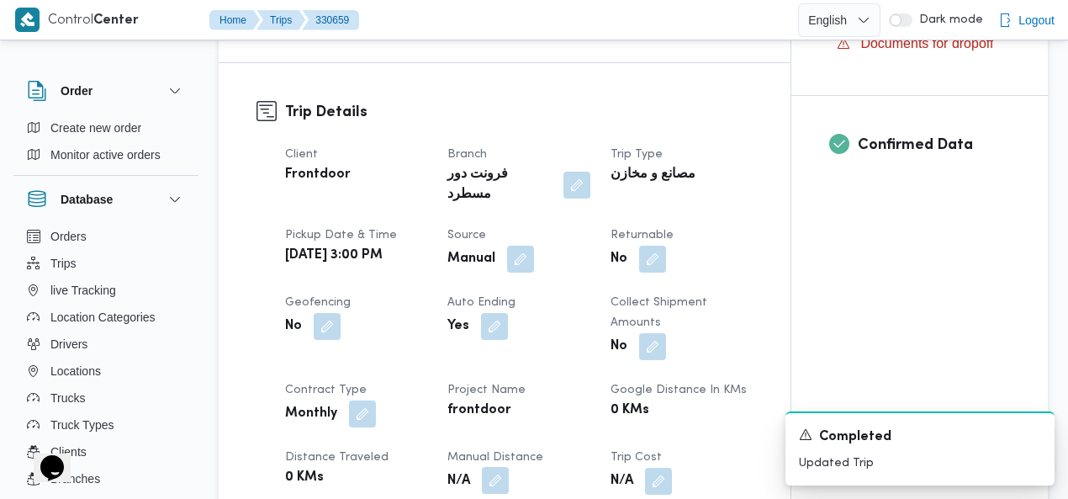
click at [498, 467] on button "button" at bounding box center [495, 480] width 27 height 27
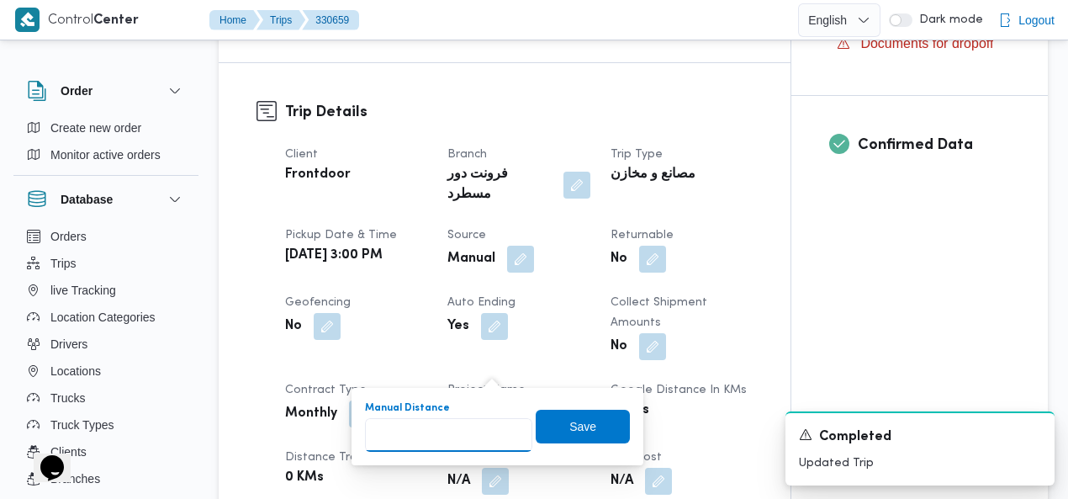
click at [414, 432] on input "Manual Distance" at bounding box center [448, 435] width 167 height 34
type input "120"
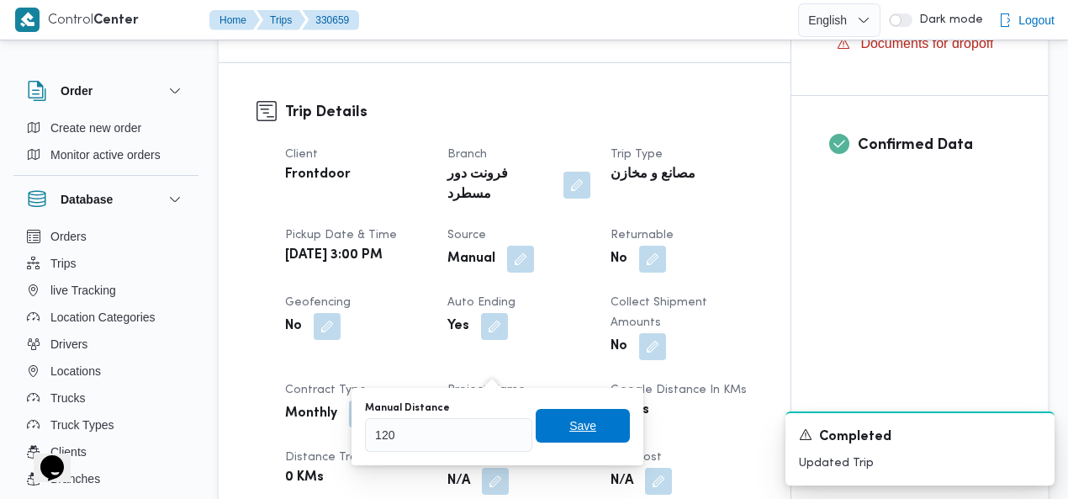
click at [564, 415] on span "Save" at bounding box center [583, 426] width 94 height 34
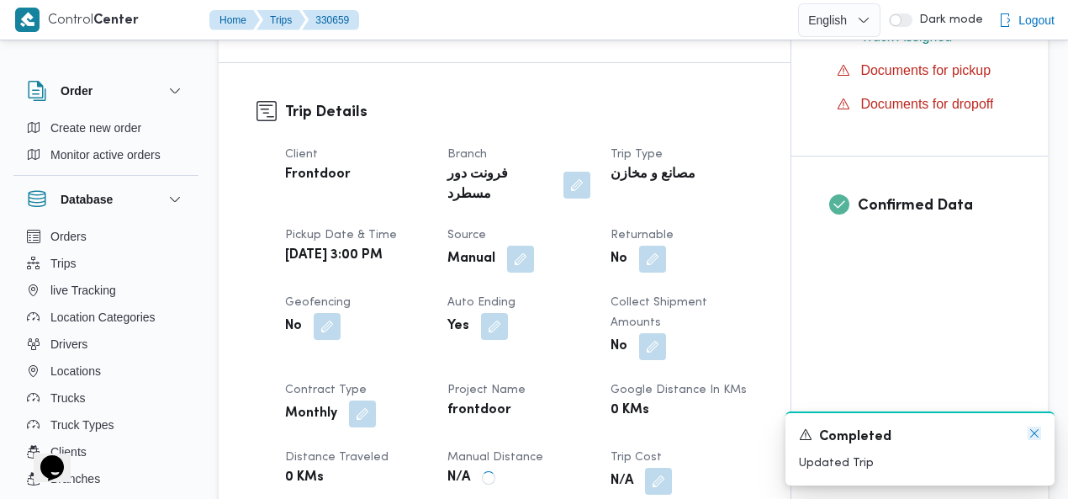
click at [1033, 433] on icon "Dismiss toast" at bounding box center [1034, 433] width 8 height 8
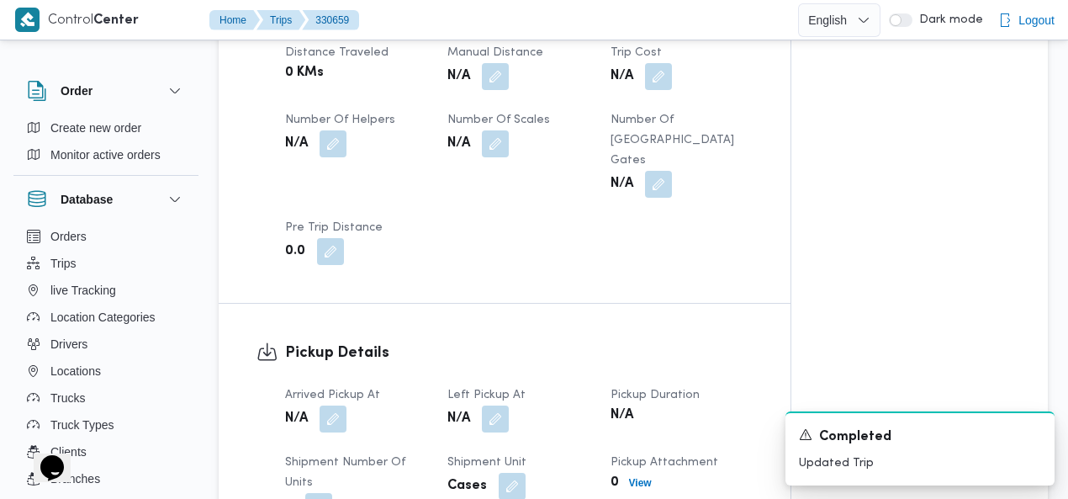
scroll to position [1053, 0]
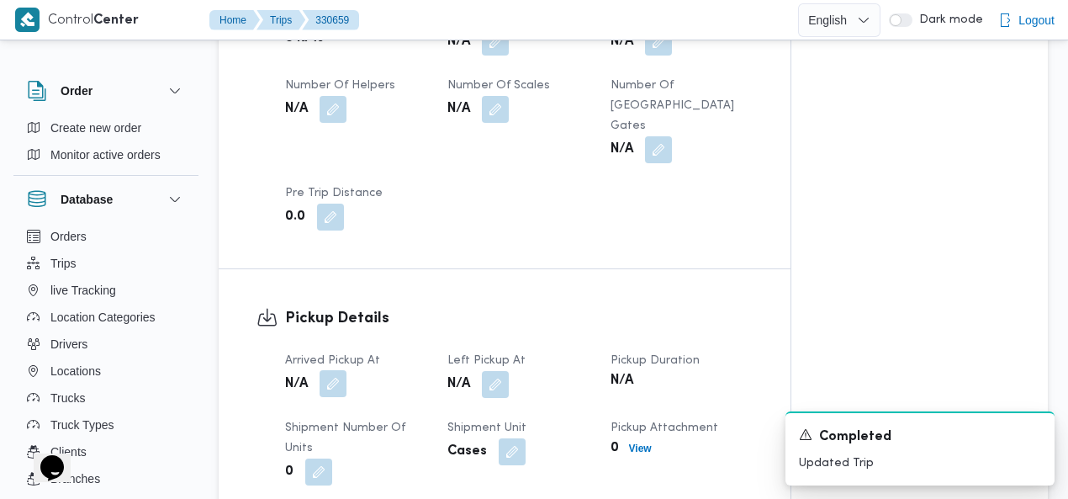
click at [336, 370] on button "button" at bounding box center [333, 383] width 27 height 27
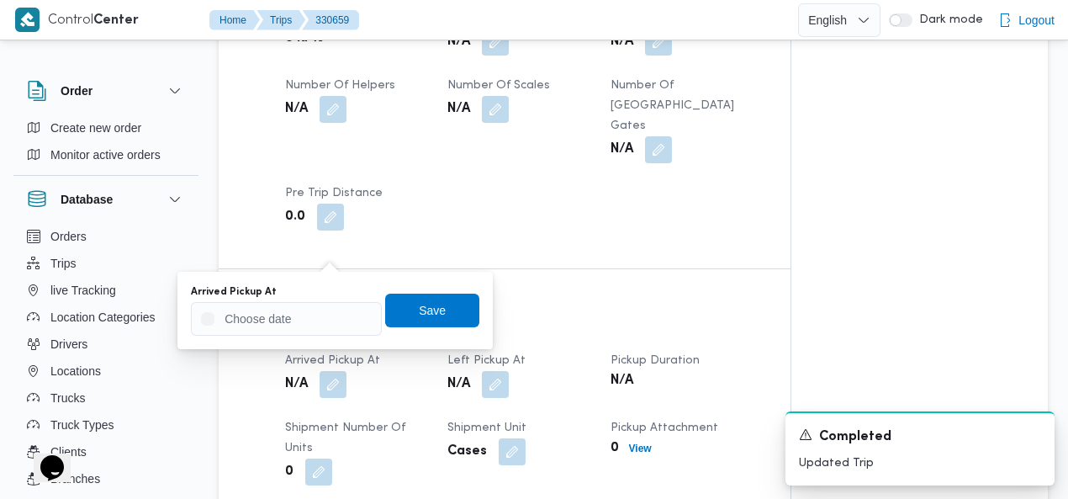
click at [303, 336] on div "Arrived Pickup At Save" at bounding box center [335, 310] width 292 height 54
click at [303, 329] on input "Arrived Pickup At" at bounding box center [286, 319] width 191 height 34
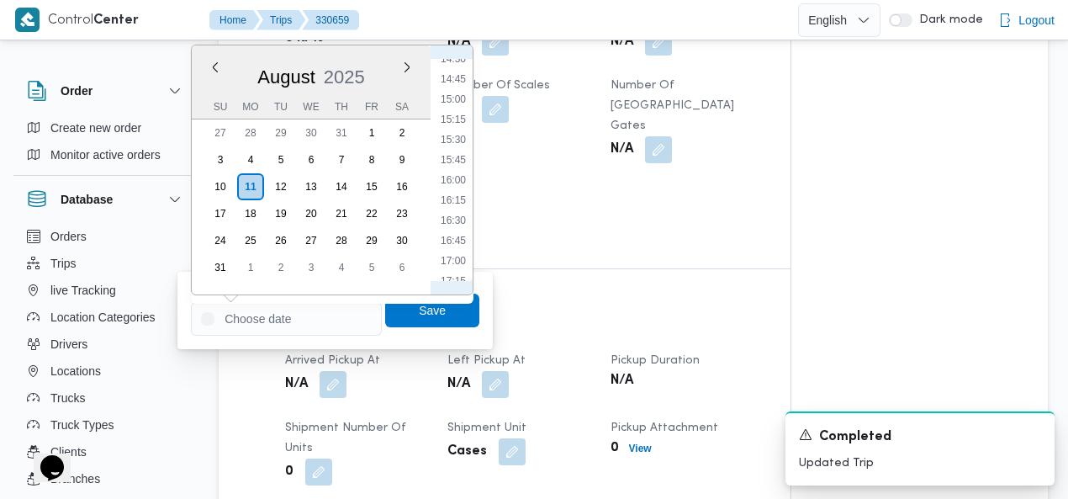
scroll to position [1152, 0]
click at [461, 160] on li "15:30" at bounding box center [453, 166] width 39 height 17
type input "[DATE] 15:30"
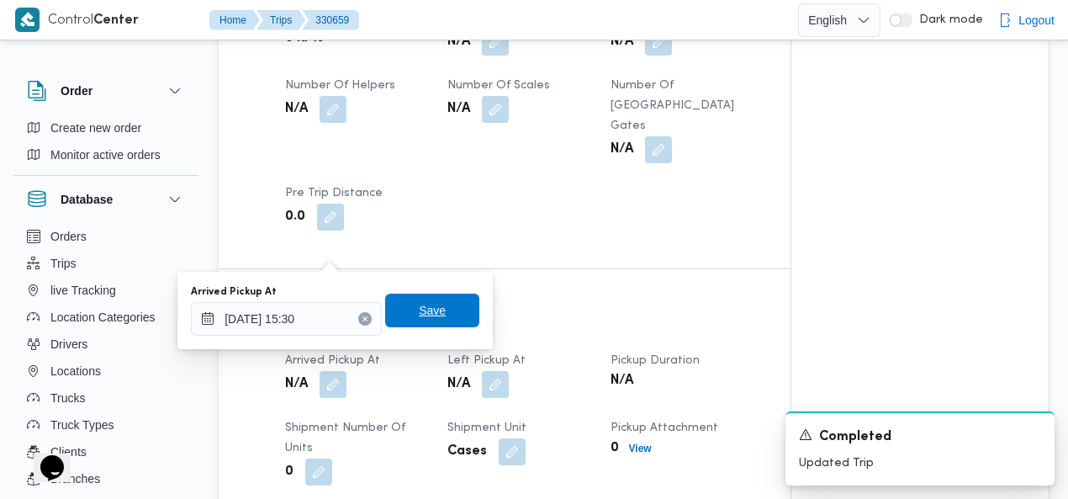
click at [422, 307] on span "Save" at bounding box center [432, 310] width 27 height 20
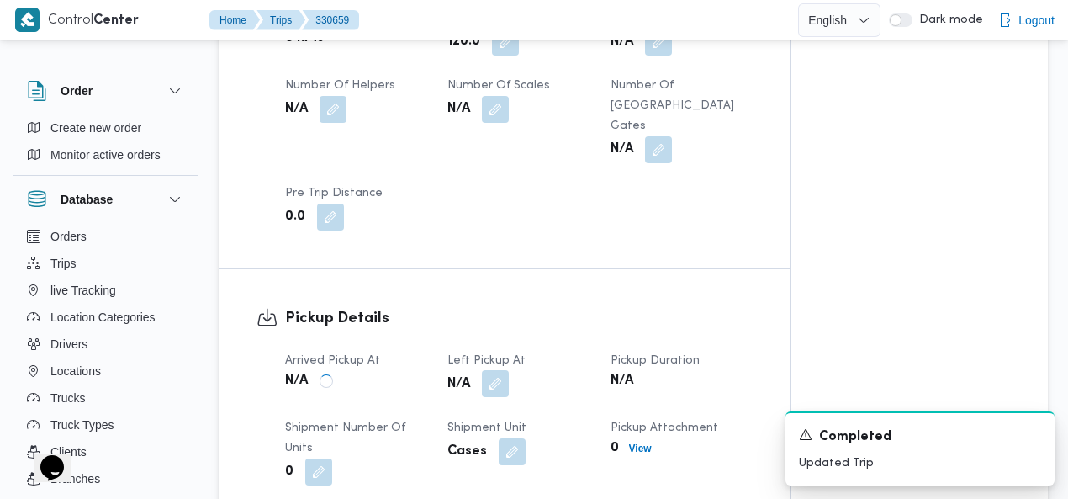
click at [498, 370] on button "button" at bounding box center [495, 383] width 27 height 27
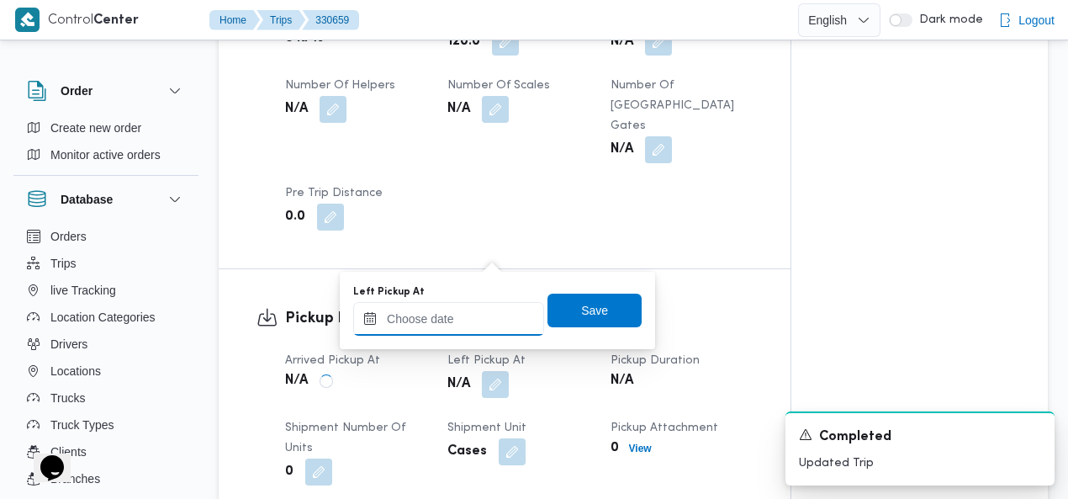
click at [470, 318] on input "Left Pickup At" at bounding box center [448, 319] width 191 height 34
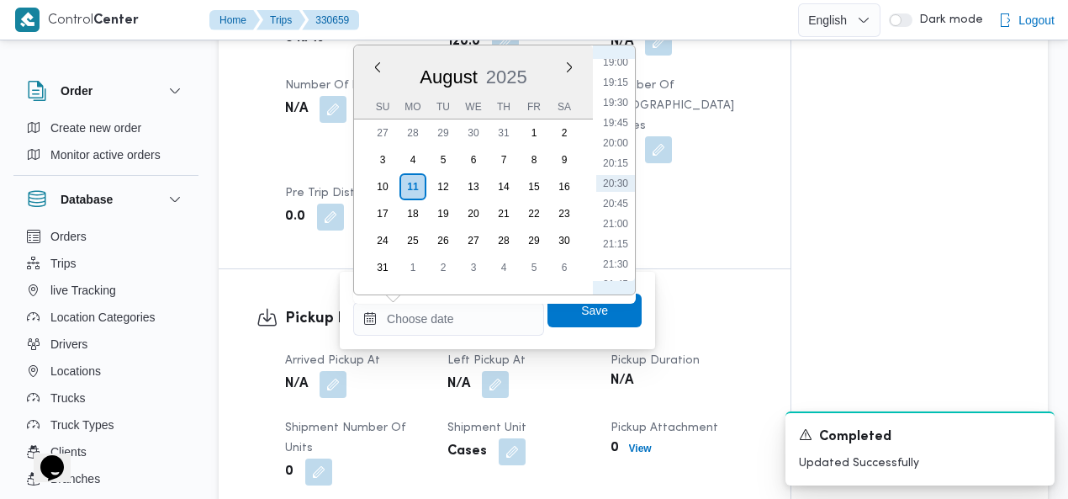
scroll to position [1346, 0]
click at [622, 214] on li "18:30" at bounding box center [615, 215] width 39 height 17
type input "[DATE] 18:30"
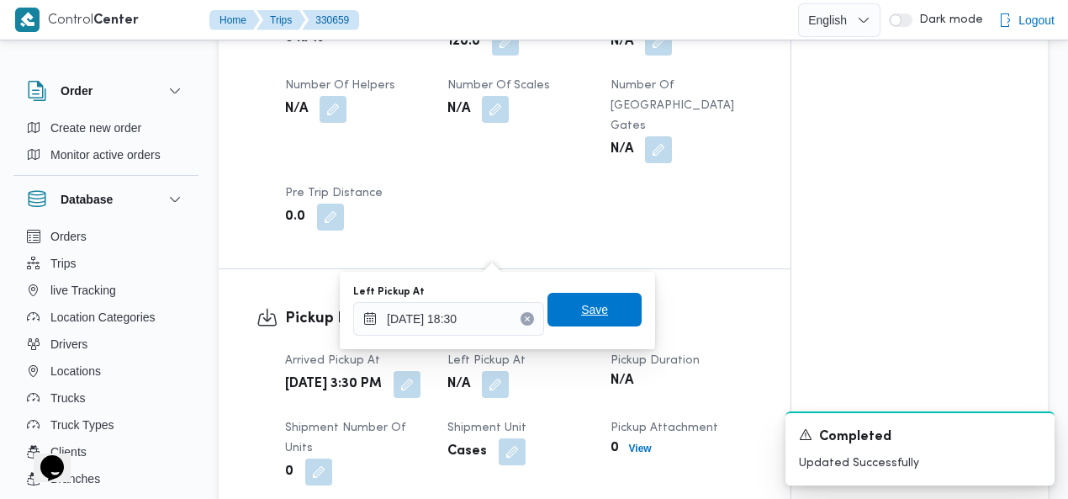
click at [606, 306] on span "Save" at bounding box center [594, 310] width 94 height 34
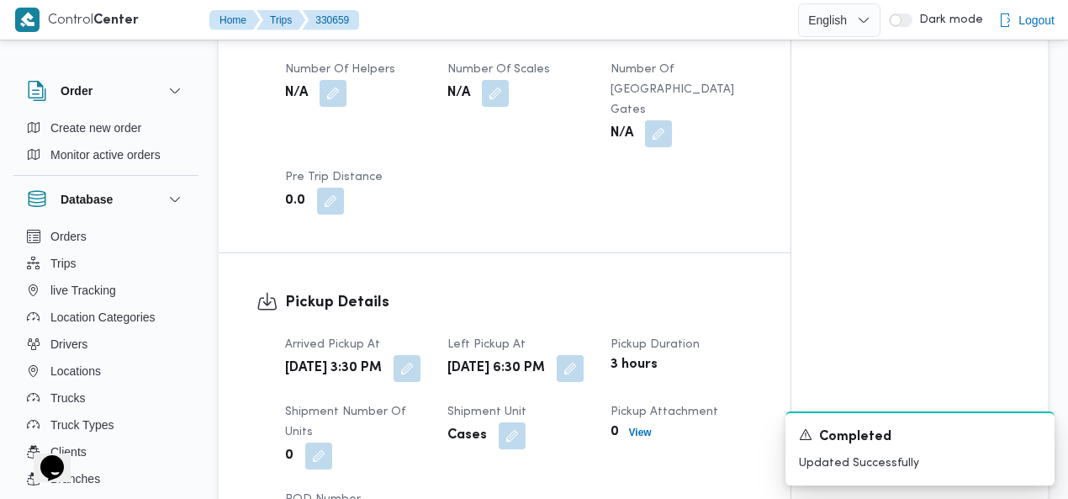
scroll to position [1073, 0]
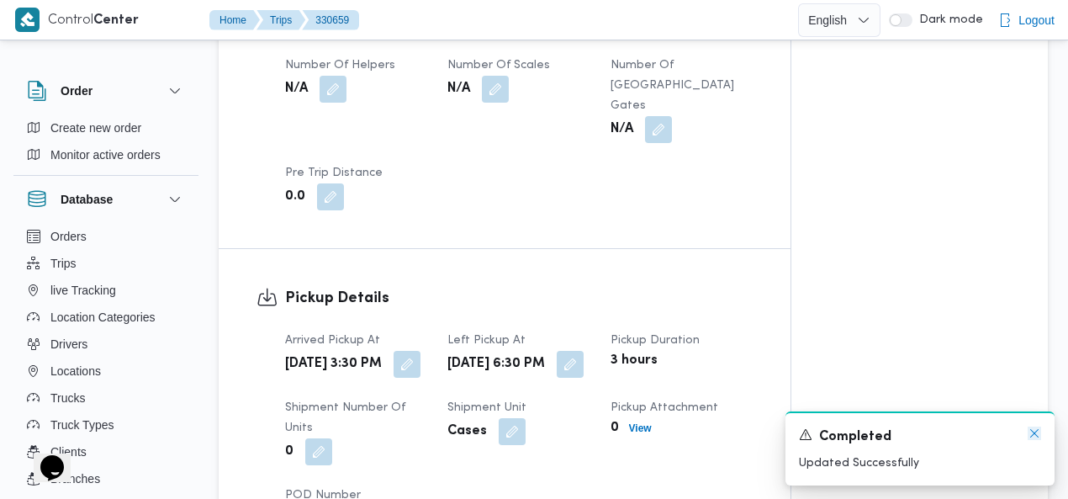
click at [1035, 431] on icon "Dismiss toast" at bounding box center [1034, 432] width 13 height 13
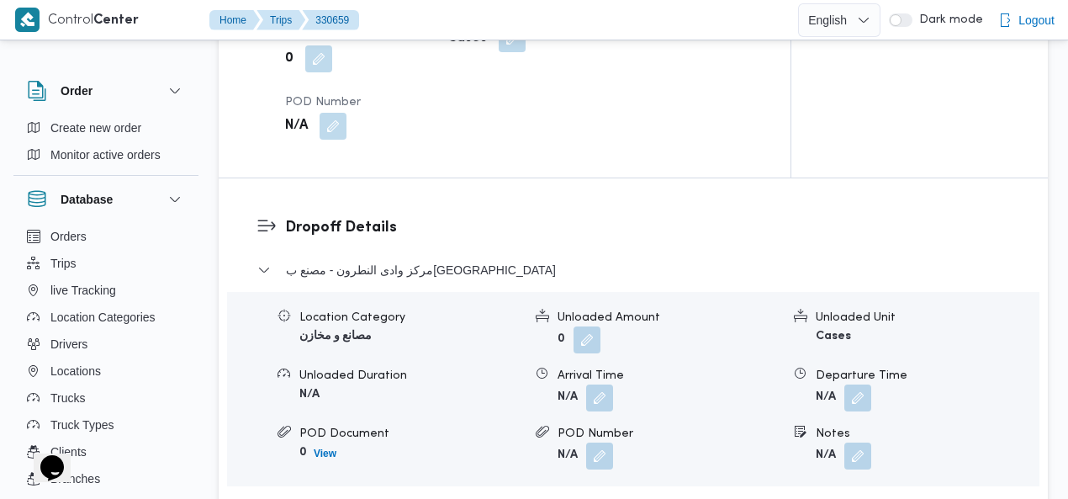
scroll to position [1484, 0]
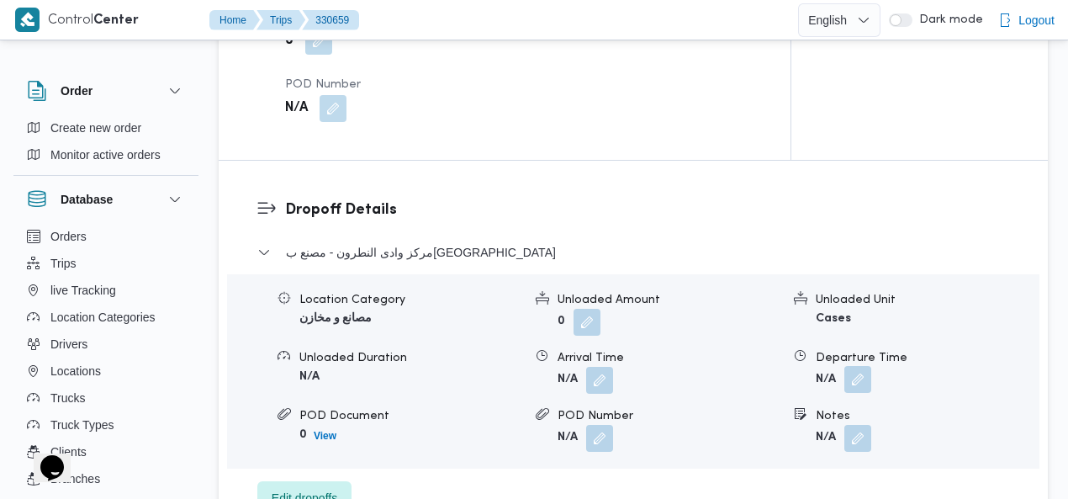
click at [865, 366] on button "button" at bounding box center [857, 379] width 27 height 27
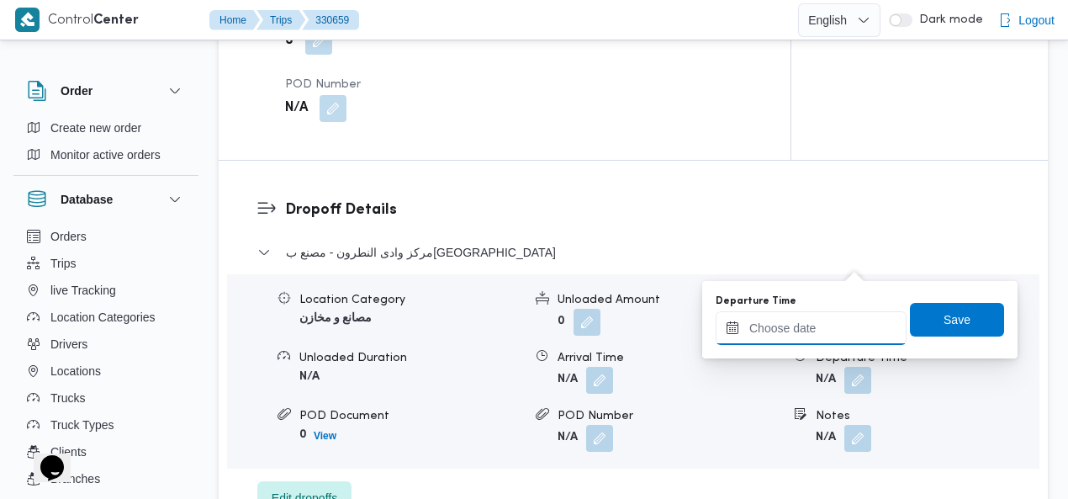
click at [823, 325] on input "Departure Time" at bounding box center [811, 328] width 191 height 34
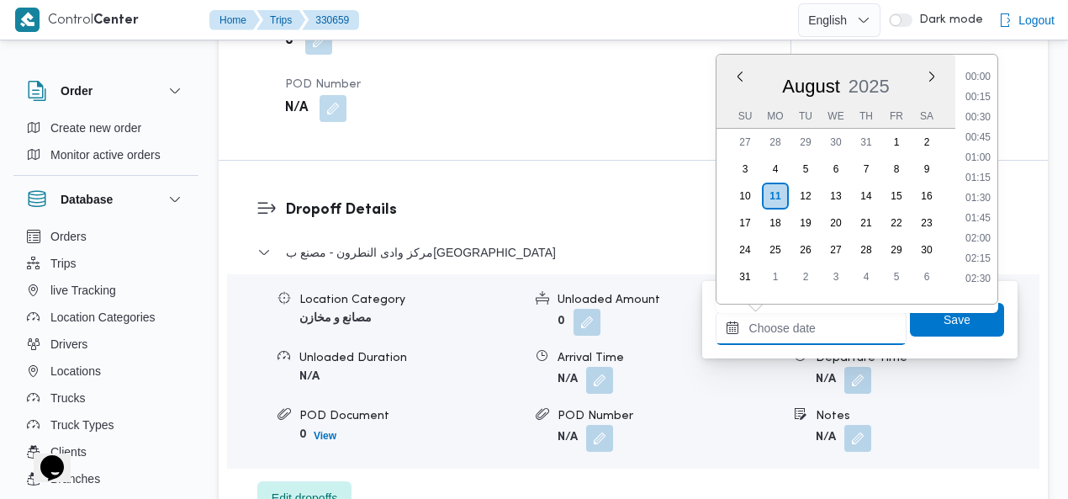
scroll to position [1539, 0]
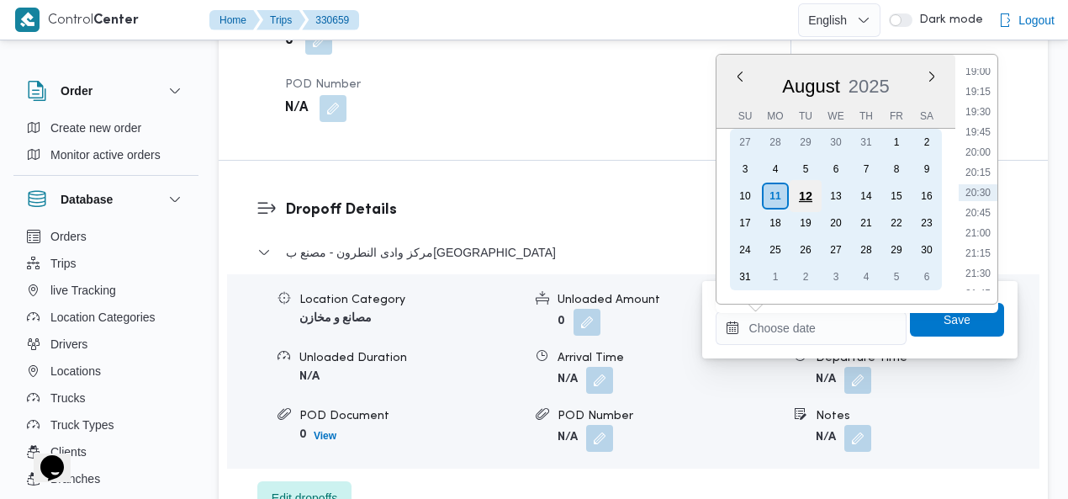
click at [812, 191] on div "12" at bounding box center [805, 196] width 32 height 32
type input "[DATE] 00:00"
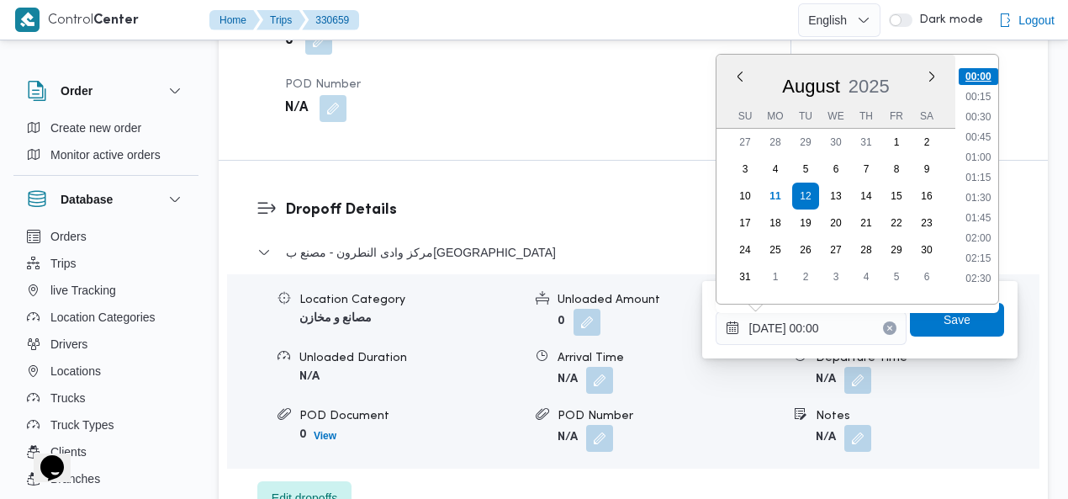
click at [981, 76] on li "00:00" at bounding box center [979, 76] width 40 height 17
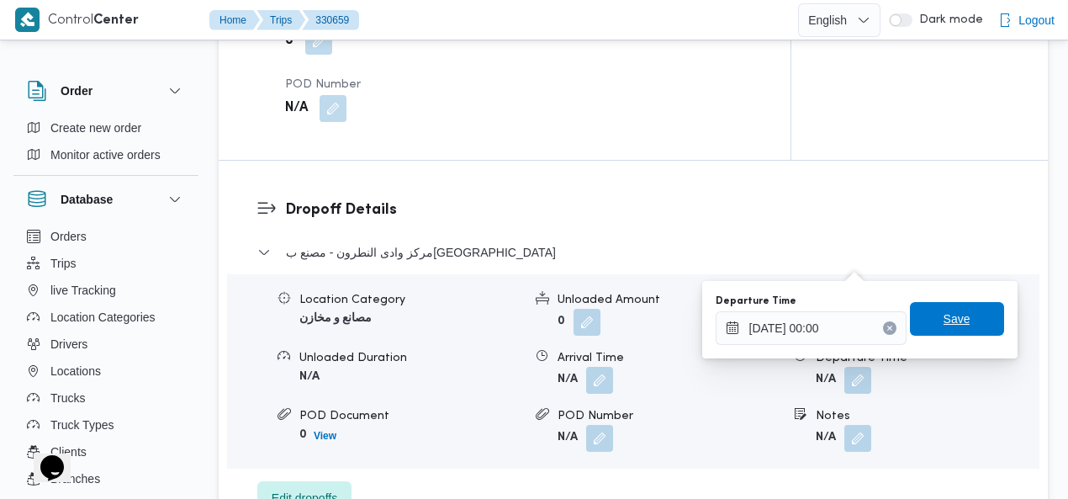
click at [944, 320] on span "Save" at bounding box center [957, 319] width 27 height 20
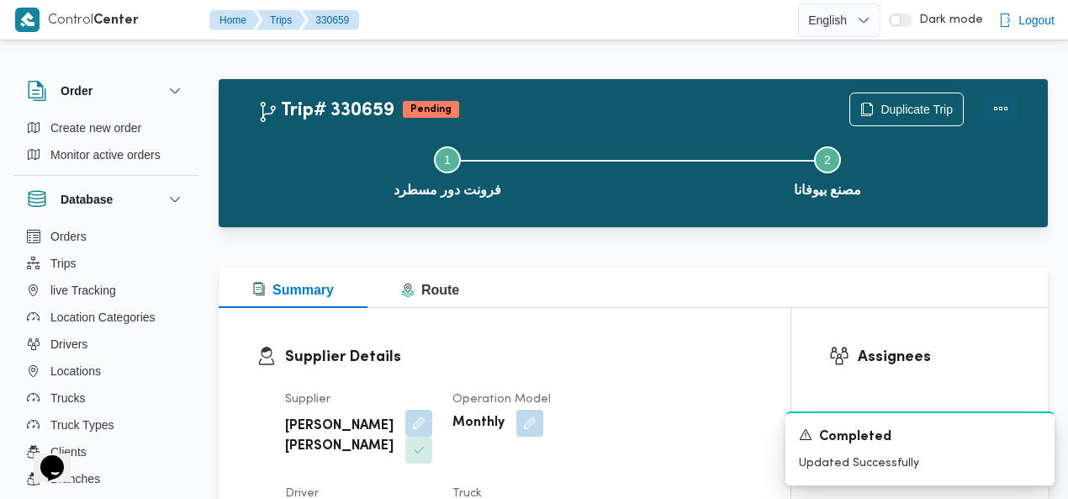
click at [1002, 113] on button "Actions" at bounding box center [1001, 109] width 34 height 34
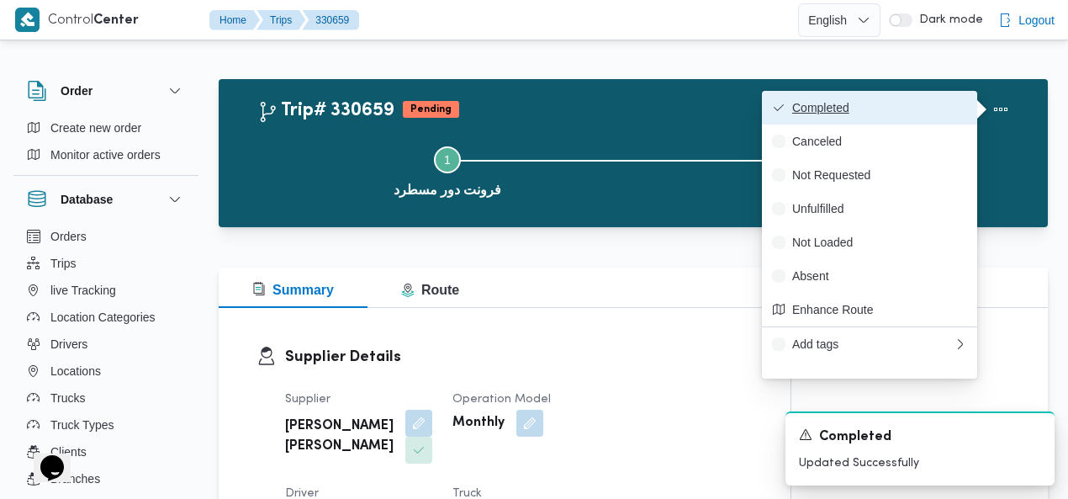
click at [915, 114] on span "Completed" at bounding box center [879, 107] width 175 height 13
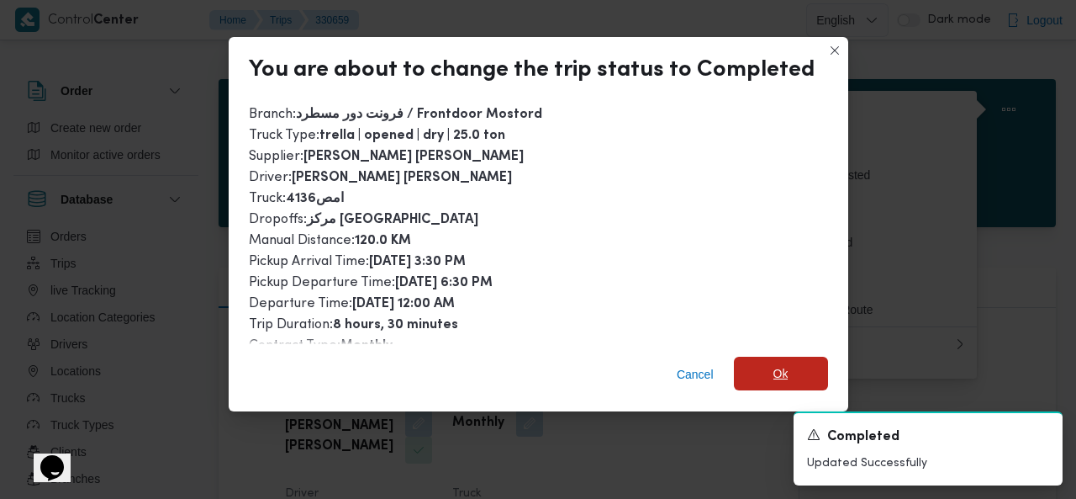
click at [764, 373] on span "Ok" at bounding box center [781, 374] width 94 height 34
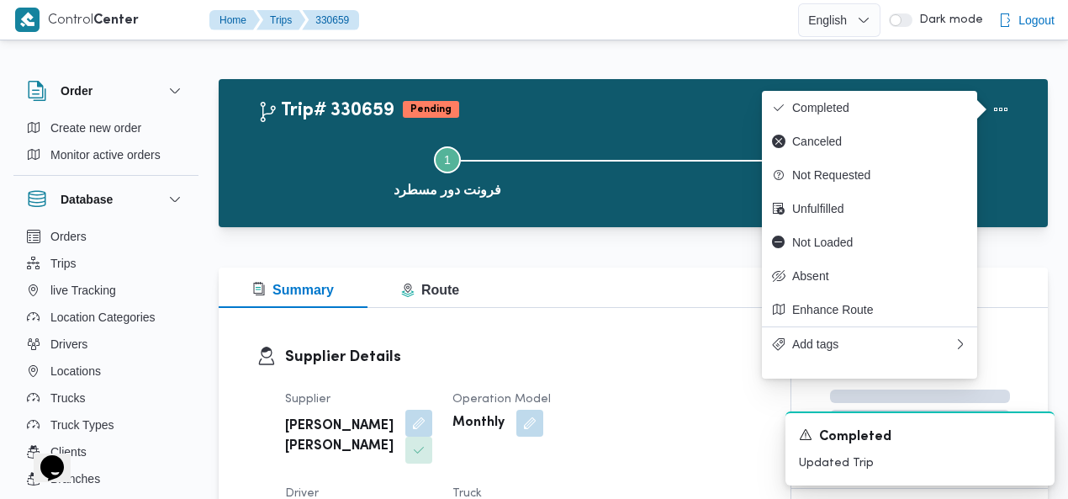
click at [632, 121] on div "Step 1 is incomplete 1 فرونت دور مسطرد Step 2 is incomplete 2 مصنع بيوفانا" at bounding box center [637, 170] width 780 height 108
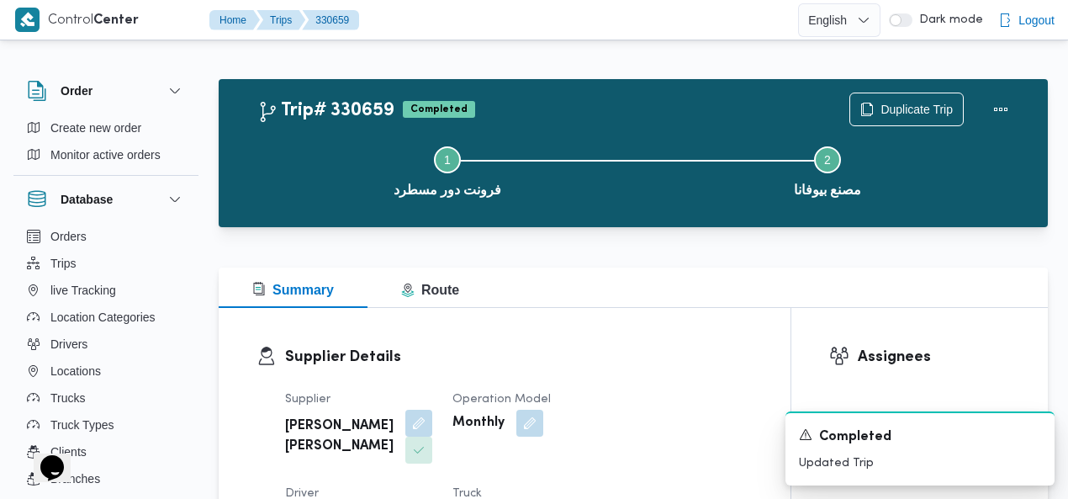
click at [590, 82] on div "Trip# 330659 Completed Duplicate Trip Step 1 is incomplete 1 فرونت دور مسطرد St…" at bounding box center [633, 153] width 829 height 148
